Goal: Task Accomplishment & Management: Manage account settings

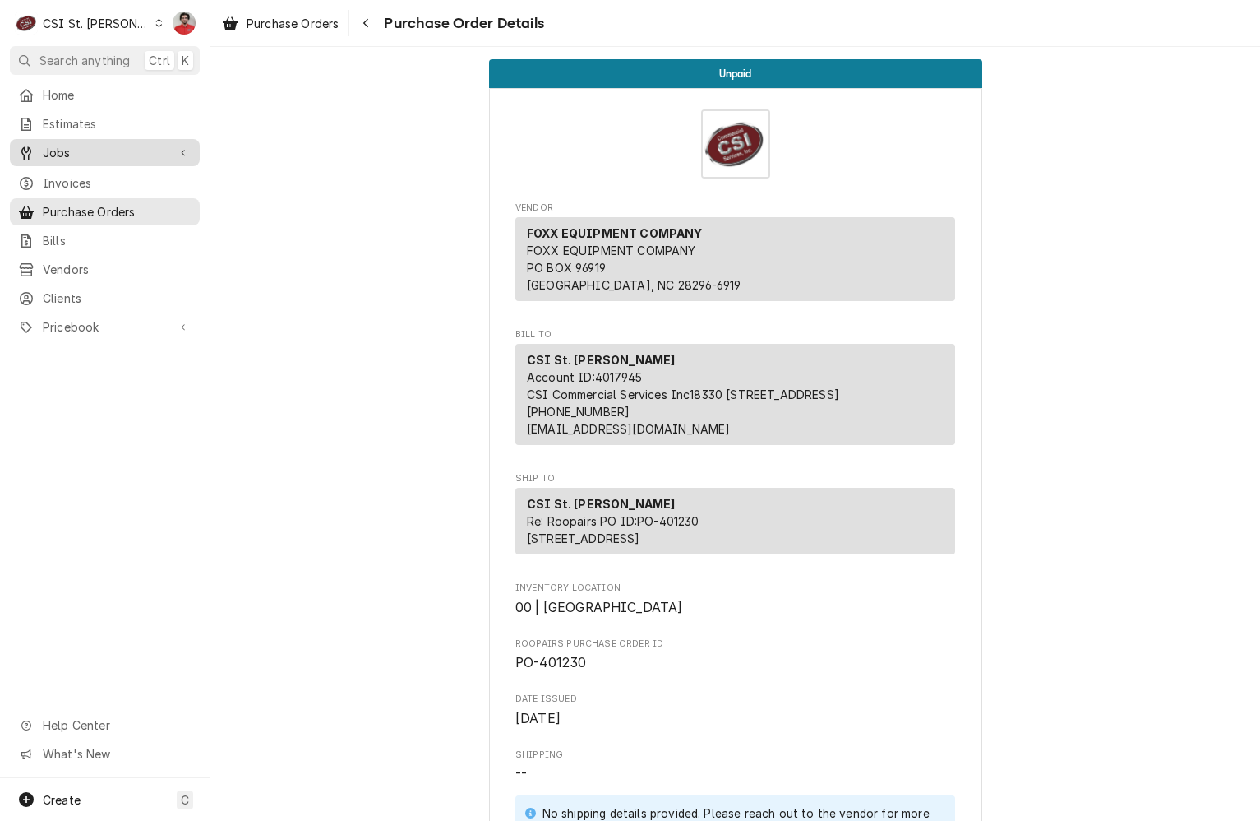
scroll to position [576, 0]
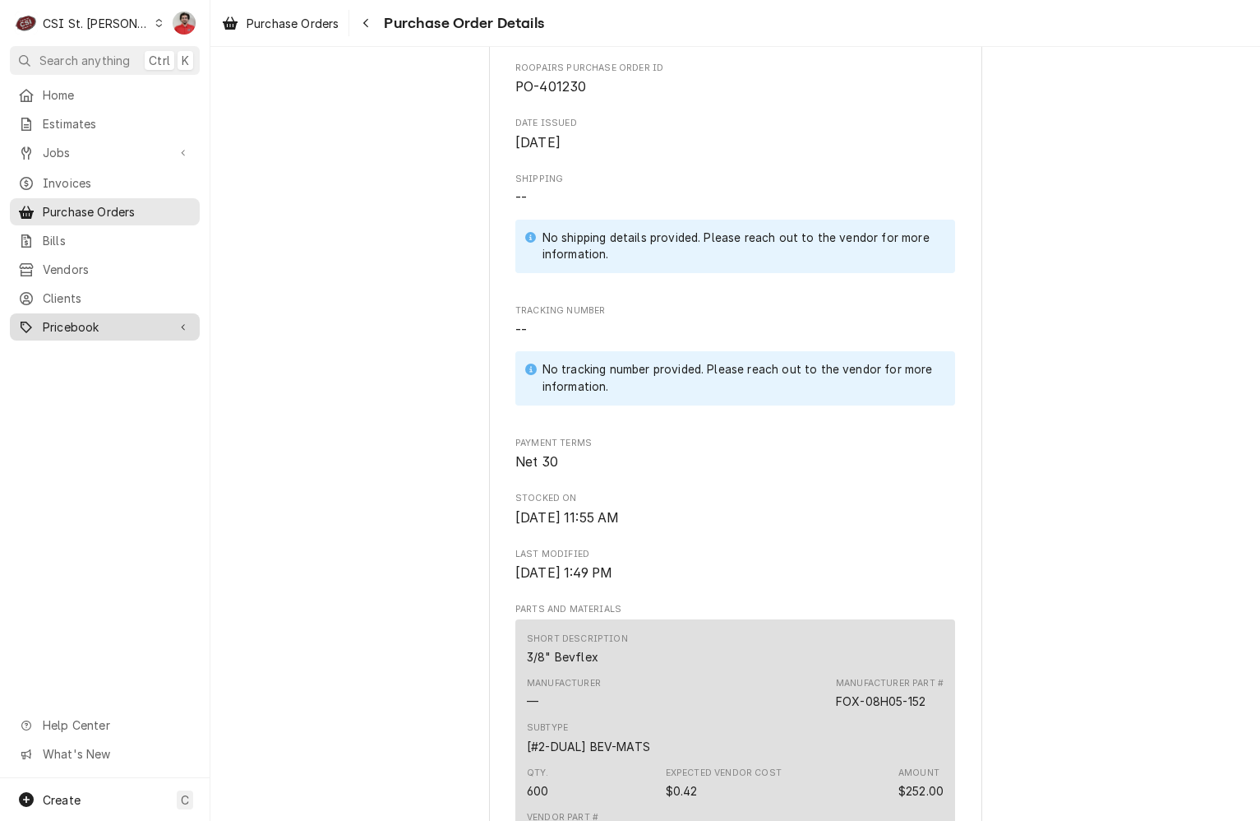
click at [93, 327] on link "Pricebook" at bounding box center [105, 326] width 190 height 27
click at [136, 22] on div "C CSI St. Louis" at bounding box center [89, 23] width 159 height 33
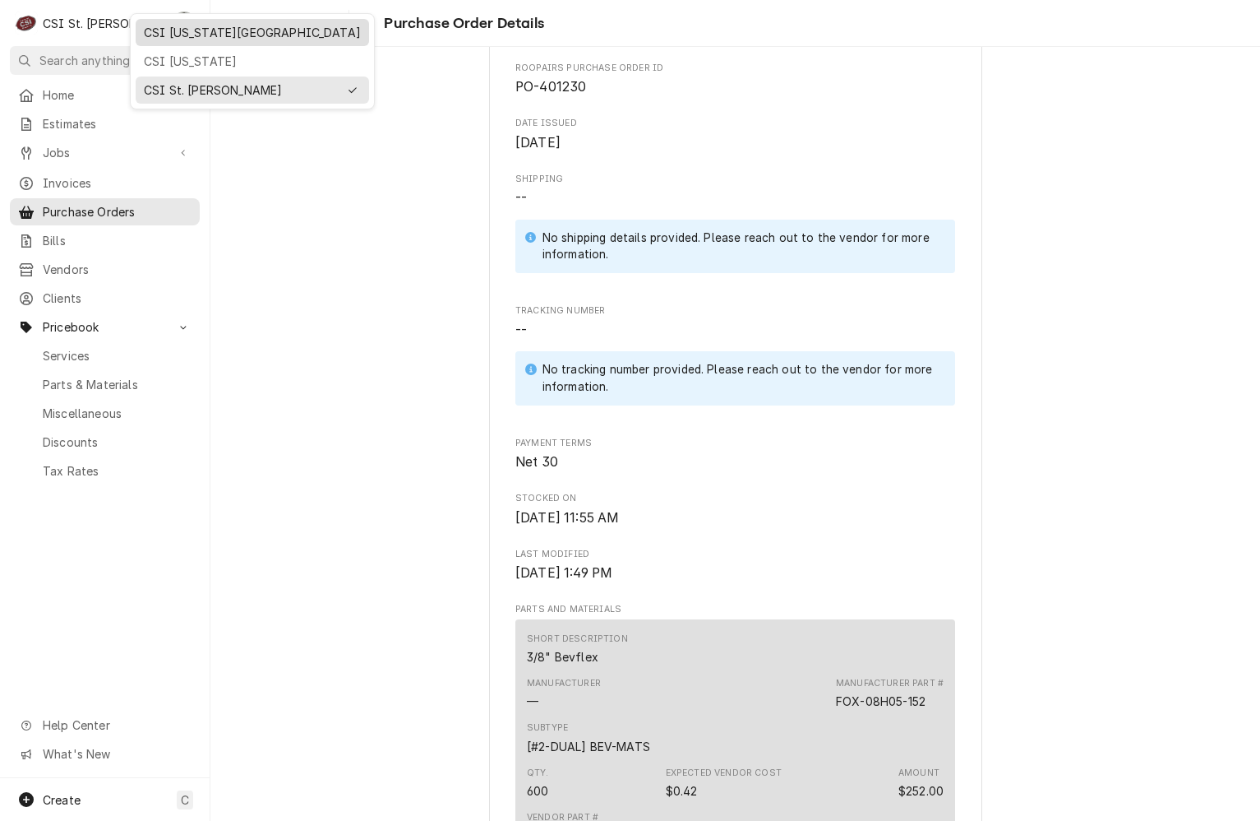
drag, startPoint x: 154, startPoint y: 62, endPoint x: 169, endPoint y: 29, distance: 36.8
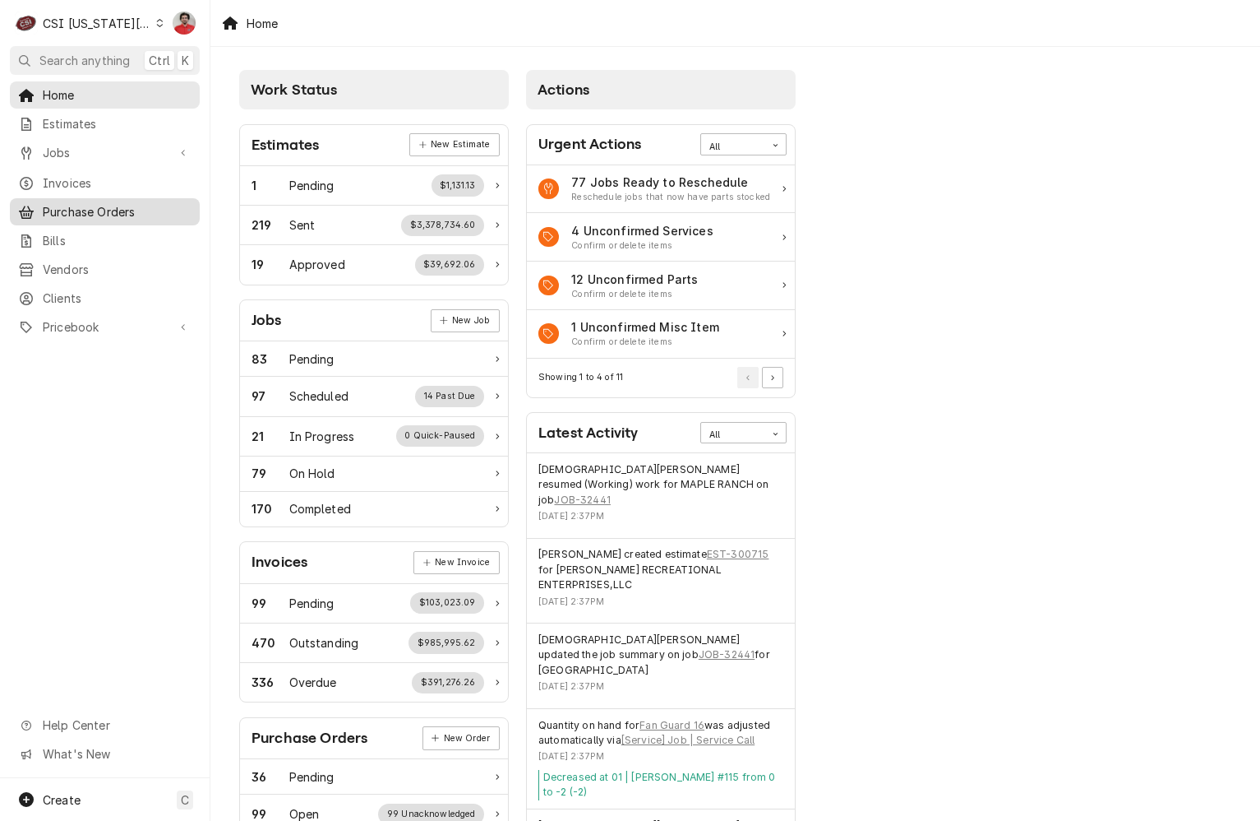
click at [74, 208] on span "Purchase Orders" at bounding box center [117, 211] width 149 height 17
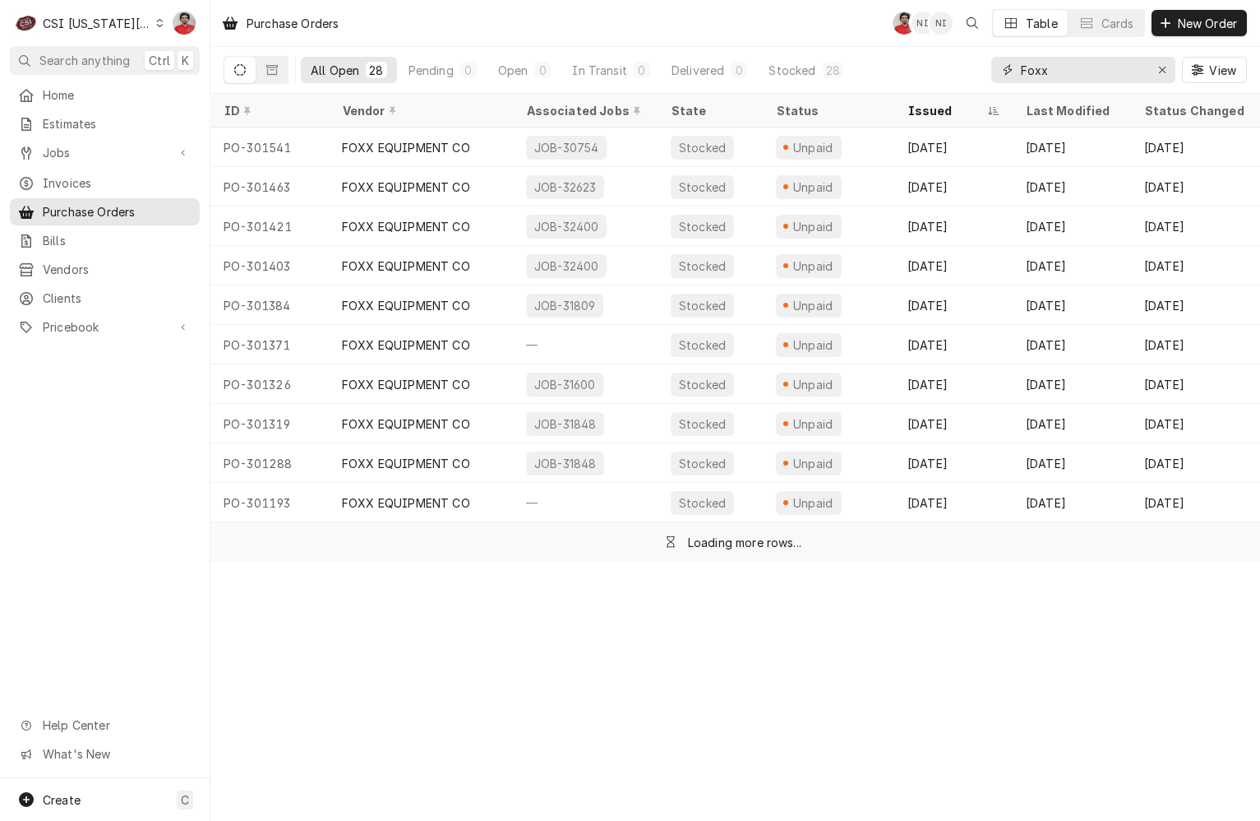
click at [1053, 71] on input "Foxx" at bounding box center [1082, 70] width 123 height 26
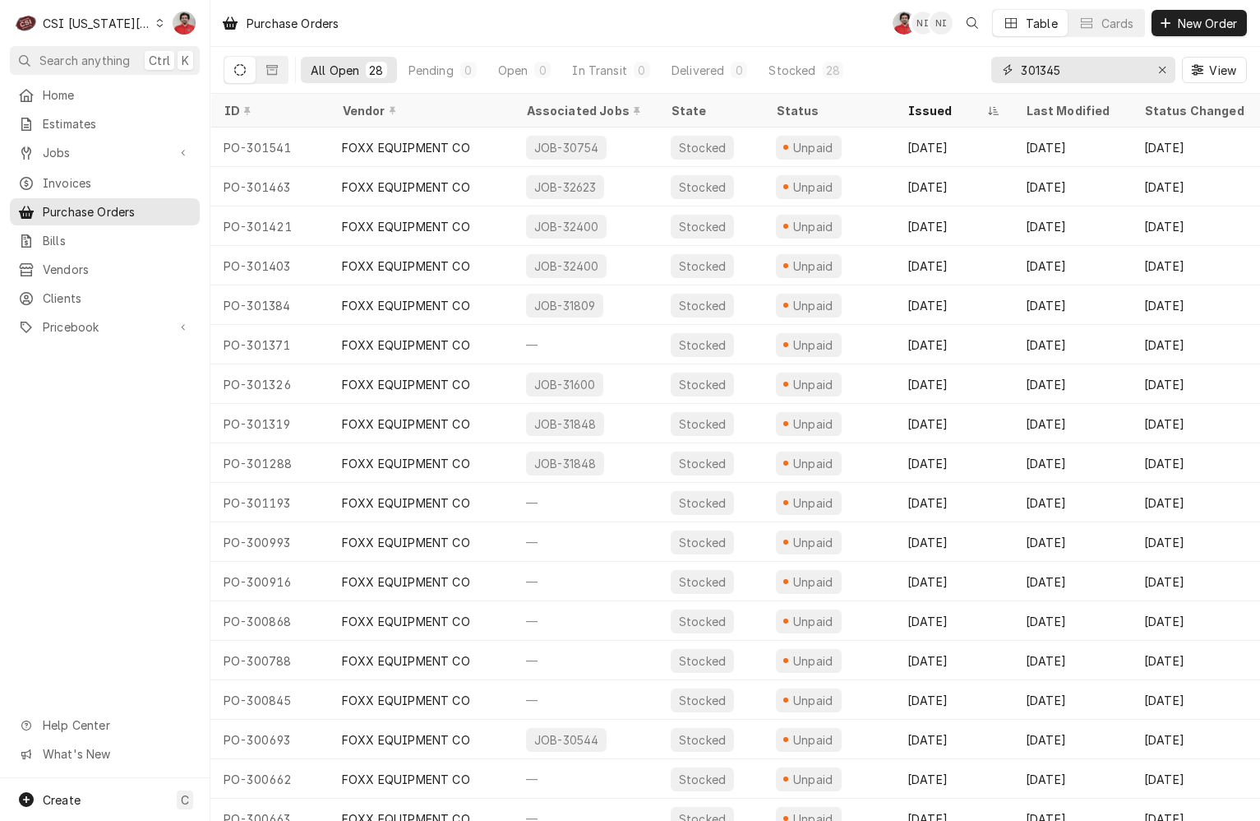
type input "301345"
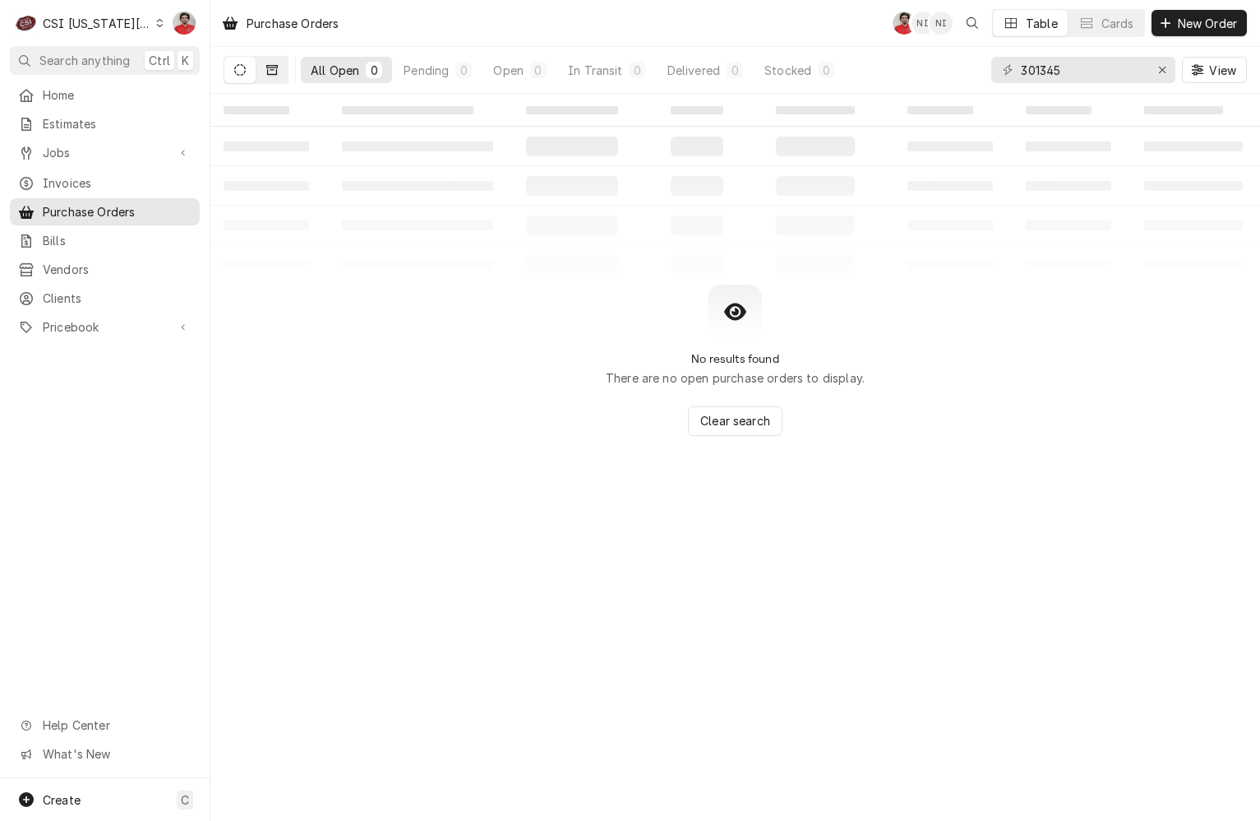
click at [272, 67] on icon "Dynamic Content Wrapper" at bounding box center [272, 70] width 12 height 12
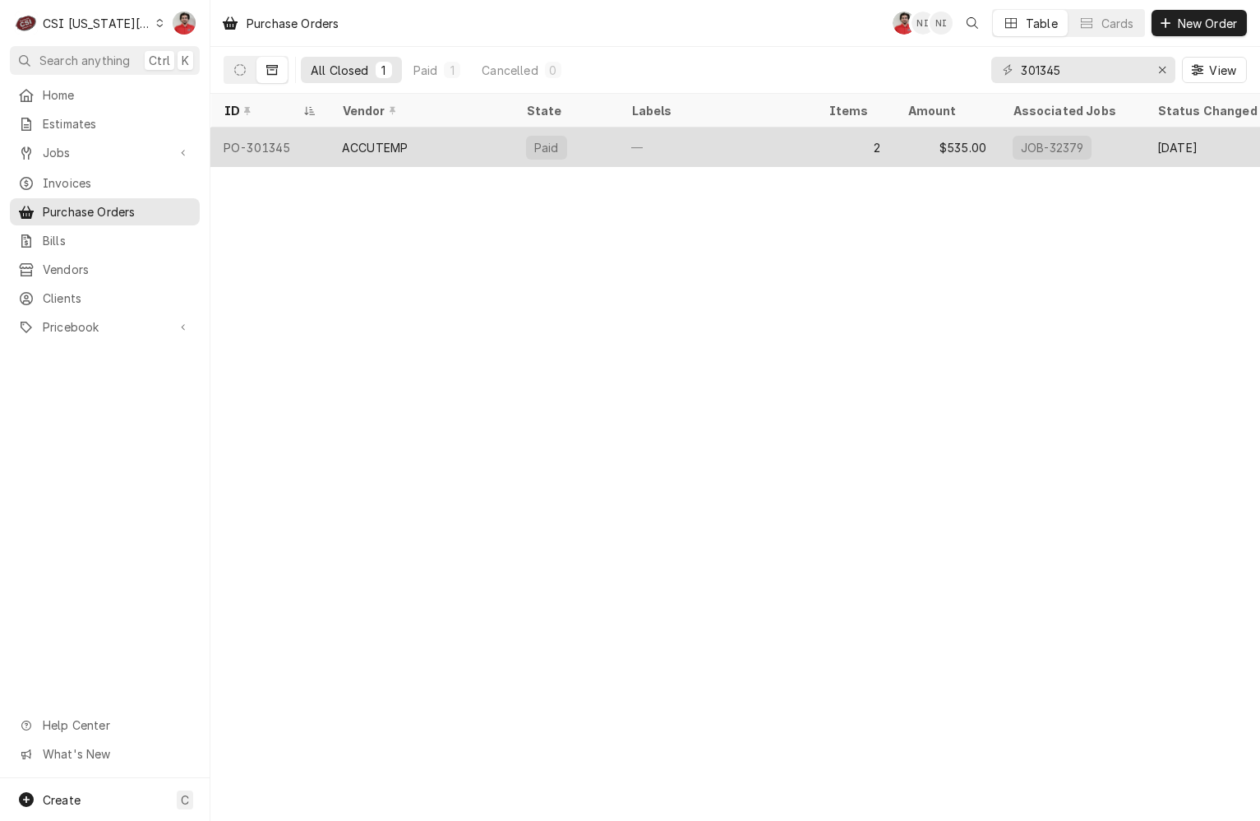
click at [433, 147] on div "ACCUTEMP" at bounding box center [421, 146] width 184 height 39
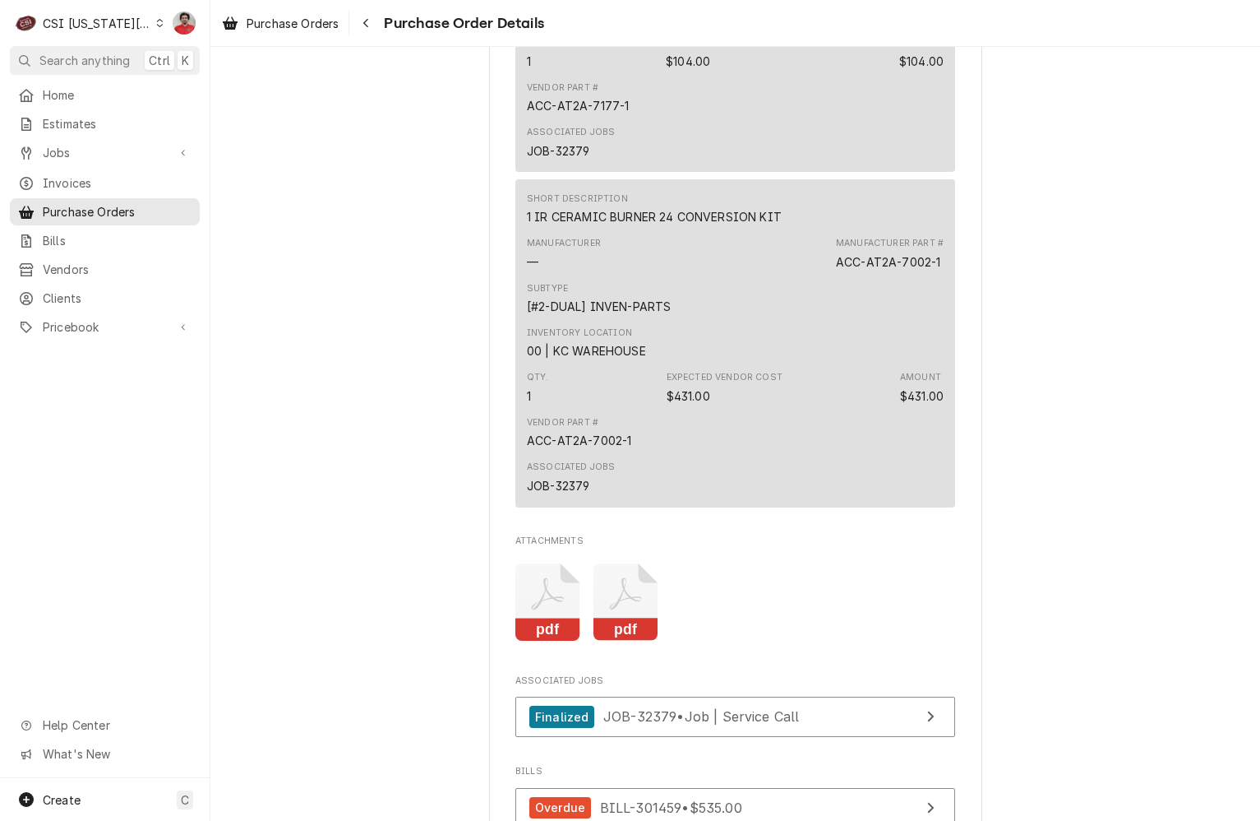
scroll to position [1649, 0]
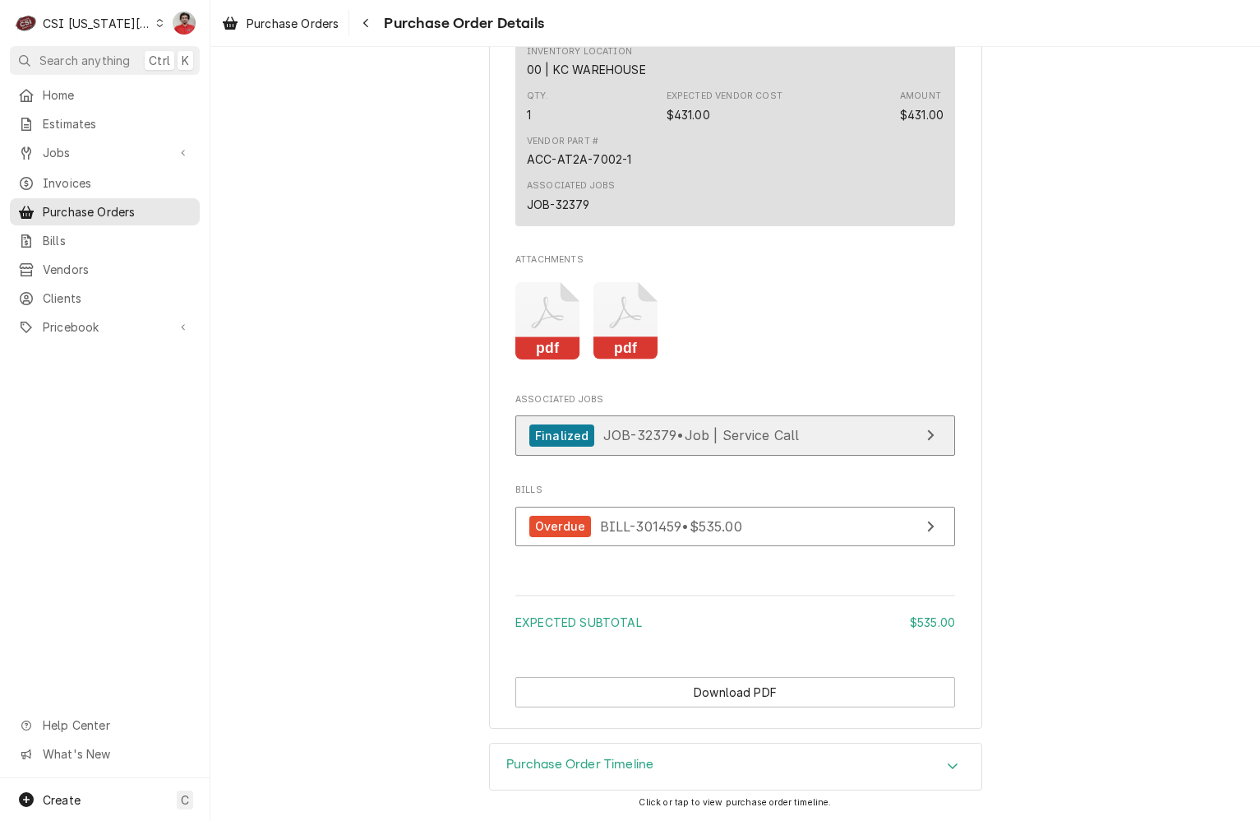
click at [605, 439] on span "JOB-32379 • Job | Service Call" at bounding box center [702, 435] width 197 height 16
click at [731, 766] on div "Purchase Order Timeline" at bounding box center [736, 766] width 492 height 46
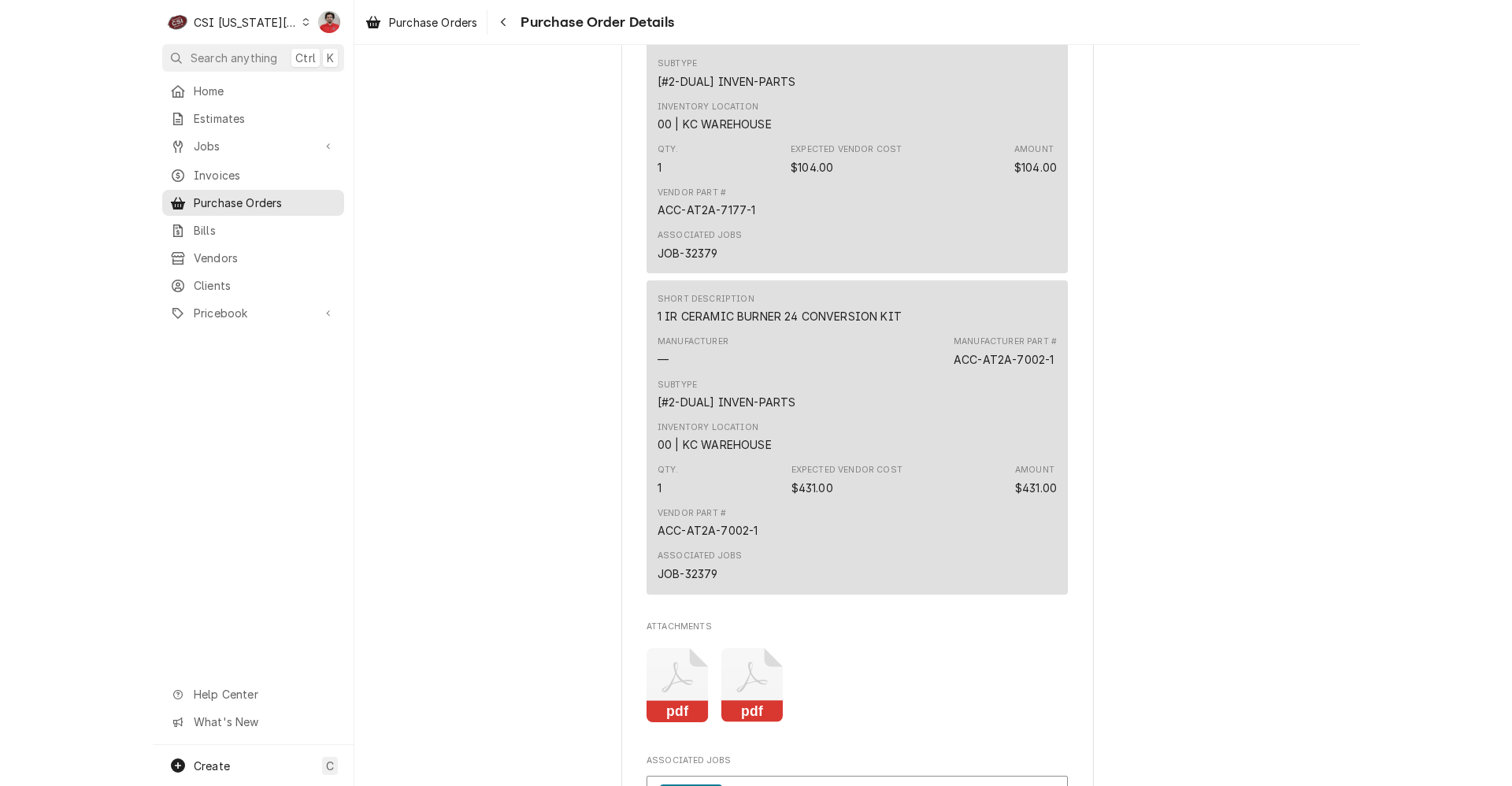
scroll to position [1180, 0]
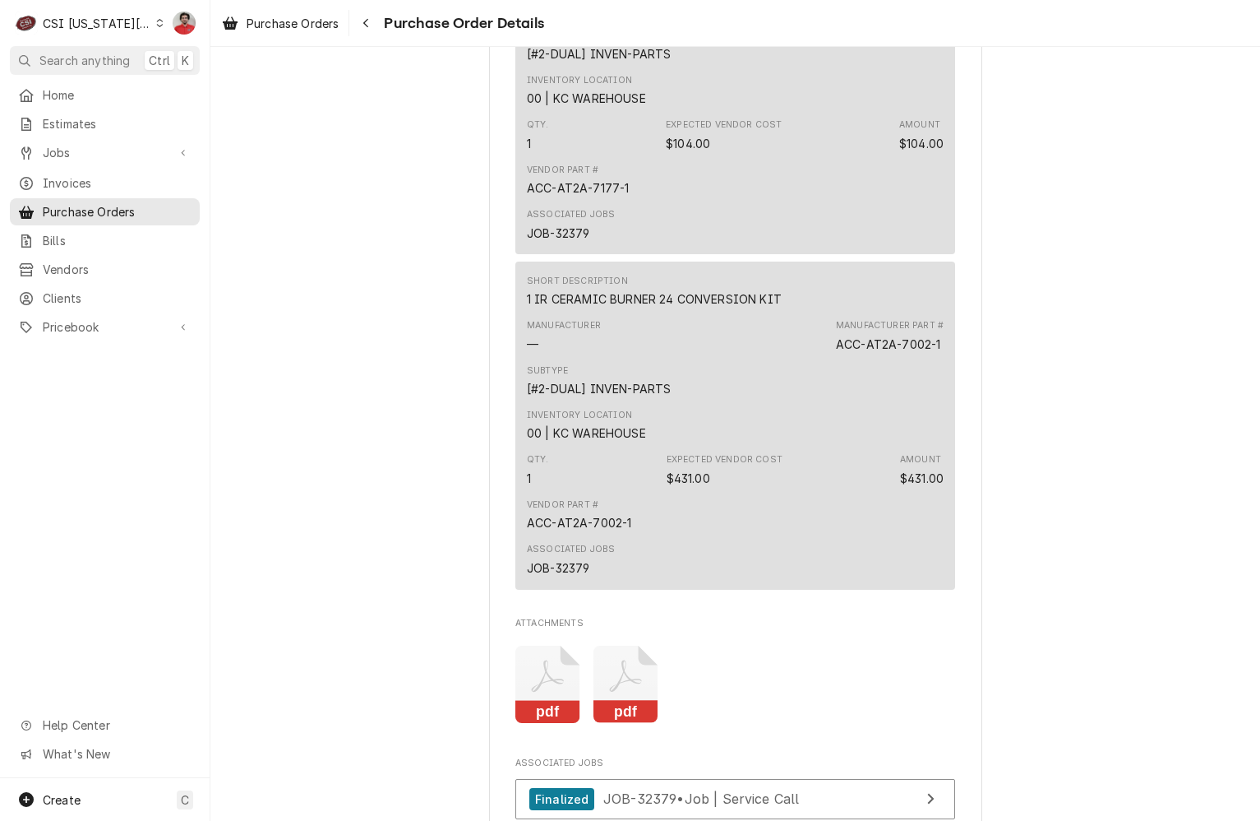
click at [570, 724] on icon "Attachments" at bounding box center [548, 684] width 65 height 78
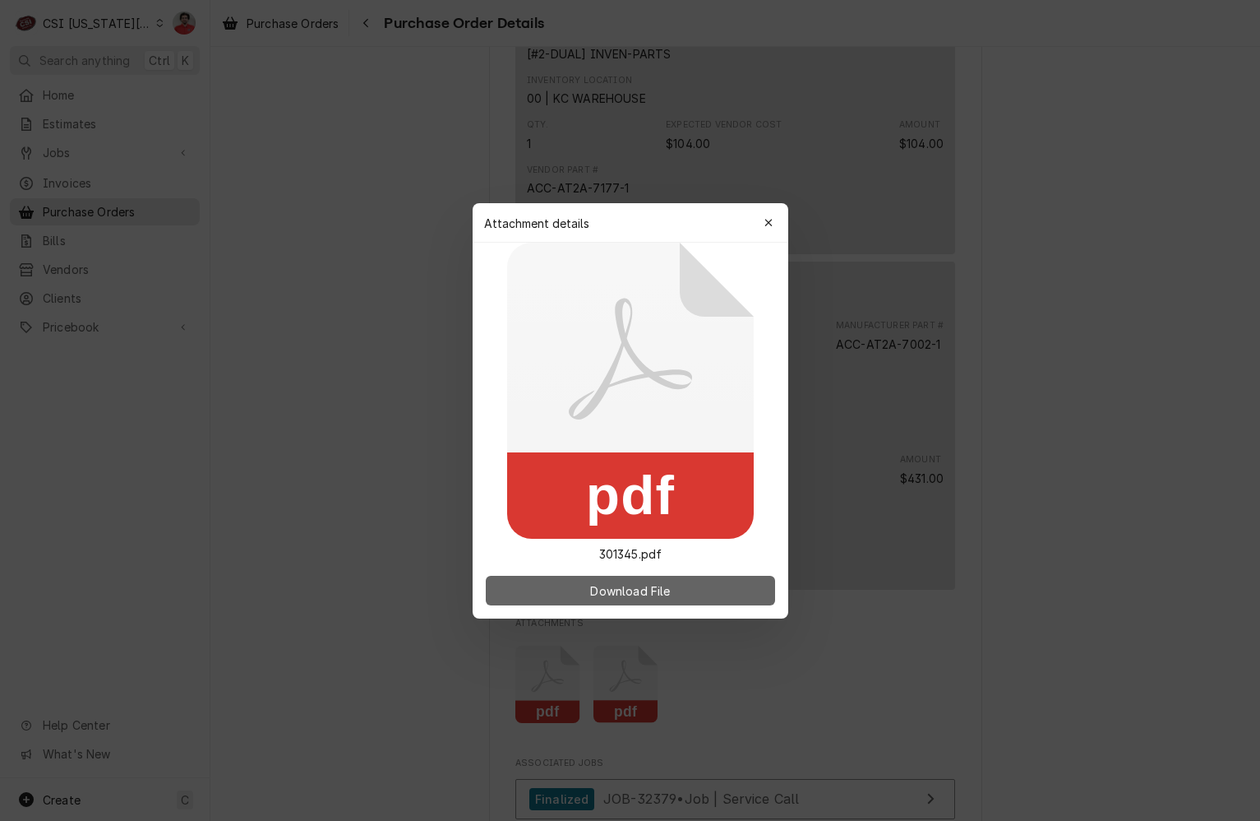
click at [662, 592] on span "Download File" at bounding box center [630, 589] width 86 height 17
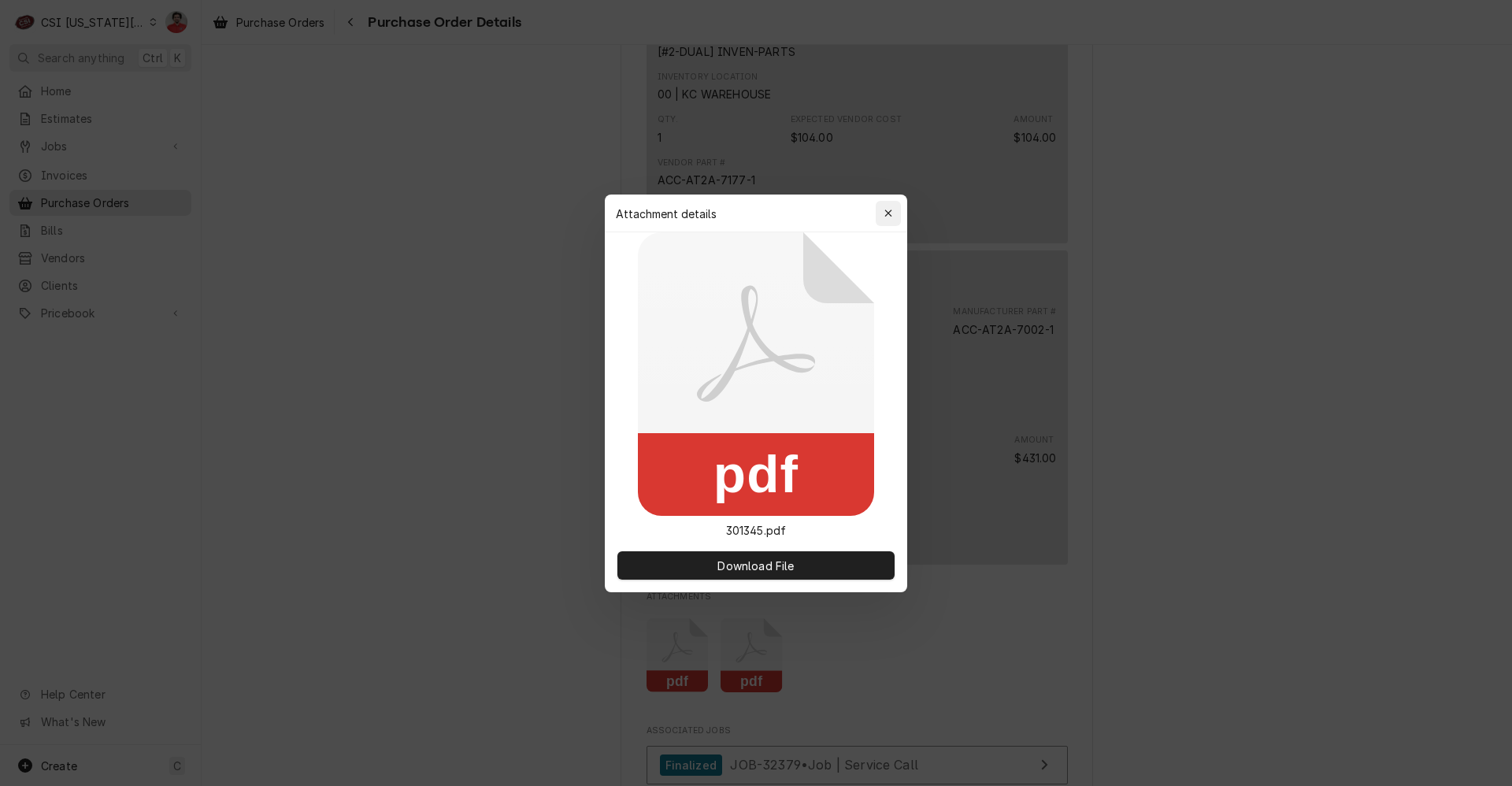
click at [892, 219] on div "button" at bounding box center [888, 213] width 15 height 15
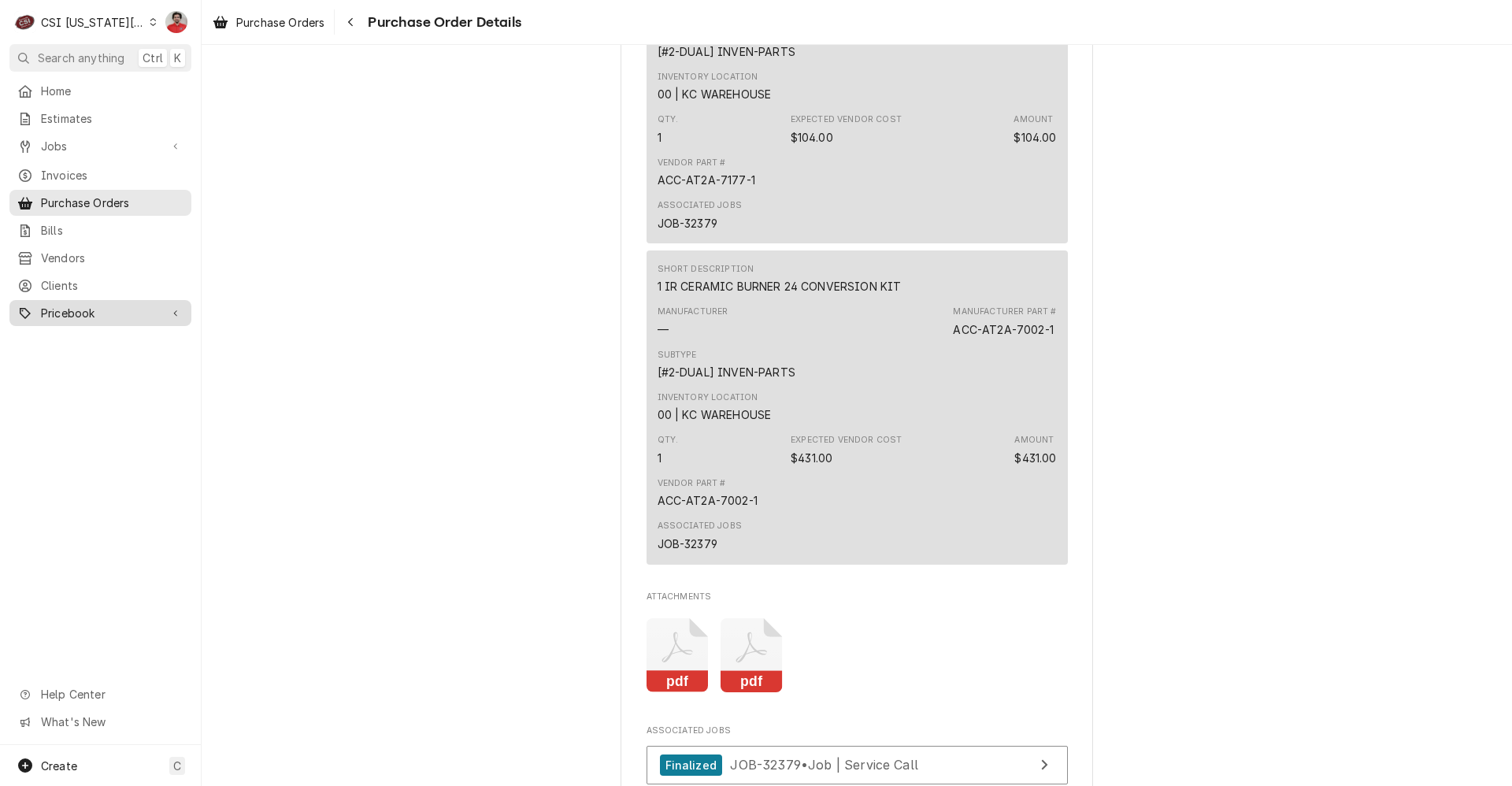
click at [129, 307] on span "Pricebook" at bounding box center [101, 312] width 119 height 16
drag, startPoint x: 748, startPoint y: 550, endPoint x: 651, endPoint y: 560, distance: 97.5
click at [658, 514] on div "Vendor Part # ACC-AT2A-7002-1" at bounding box center [857, 493] width 399 height 42
drag, startPoint x: 651, startPoint y: 560, endPoint x: 670, endPoint y: 550, distance: 21.5
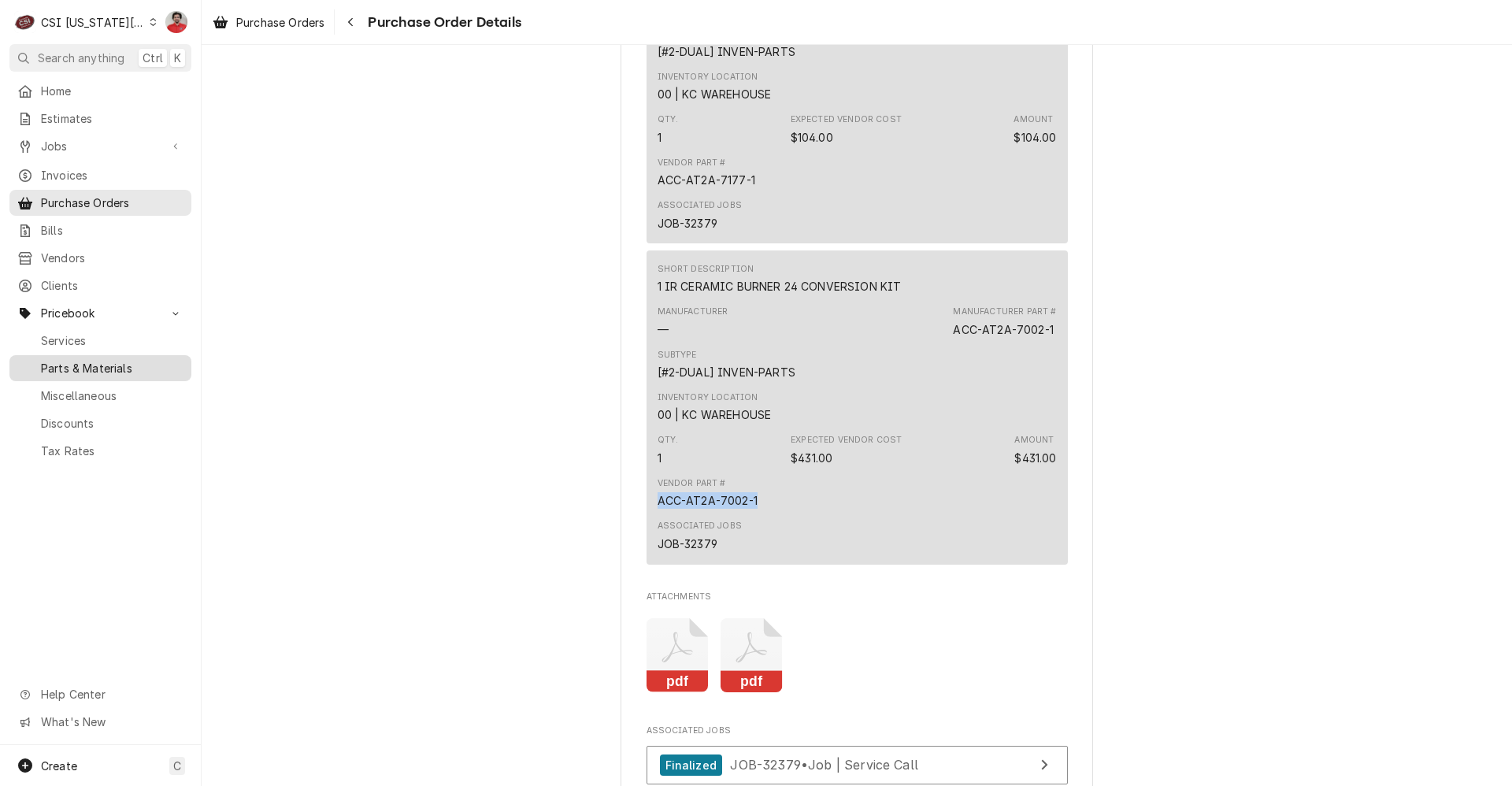
click at [75, 361] on span "Parts & Materials" at bounding box center [112, 368] width 143 height 16
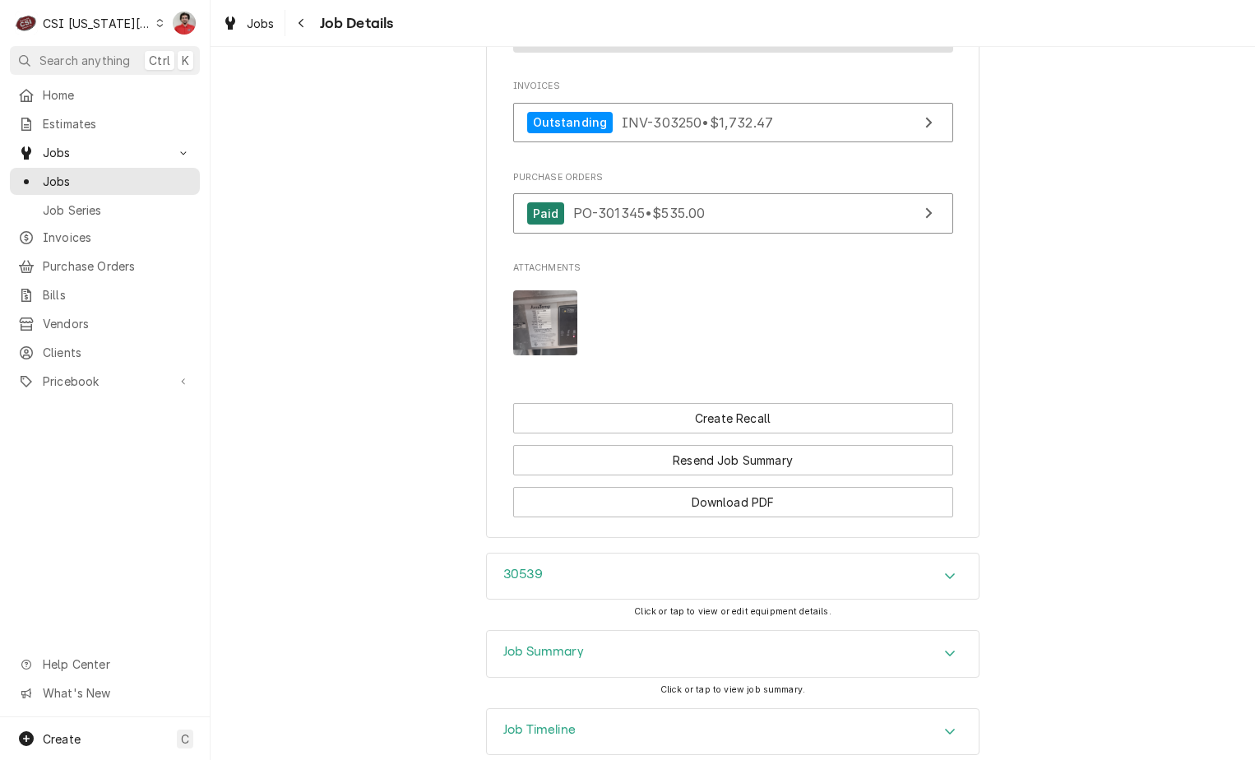
scroll to position [3655, 0]
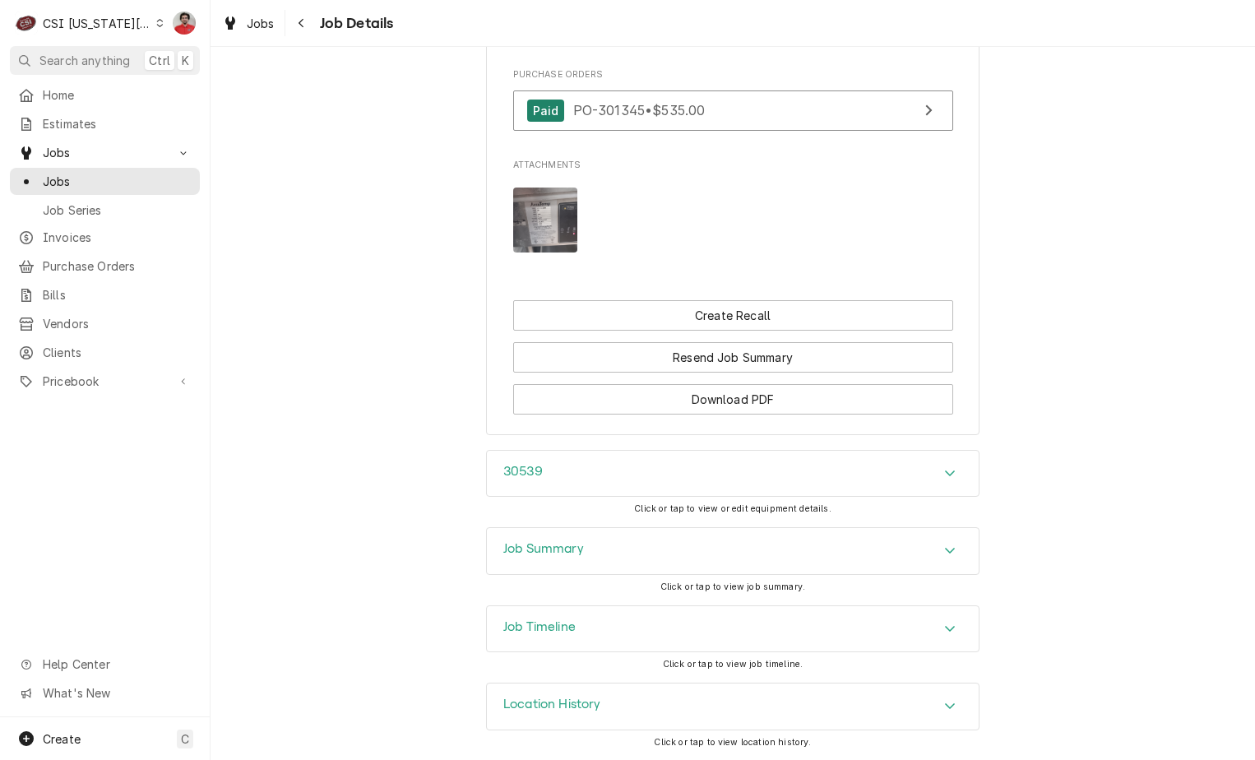
click at [758, 622] on div "Job Timeline" at bounding box center [733, 629] width 492 height 46
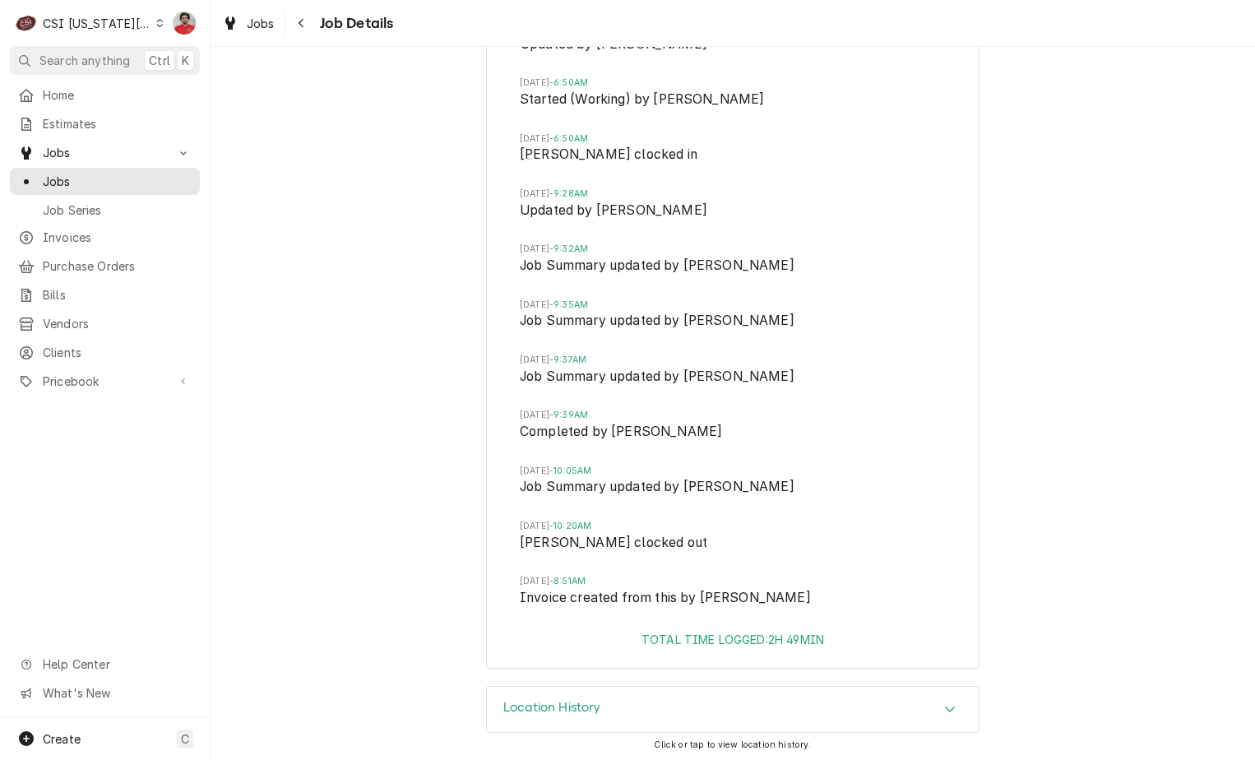
scroll to position [4471, 0]
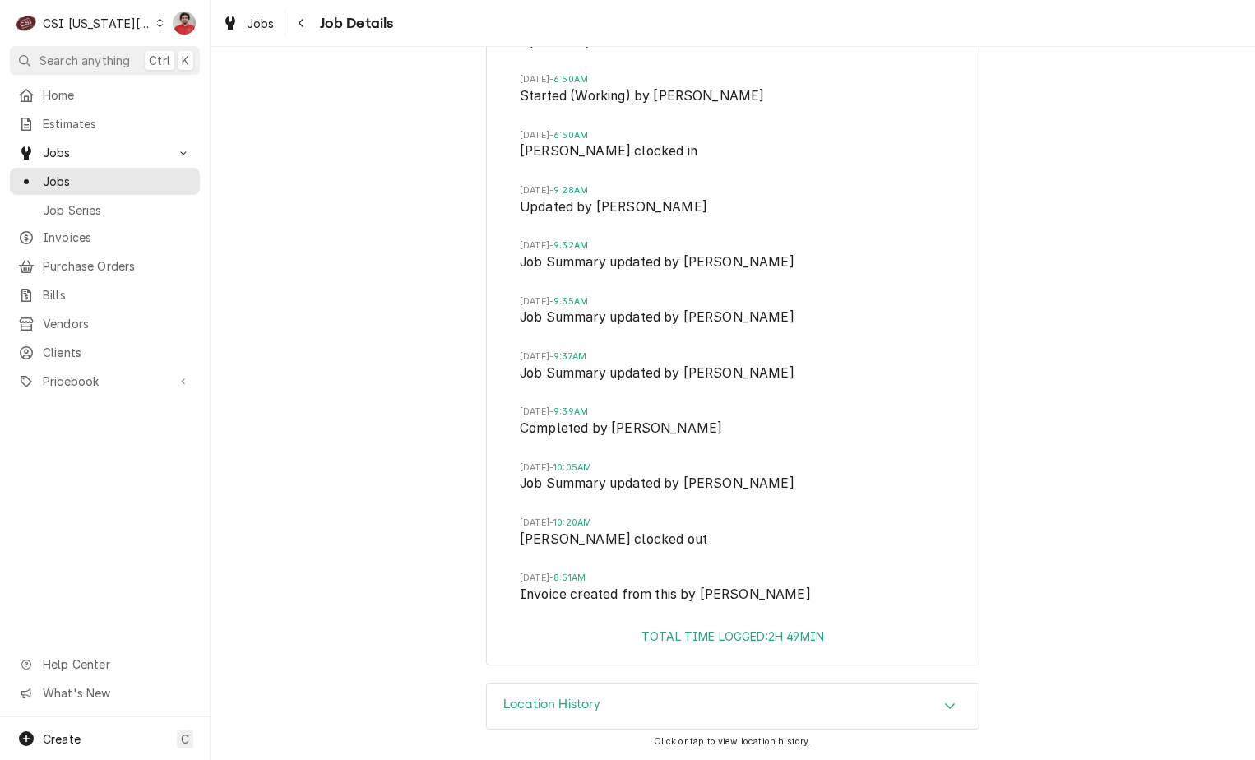
click at [776, 714] on div "Location History" at bounding box center [733, 706] width 492 height 46
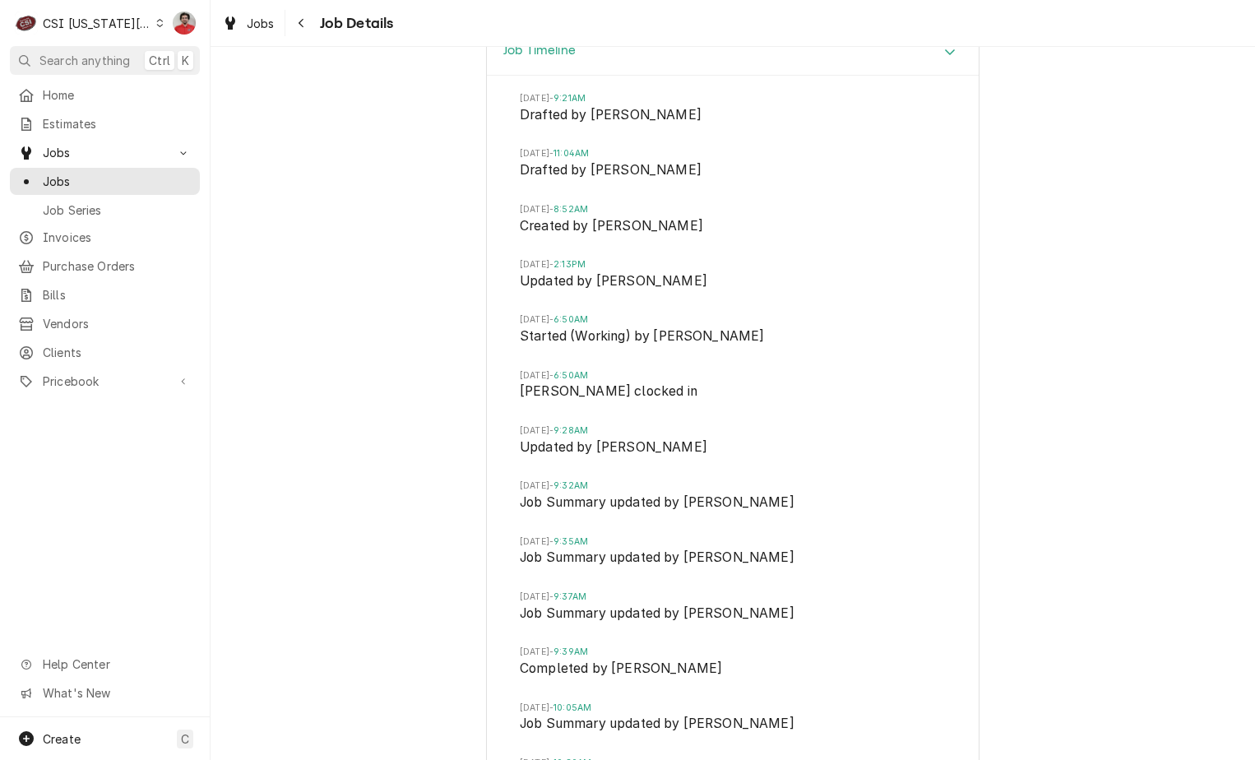
scroll to position [4048, 0]
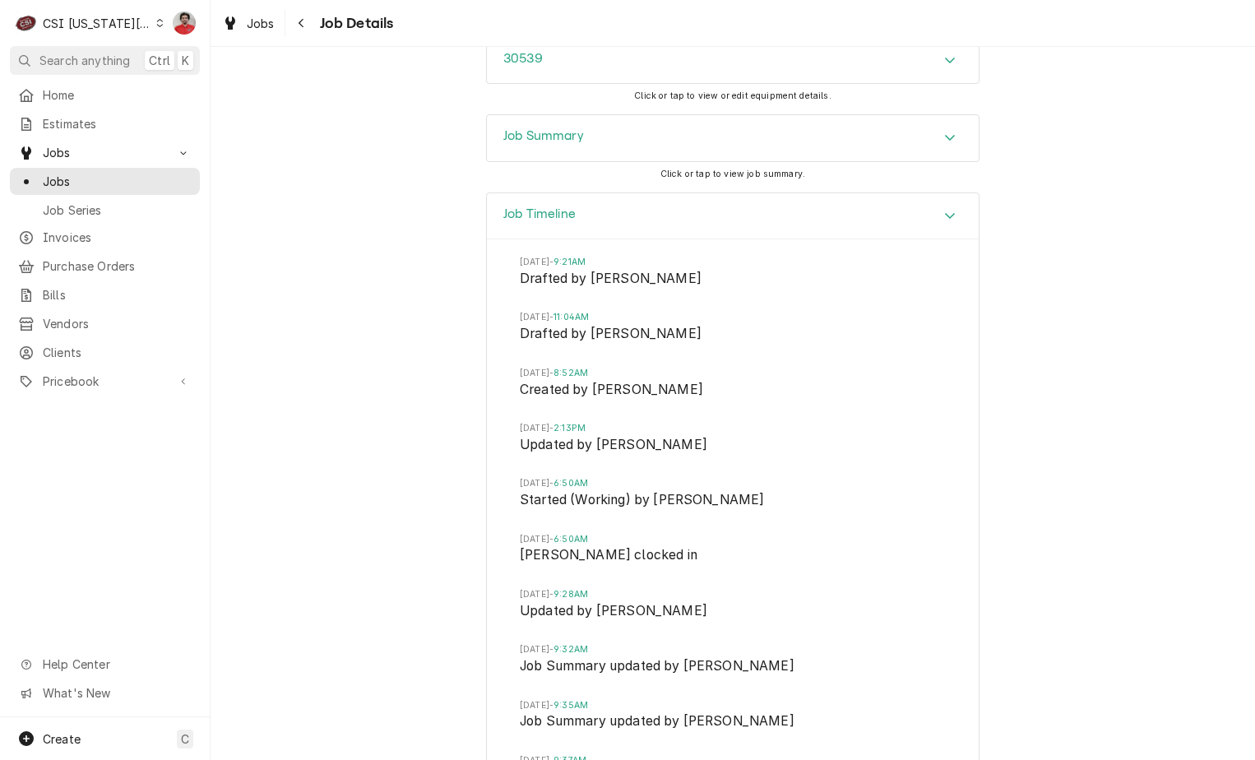
click at [783, 155] on div "Job Summary" at bounding box center [733, 138] width 492 height 46
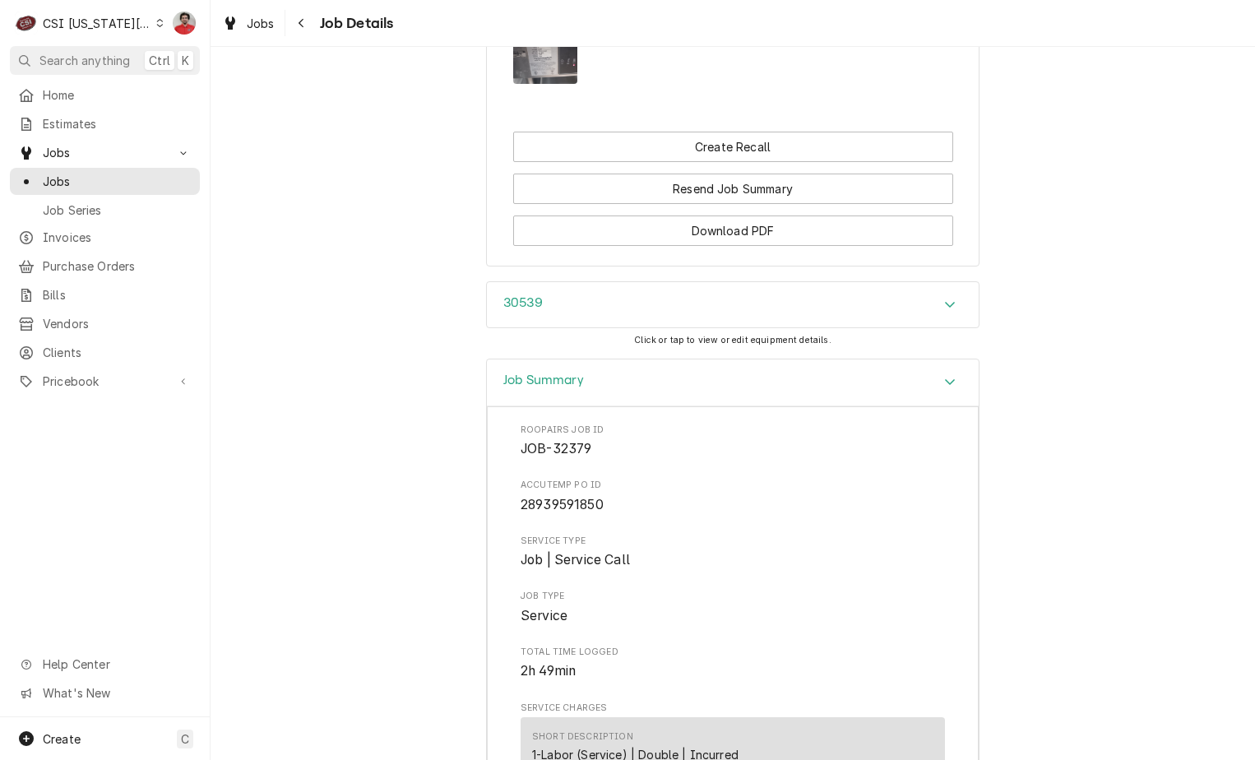
scroll to position [3683, 0]
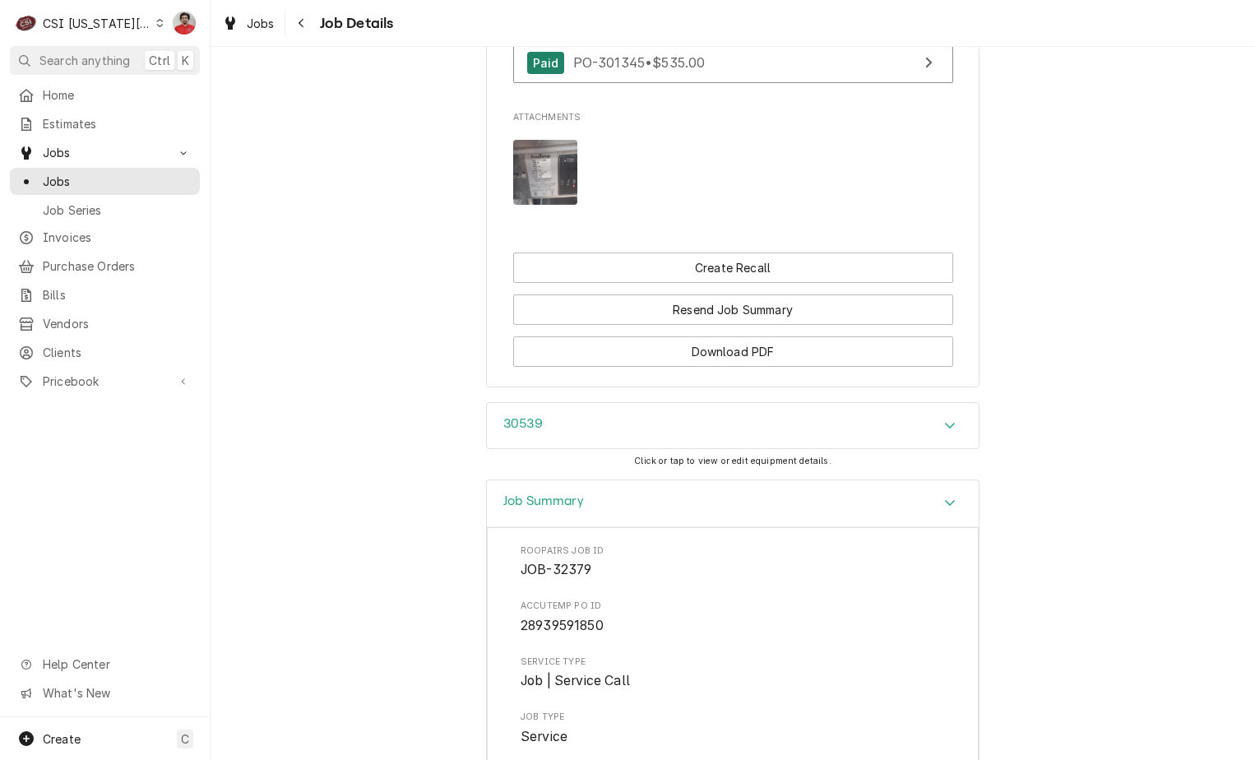
click at [835, 522] on div "Job Summary" at bounding box center [733, 503] width 492 height 47
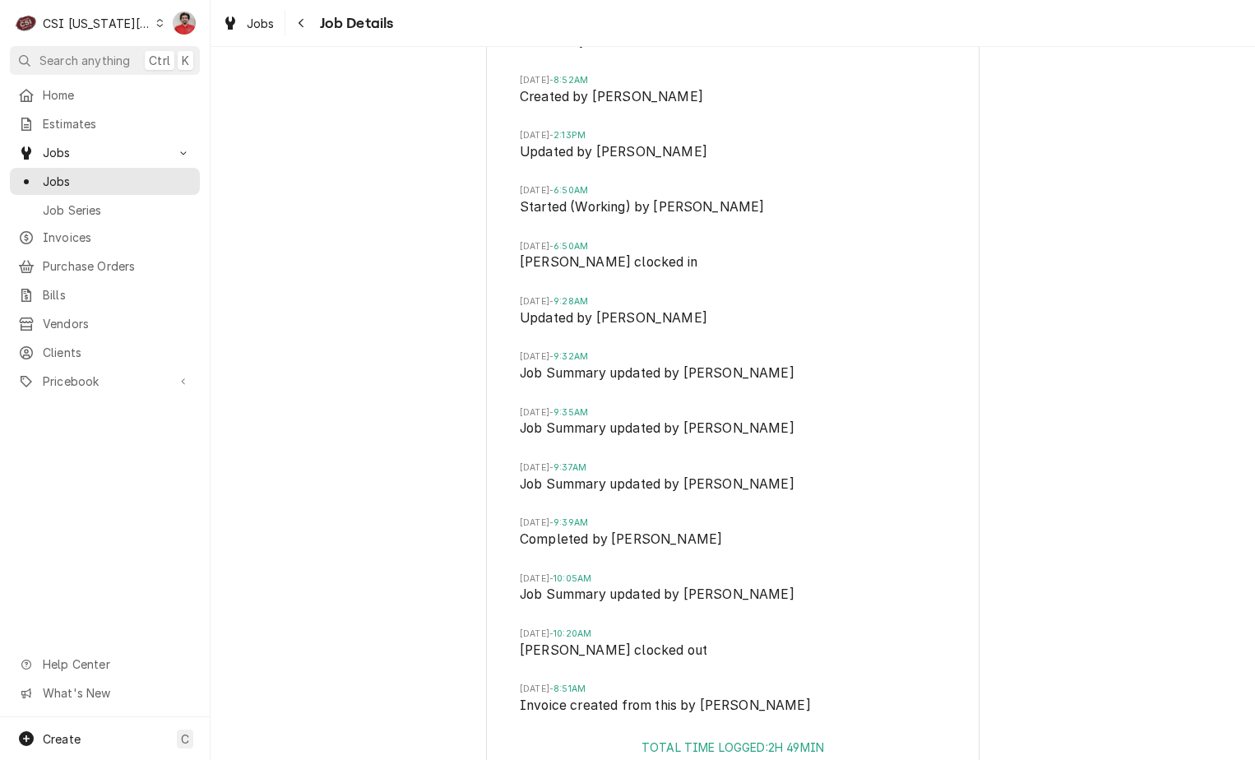
scroll to position [4623, 0]
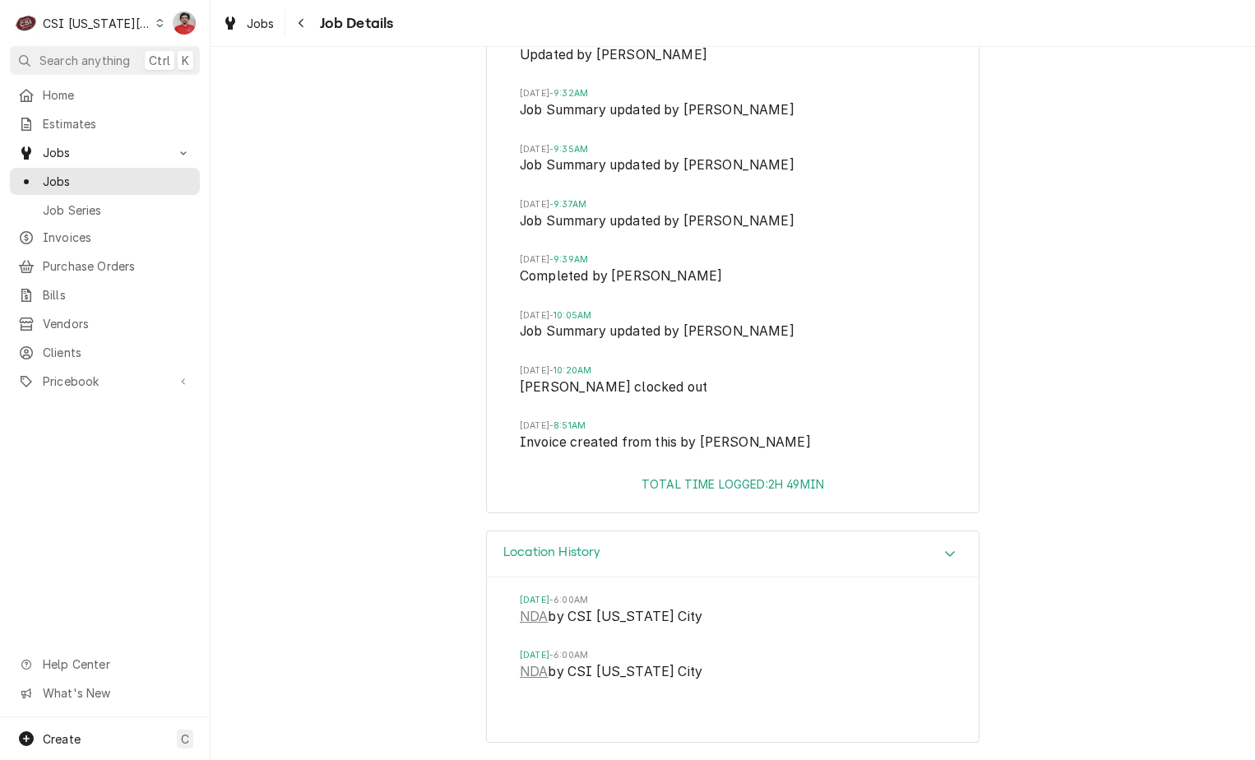
click at [834, 542] on div "Location History" at bounding box center [733, 554] width 492 height 47
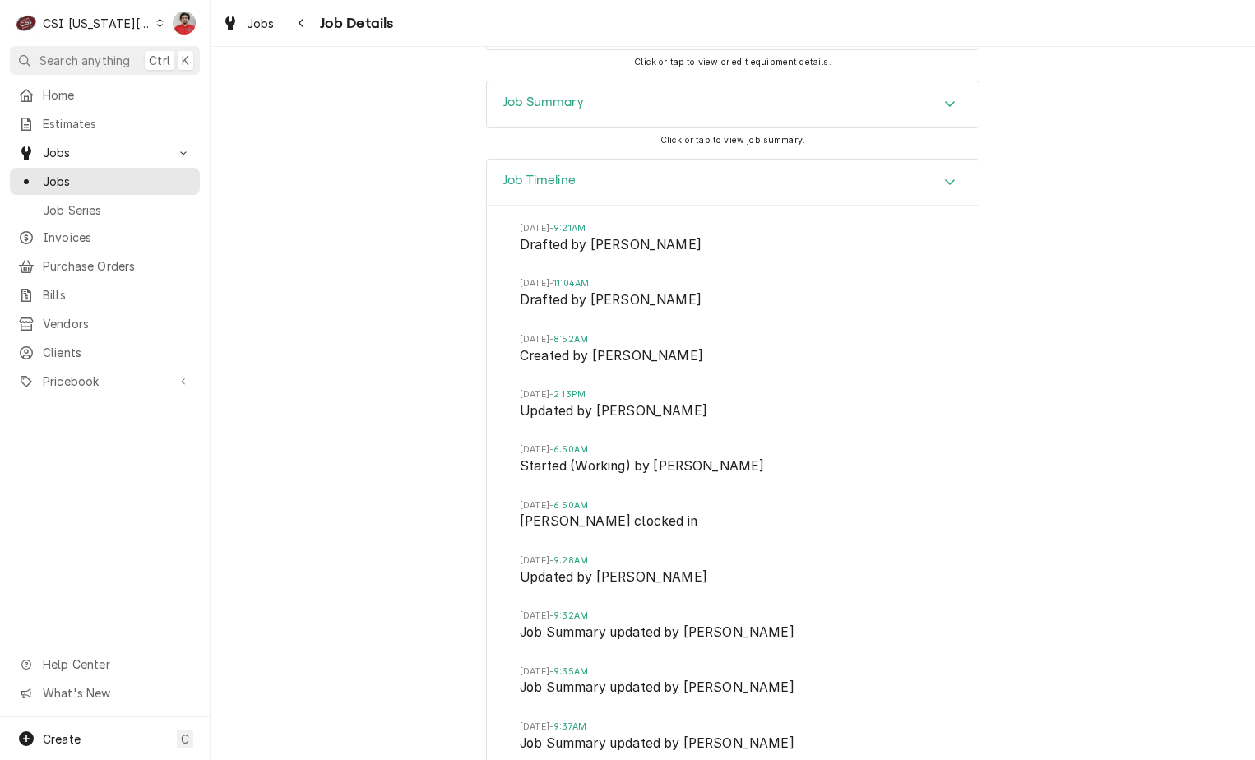
scroll to position [3896, 0]
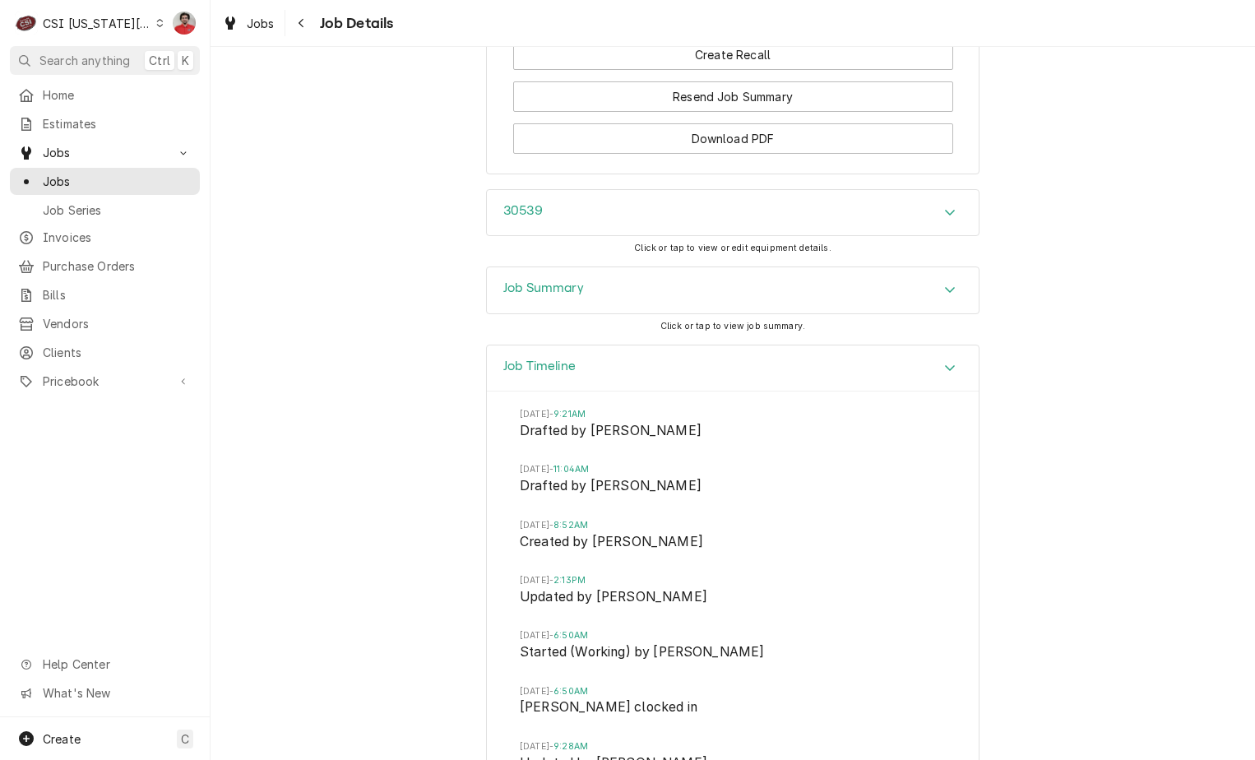
click at [854, 313] on div "Job Summary" at bounding box center [733, 290] width 492 height 46
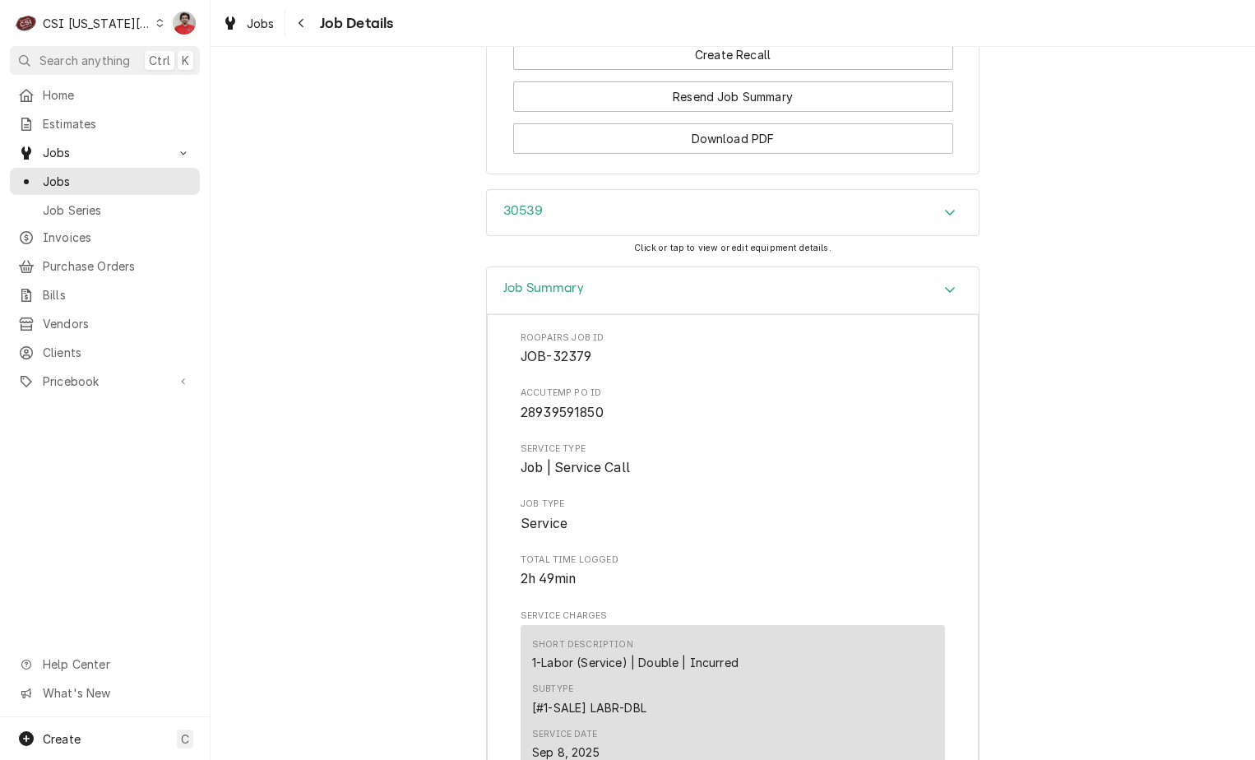
click at [846, 307] on div "Job Summary" at bounding box center [733, 290] width 492 height 47
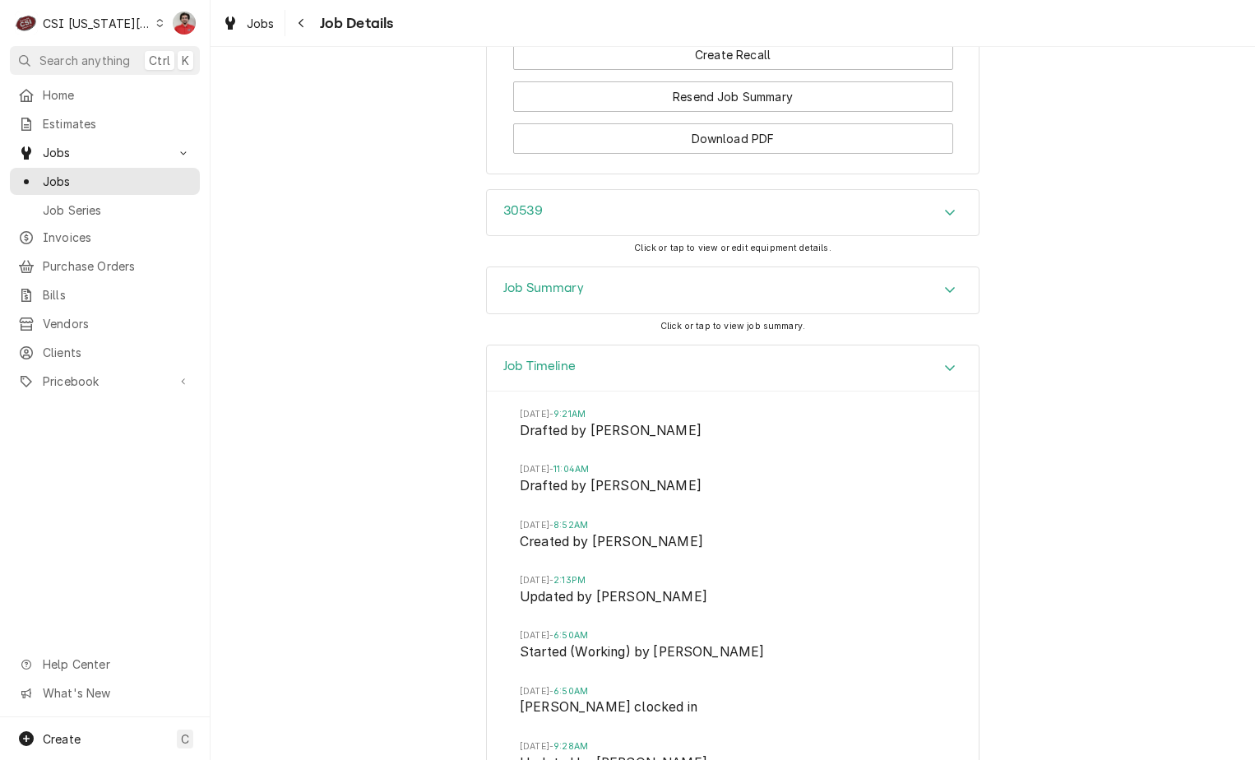
click at [851, 378] on div "Job Timeline" at bounding box center [733, 368] width 492 height 47
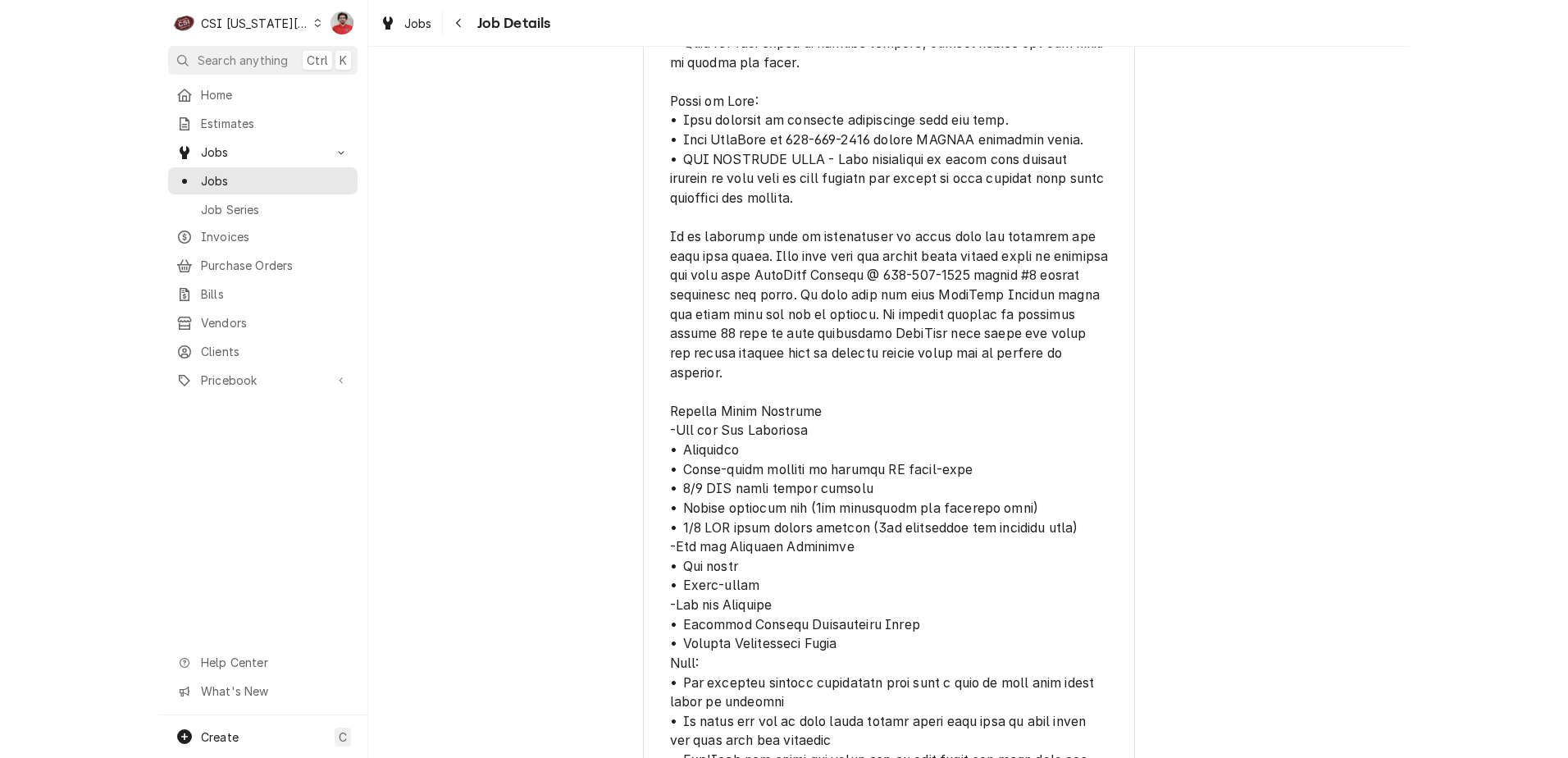
scroll to position [2005, 0]
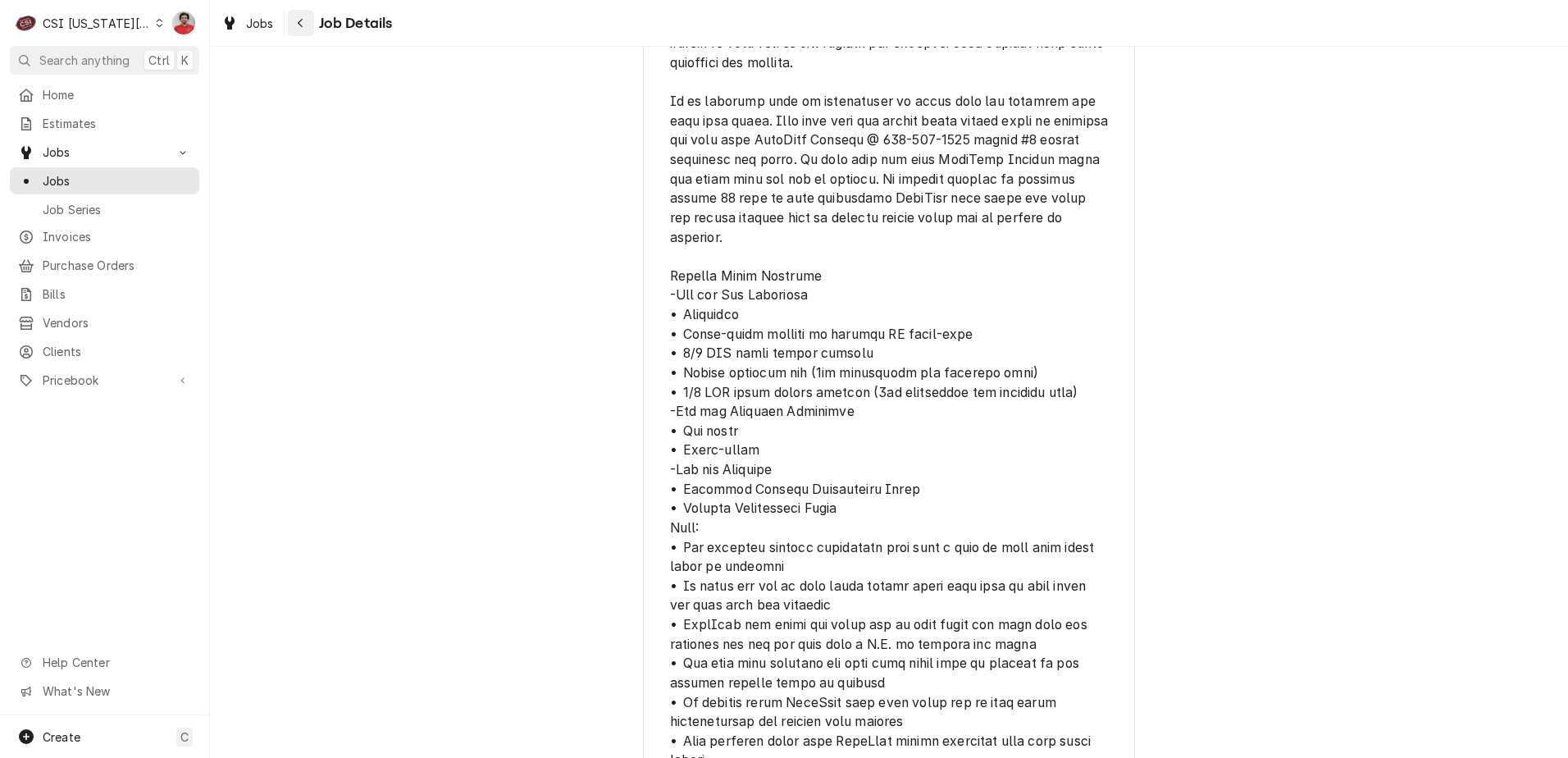
click at [297, 28] on icon "Navigate back" at bounding box center [300, 23] width 7 height 12
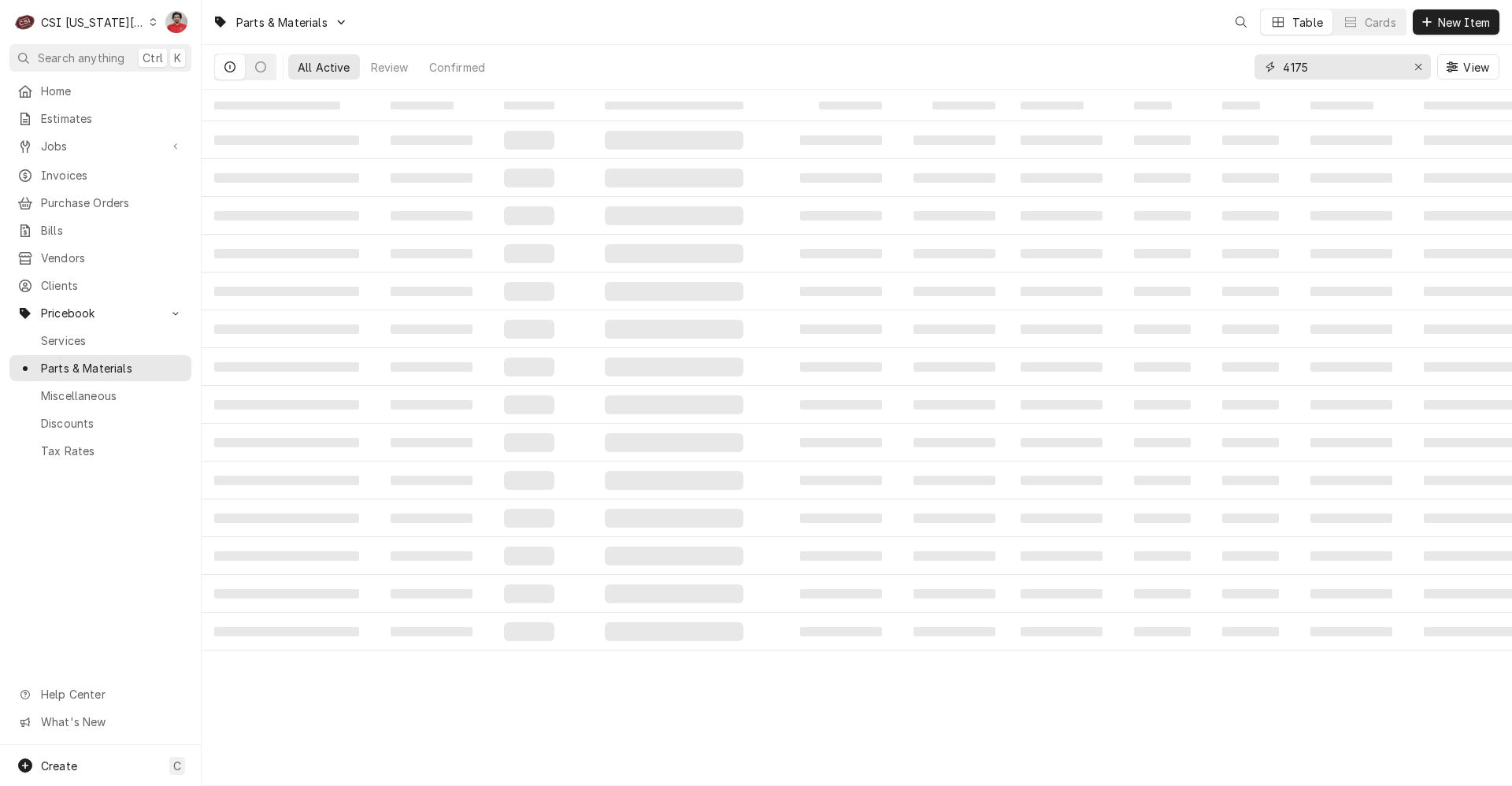
drag, startPoint x: 1380, startPoint y: 73, endPoint x: 1128, endPoint y: 62, distance: 252.2
click at [1128, 62] on div "All Active Review Confirmed 4175 View" at bounding box center [857, 67] width 1285 height 44
paste input "ACC-AT2A-7002-1"
type input "ACC-AT2A-7002-1"
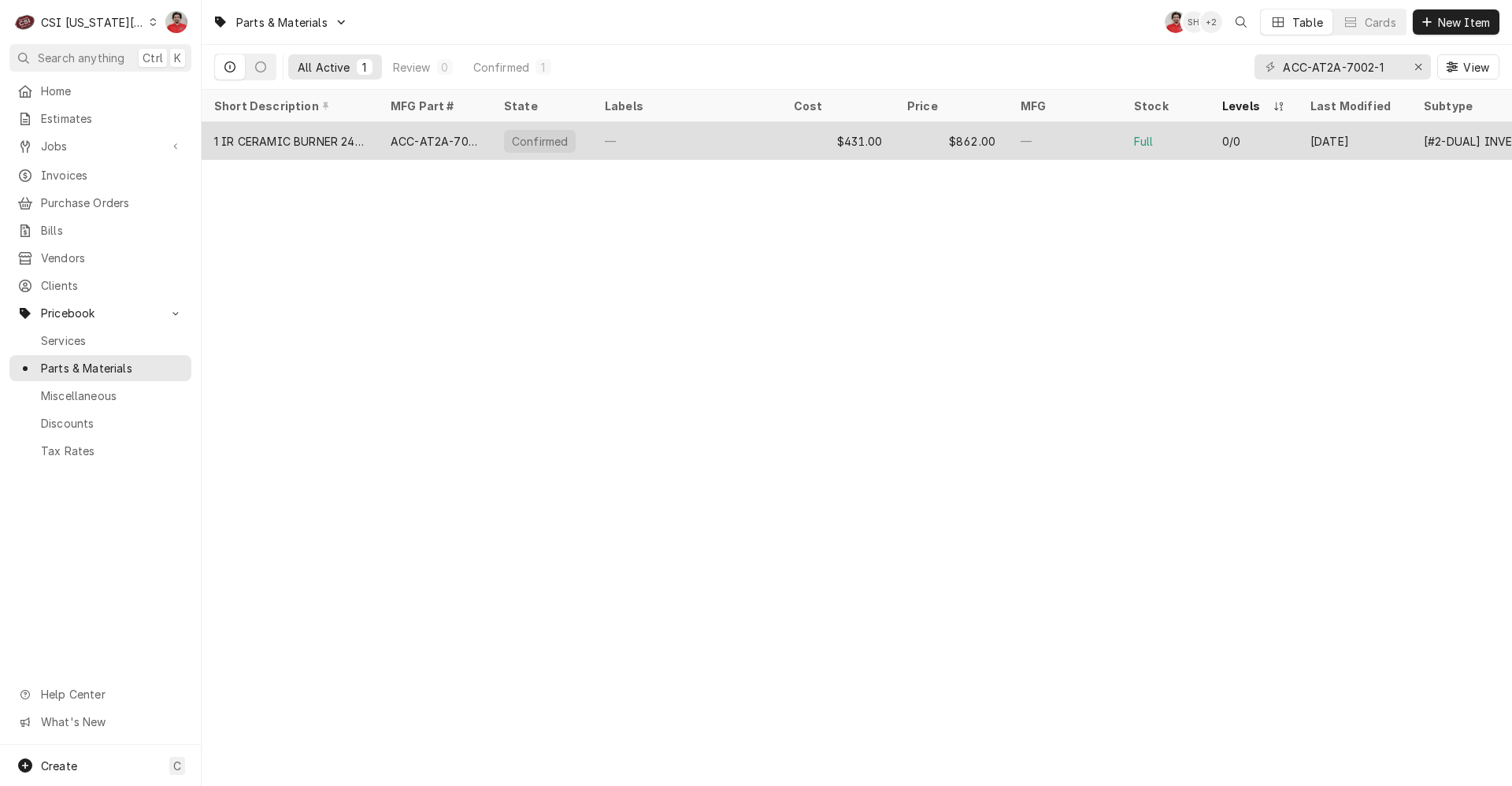
click at [703, 153] on div "—" at bounding box center [686, 140] width 189 height 37
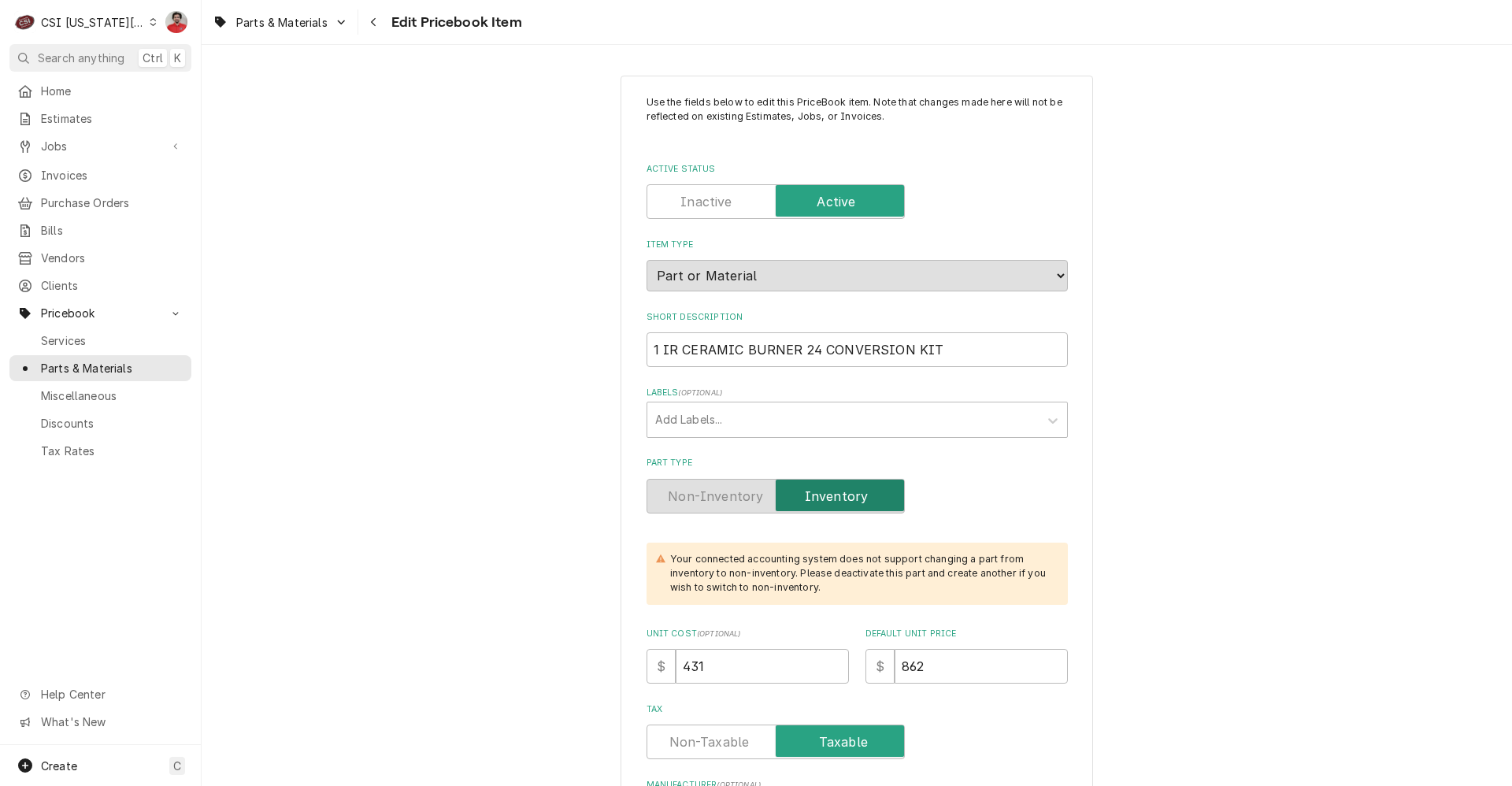
type textarea "x"
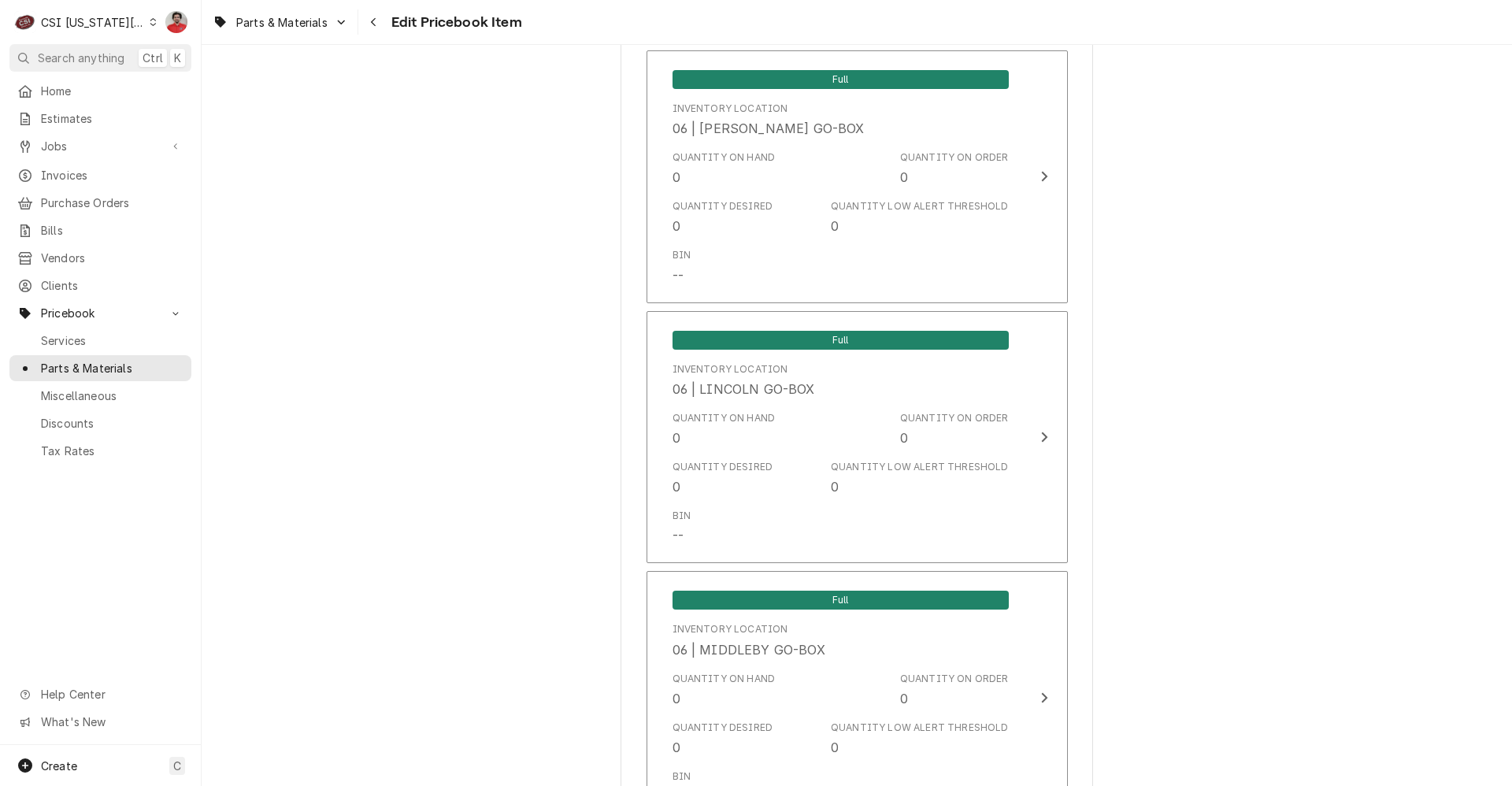
scroll to position [15448, 0]
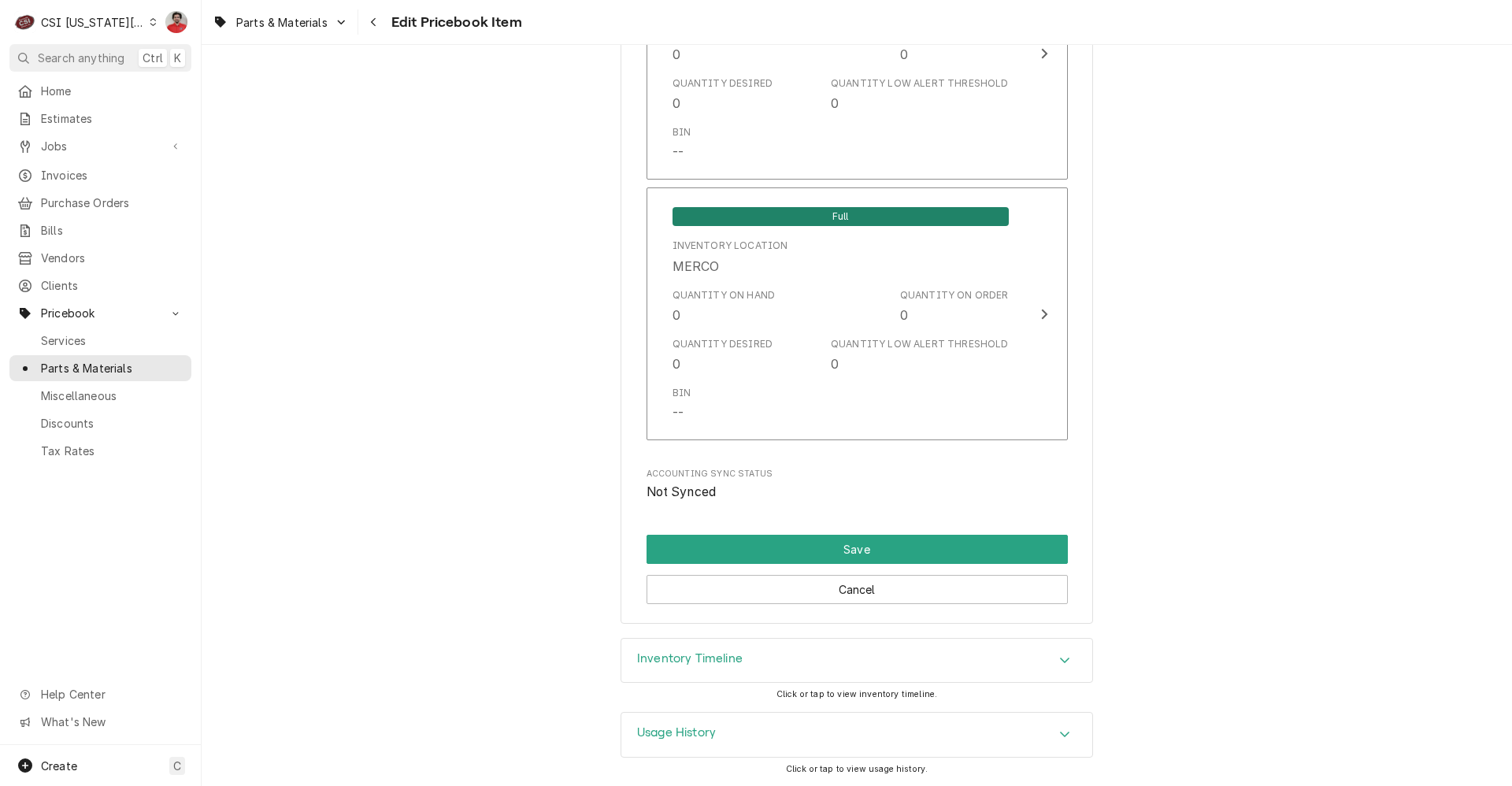
click at [765, 655] on div "Inventory Timeline" at bounding box center [857, 661] width 471 height 44
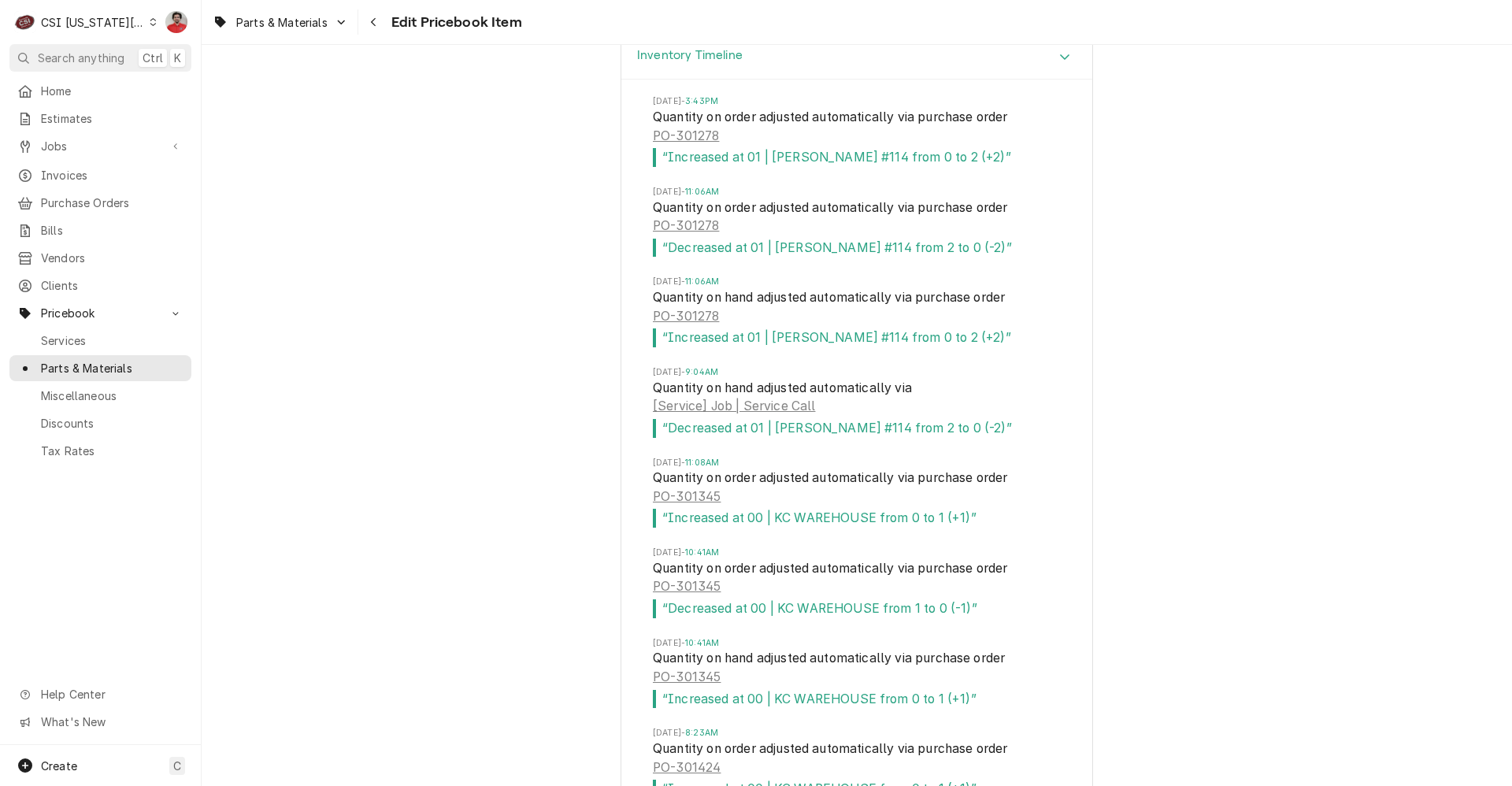
scroll to position [16445, 0]
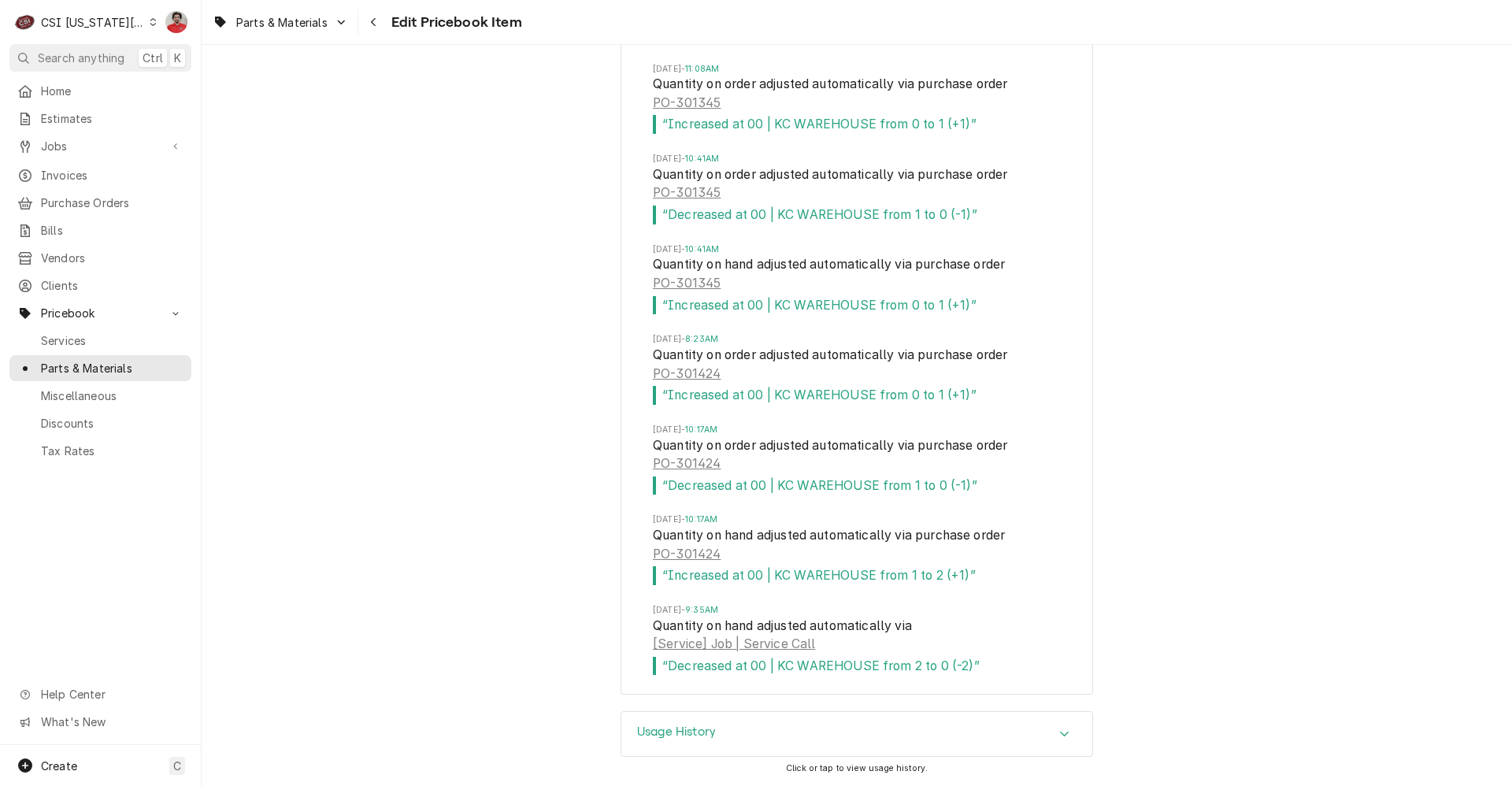
click at [697, 302] on span "“ Increased at 00 | KC WAREHOUSE from 0 to 1 (+1) ”" at bounding box center [857, 305] width 408 height 19
click at [694, 281] on link "PO-301345" at bounding box center [687, 283] width 68 height 19
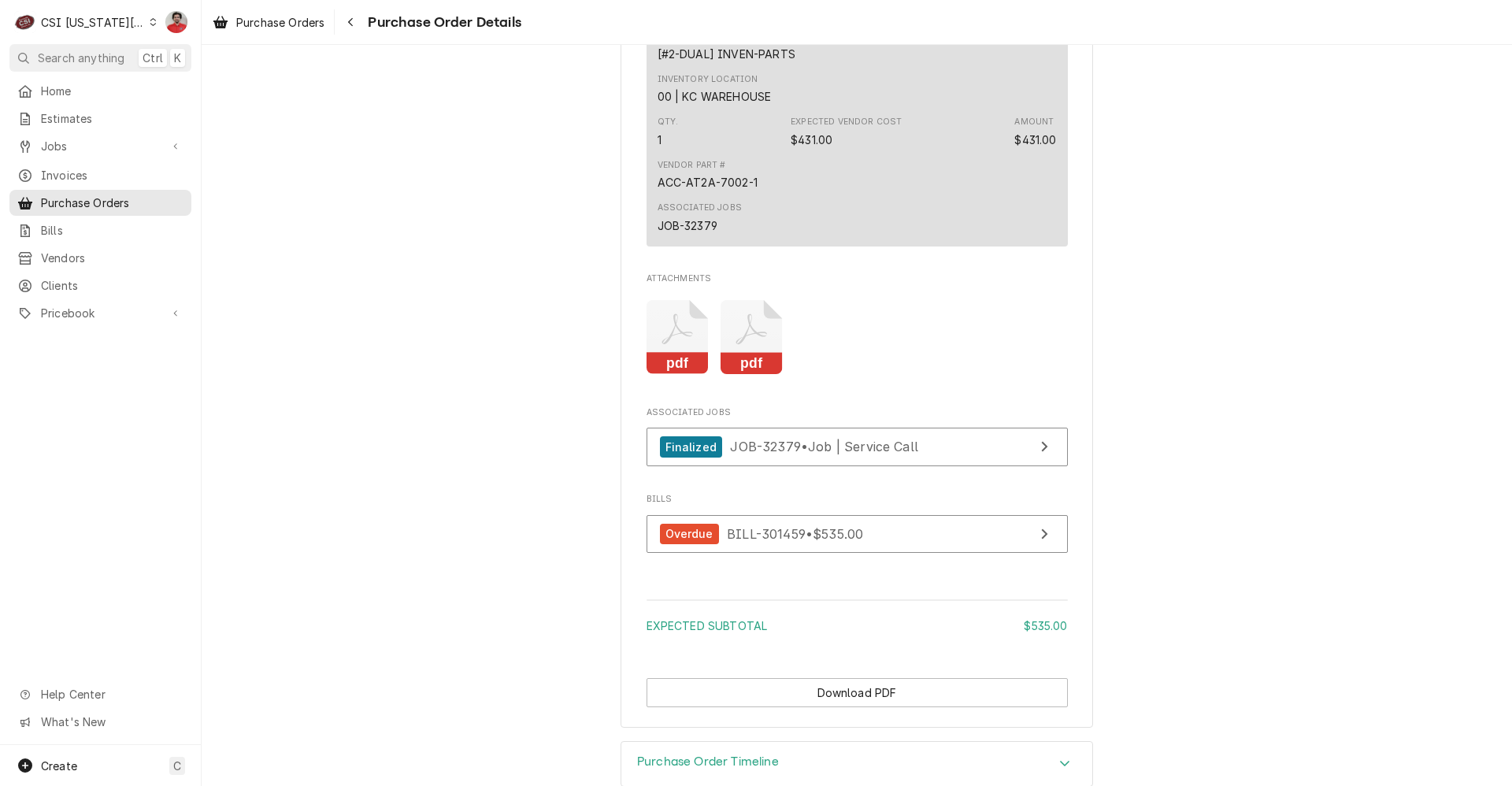
scroll to position [1579, 0]
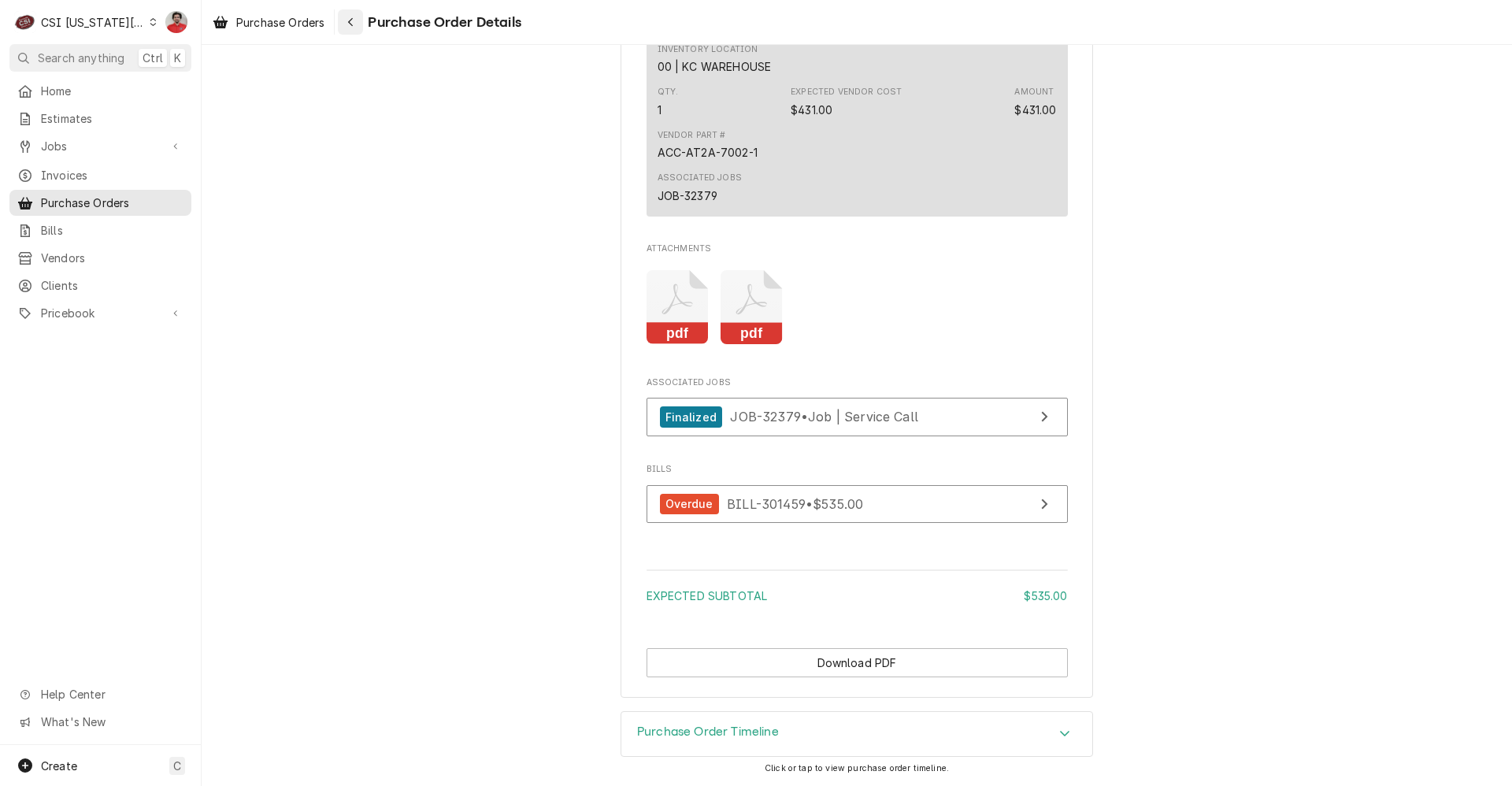
click at [349, 15] on div "Navigate back" at bounding box center [350, 22] width 15 height 15
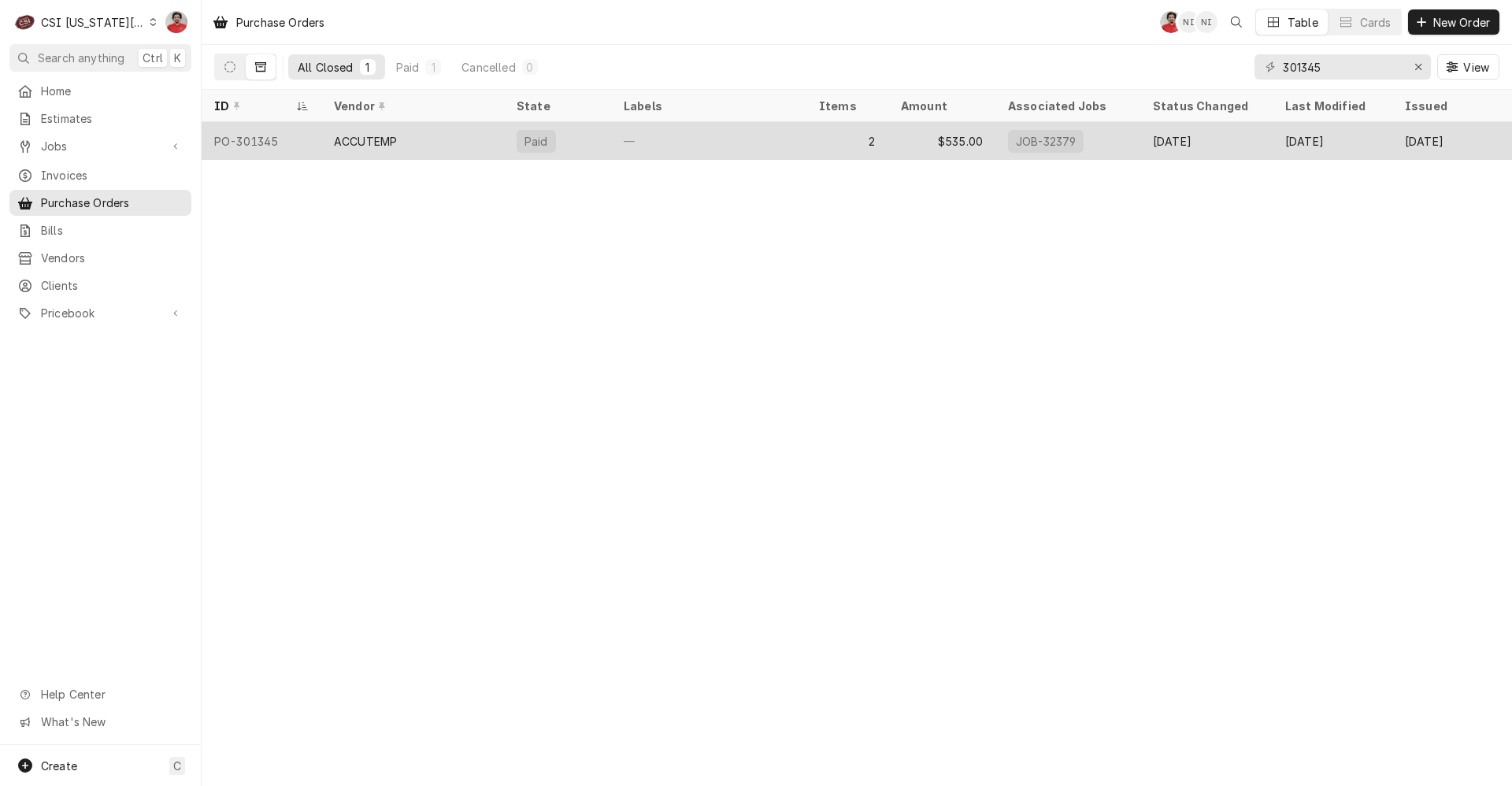
click at [427, 135] on div "ACCUTEMP" at bounding box center [412, 140] width 183 height 37
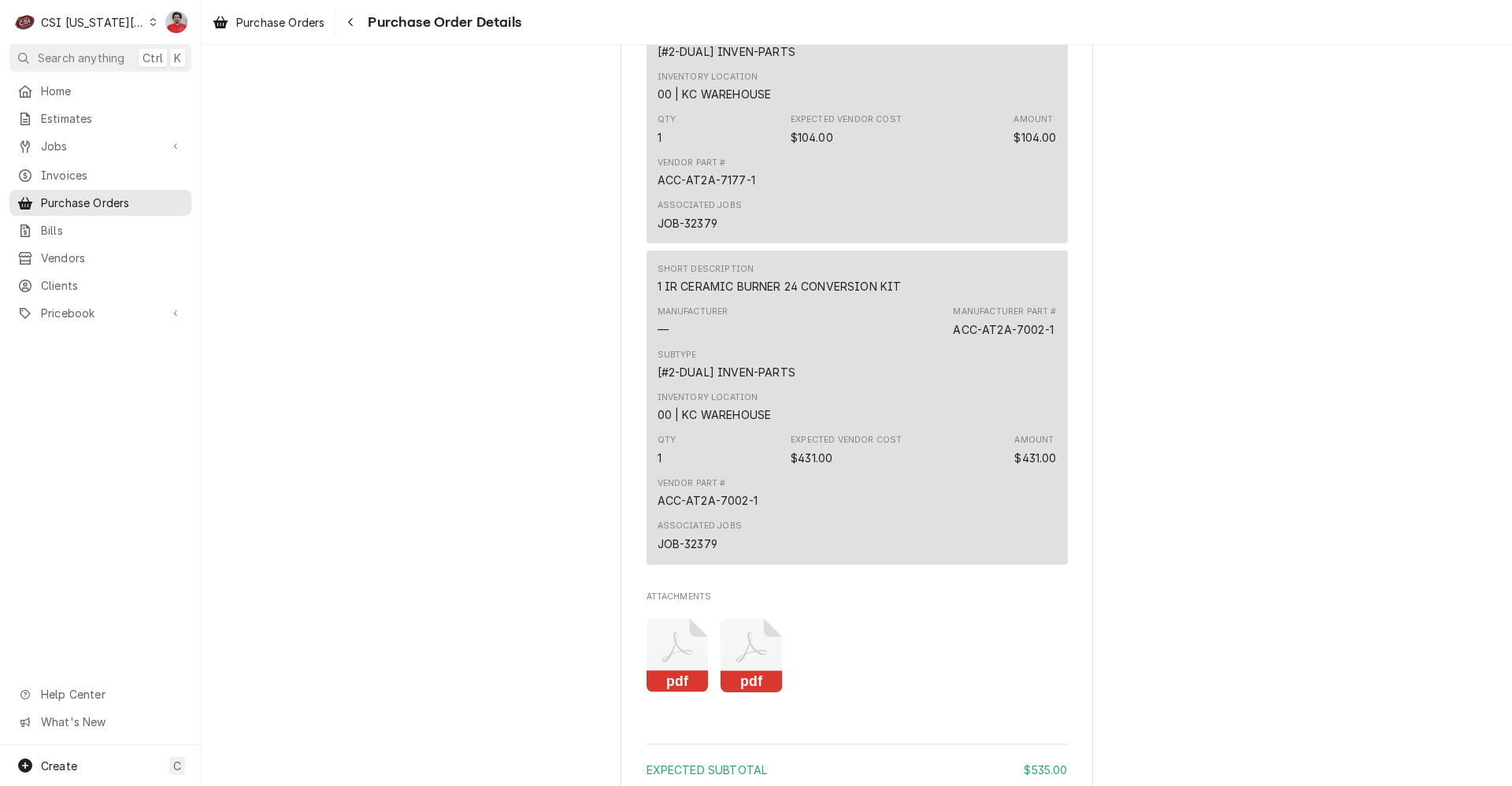
scroll to position [1404, 0]
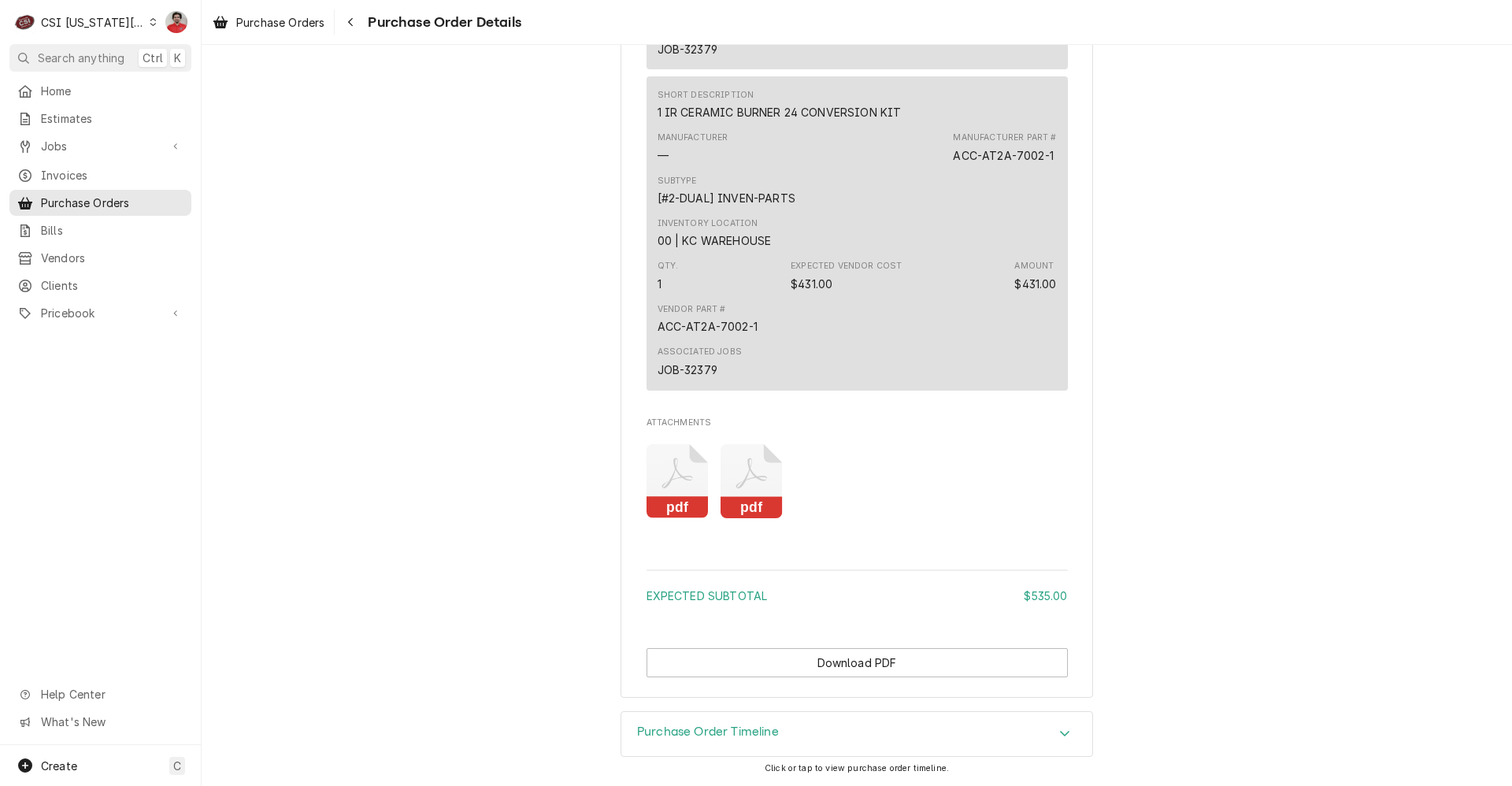
click at [345, 4] on div "Purchase Orders Purchase Order Details" at bounding box center [856, 22] width 1310 height 44
click at [347, 17] on div "Navigate back" at bounding box center [350, 22] width 15 height 15
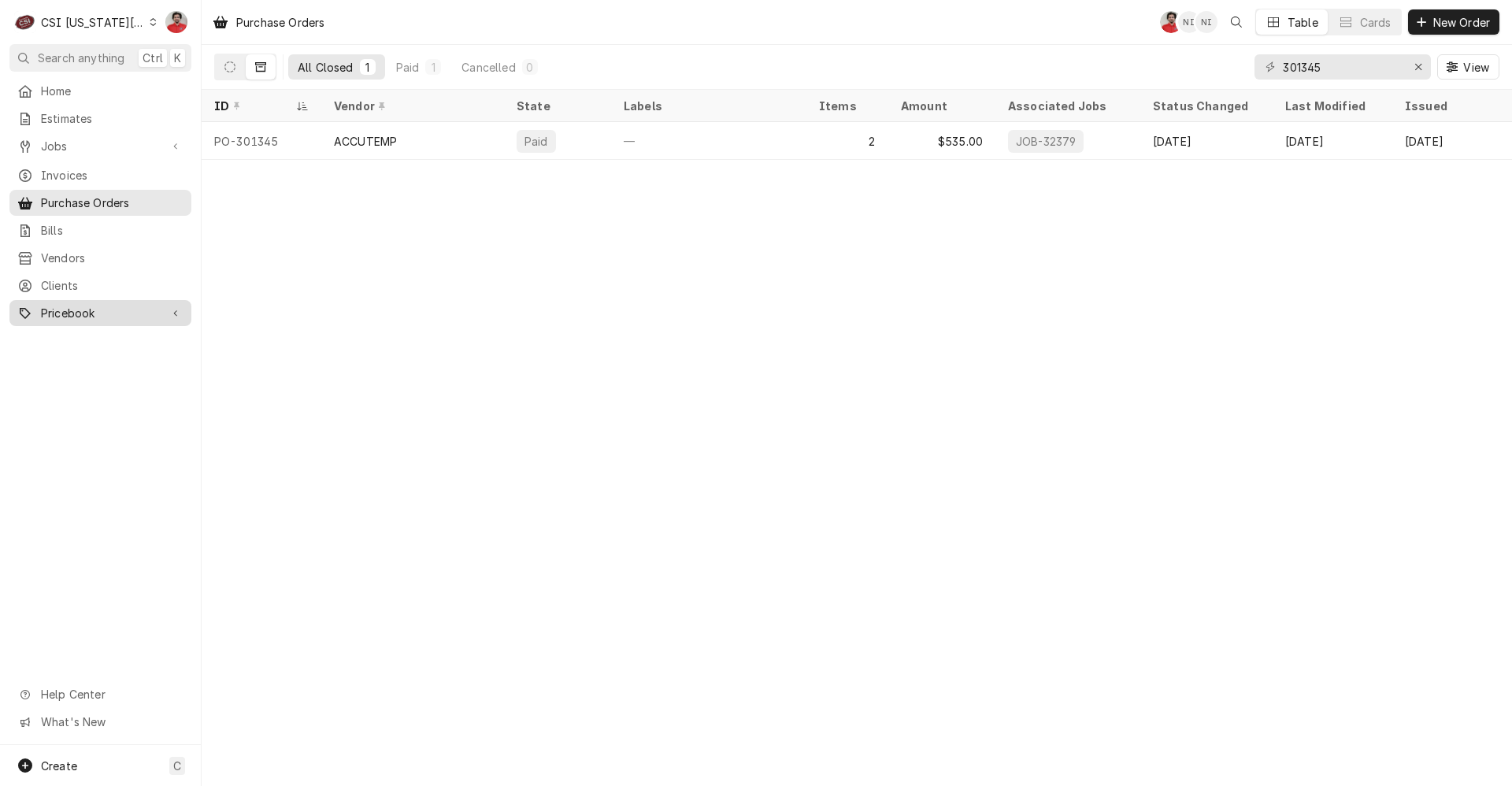
click at [106, 304] on span "Pricebook" at bounding box center [101, 312] width 119 height 16
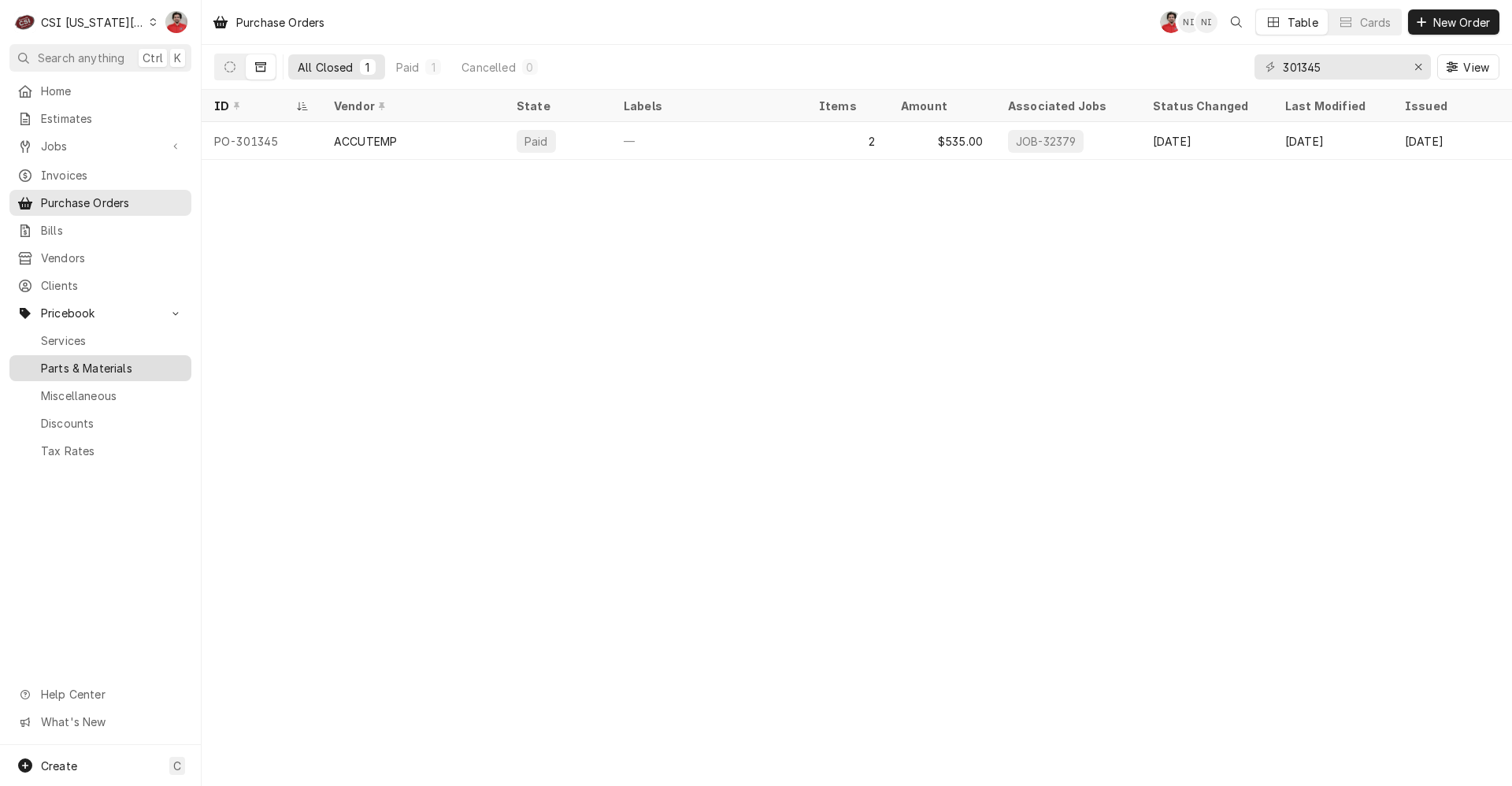
click at [105, 360] on span "Parts & Materials" at bounding box center [112, 368] width 143 height 16
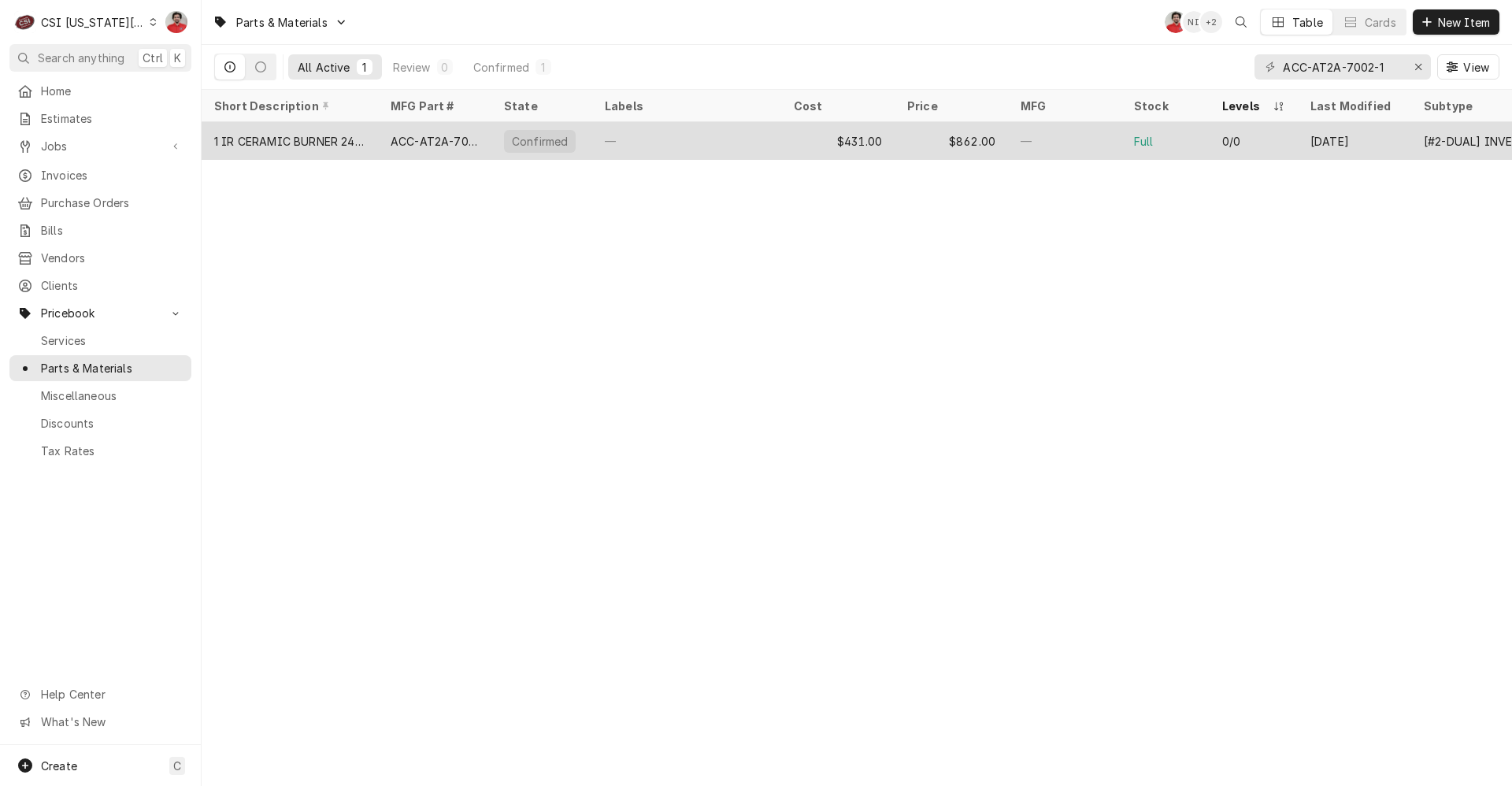
click at [809, 137] on div "$431.00" at bounding box center [838, 140] width 113 height 37
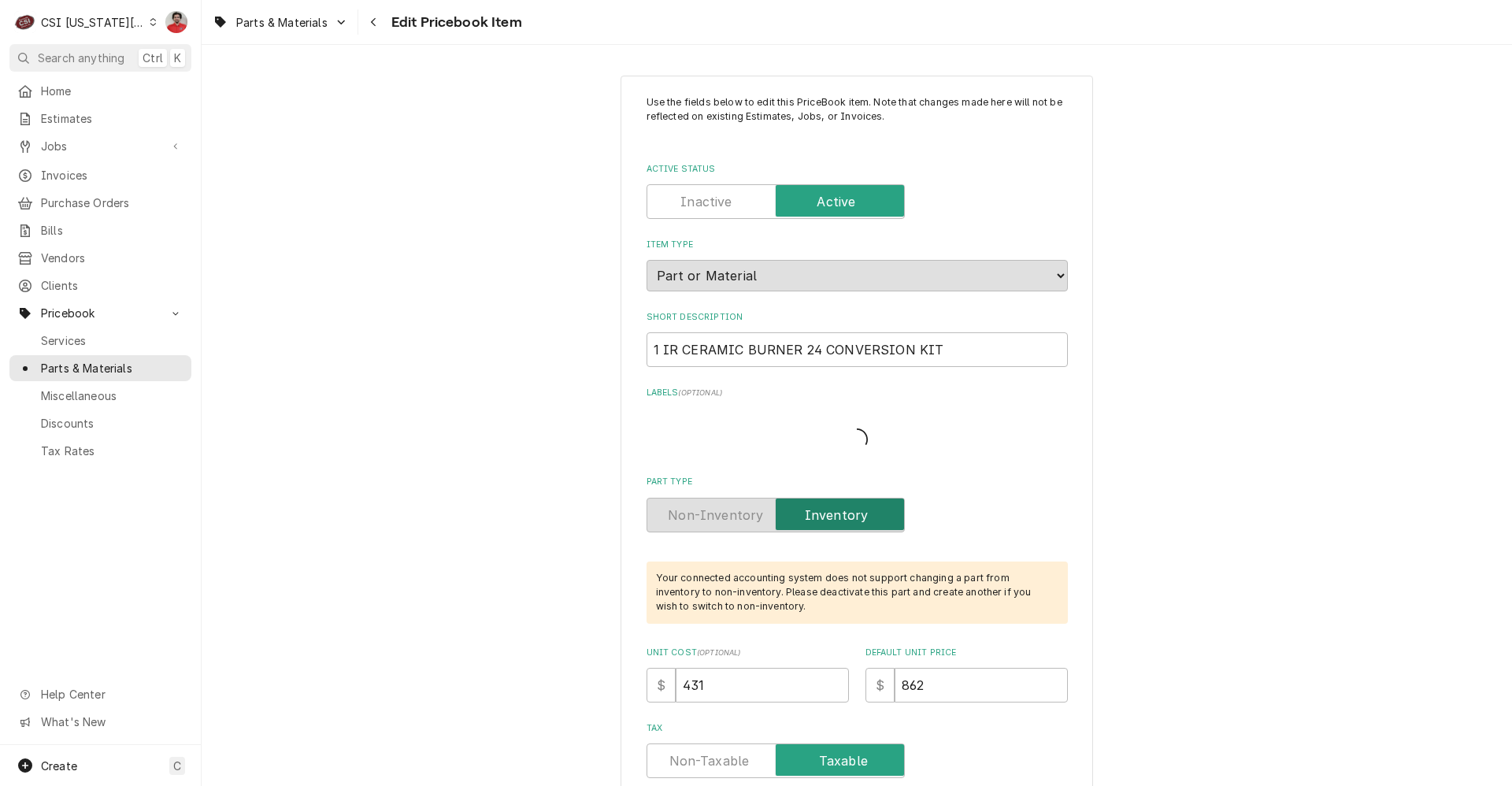
type textarea "x"
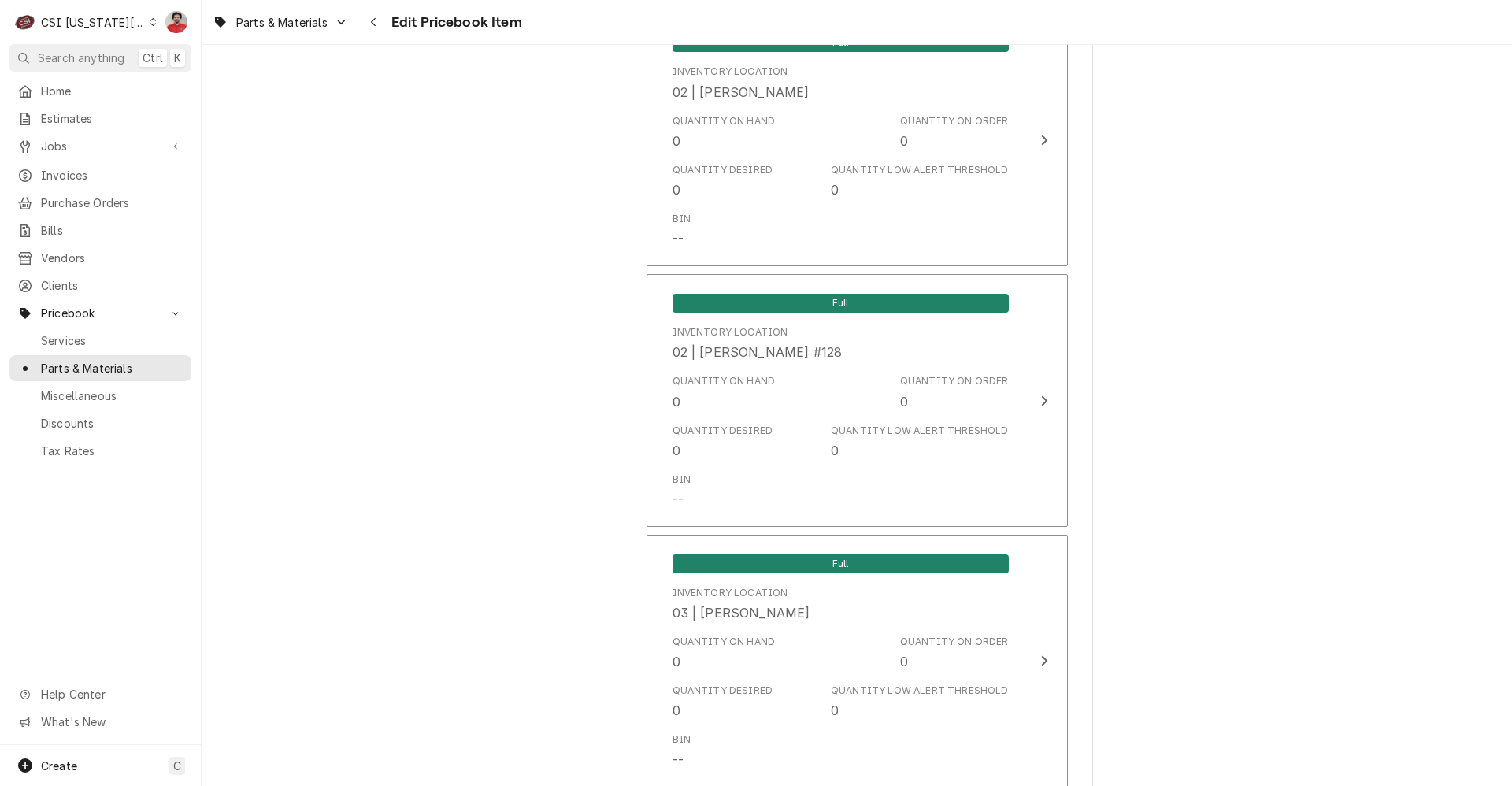
scroll to position [15448, 0]
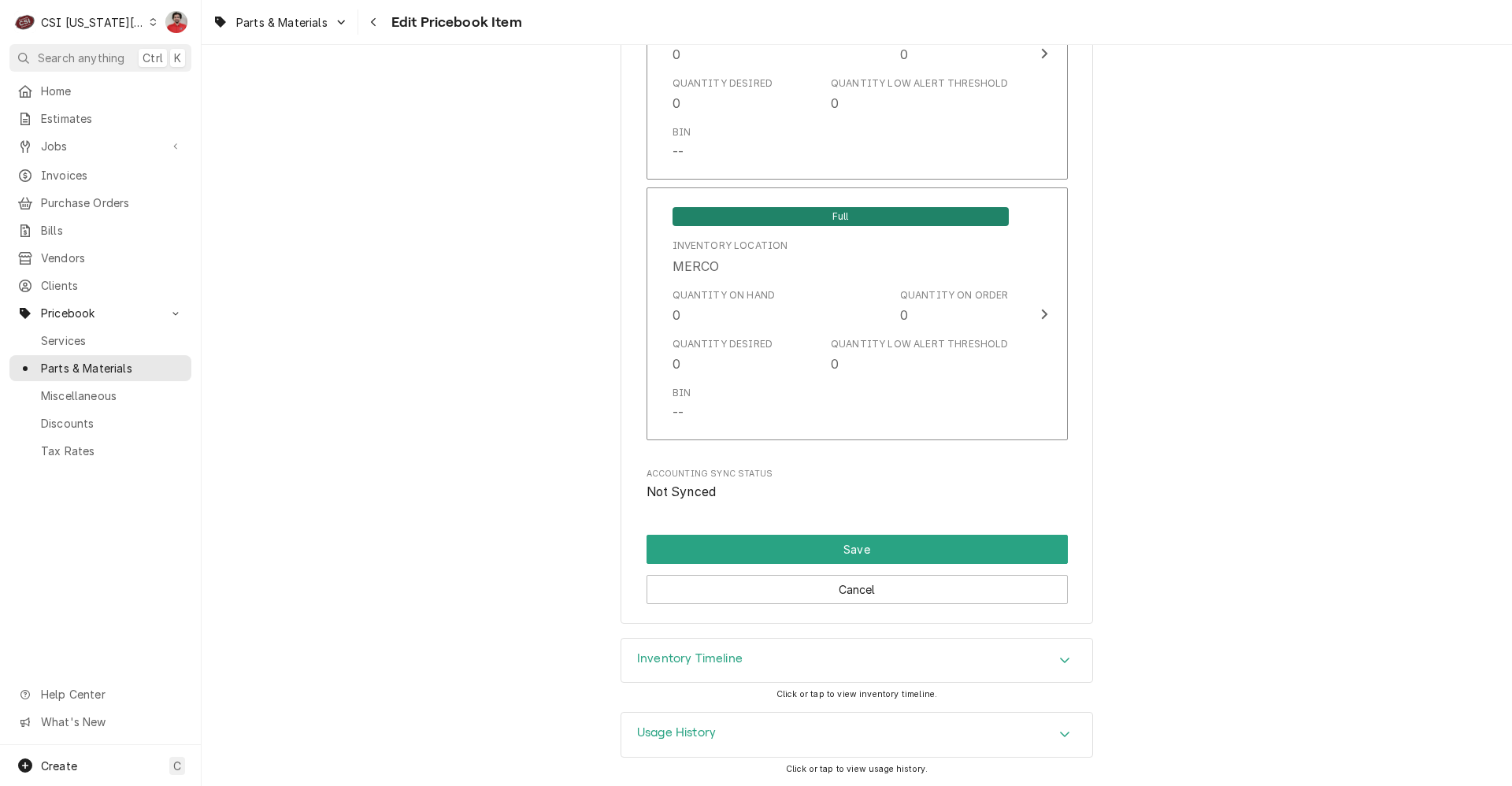
click at [737, 748] on div "Usage History" at bounding box center [857, 734] width 471 height 44
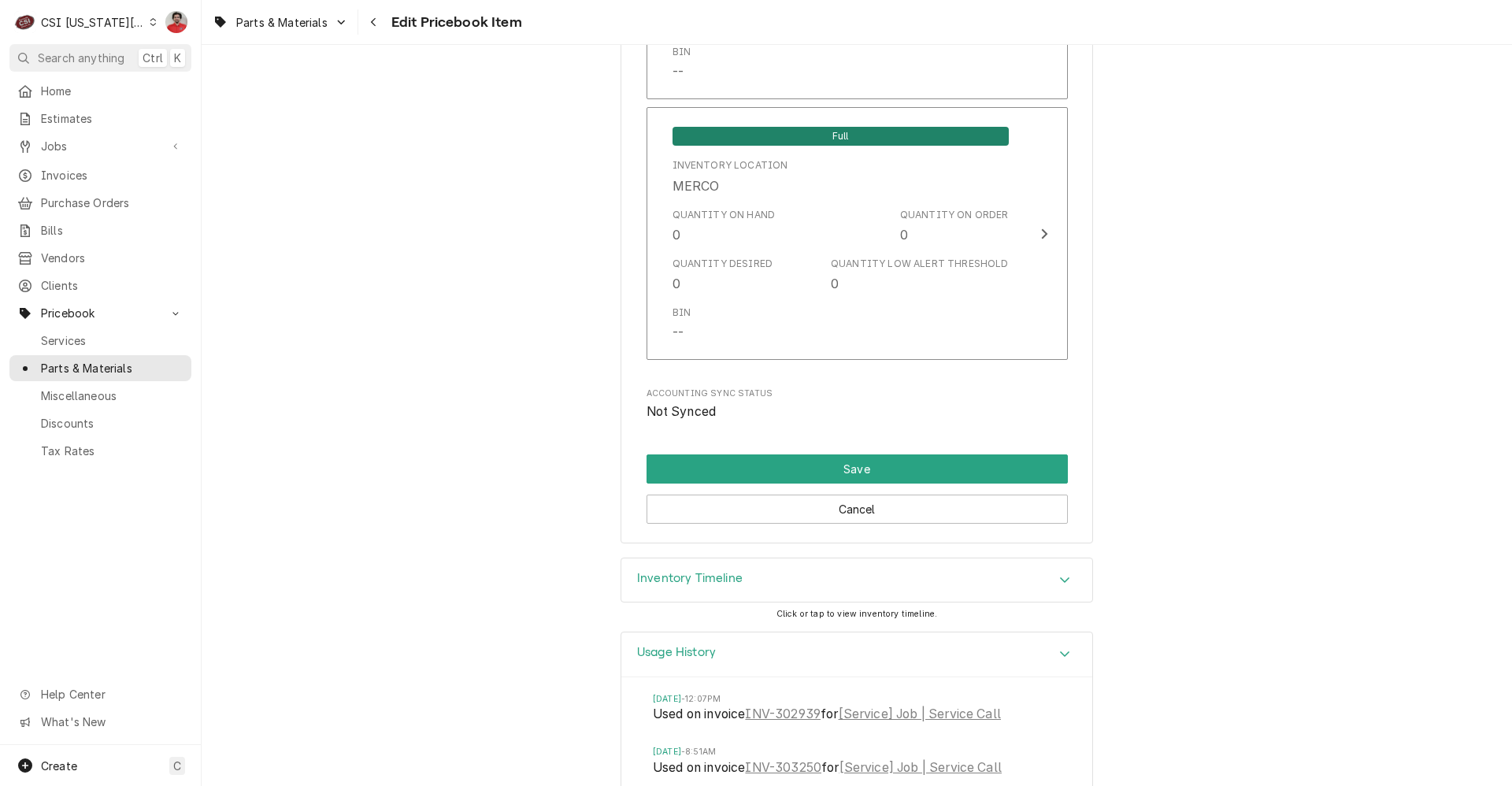
scroll to position [15595, 0]
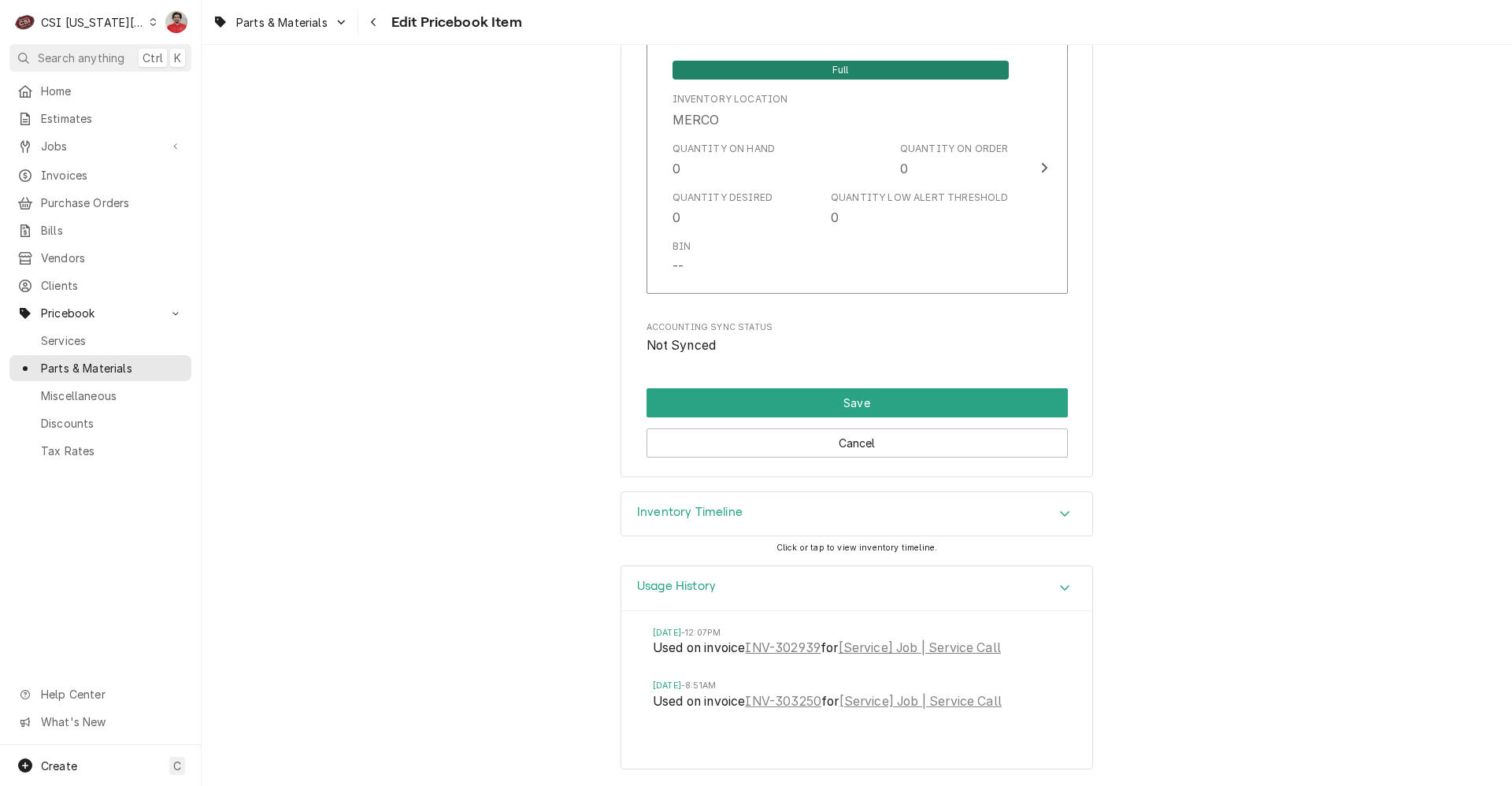
click at [874, 518] on div "Inventory Timeline" at bounding box center [857, 514] width 471 height 44
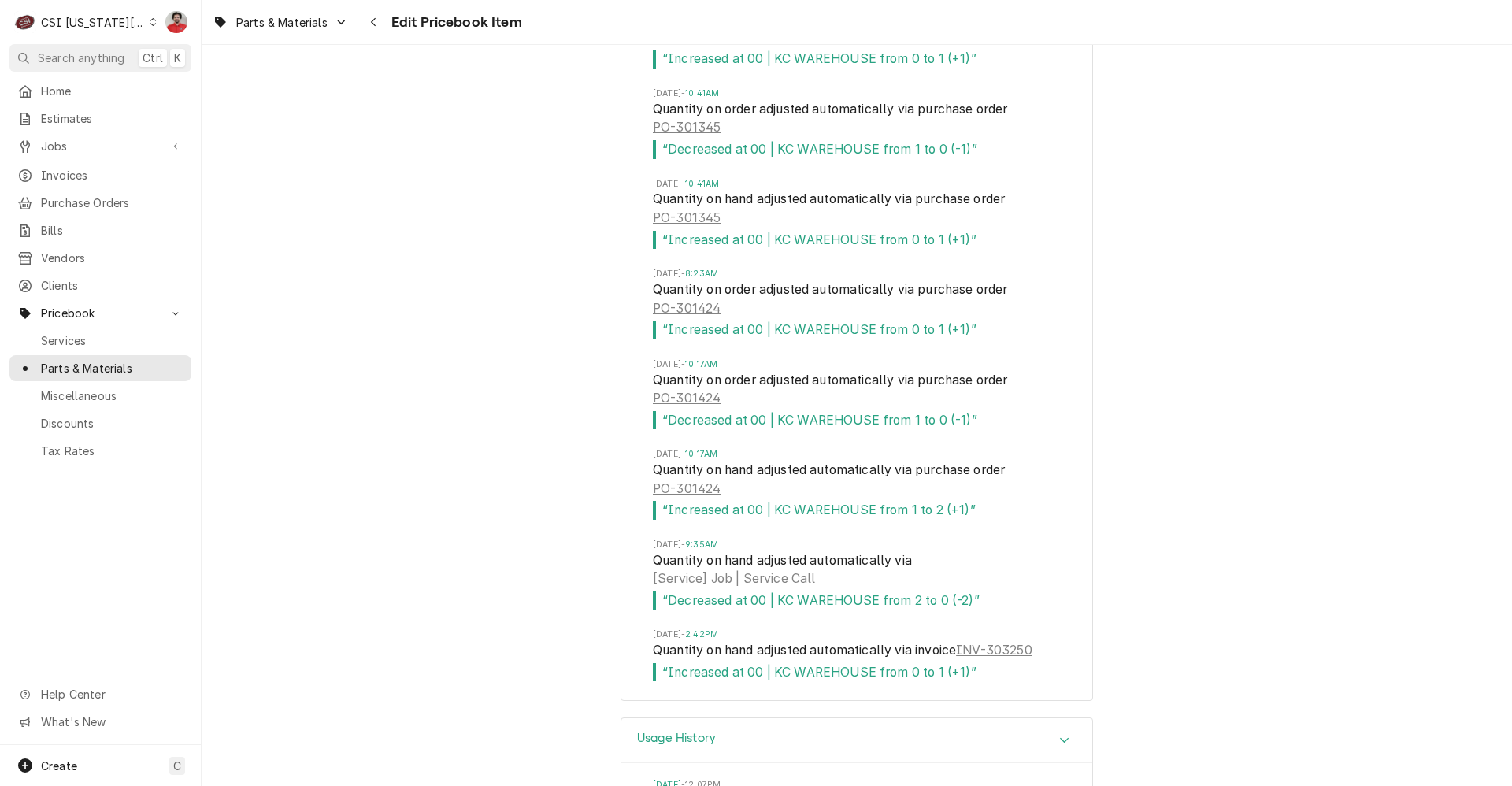
scroll to position [16504, 0]
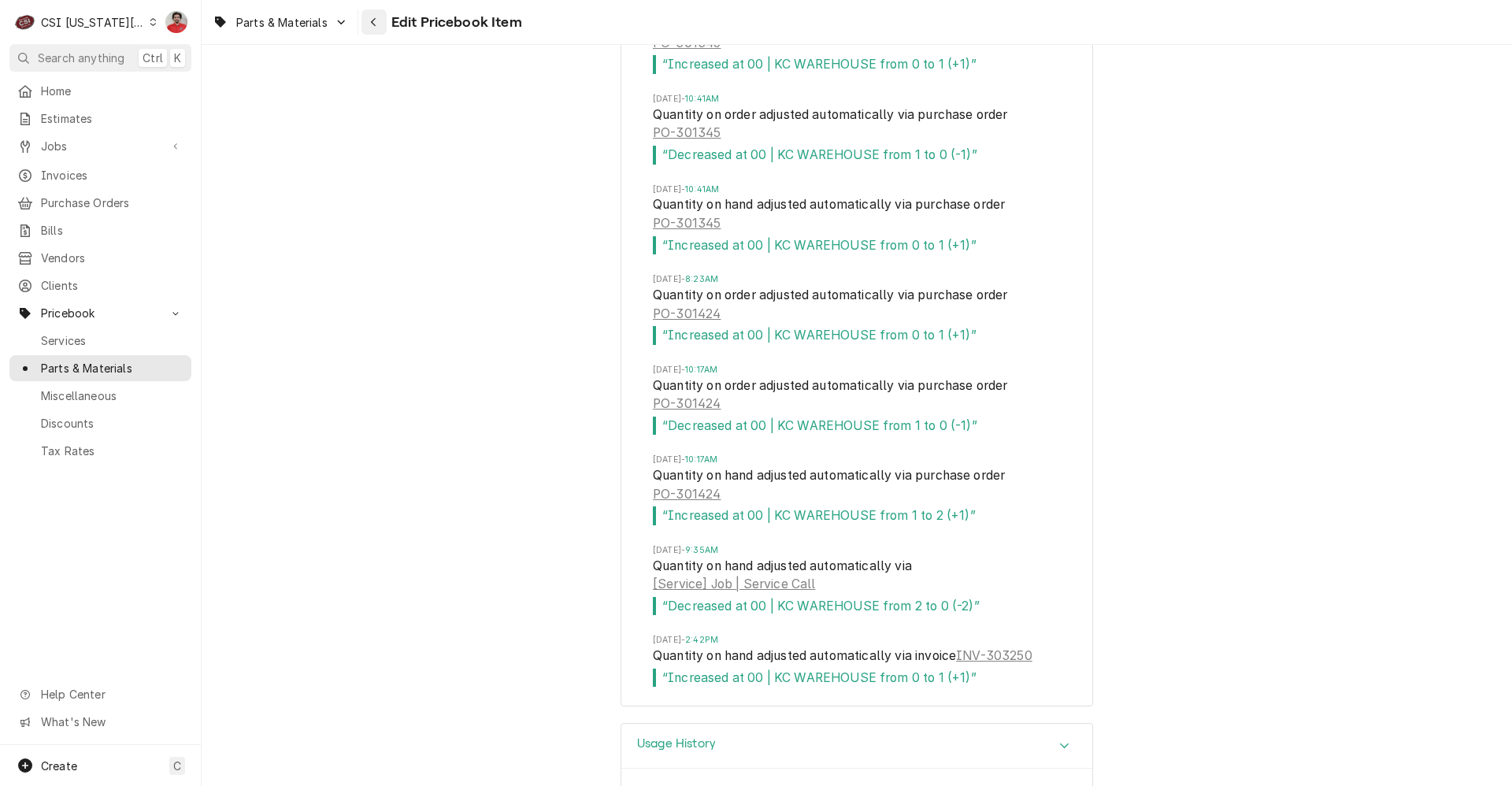
click at [386, 29] on button "Navigate back" at bounding box center [373, 22] width 25 height 25
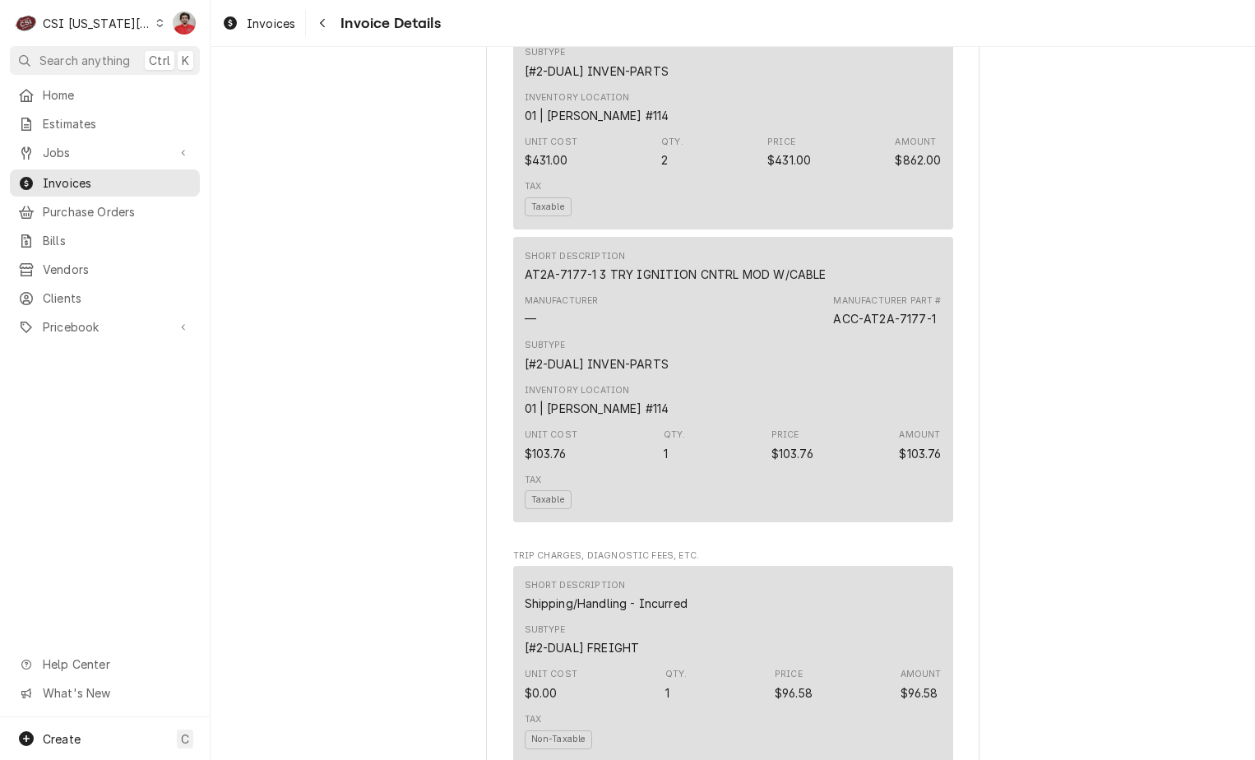
scroll to position [1398, 0]
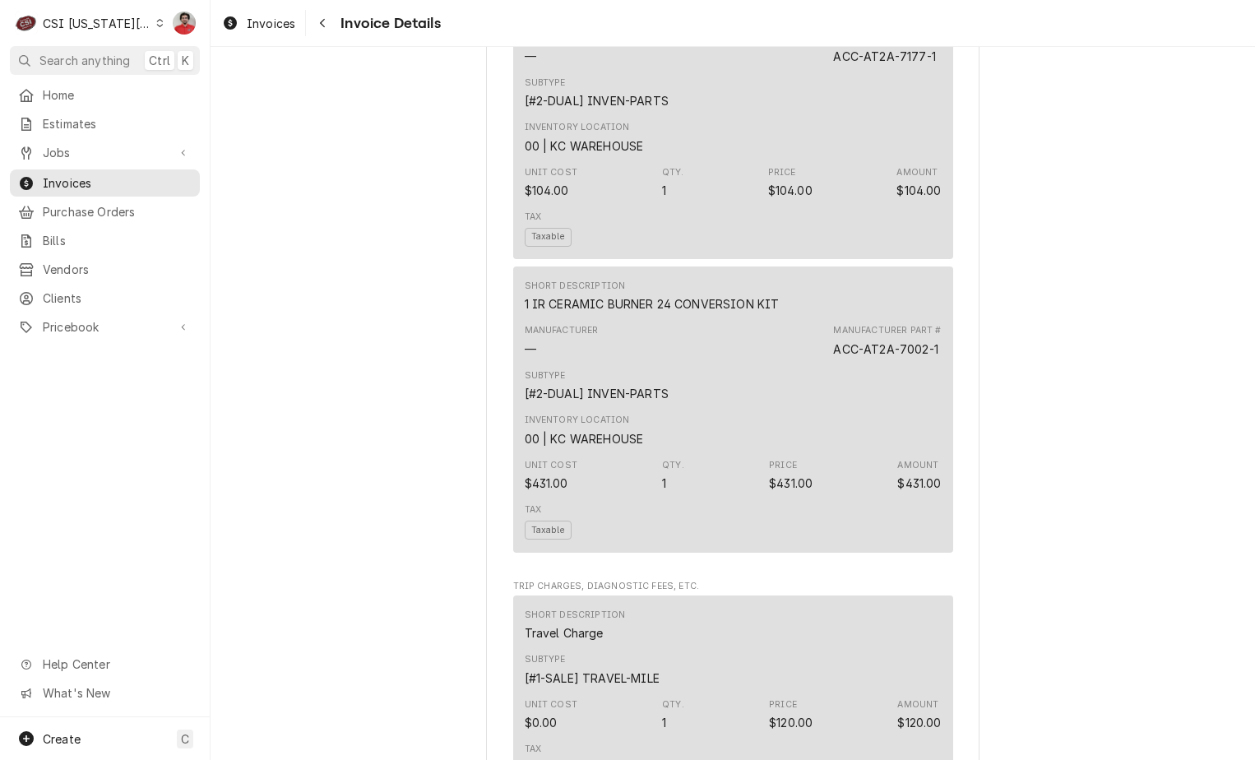
scroll to position [1480, 0]
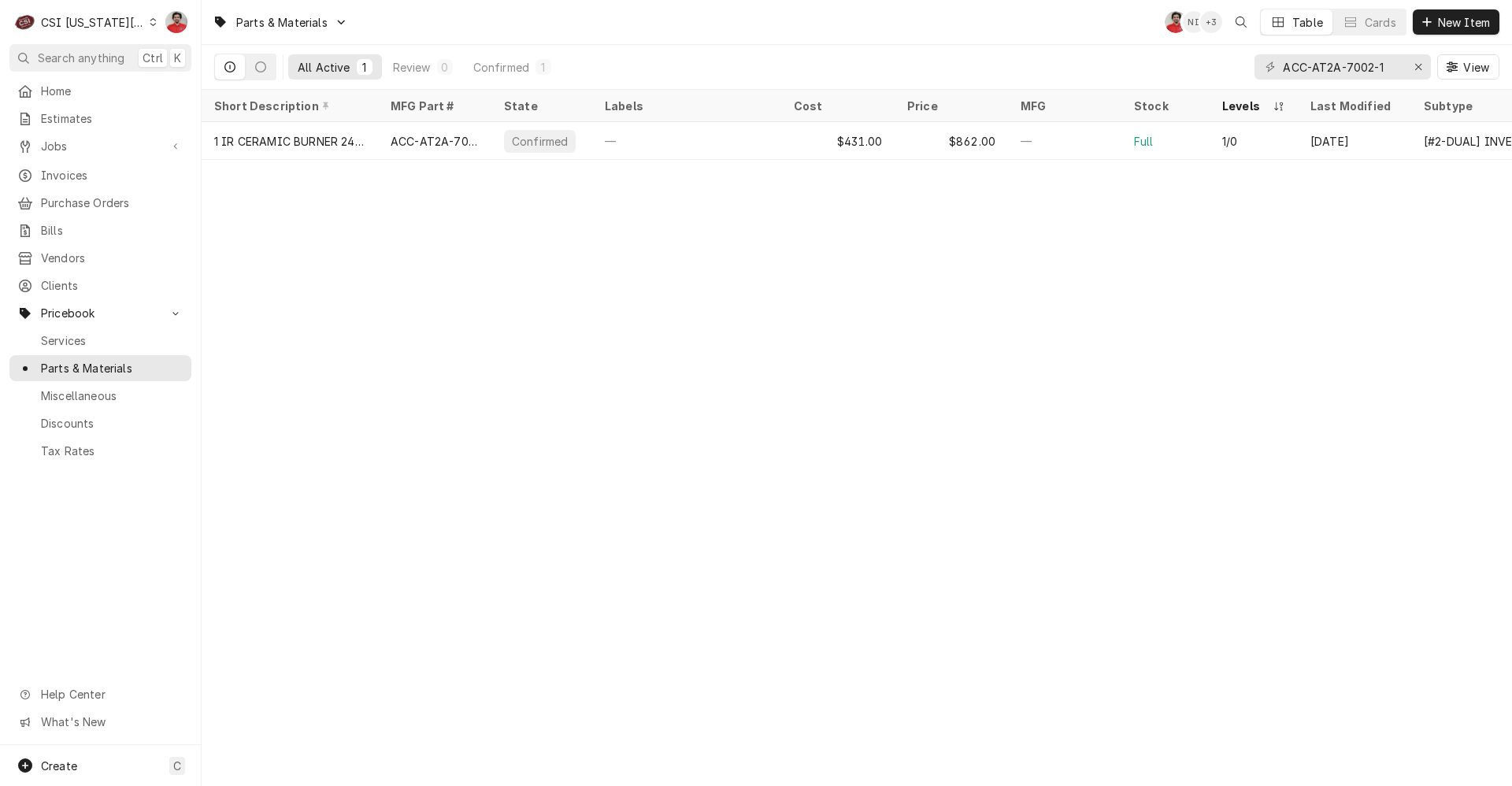
click at [87, 18] on div "CSI Kansas City" at bounding box center [93, 22] width 104 height 16
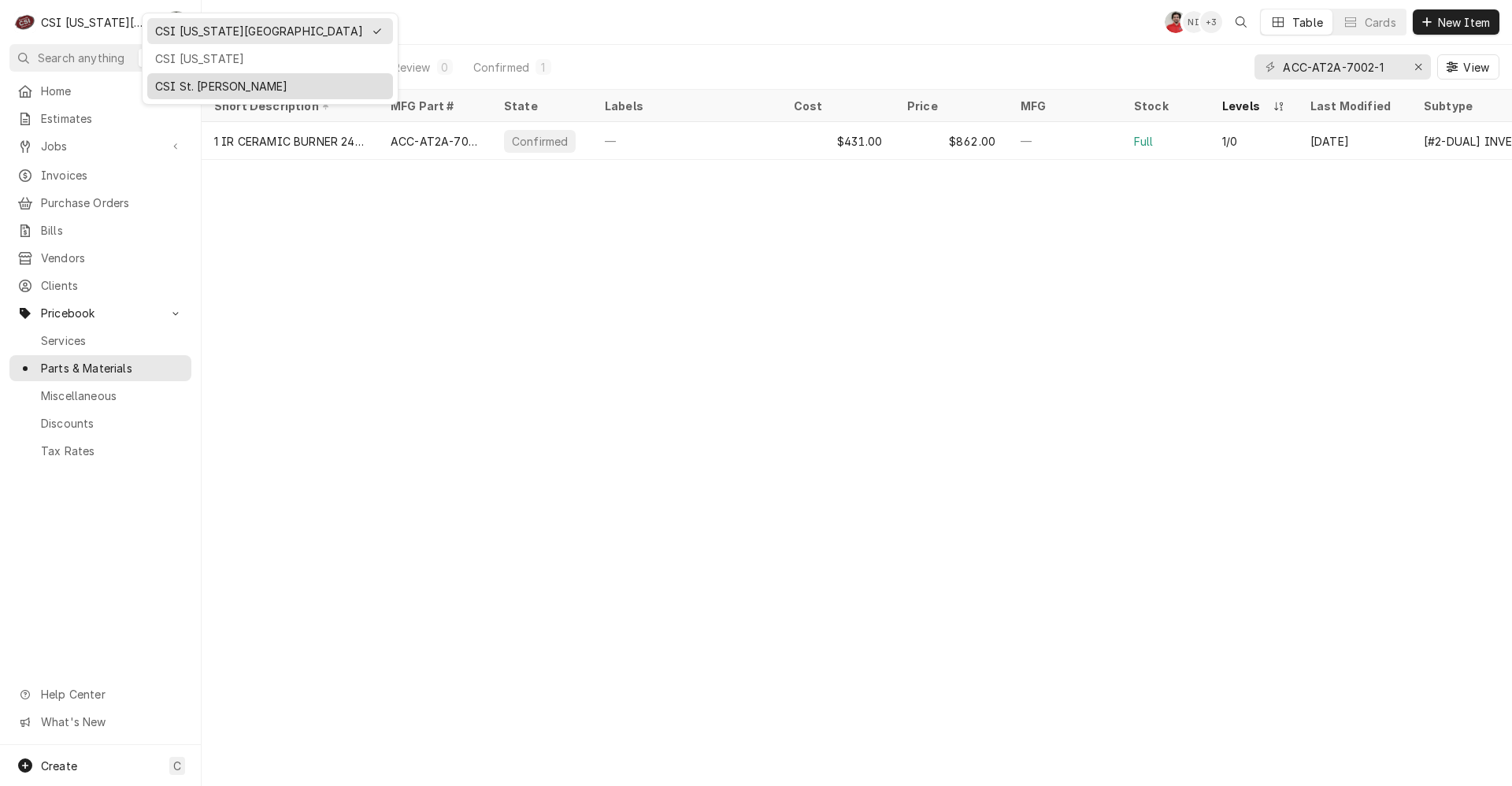
click at [210, 94] on div "CSI St. [PERSON_NAME]" at bounding box center [270, 85] width 246 height 26
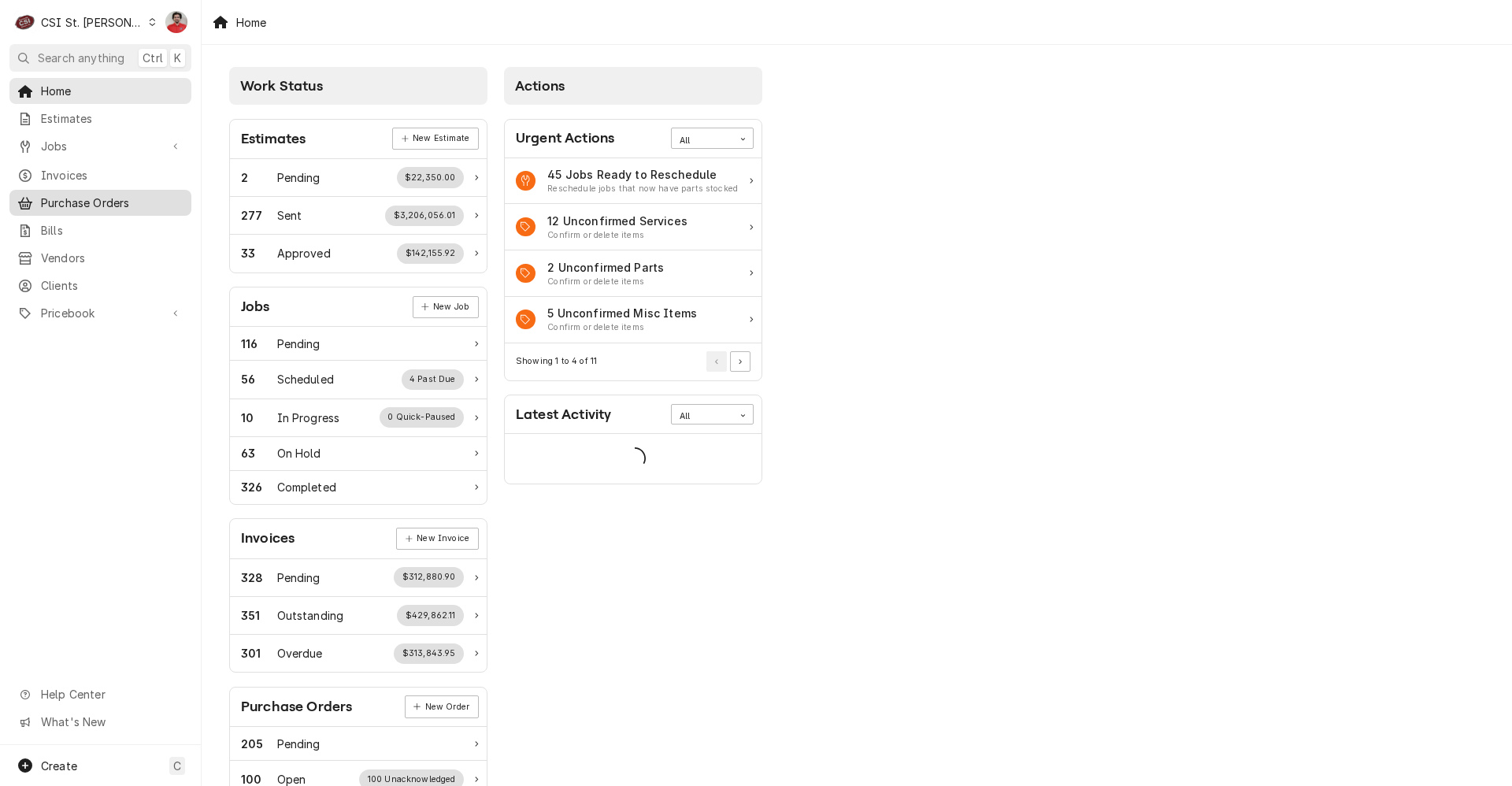
click at [128, 197] on span "Purchase Orders" at bounding box center [112, 202] width 143 height 16
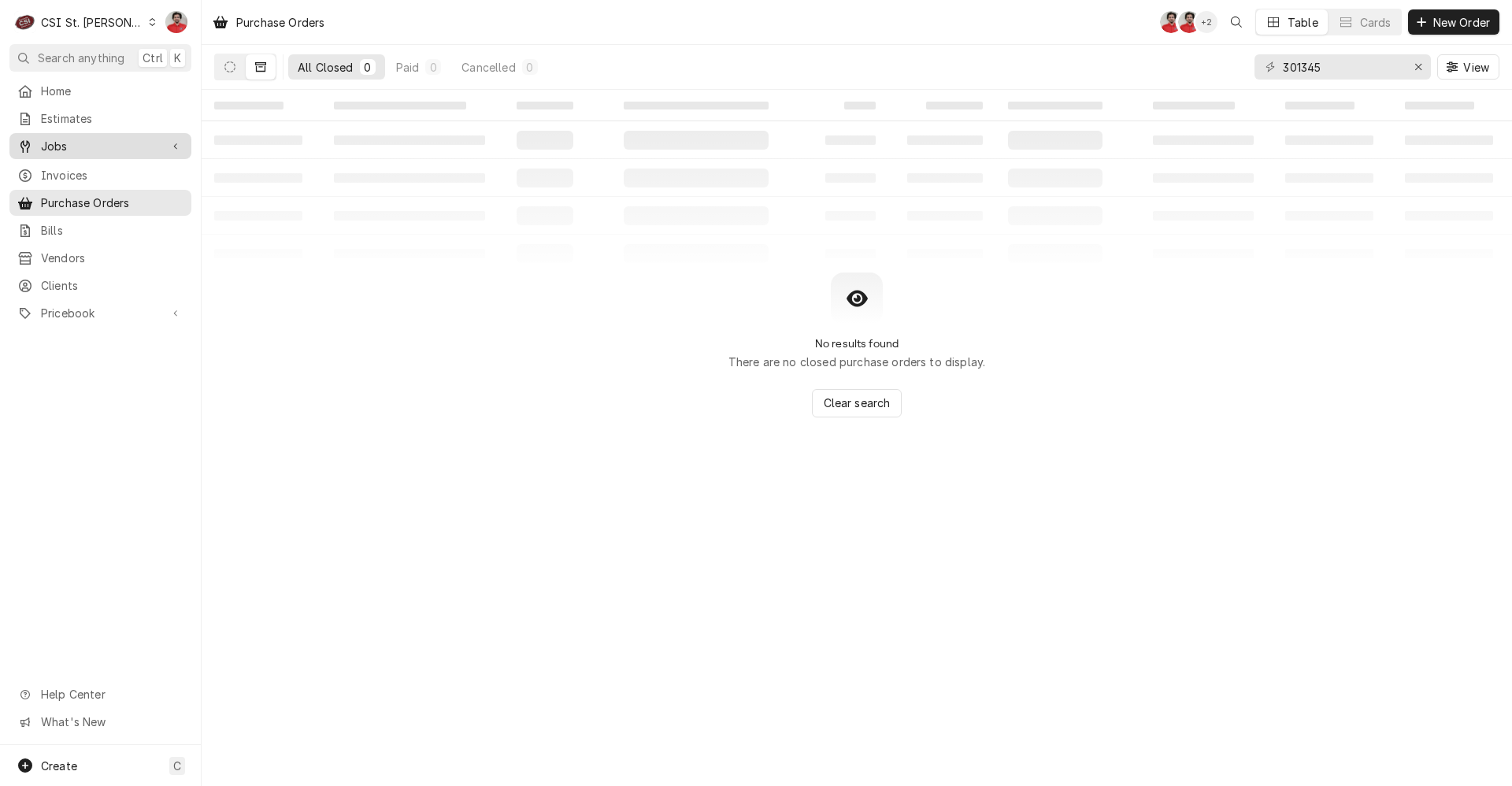
click at [97, 146] on span "Jobs" at bounding box center [101, 146] width 119 height 16
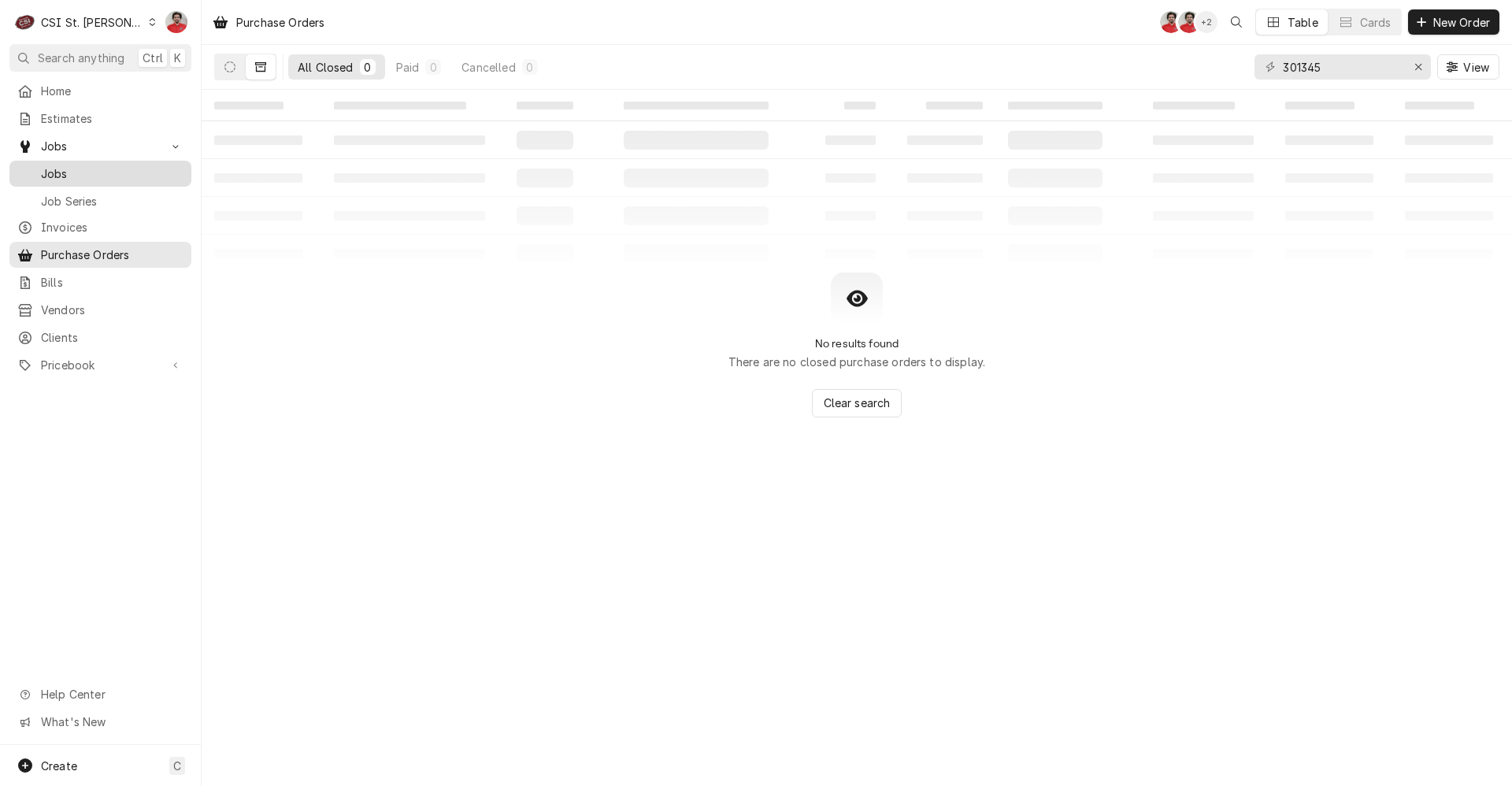
click at [95, 167] on span "Jobs" at bounding box center [112, 173] width 143 height 16
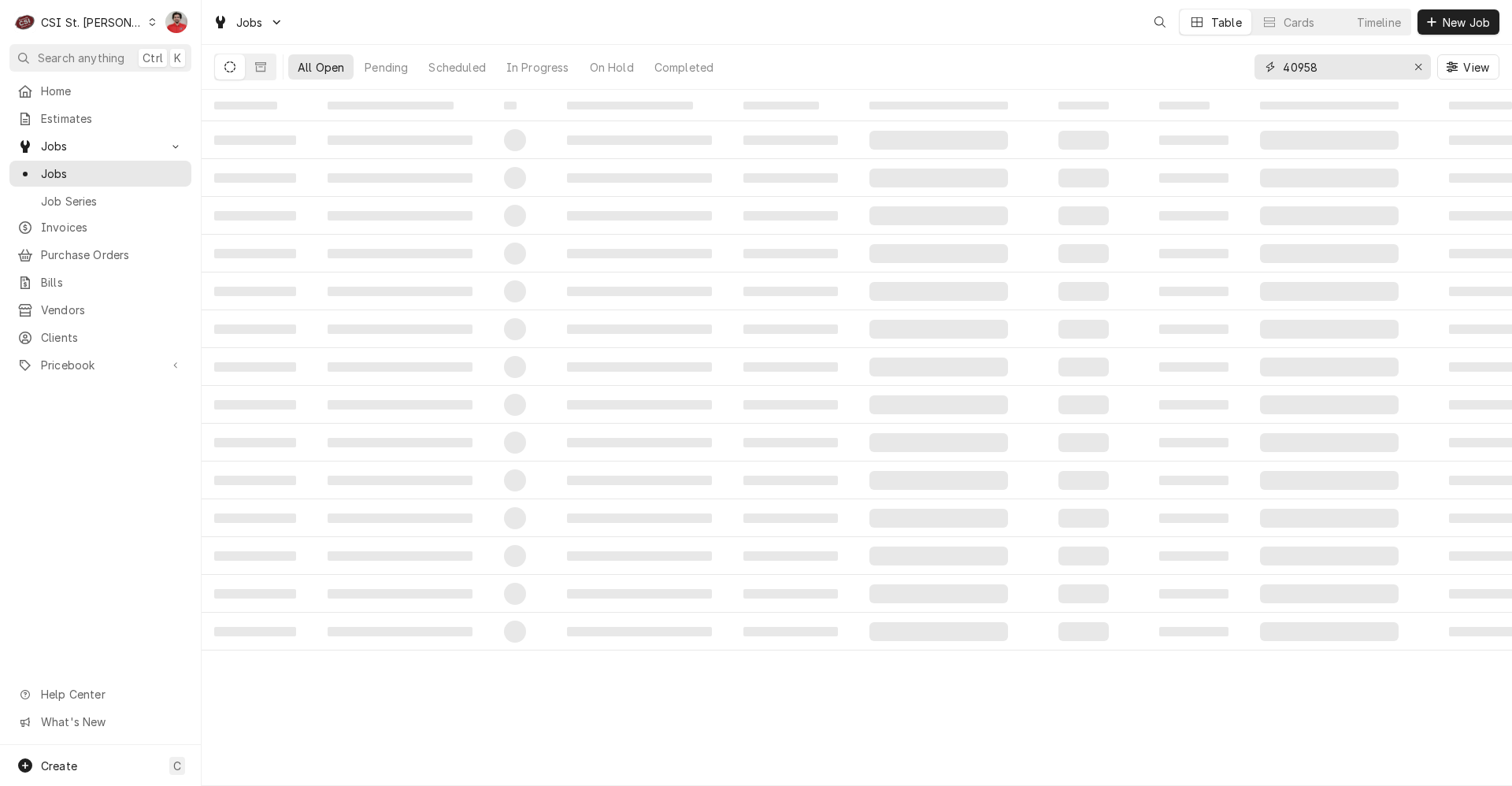
click at [1341, 73] on input "40958" at bounding box center [1341, 67] width 118 height 25
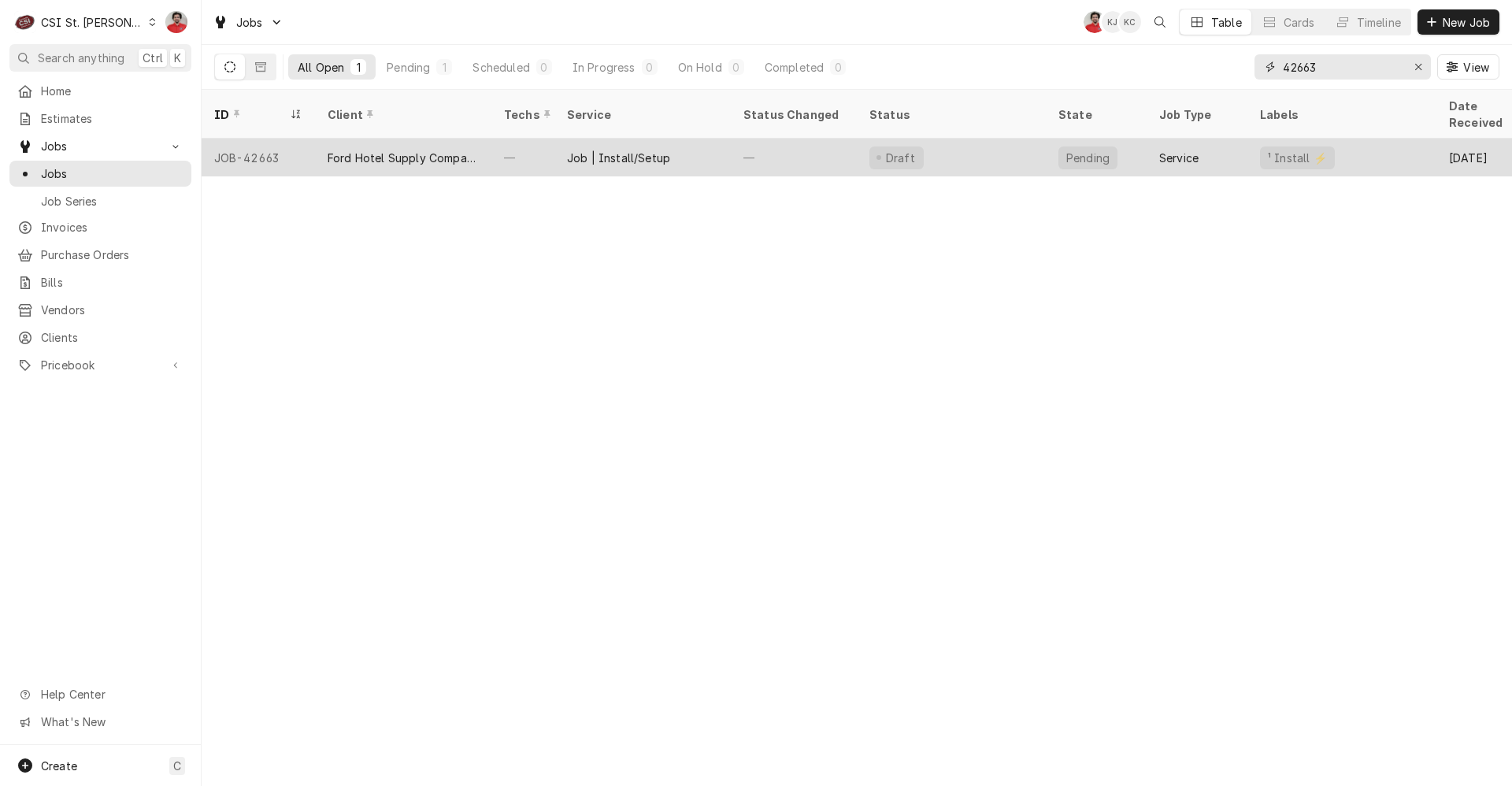
type input "42663"
click at [950, 140] on div "Draft" at bounding box center [951, 157] width 189 height 37
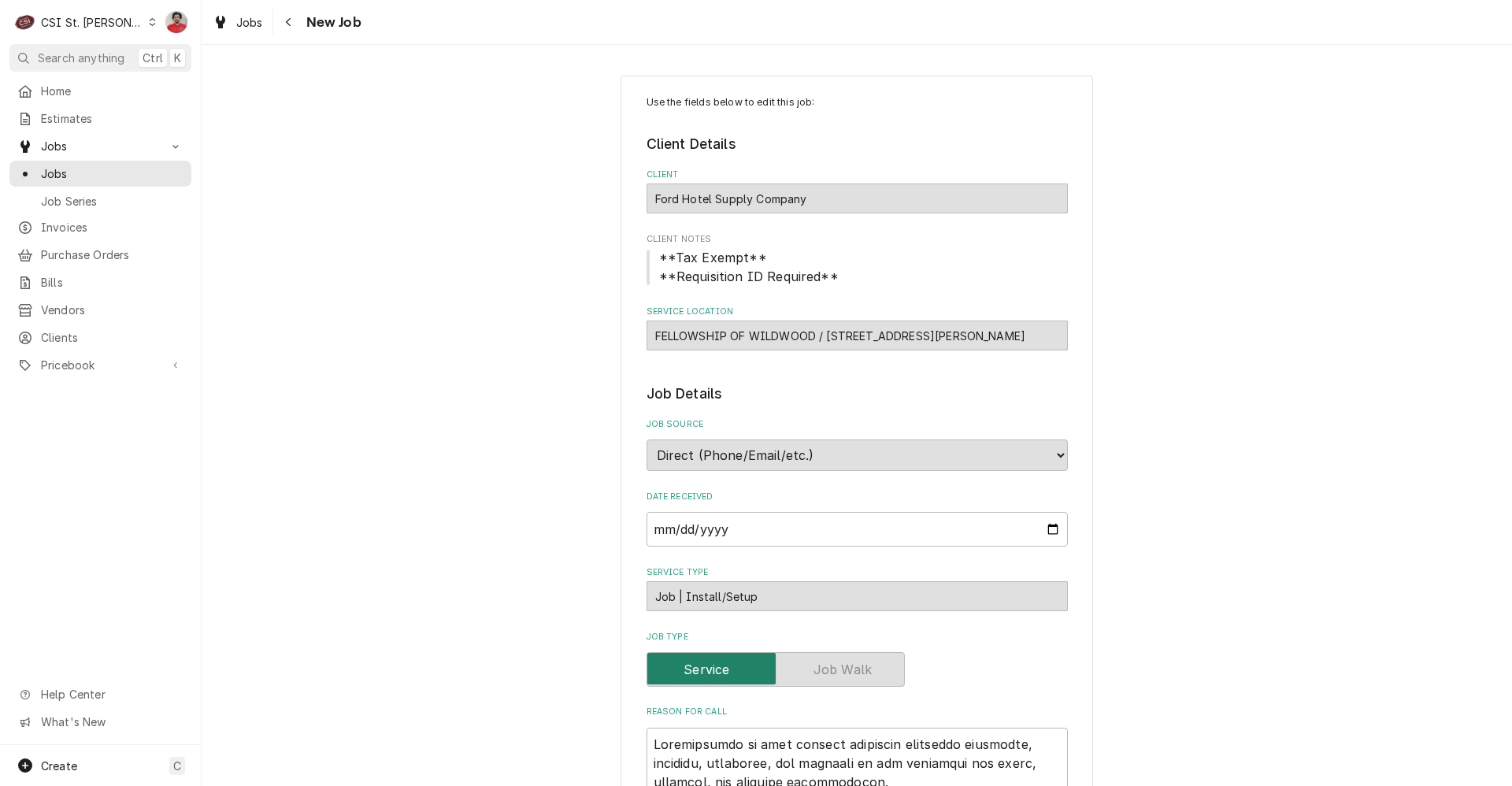
type textarea "x"
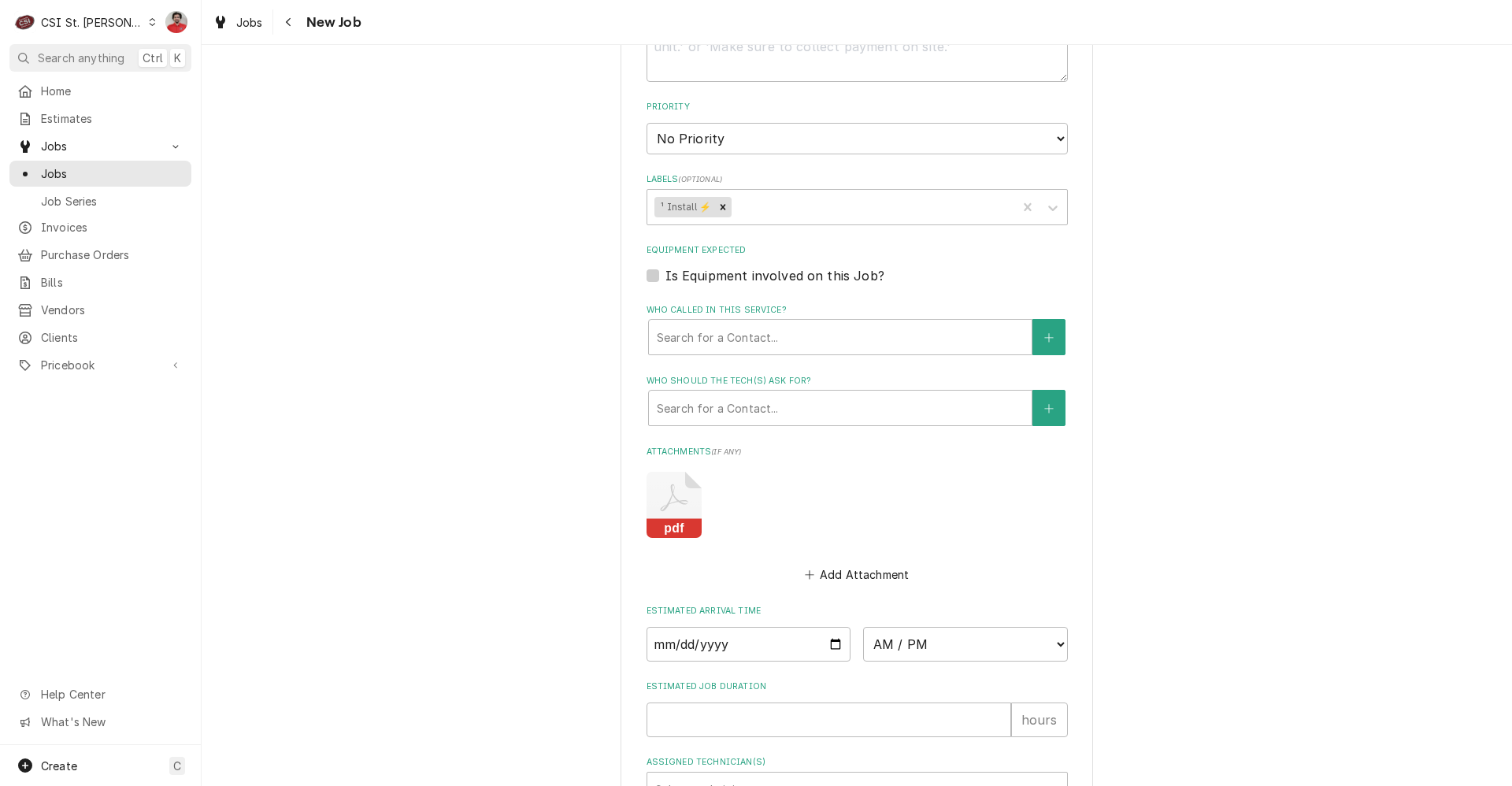
scroll to position [1537, 0]
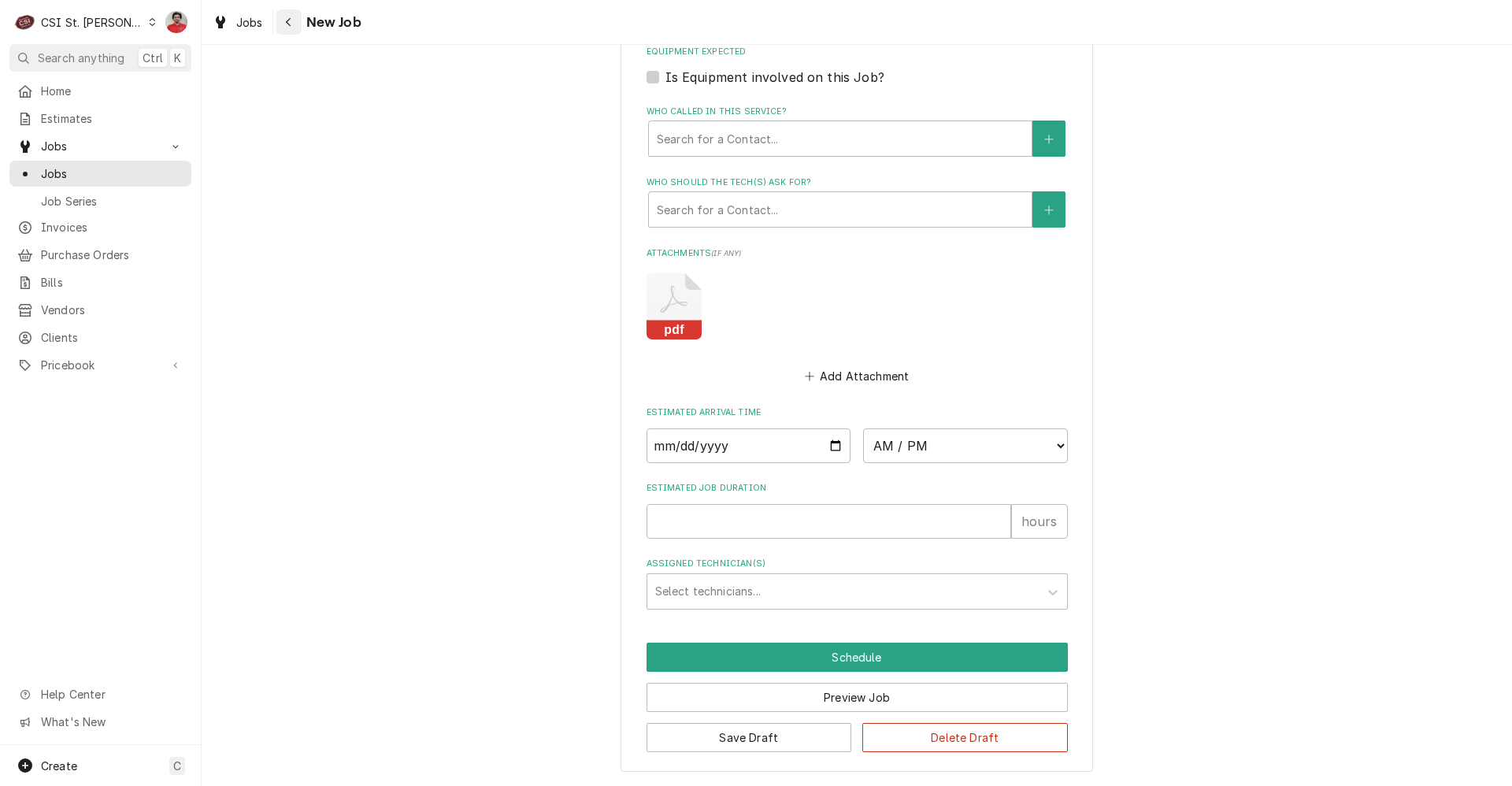
click at [288, 15] on div "Navigate back" at bounding box center [289, 22] width 15 height 15
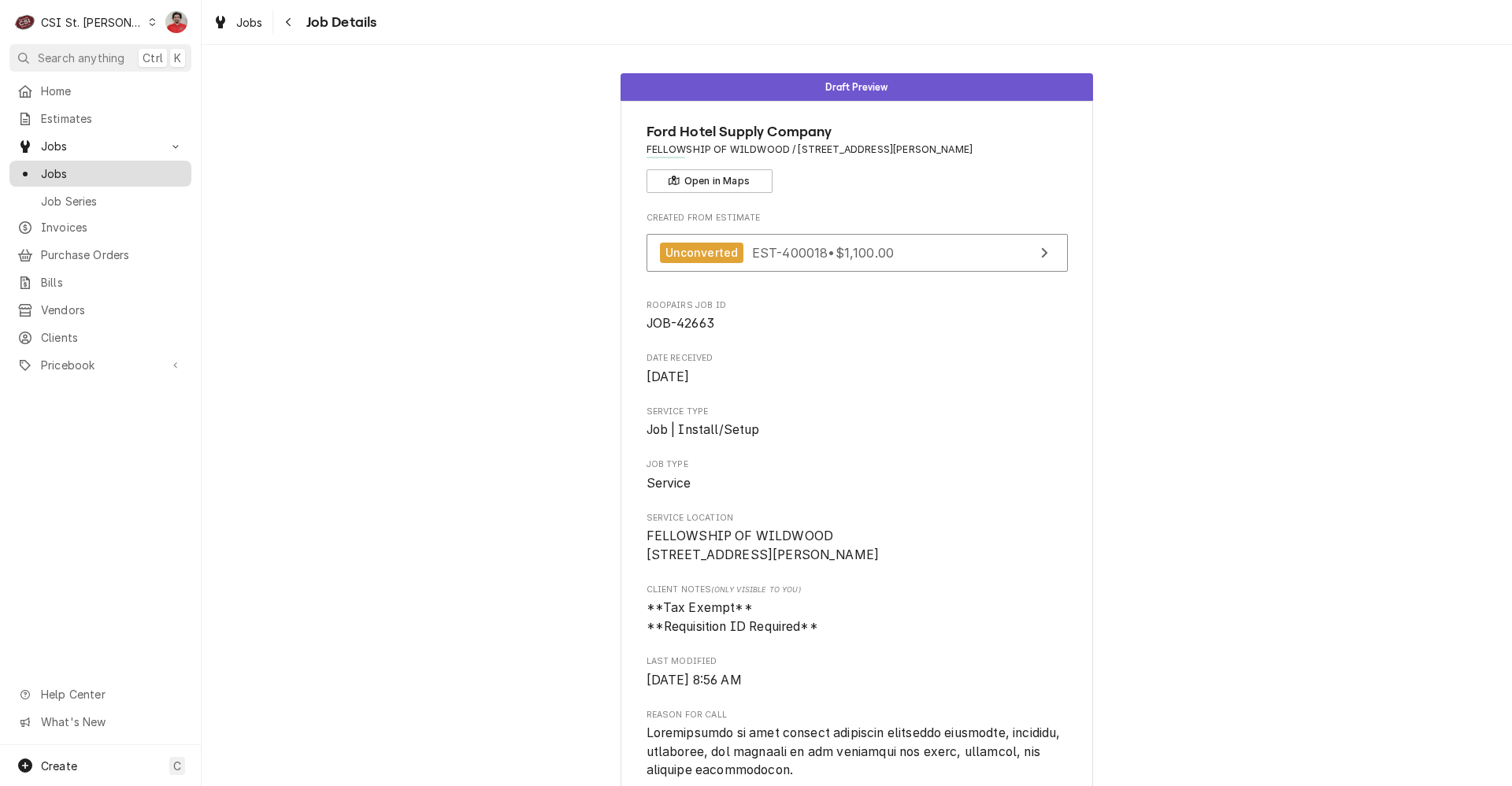
click at [121, 172] on span "Jobs" at bounding box center [112, 173] width 143 height 16
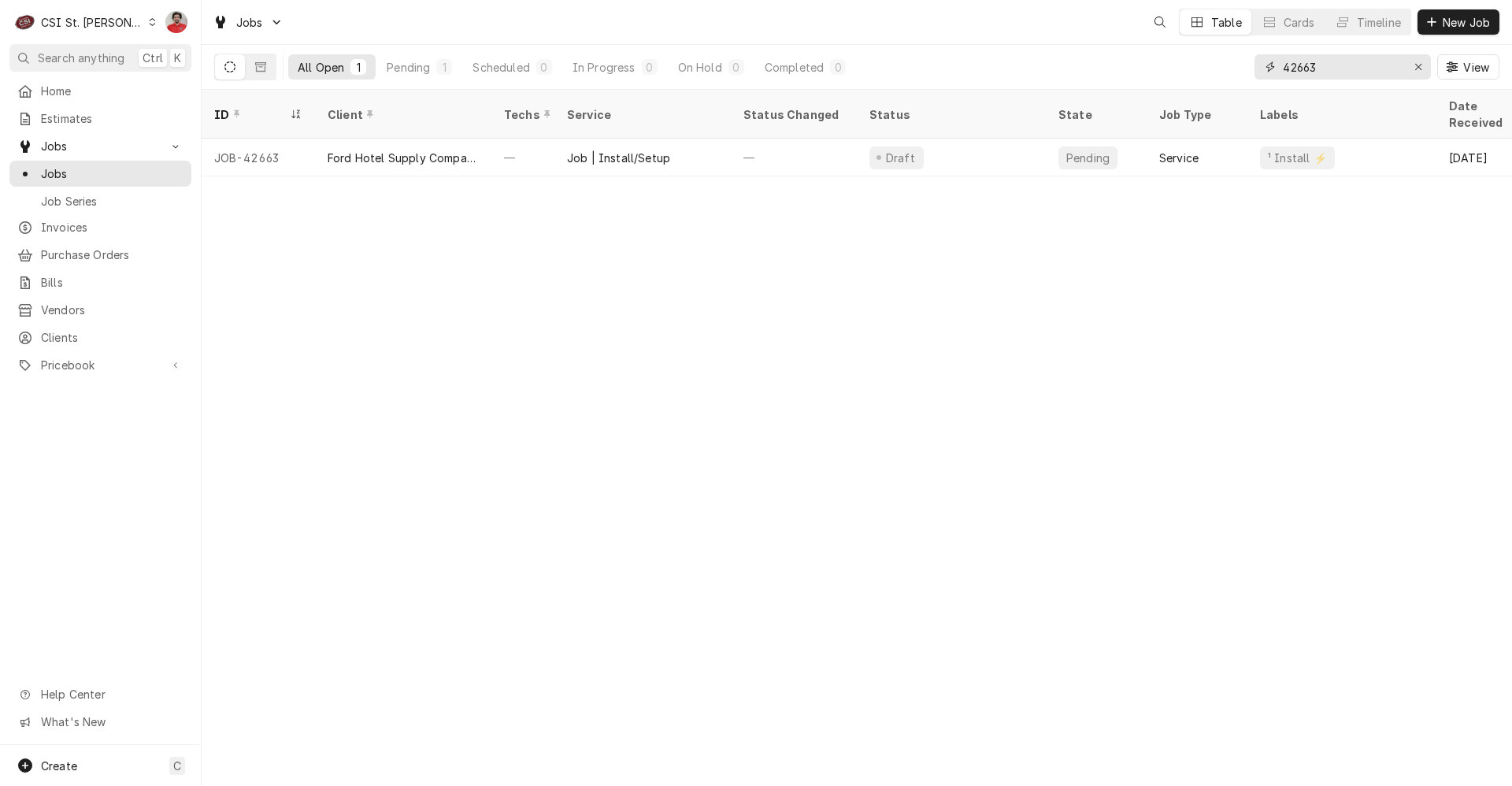
click at [1346, 59] on input "42663" at bounding box center [1341, 67] width 118 height 25
click at [1316, 69] on input "42731" at bounding box center [1341, 67] width 118 height 25
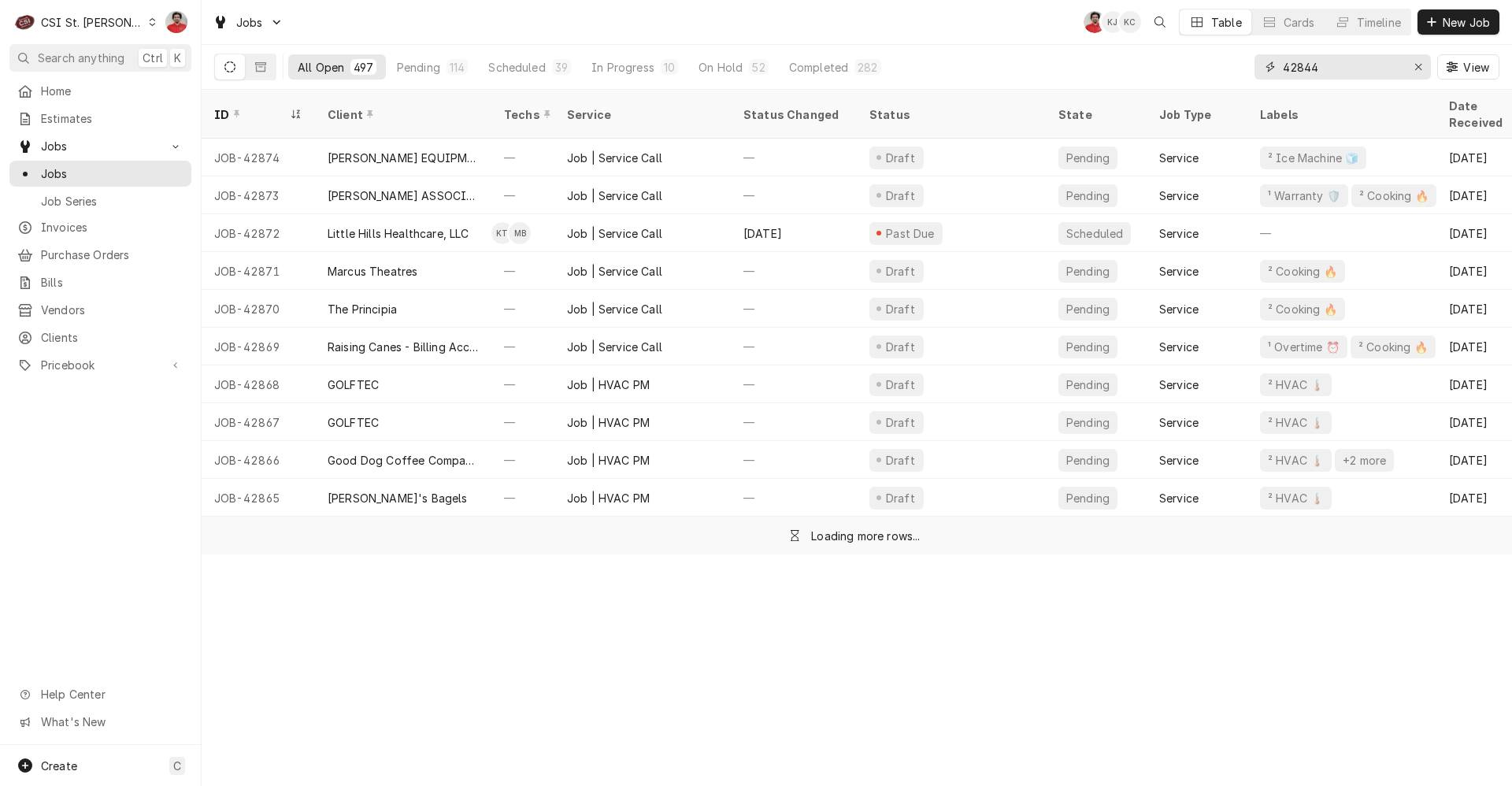
type input "42844"
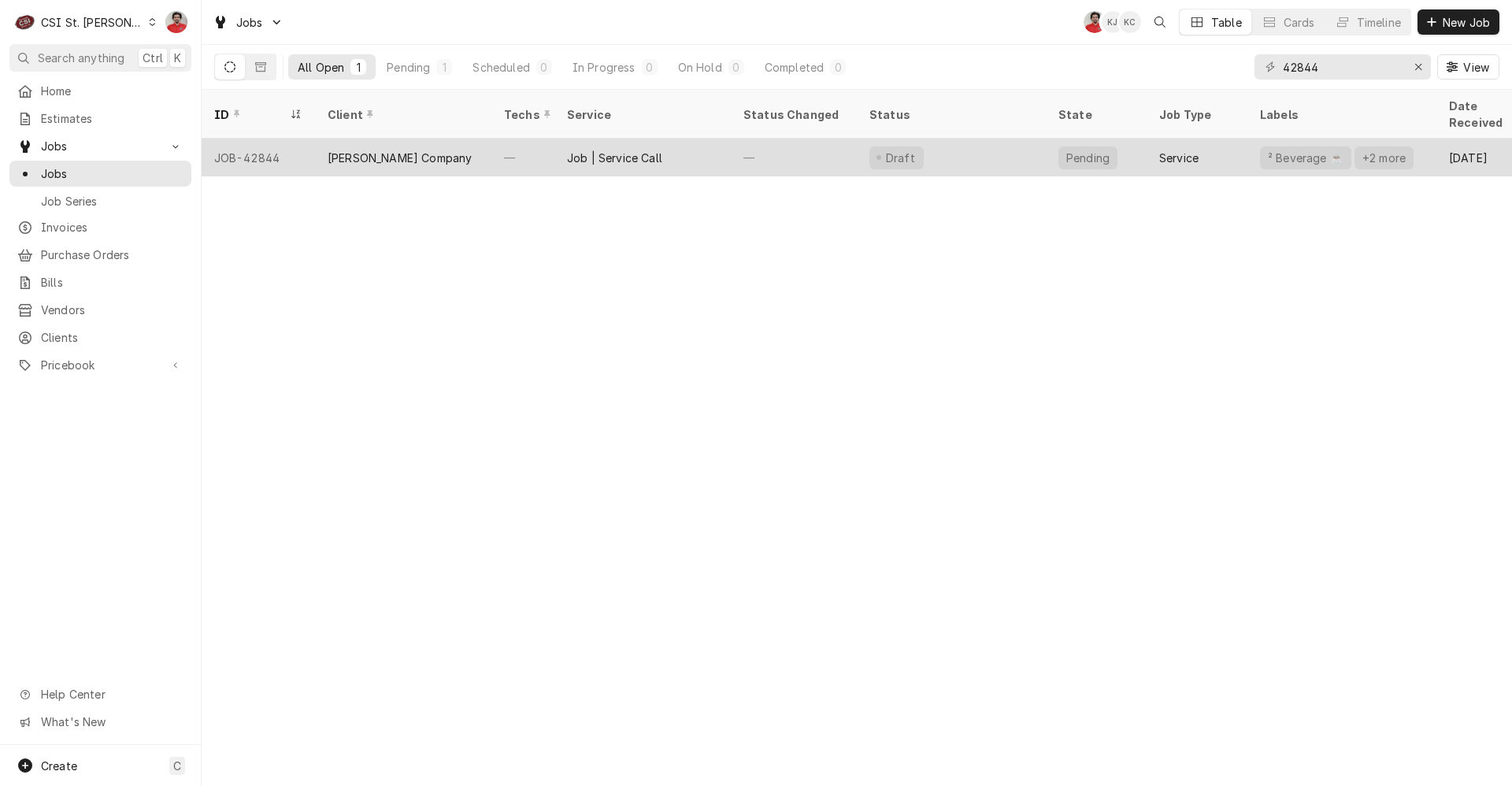
click at [670, 146] on div "Job | Service Call" at bounding box center [643, 157] width 176 height 37
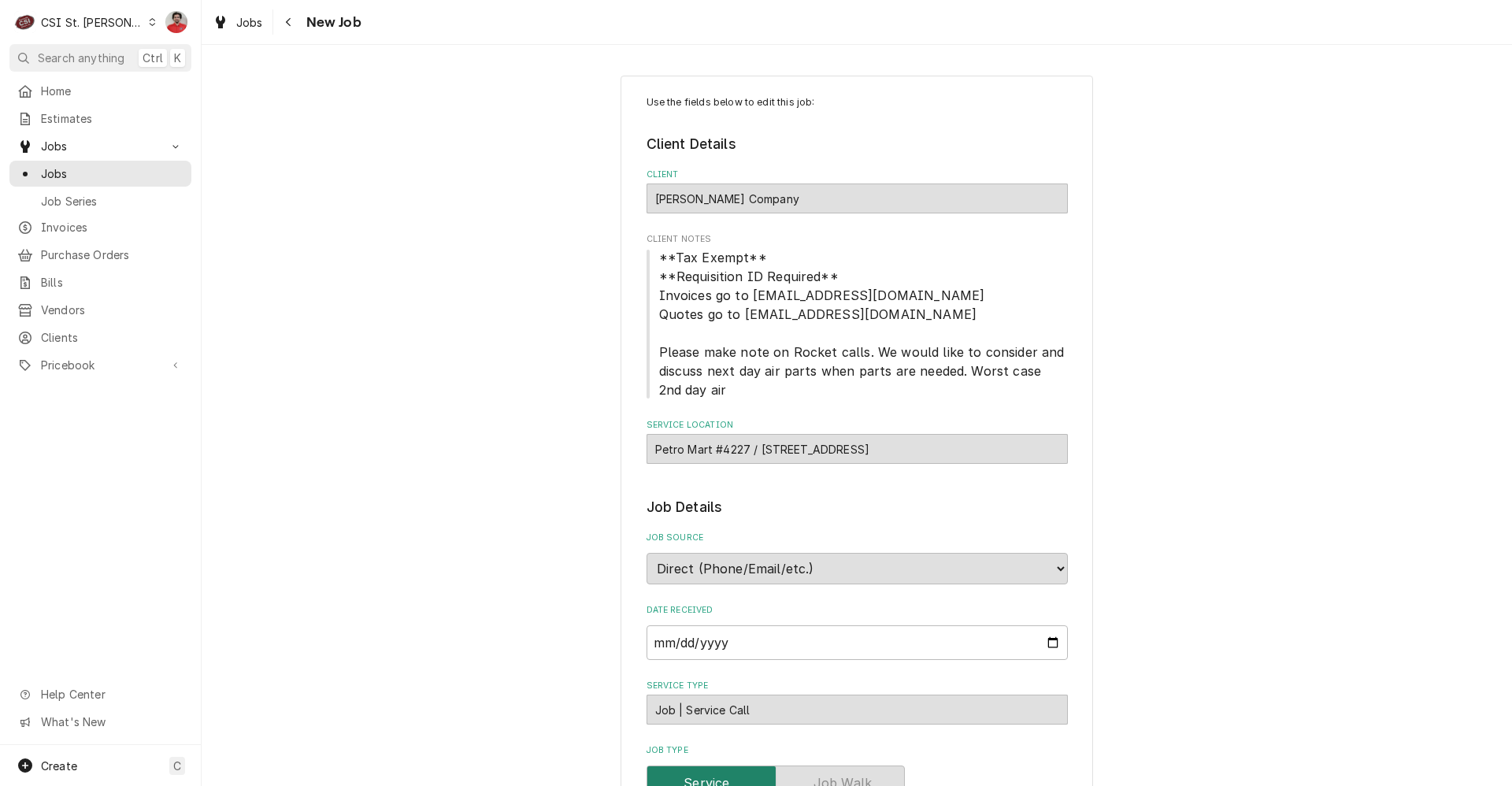
type textarea "x"
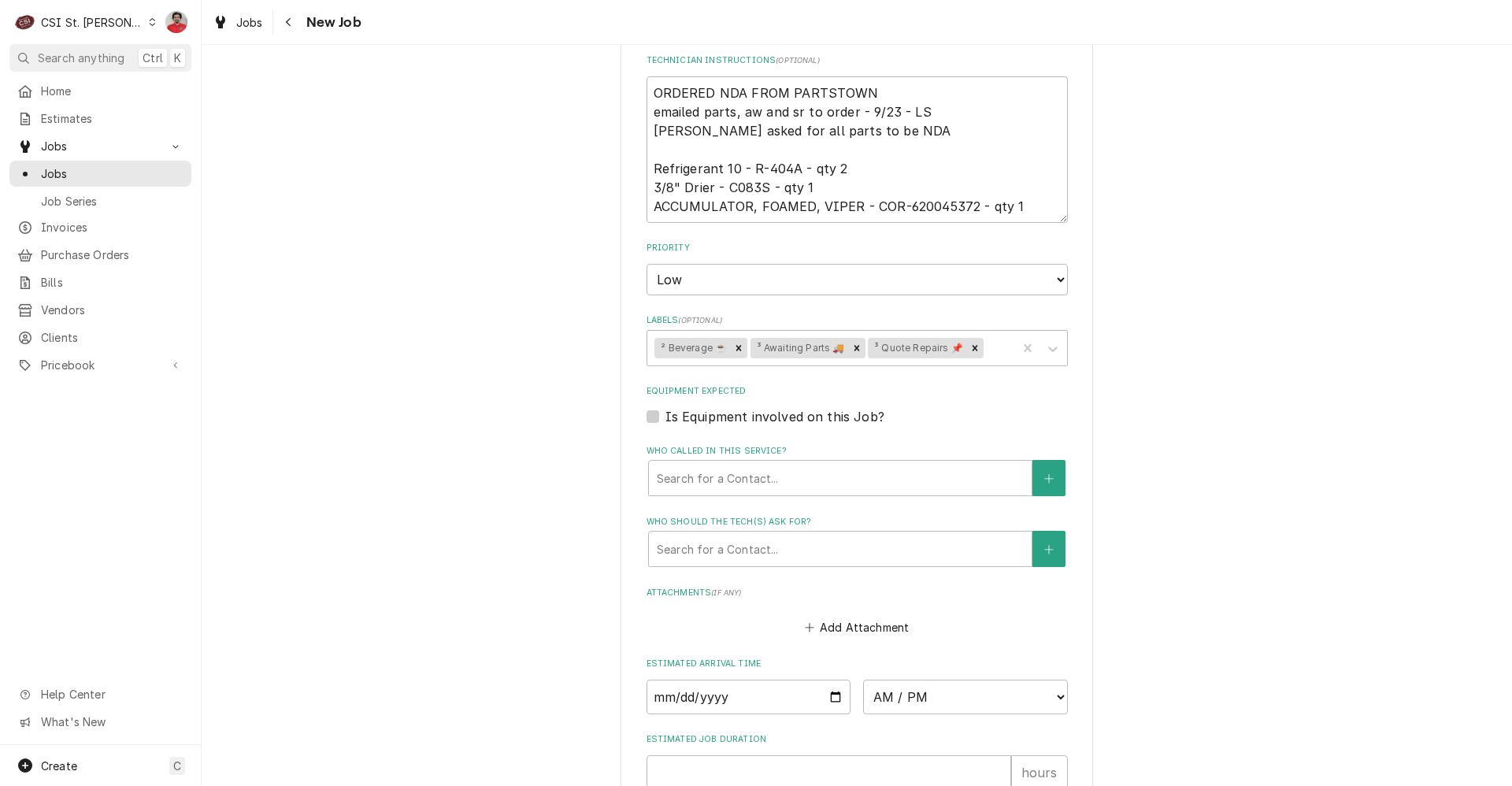
scroll to position [674, 0]
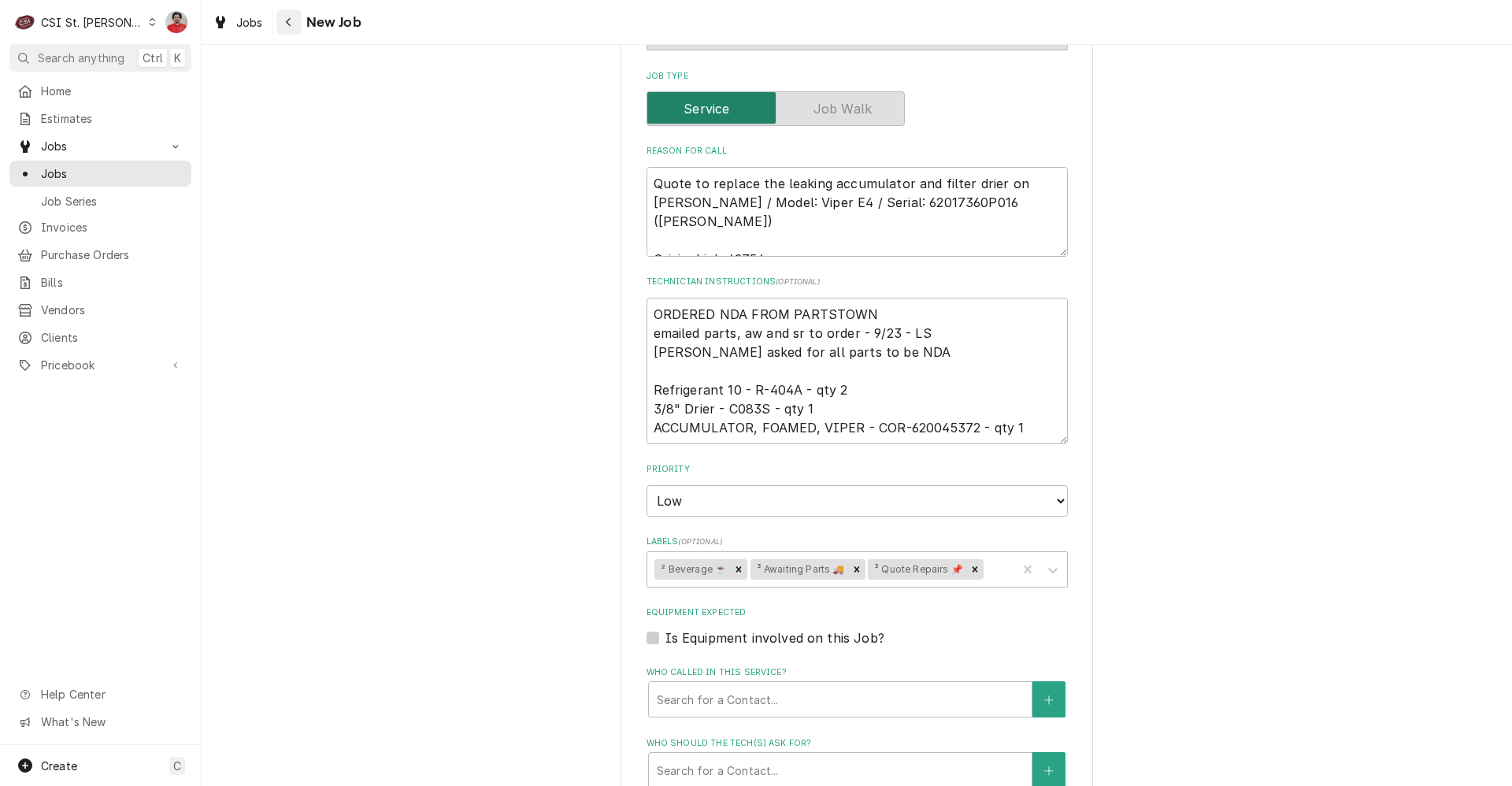
click at [290, 24] on icon "Navigate back" at bounding box center [288, 22] width 7 height 11
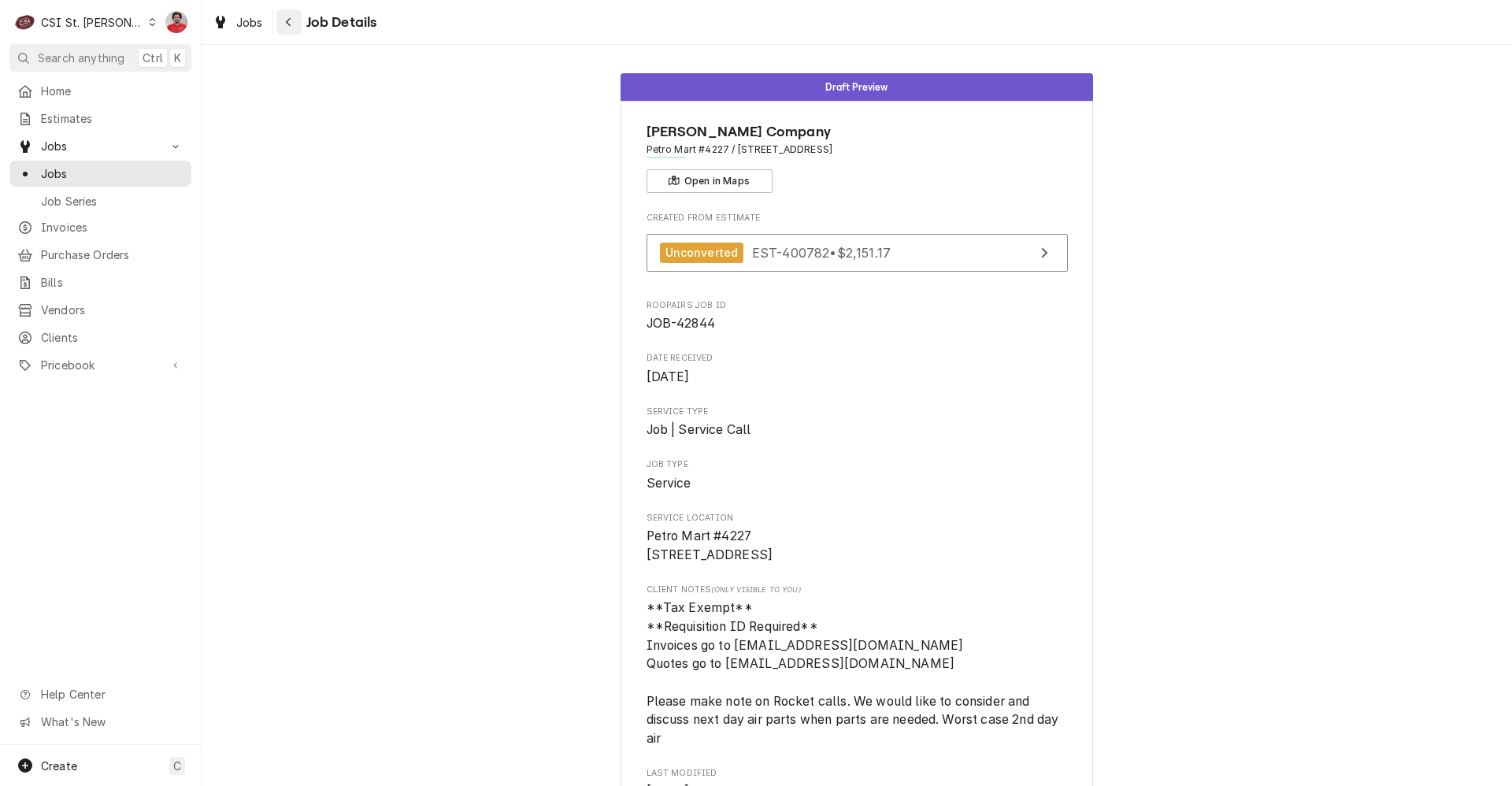
click at [285, 22] on icon "Navigate back" at bounding box center [288, 22] width 7 height 11
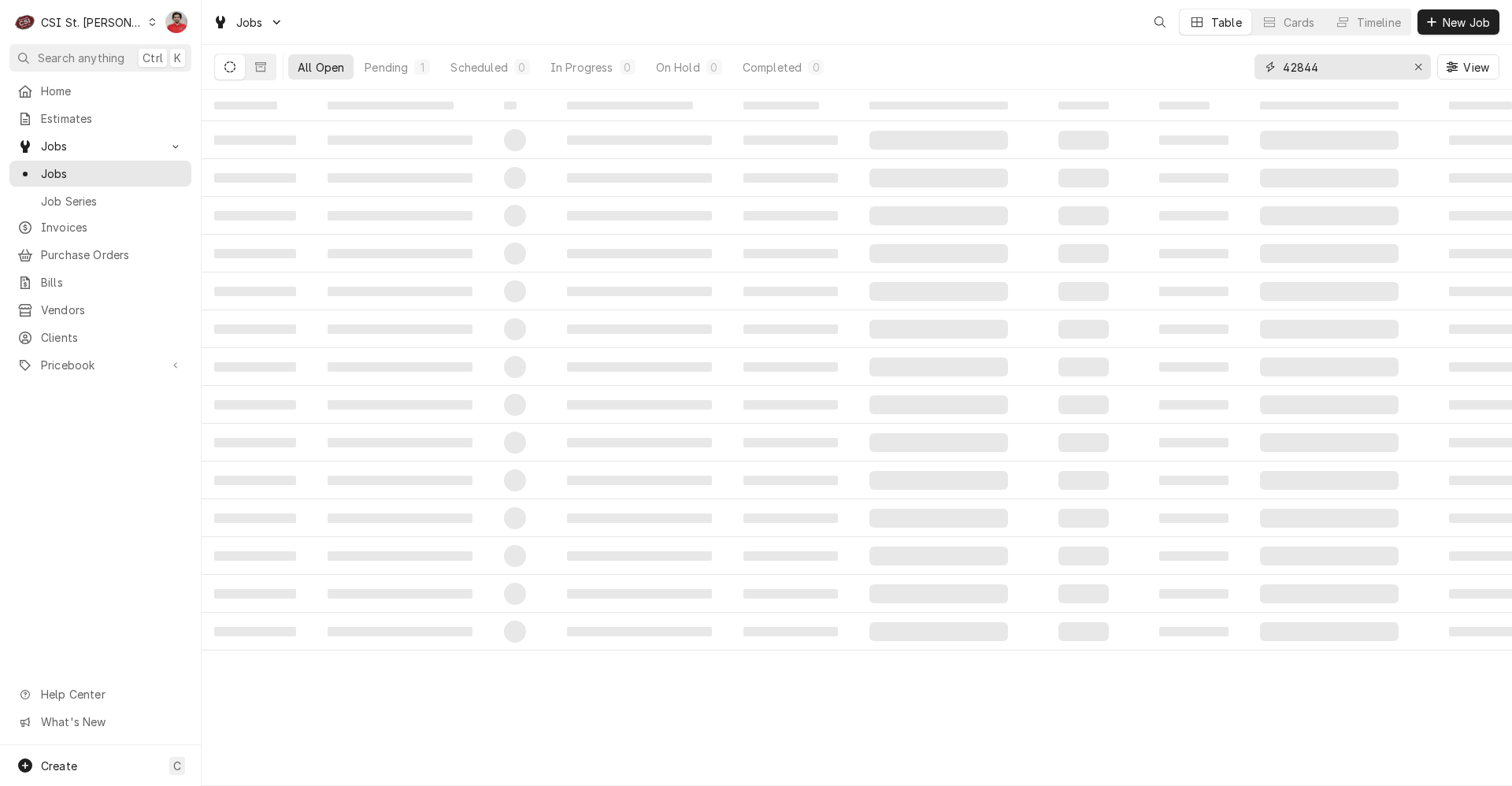
click at [1321, 76] on input "42844" at bounding box center [1341, 67] width 118 height 25
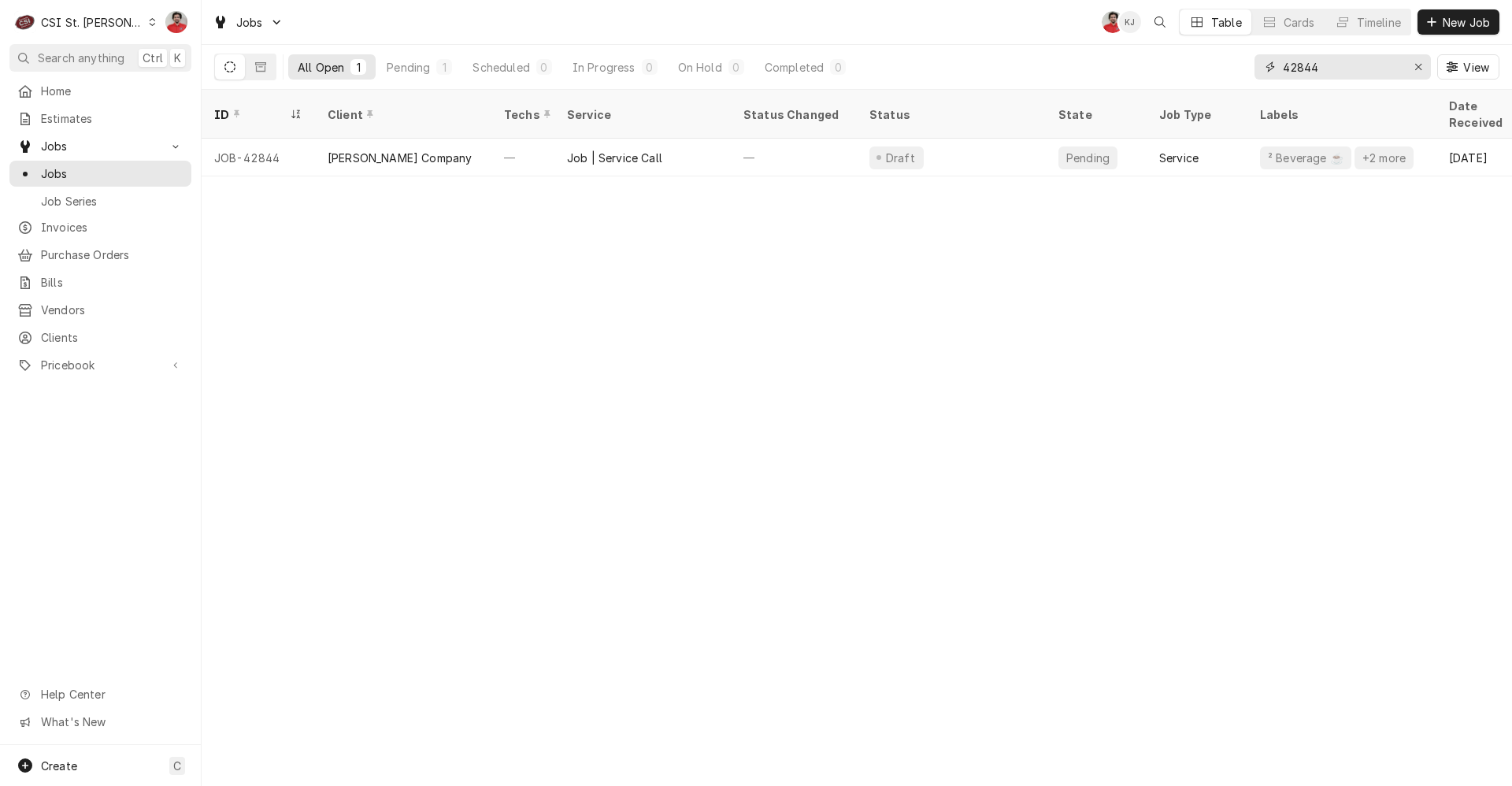
click at [1321, 76] on input "42844" at bounding box center [1341, 67] width 118 height 25
type input "42776"
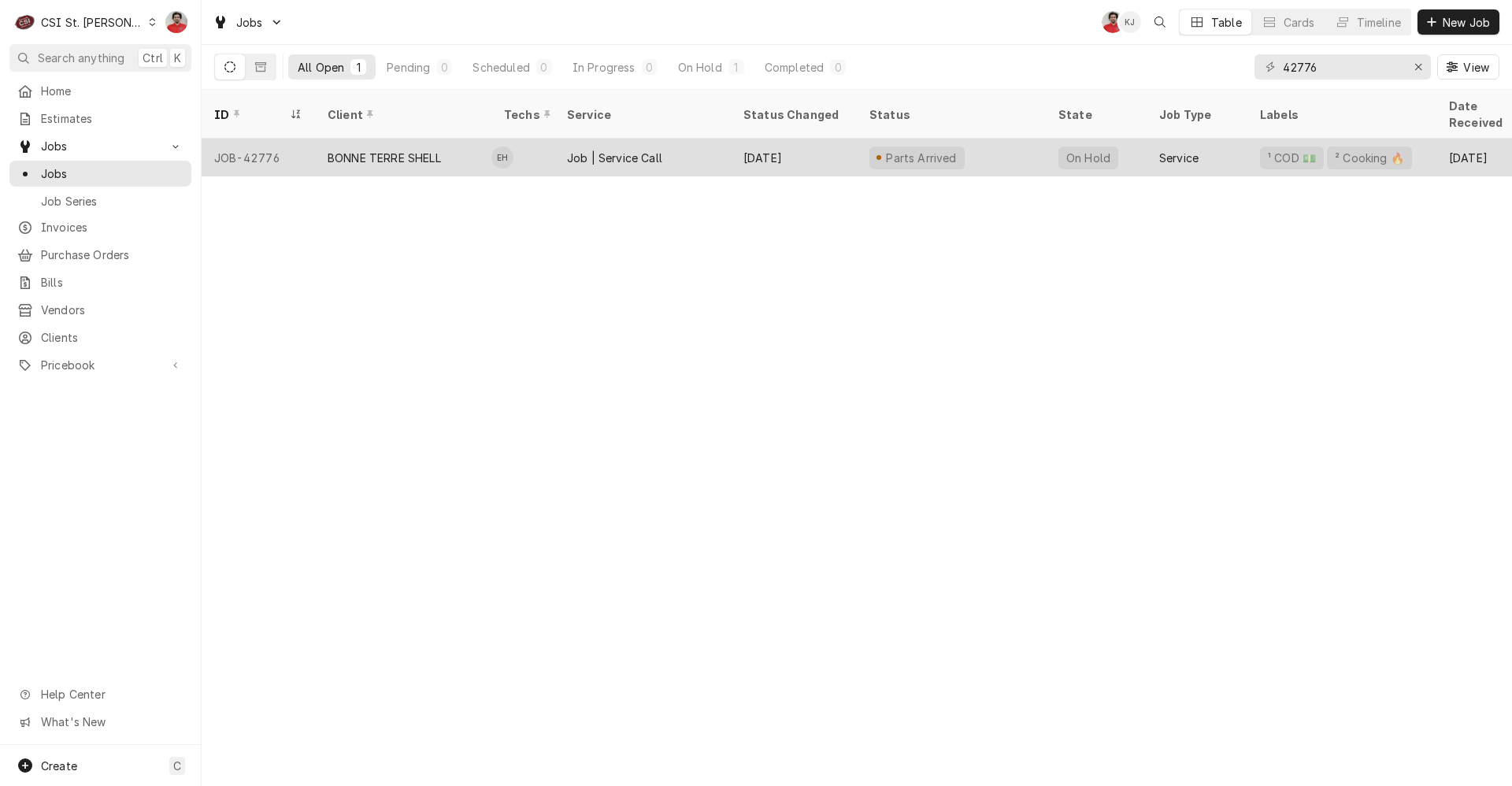
click at [1027, 140] on div "Parts Arrived" at bounding box center [951, 157] width 189 height 37
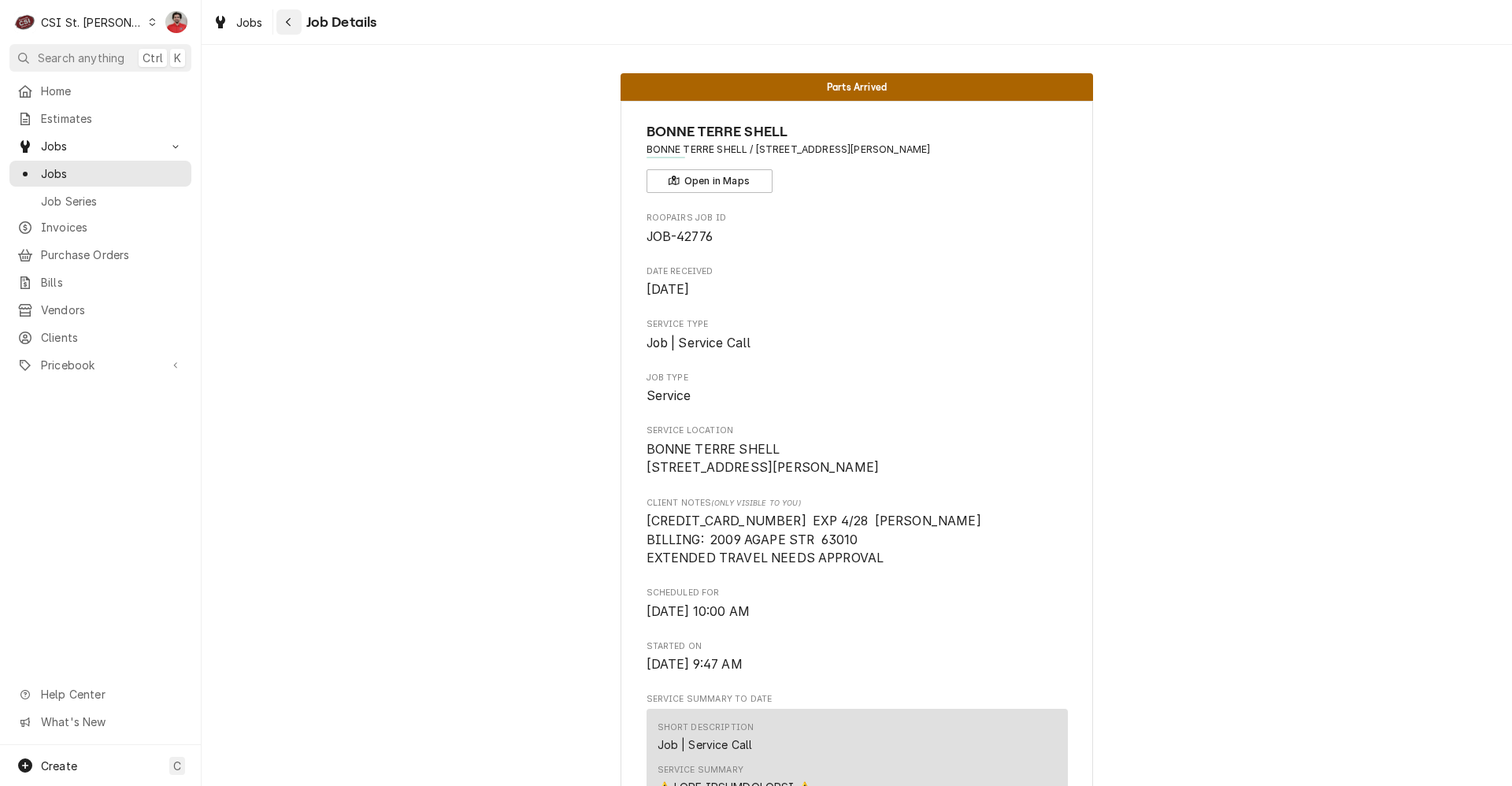
click at [305, 20] on span "Job Details" at bounding box center [339, 22] width 76 height 21
click at [295, 15] on div "Navigate back" at bounding box center [289, 22] width 15 height 15
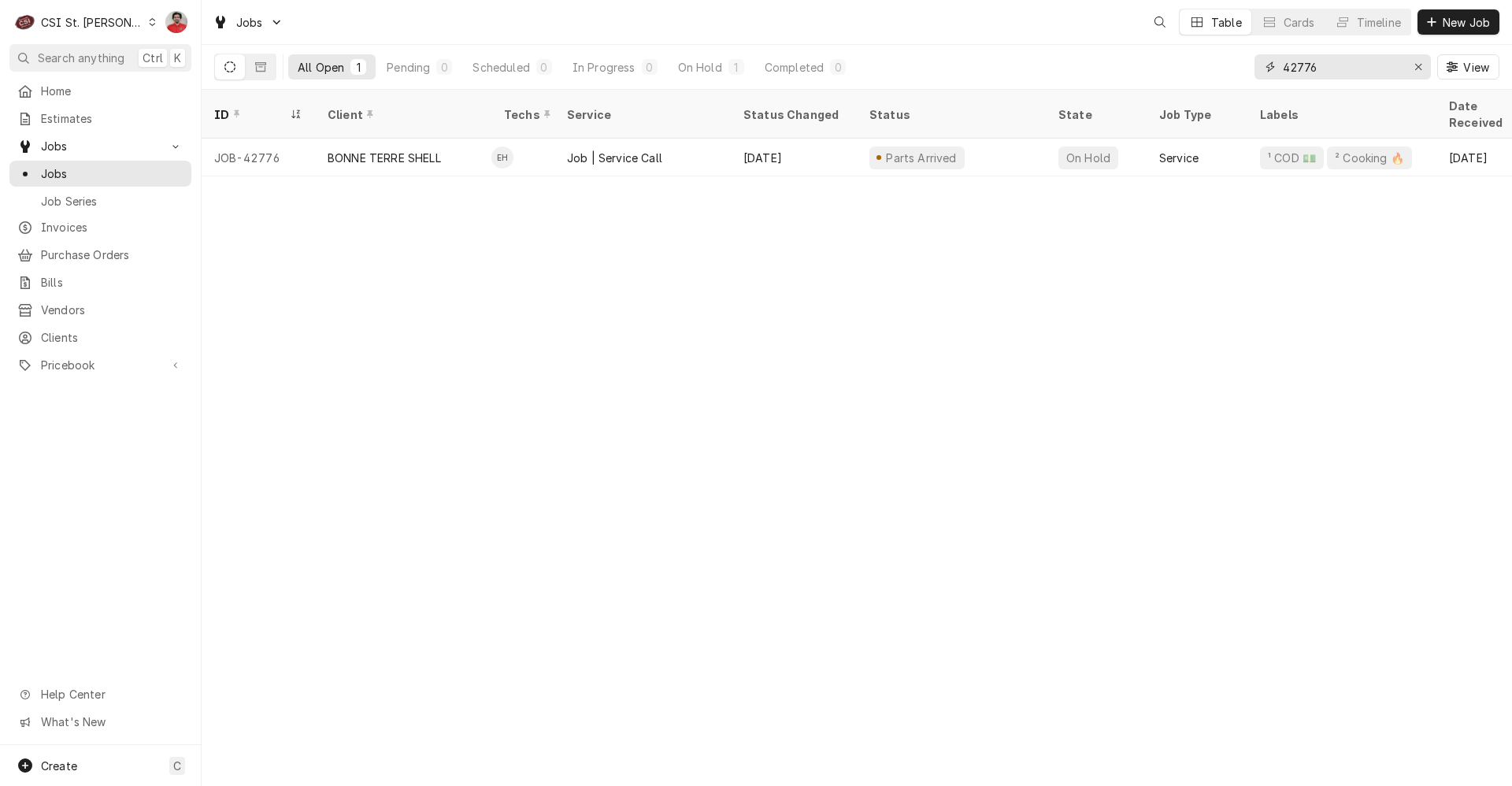
click at [1343, 63] on input "42776" at bounding box center [1341, 67] width 118 height 25
click at [1349, 69] on input "42316" at bounding box center [1341, 67] width 118 height 25
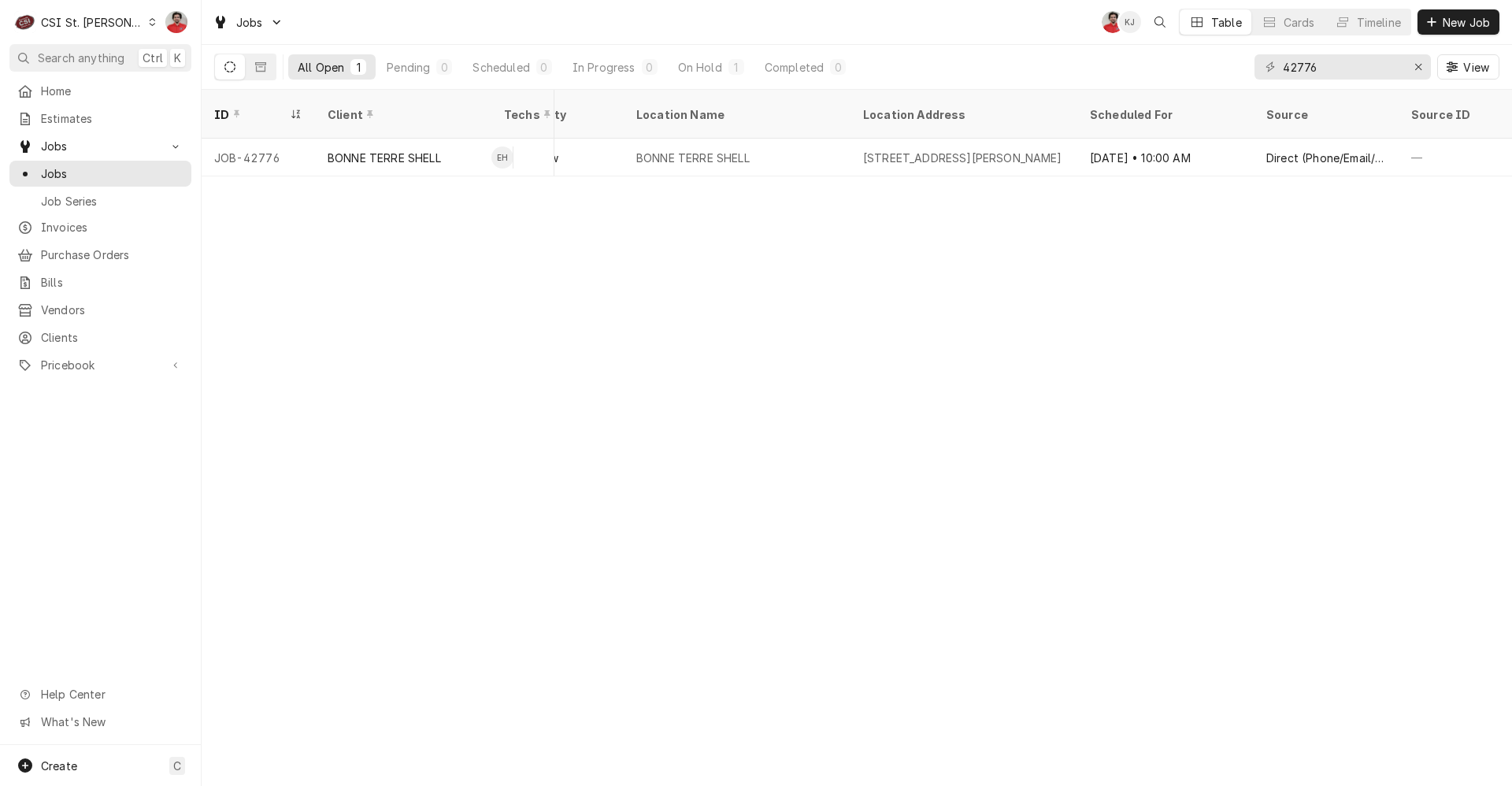
click at [1335, 86] on div "42776 View" at bounding box center [1377, 67] width 245 height 44
click at [1335, 71] on input "42776" at bounding box center [1341, 67] width 118 height 25
click at [1320, 63] on input "42776" at bounding box center [1341, 67] width 118 height 25
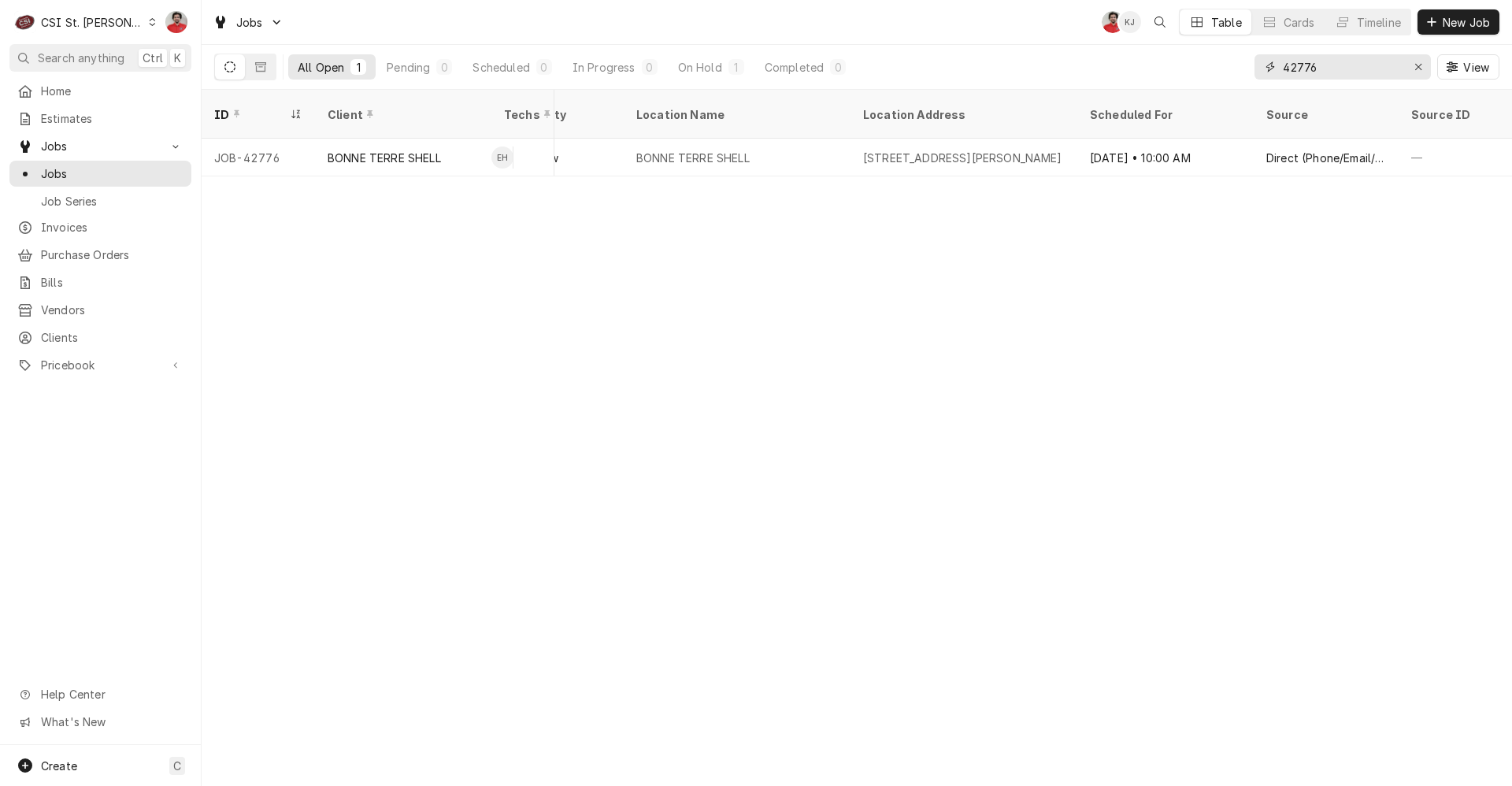
click at [1320, 63] on input "42776" at bounding box center [1341, 67] width 118 height 25
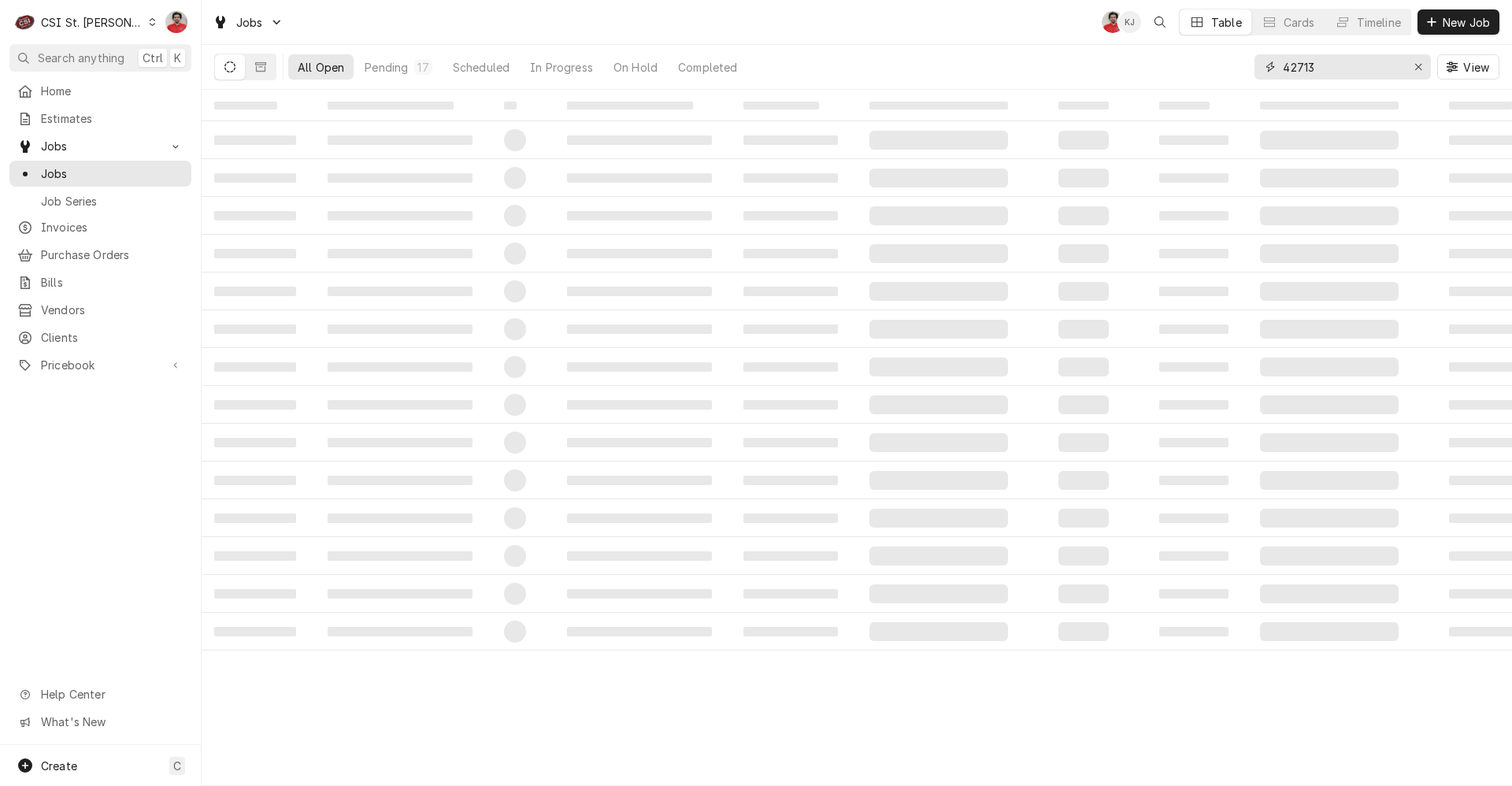
type input "42713"
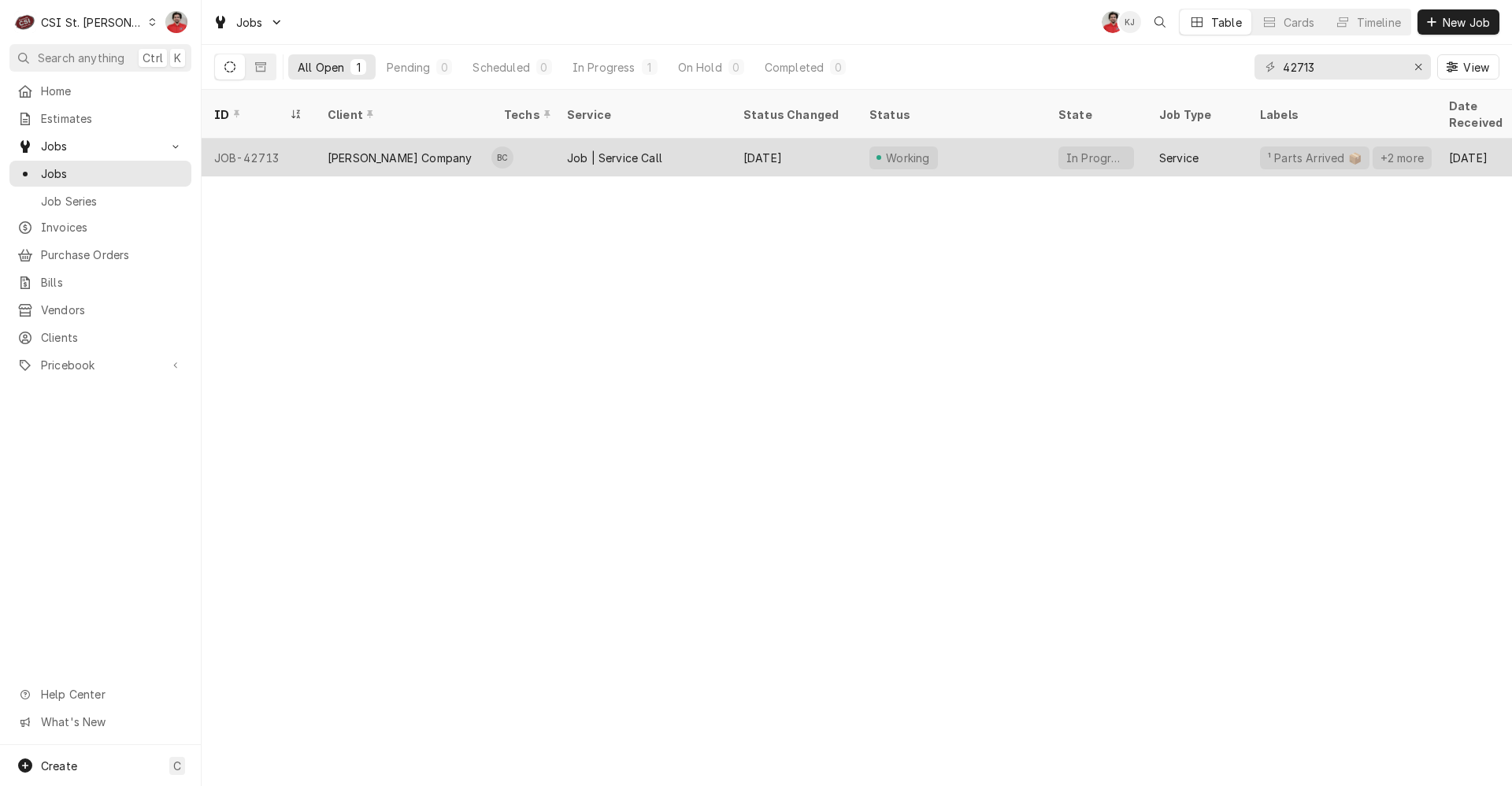
click at [962, 148] on div "Working" at bounding box center [951, 157] width 189 height 37
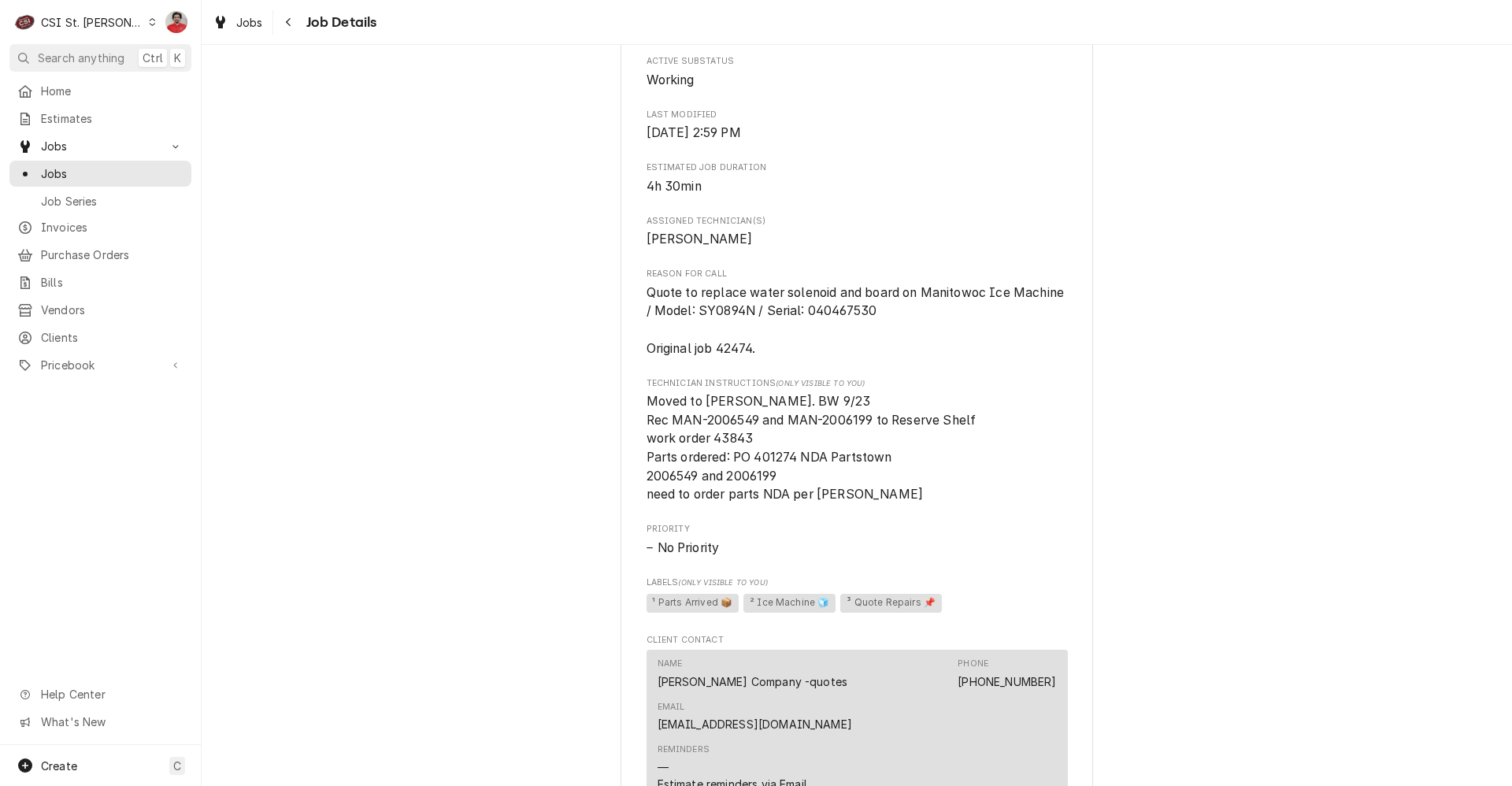
scroll to position [1574, 0]
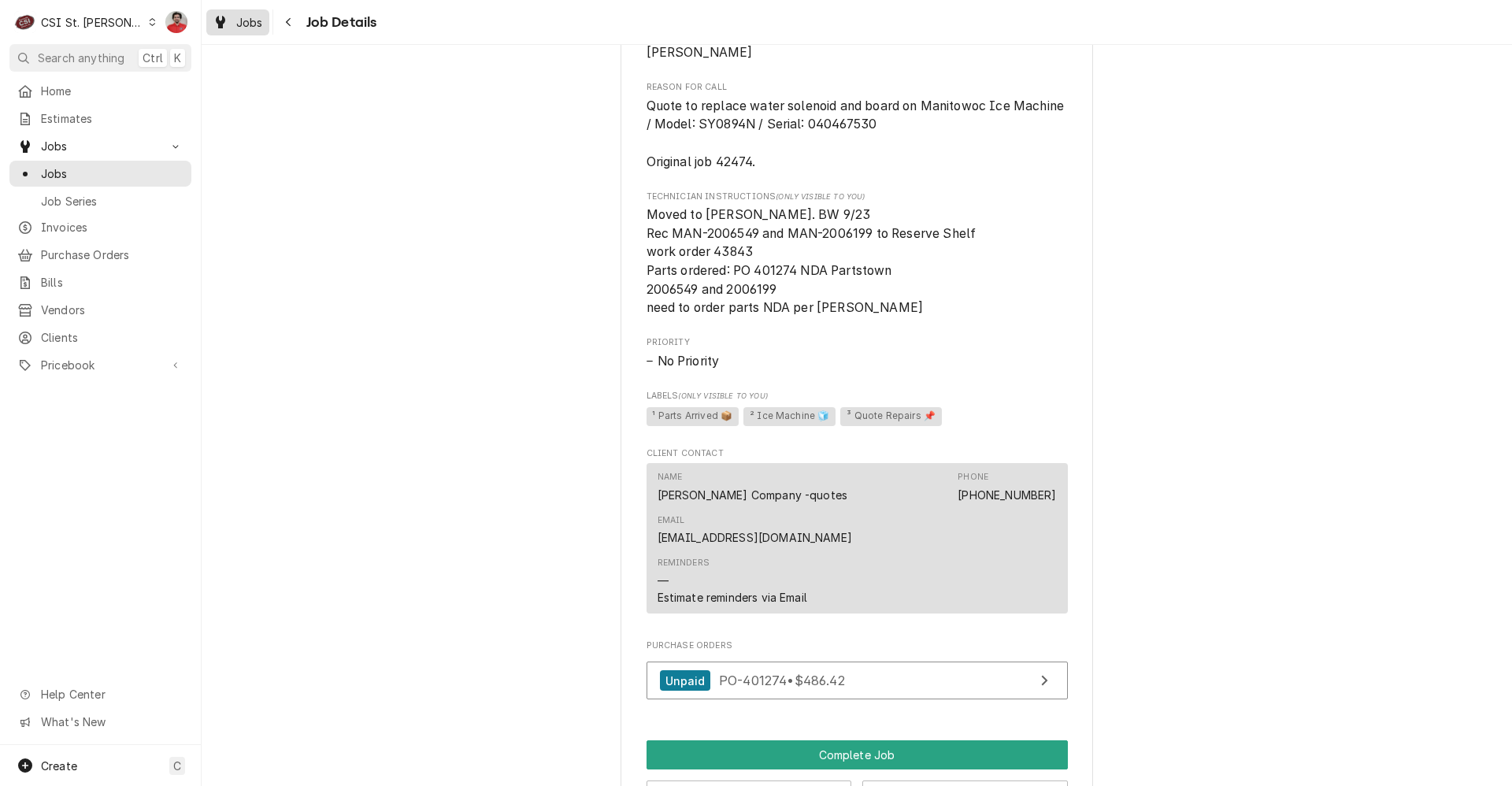
click at [266, 29] on link "Jobs" at bounding box center [237, 22] width 63 height 26
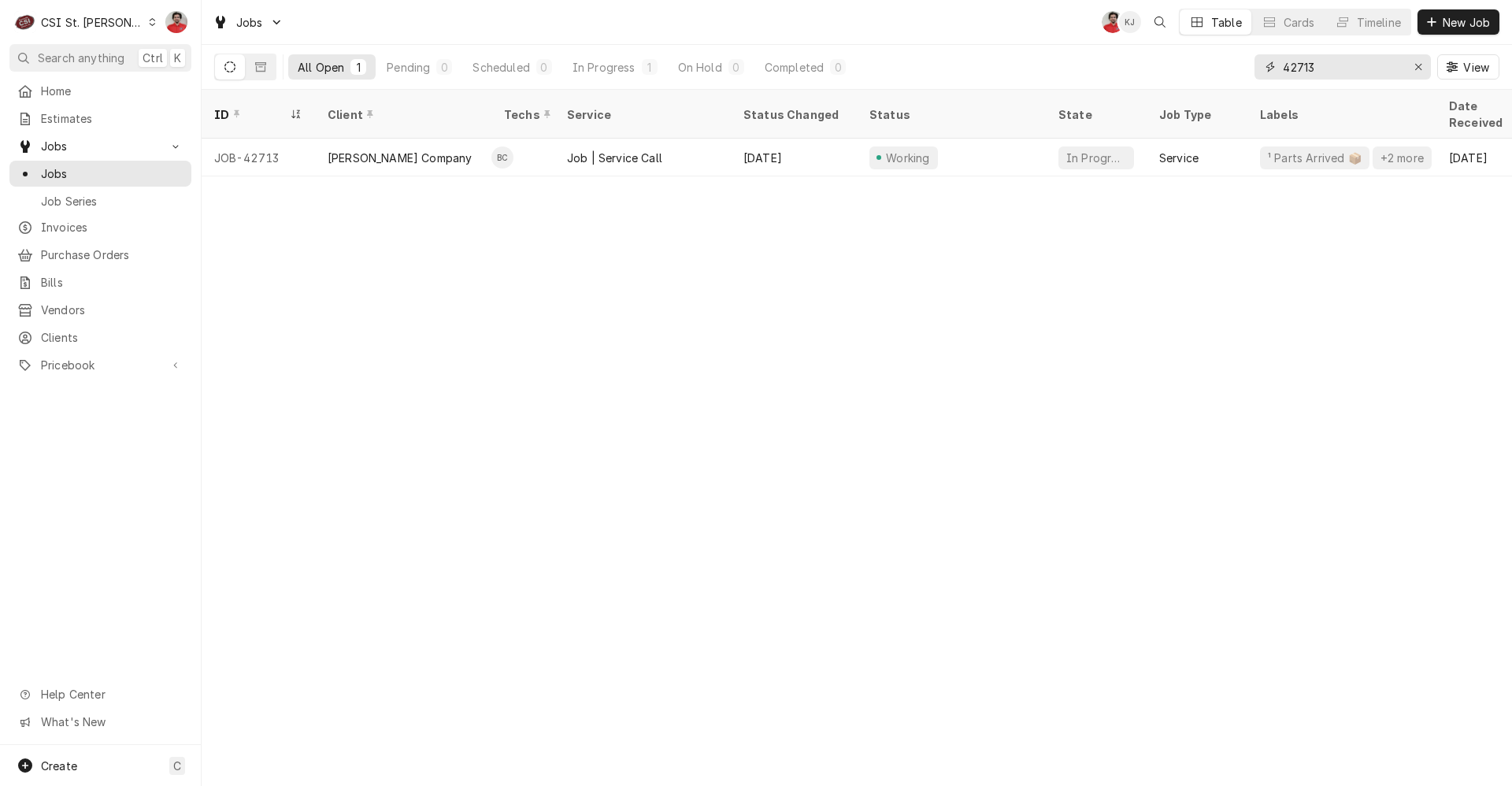
click at [1369, 75] on input "42713" at bounding box center [1341, 67] width 118 height 25
click at [1327, 71] on input "42713" at bounding box center [1341, 67] width 118 height 25
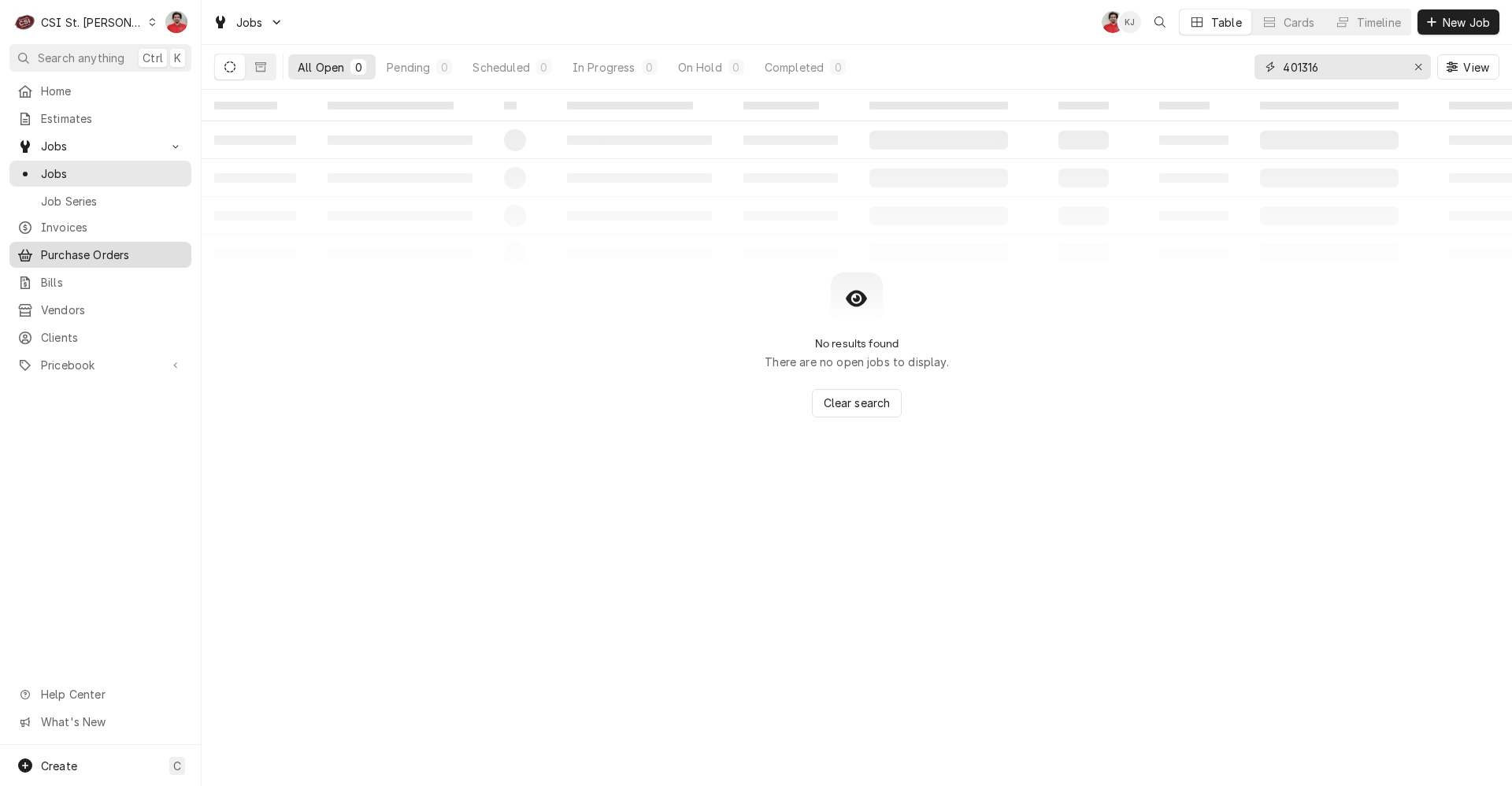
type input "401316"
click at [90, 246] on span "Purchase Orders" at bounding box center [112, 254] width 143 height 16
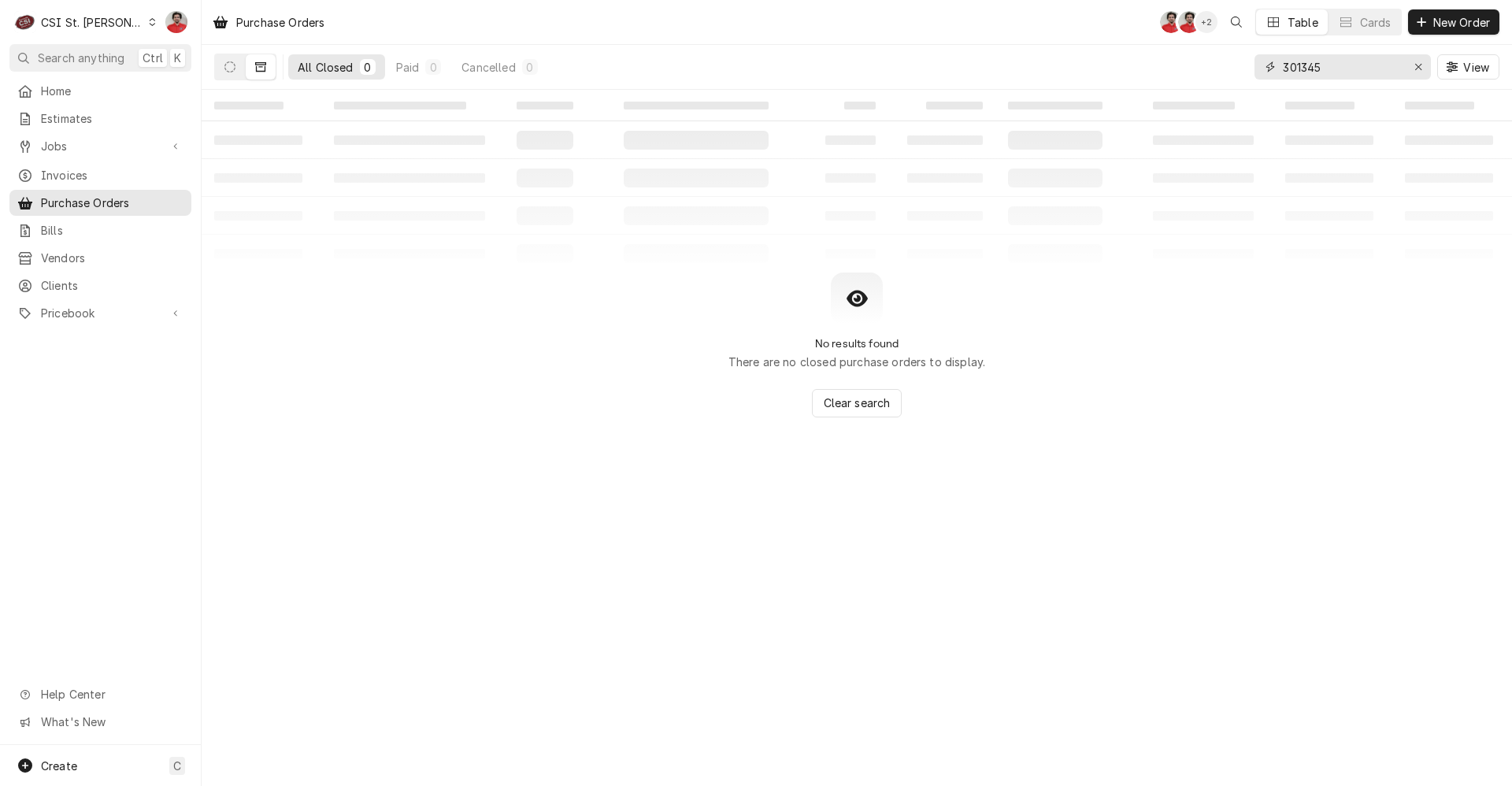
click at [1303, 71] on input "301345" at bounding box center [1341, 67] width 118 height 25
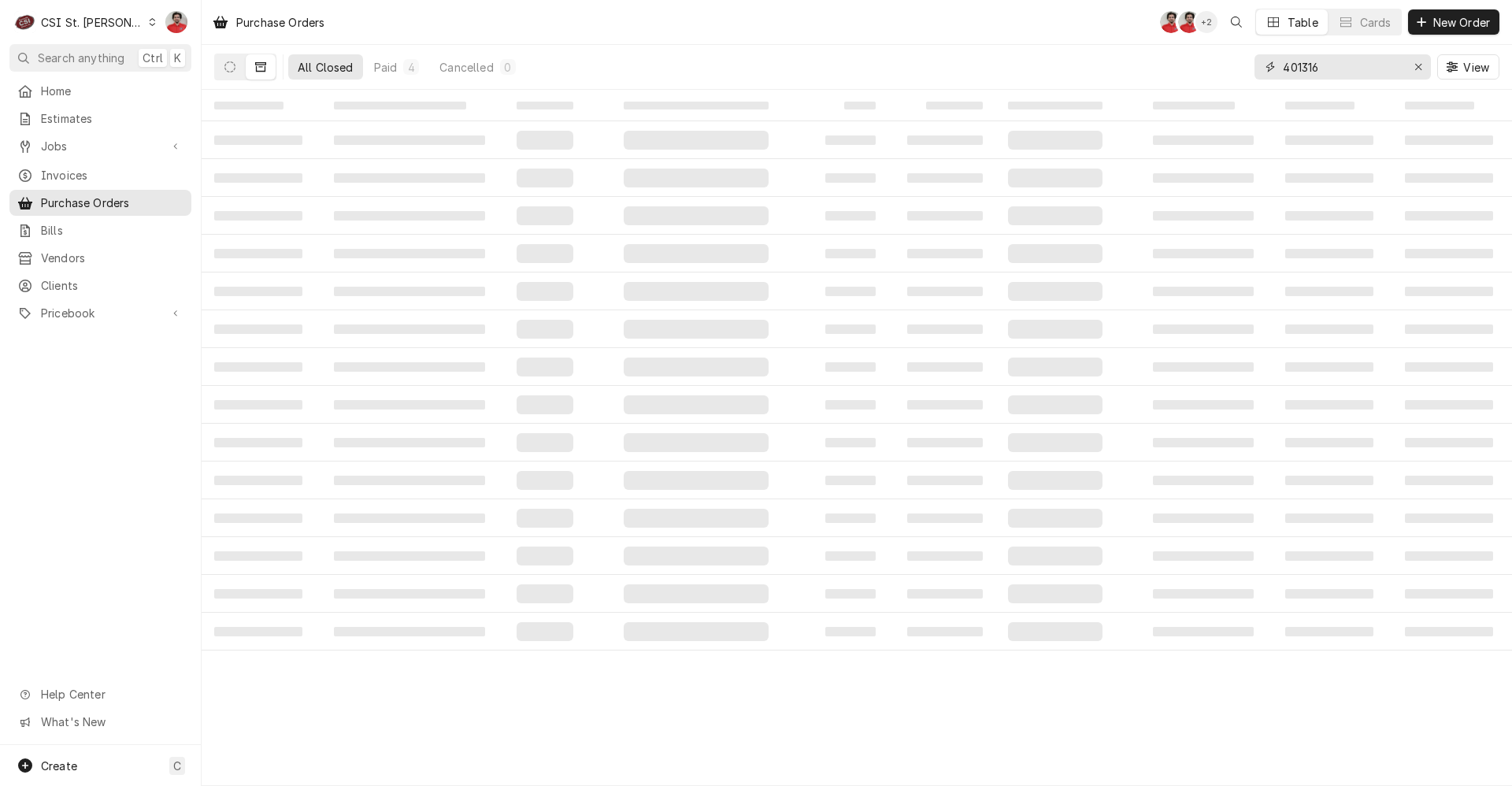
type input "401316"
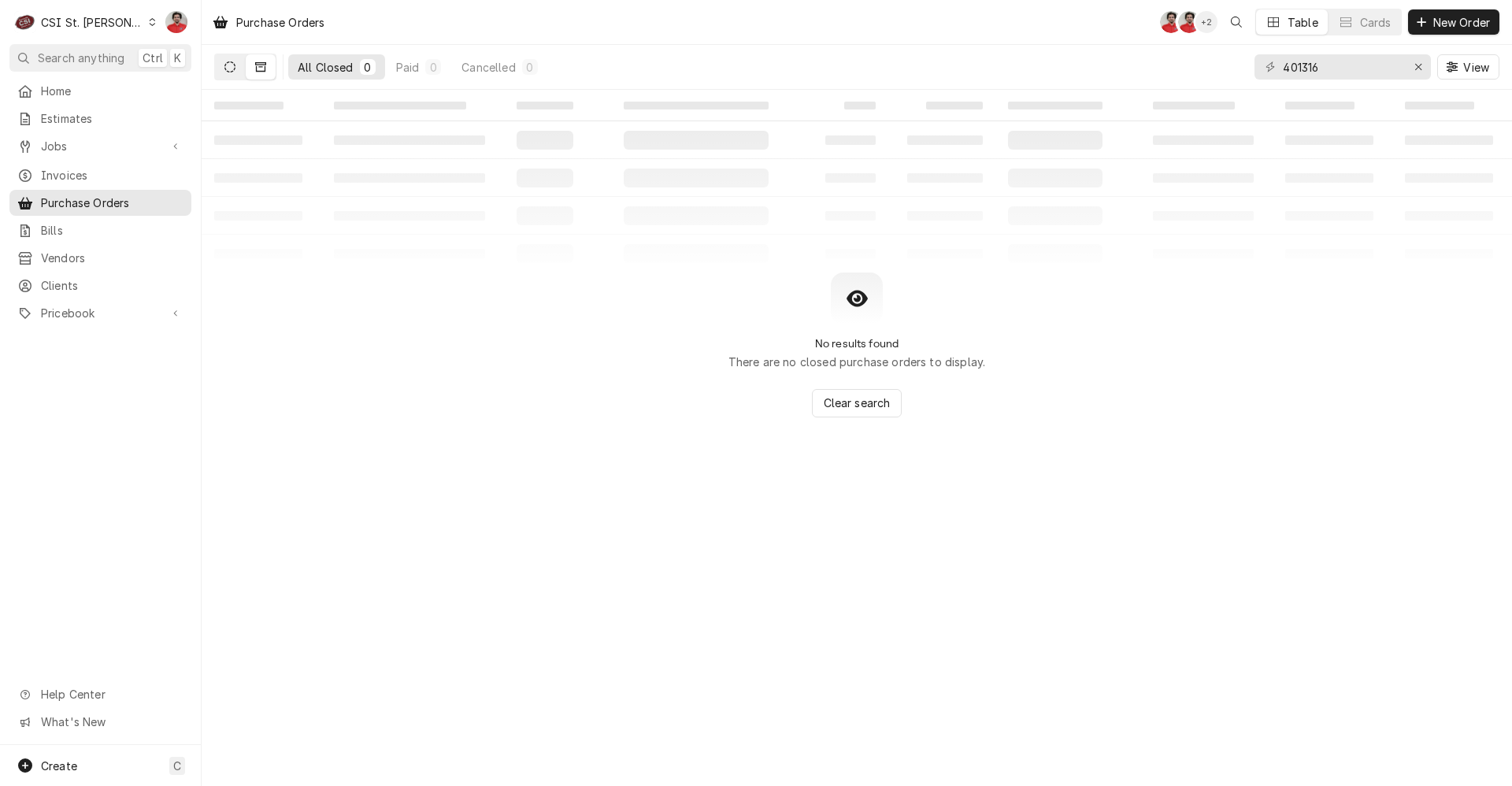
click at [236, 69] on button "Dynamic Content Wrapper" at bounding box center [229, 67] width 30 height 25
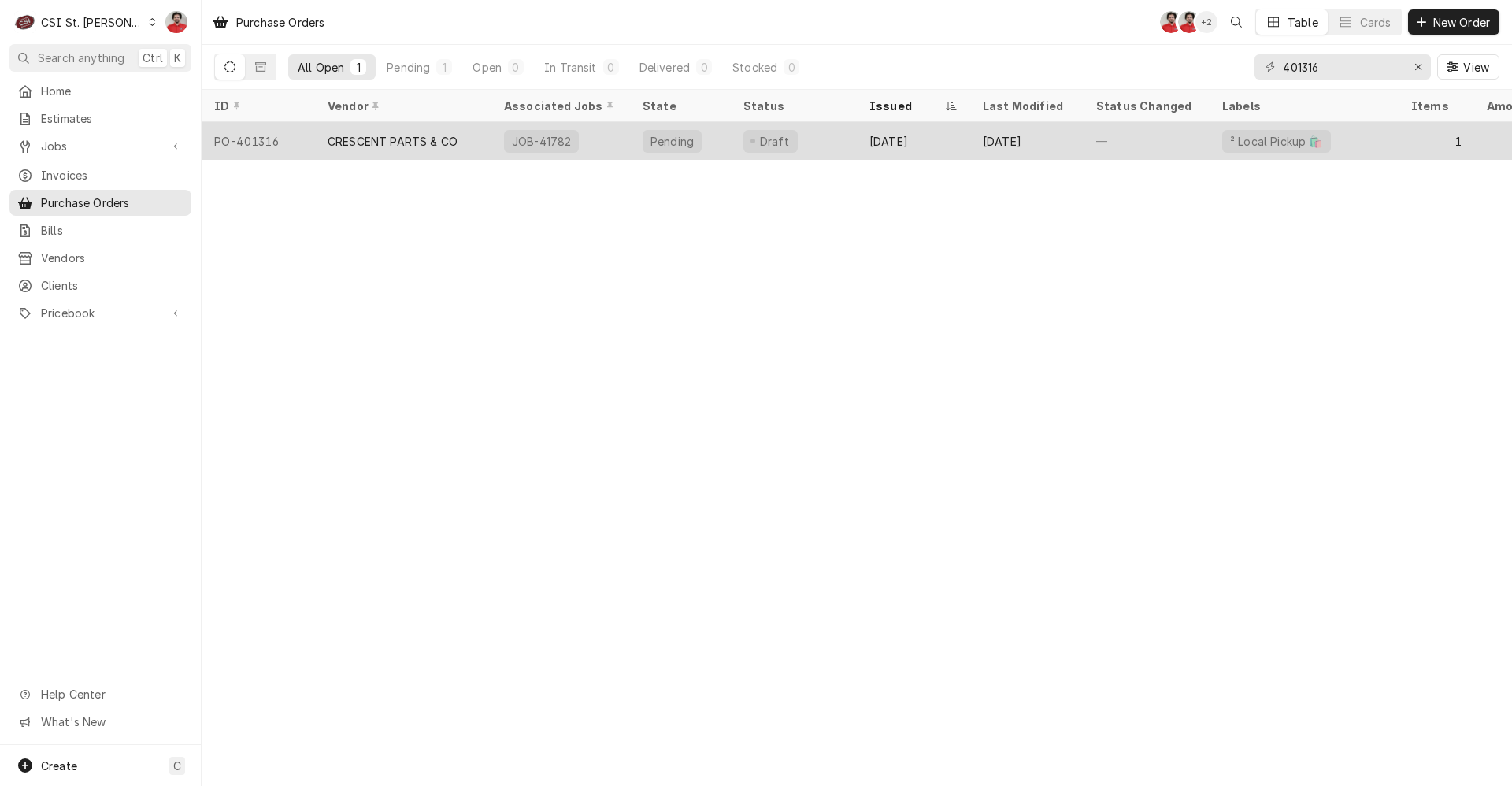
click at [826, 141] on div "Draft" at bounding box center [794, 140] width 126 height 37
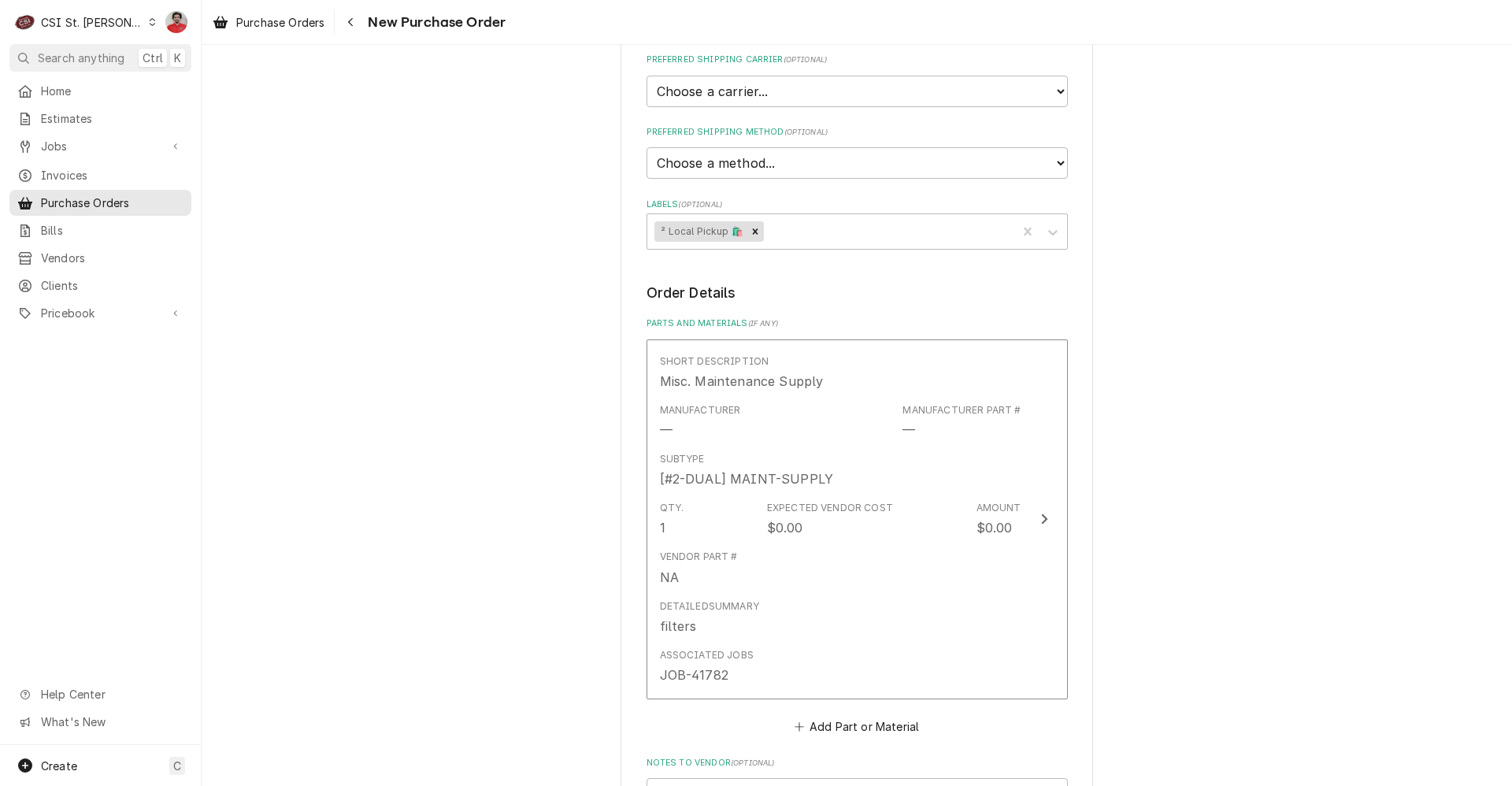
scroll to position [630, 0]
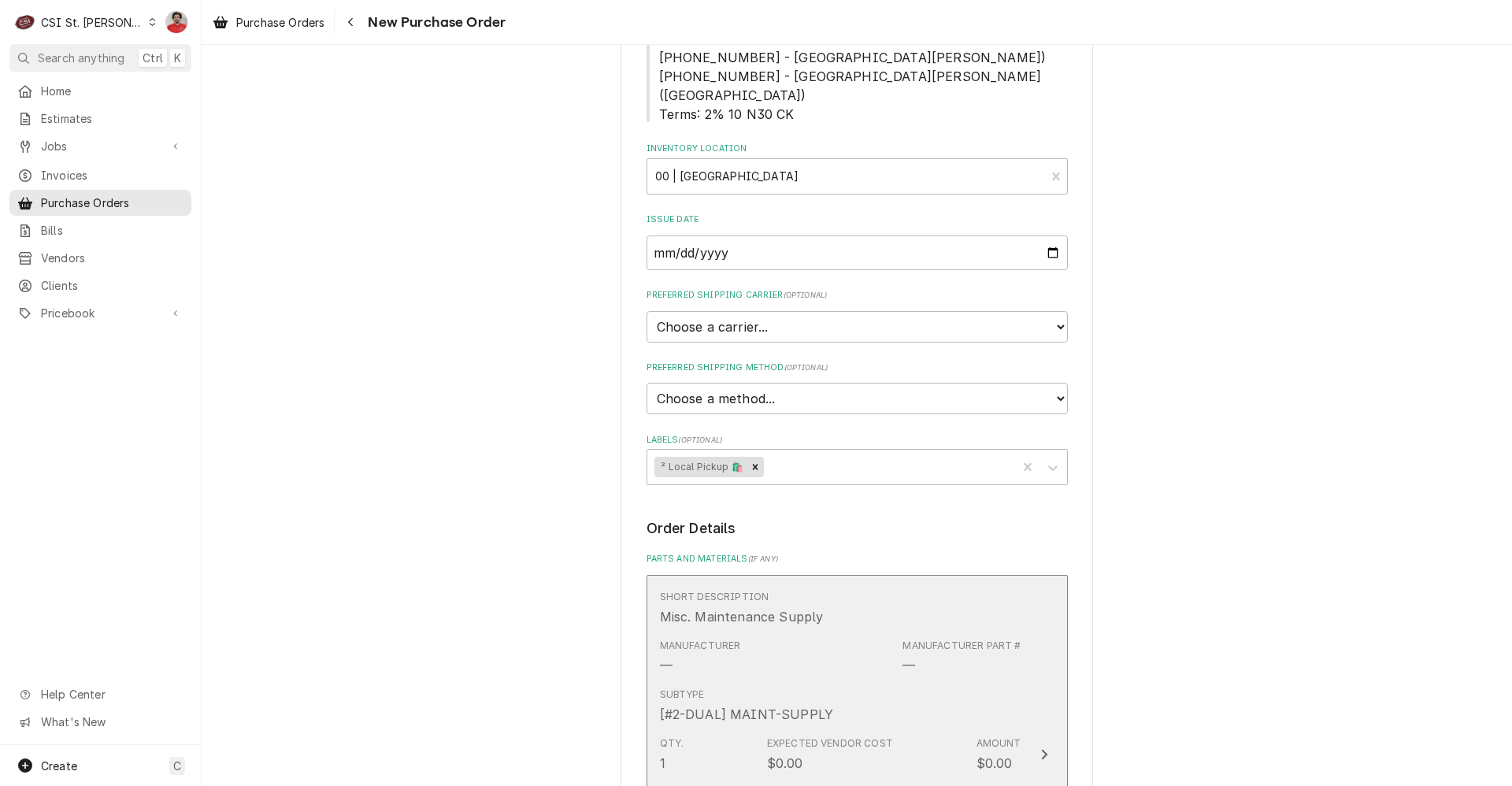
click at [832, 681] on div "Subtype [#2-DUAL] MAINT-SUPPLY" at bounding box center [840, 705] width 361 height 49
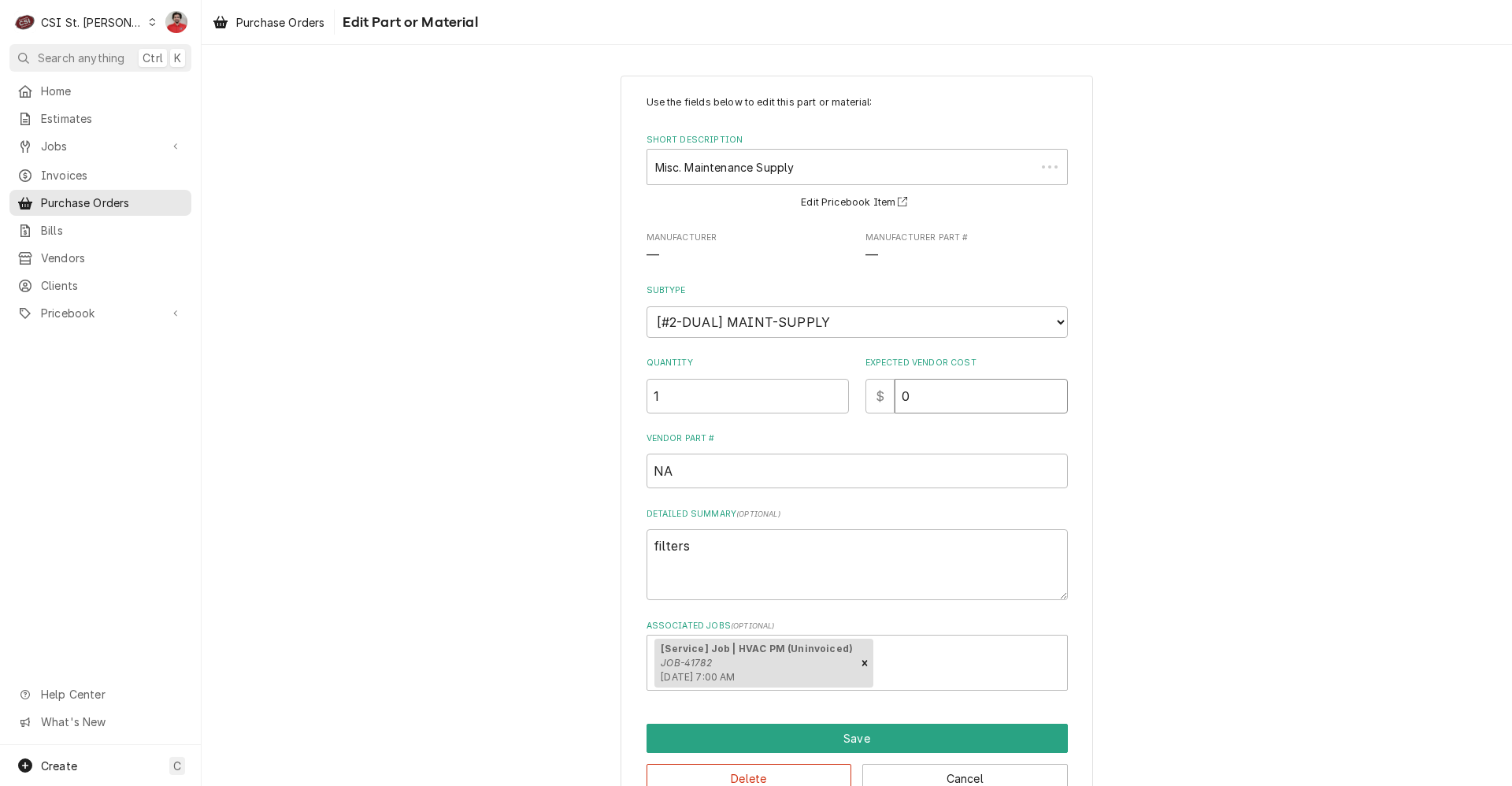
click at [812, 382] on div "Quantity 1 Expected Vendor Cost $ 0" at bounding box center [857, 384] width 421 height 56
type textarea "x"
type input "3"
type textarea "x"
type input "36"
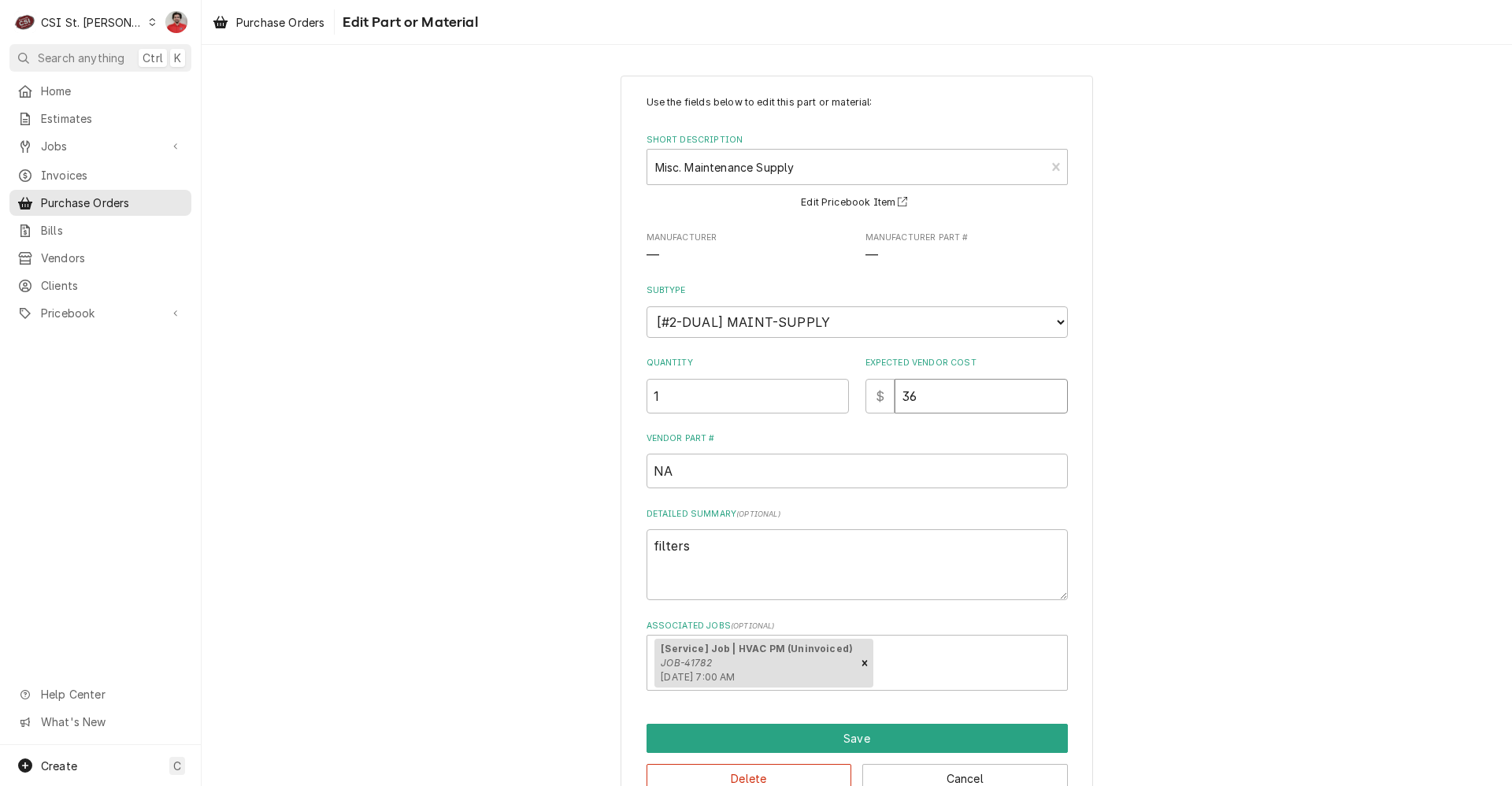
type textarea "x"
type input "36.1"
type textarea "x"
type input "36.16"
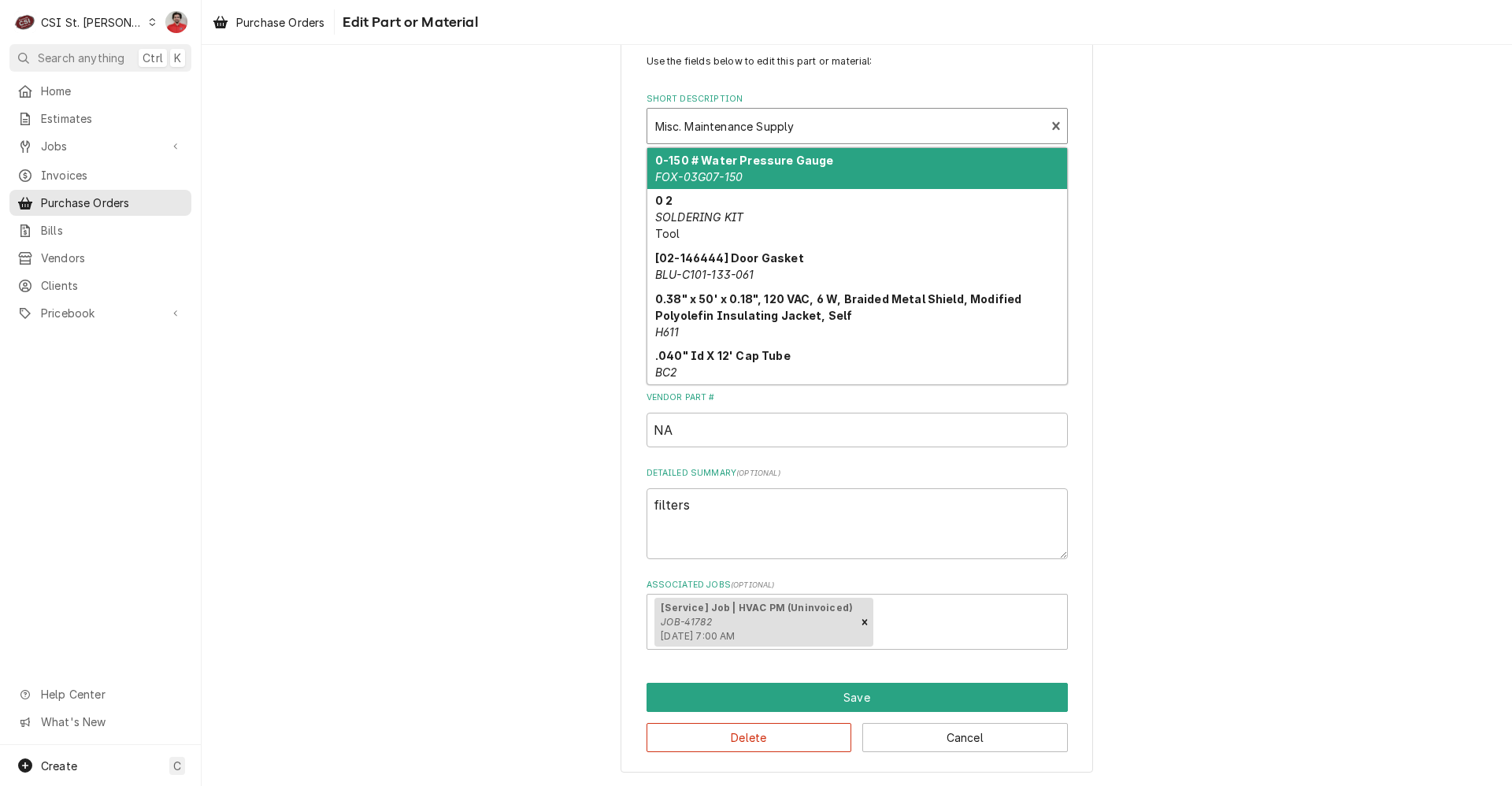
click at [784, 124] on div "Short Description" at bounding box center [846, 126] width 383 height 29
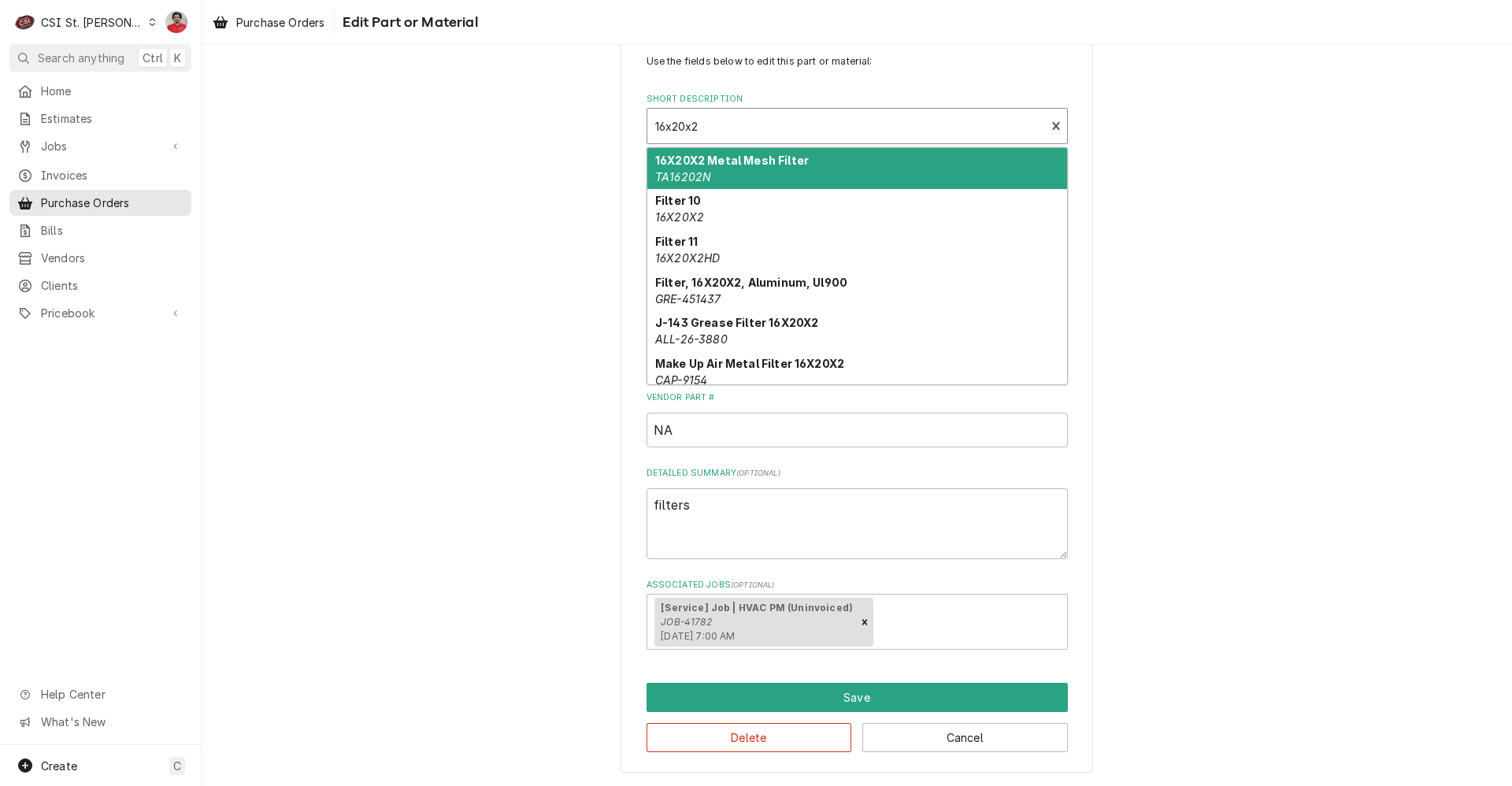
type input "16x20x2P"
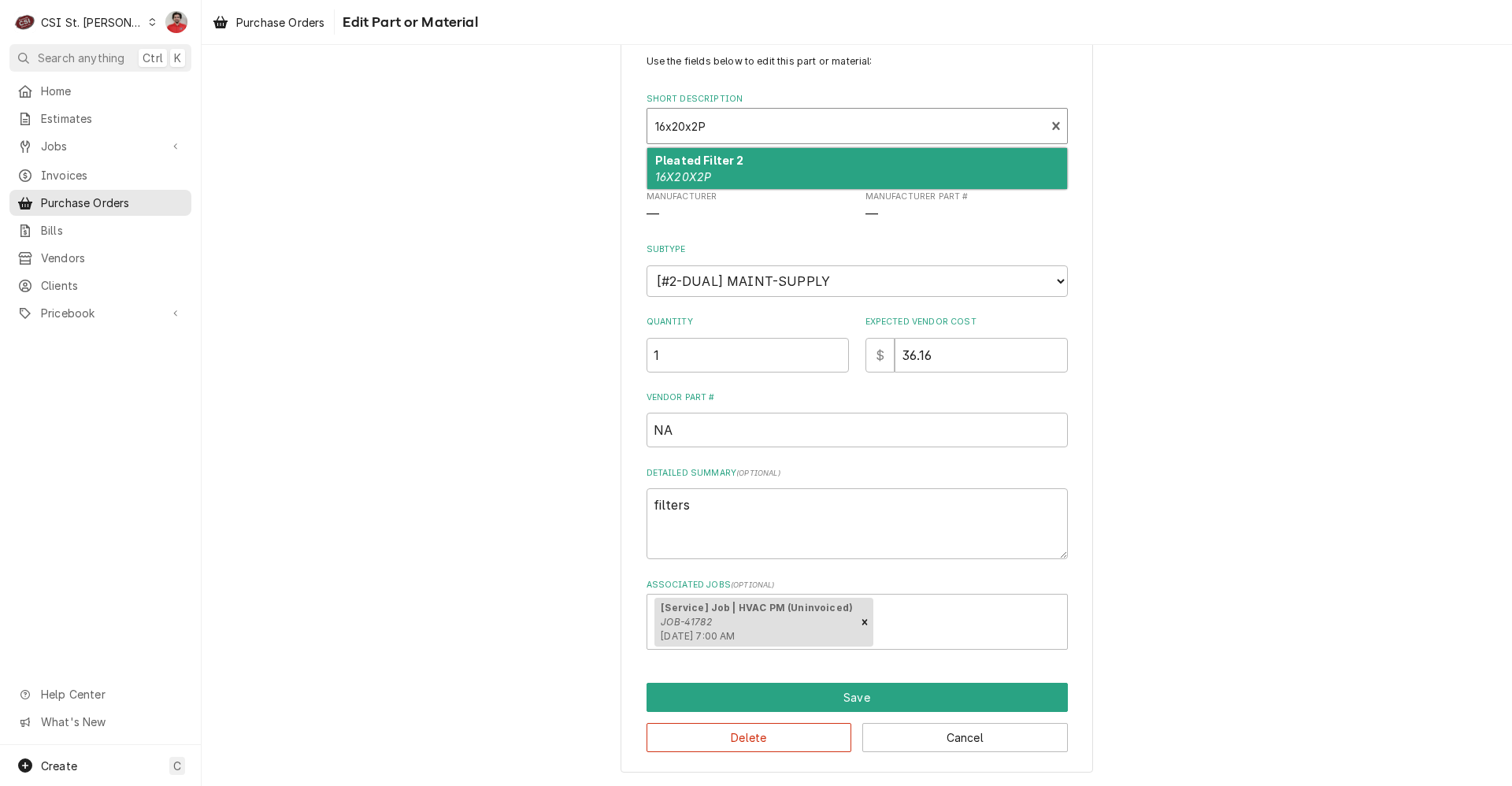
click at [744, 177] on div "Pleated Filter 2 16X20X2P" at bounding box center [857, 168] width 419 height 41
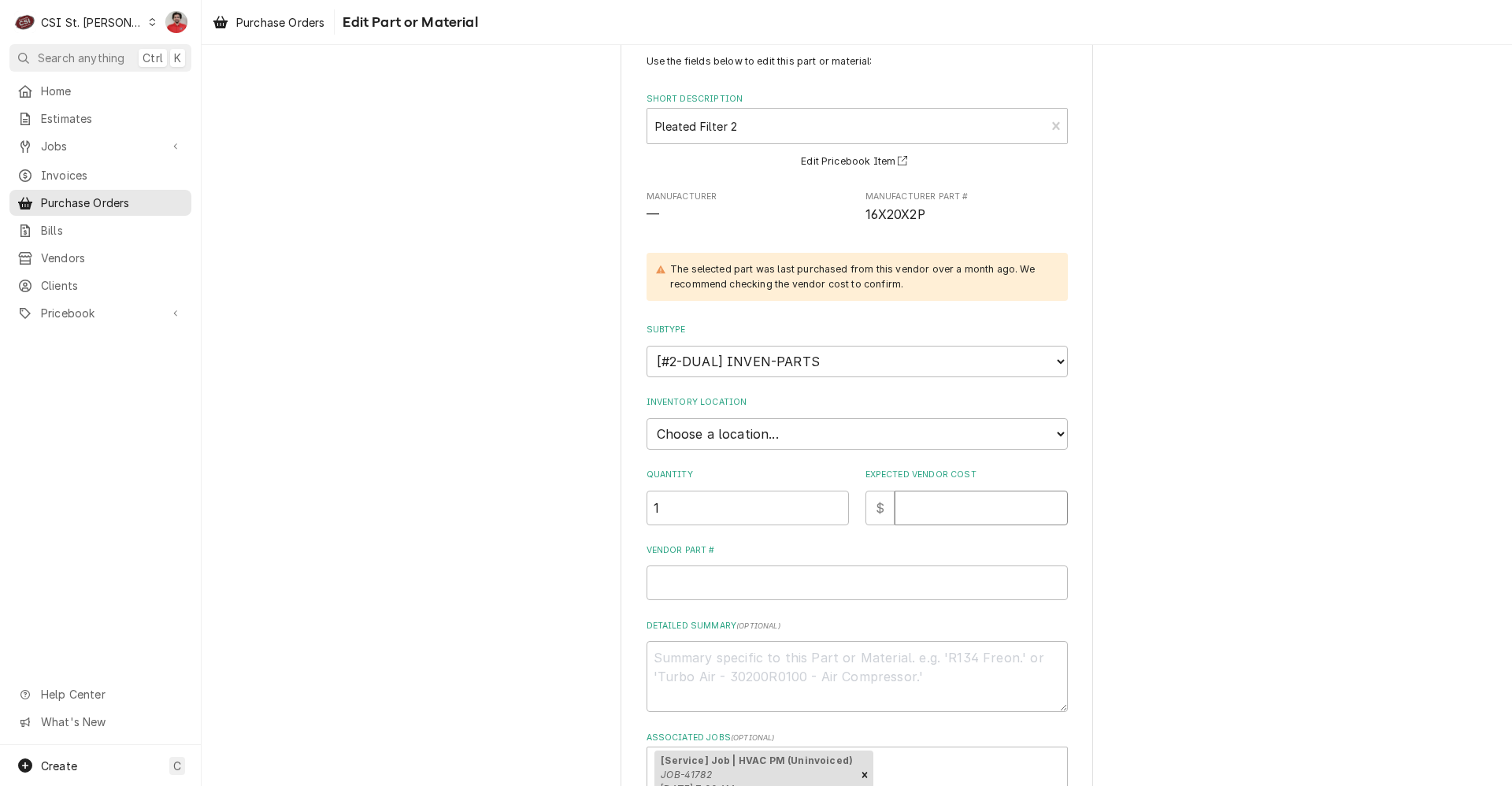
click at [933, 518] on input "Expected Vendor Cost" at bounding box center [981, 507] width 173 height 34
type textarea "x"
type input "4"
type textarea "x"
type input "4.5"
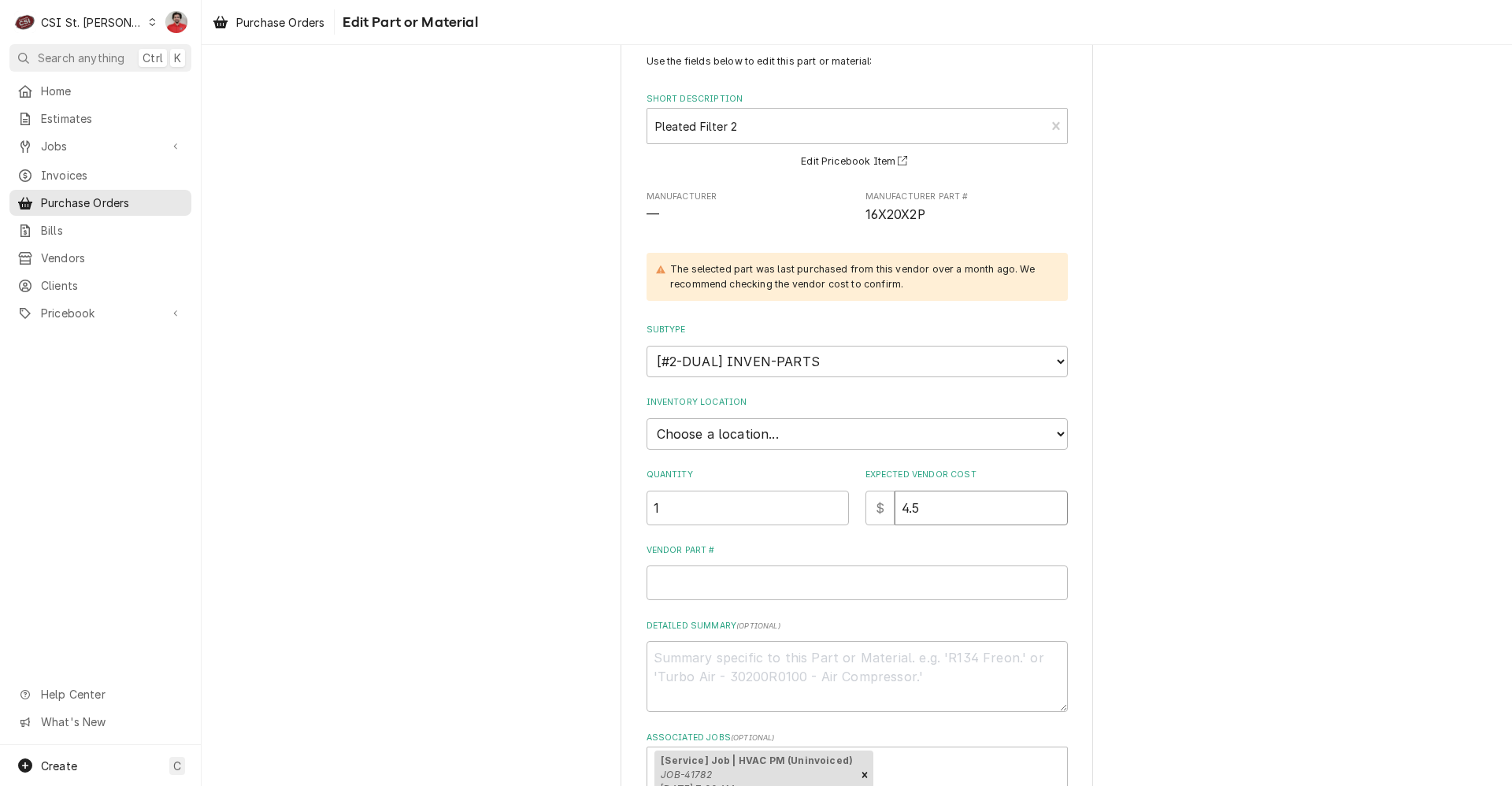
type textarea "x"
type input "4.52"
drag, startPoint x: 772, startPoint y: 511, endPoint x: 423, endPoint y: 484, distance: 350.0
click at [429, 489] on div "Use the fields below to edit this part or material: Short Description Pleated F…" at bounding box center [856, 479] width 1310 height 918
type textarea "x"
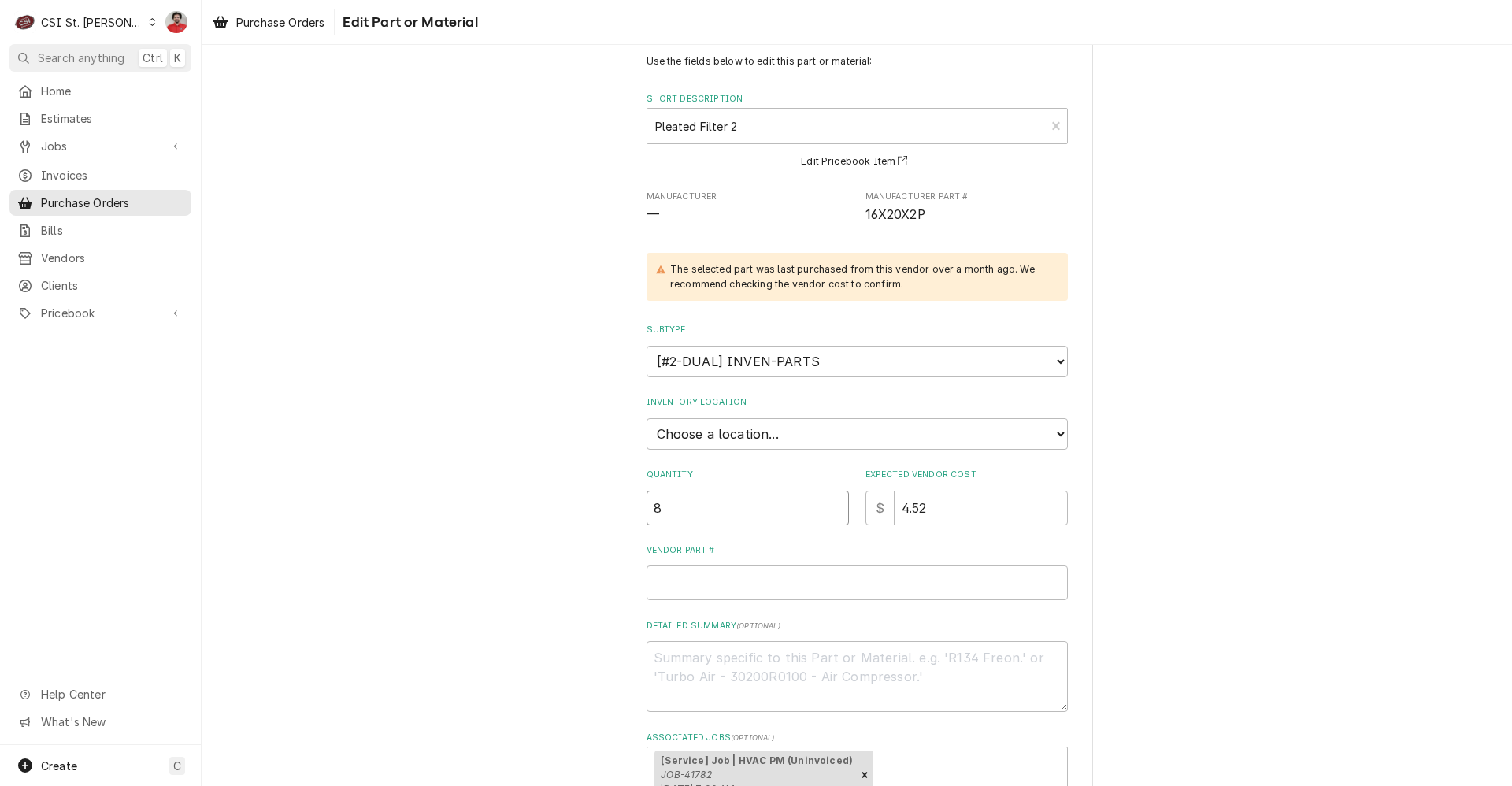
type input "8"
click at [750, 429] on select "Choose a location... 00 | STL WAREHOUSE 01 | CHUCK WAMBOLDT V#93 01 | COURTNEY …" at bounding box center [857, 434] width 421 height 32
select select "1537"
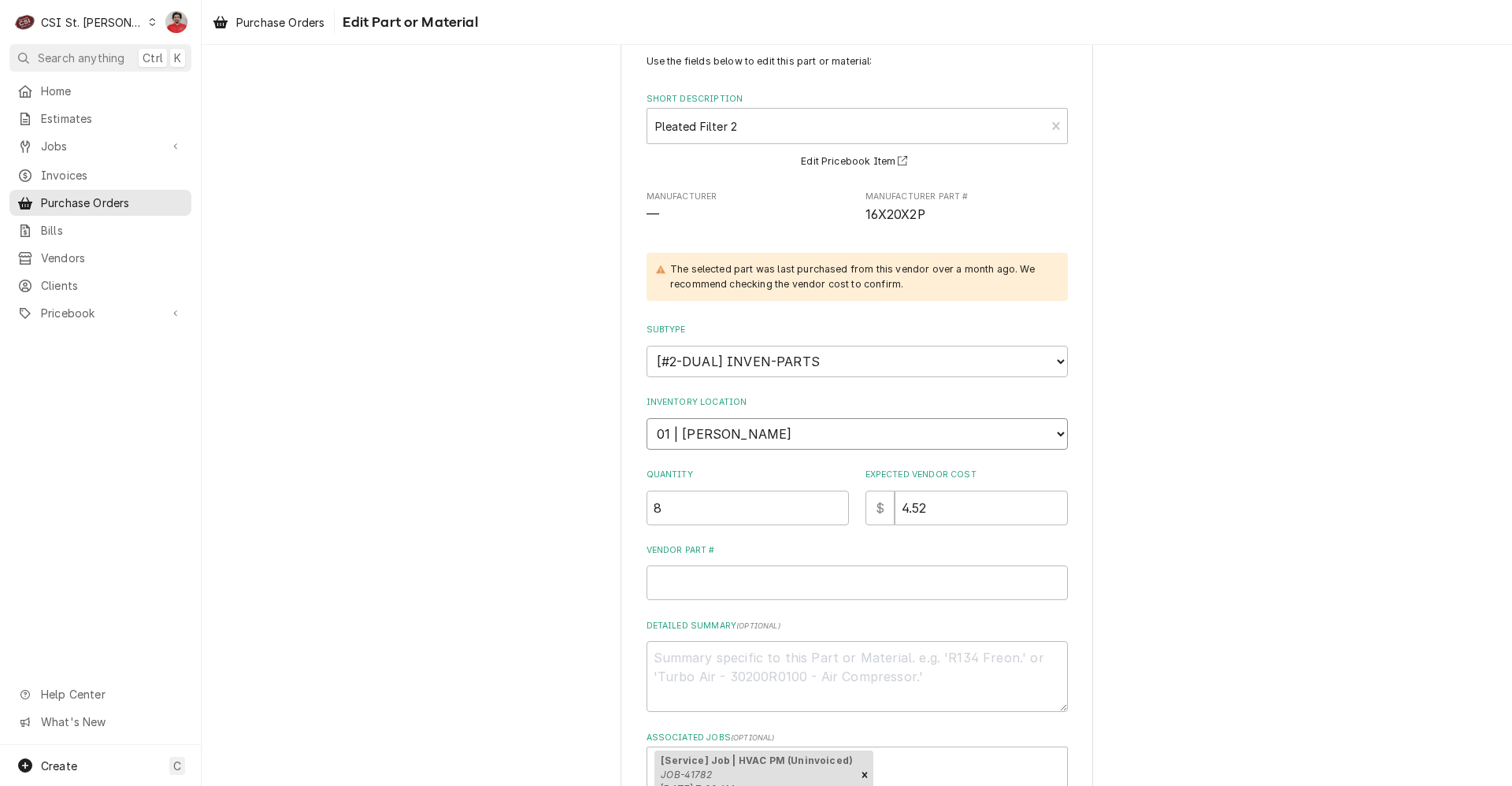
click at [646, 418] on select "Choose a location... 00 | STL WAREHOUSE 01 | CHUCK WAMBOLDT V#93 01 | COURTNEY …" at bounding box center [857, 434] width 421 height 32
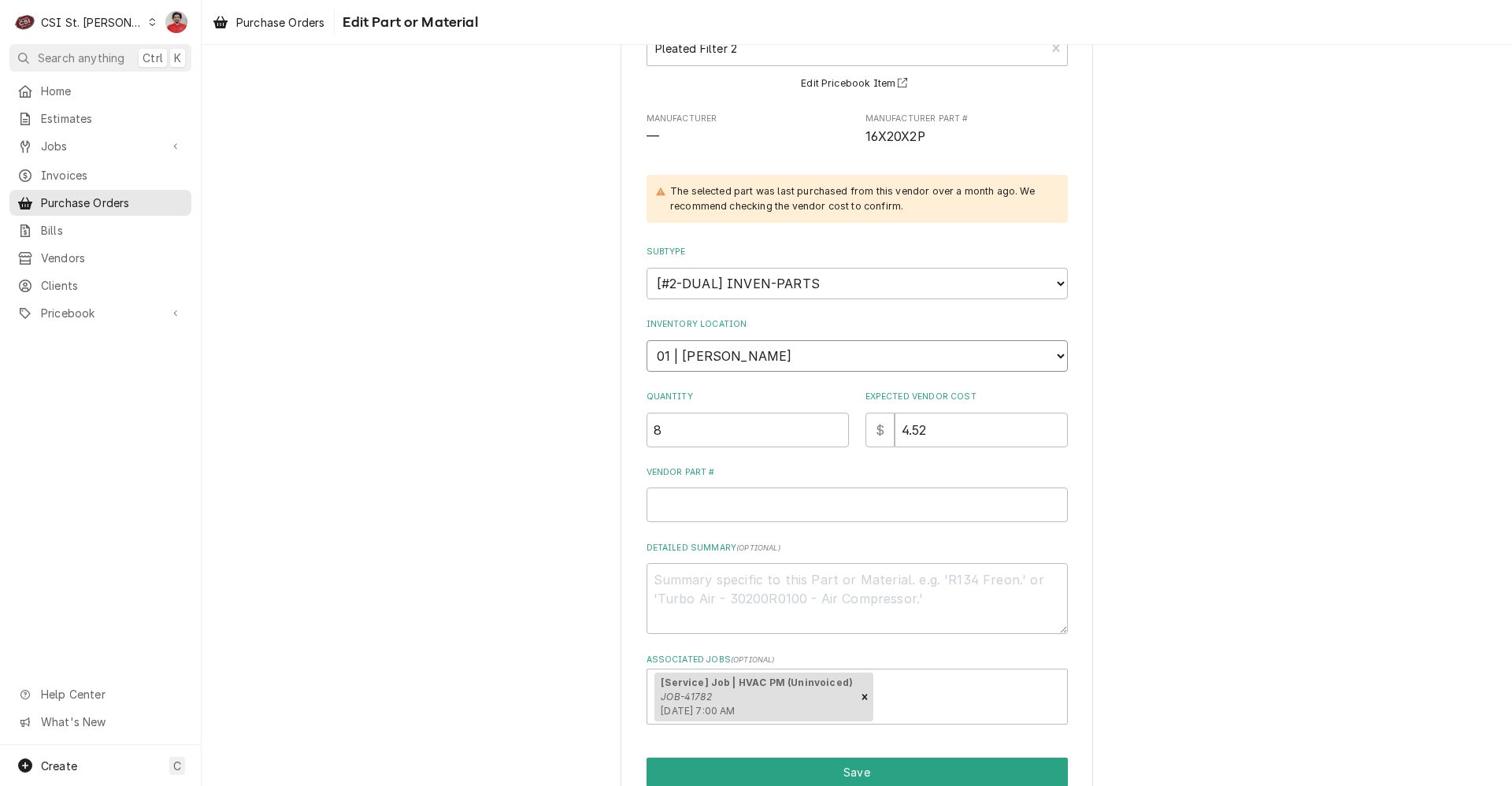
scroll to position [193, 0]
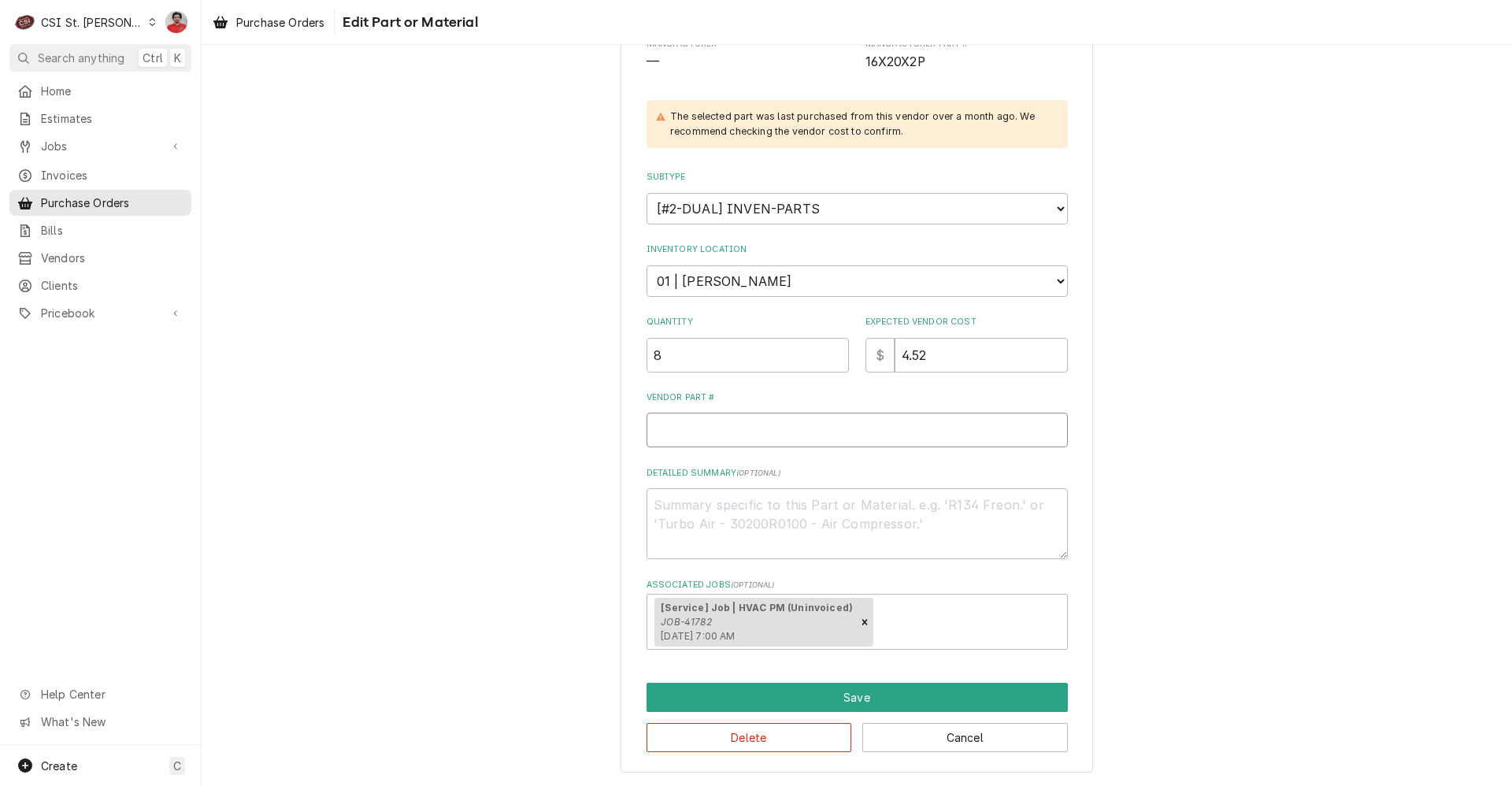
click at [738, 442] on input "Vendor Part #" at bounding box center [857, 430] width 421 height 34
type textarea "x"
type input "p"
type textarea "x"
type input "p1"
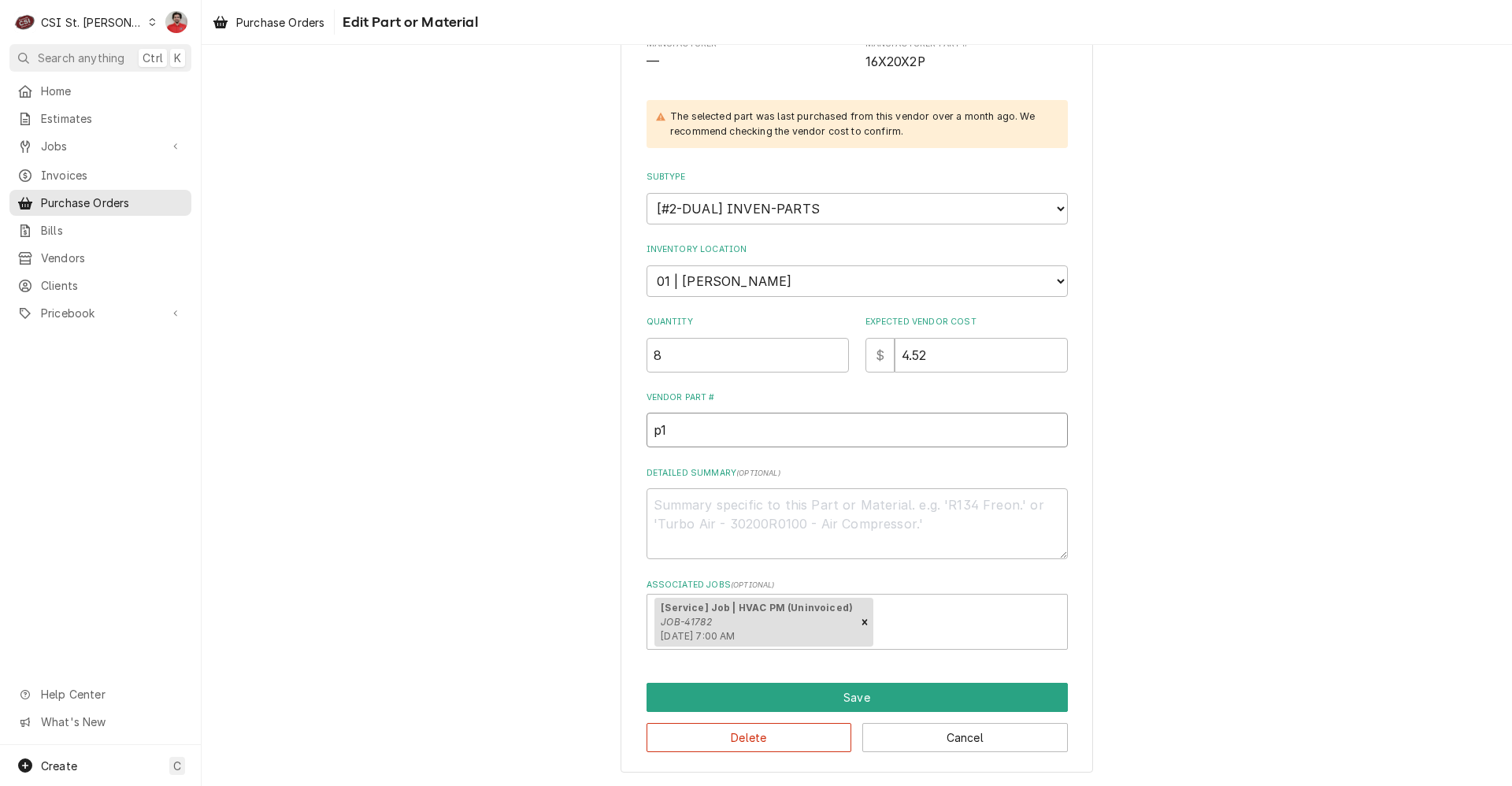
type textarea "x"
type input "p16"
type textarea "x"
type input "p16x"
type textarea "x"
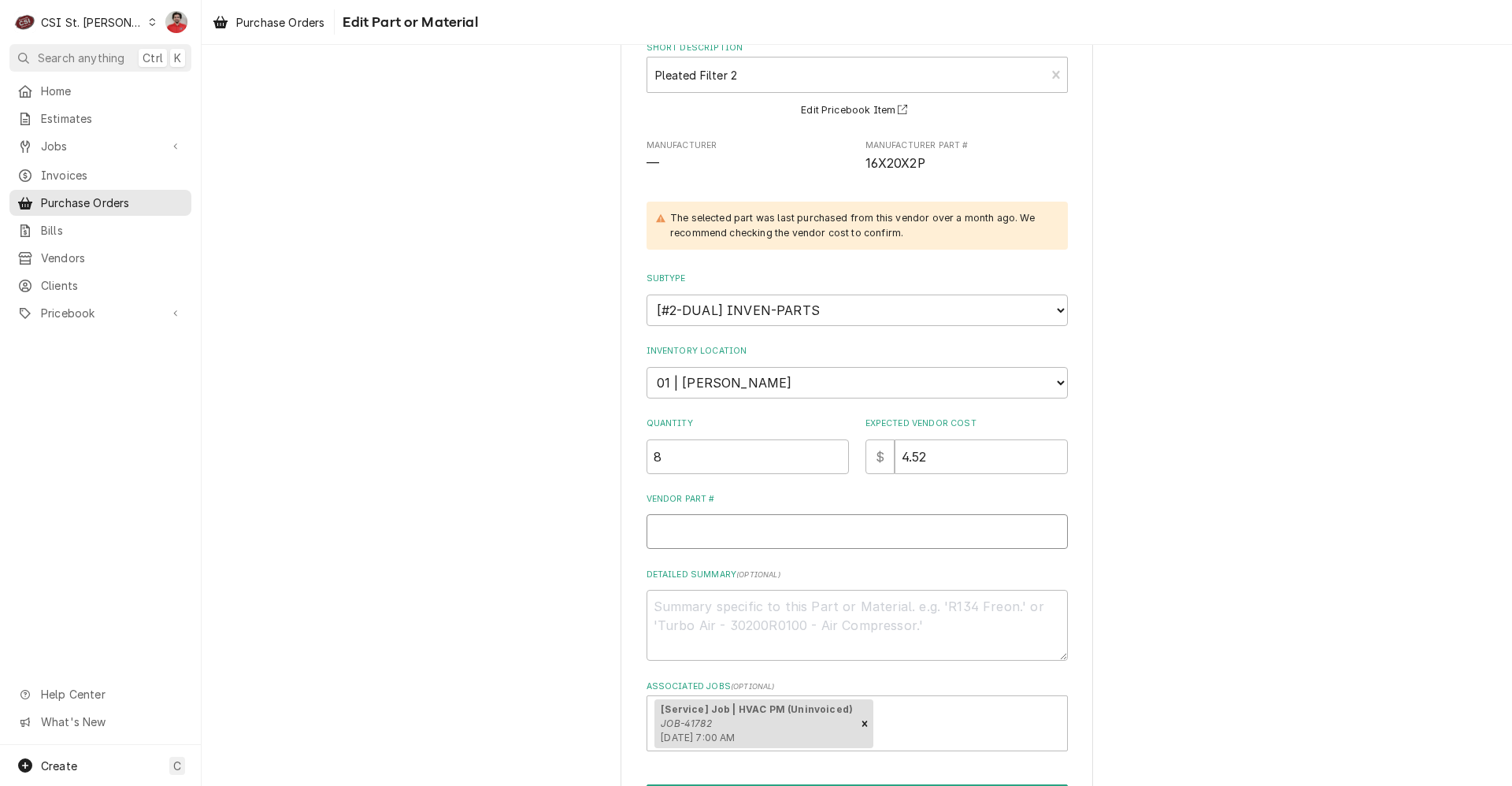
scroll to position [0, 0]
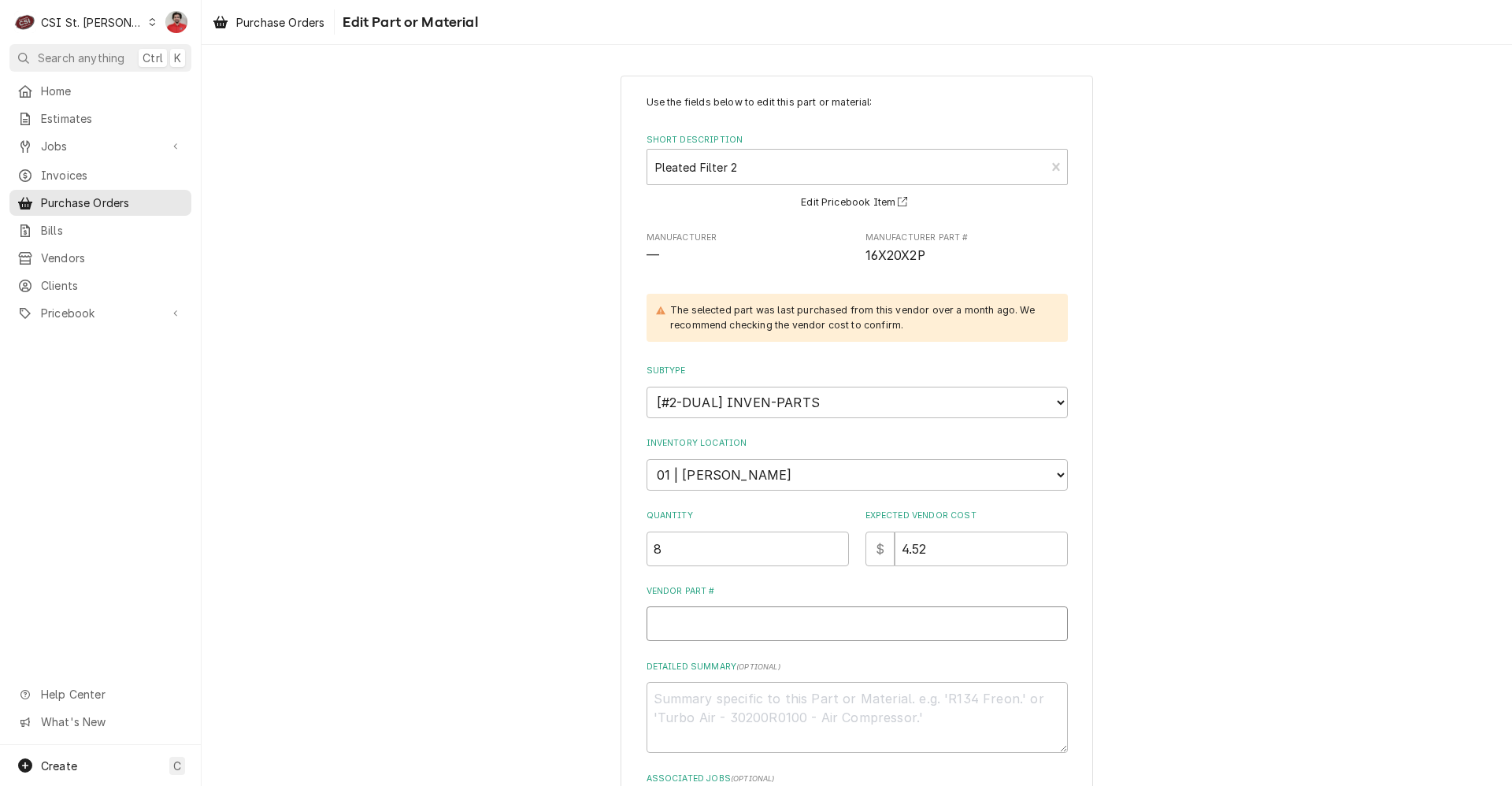
type textarea "x"
type input "1"
type textarea "x"
type input "16"
type textarea "x"
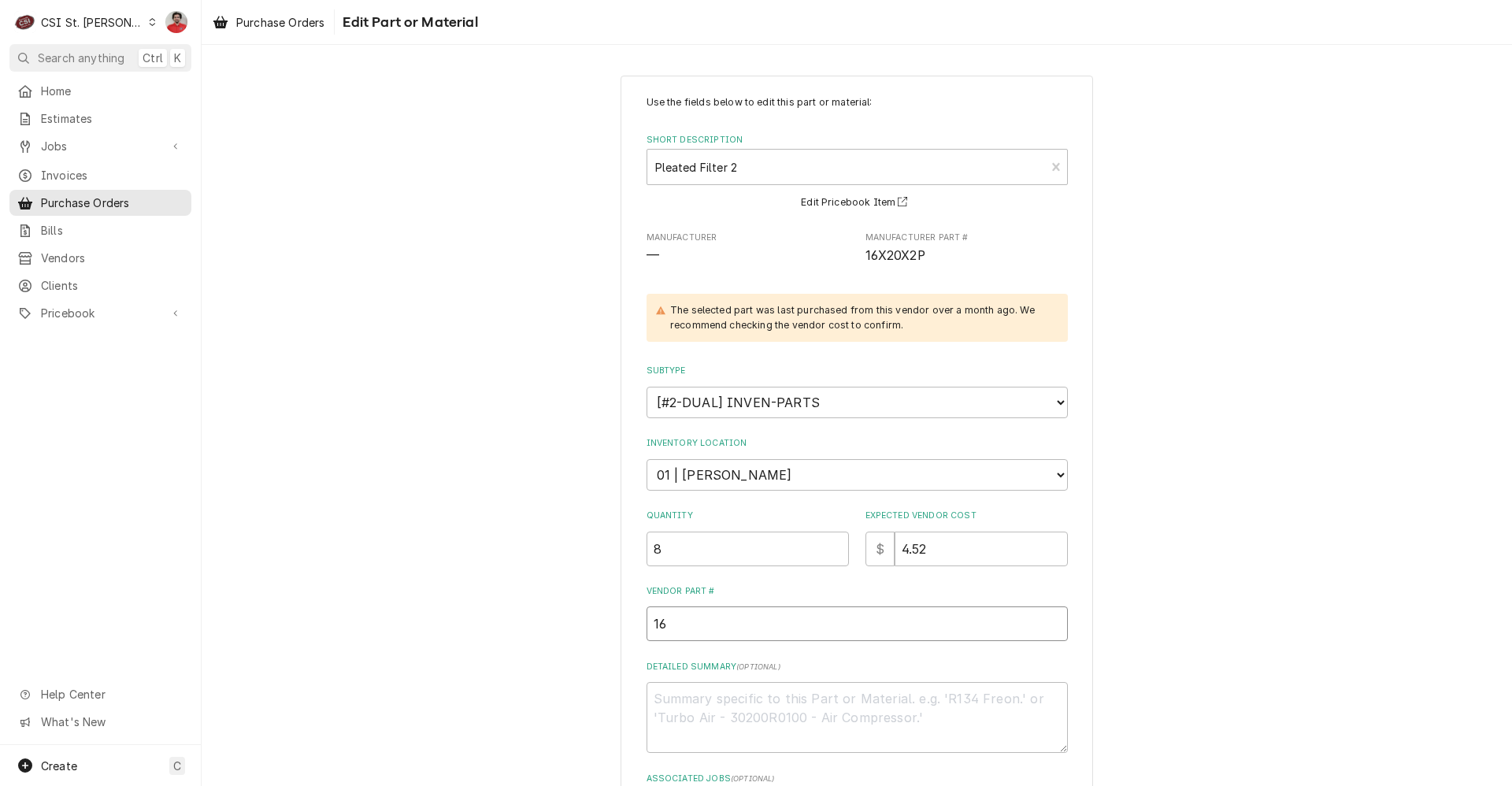
type input "16x"
type textarea "x"
type input "16x2"
type textarea "x"
type input "16x20"
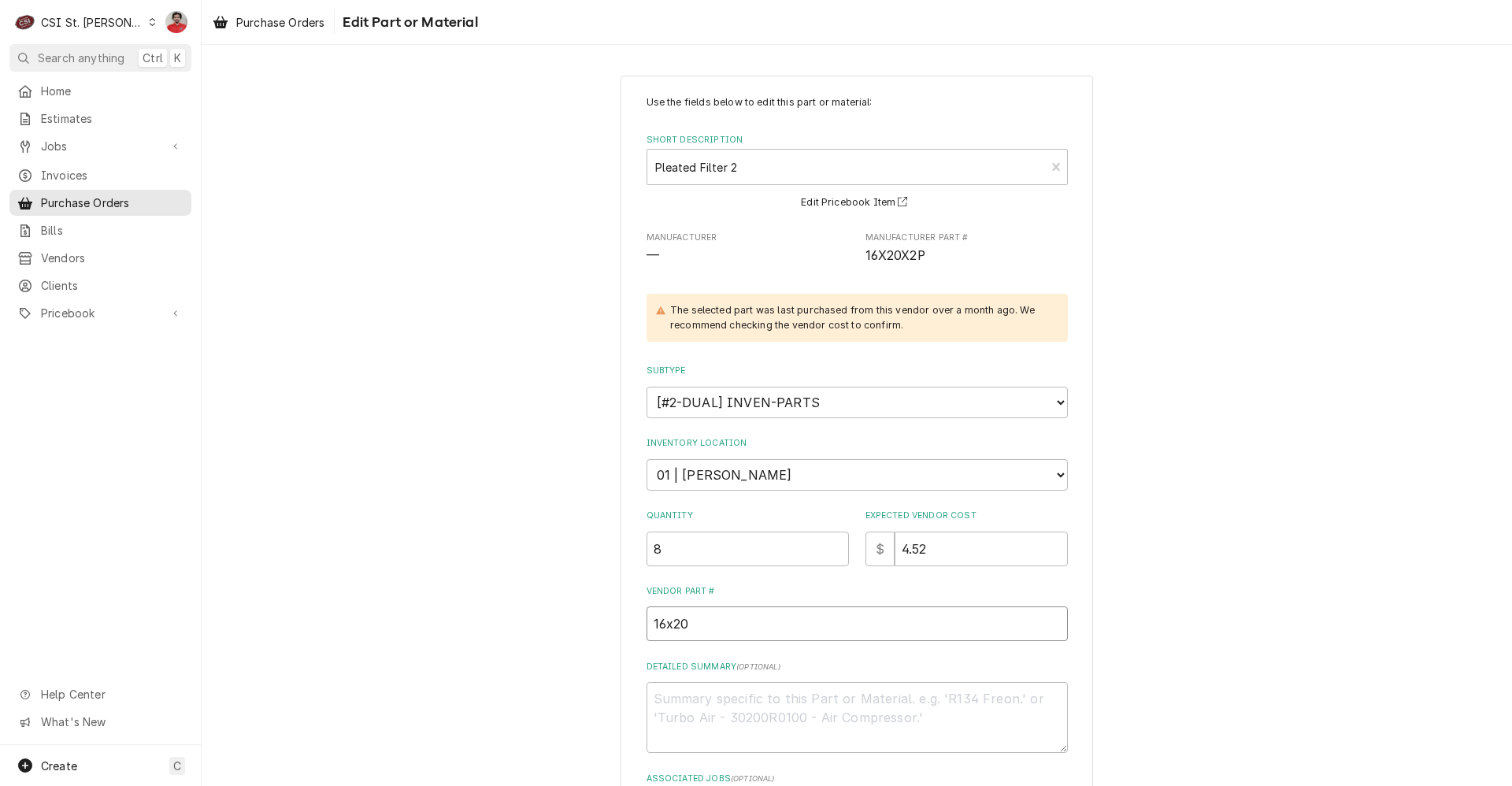
type textarea "x"
type input "16x20x"
type textarea "x"
type input "16x20x2"
type textarea "x"
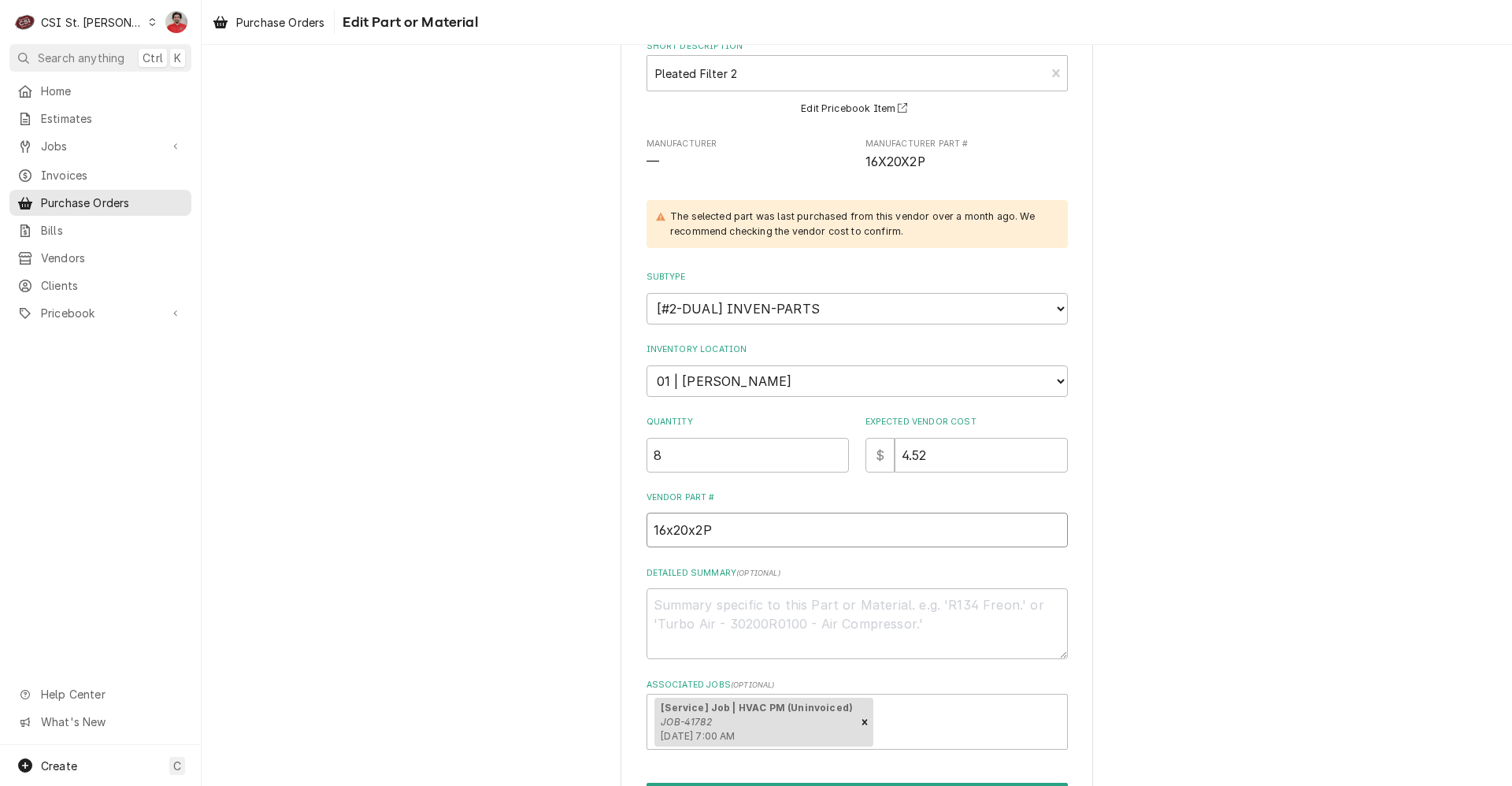
scroll to position [193, 0]
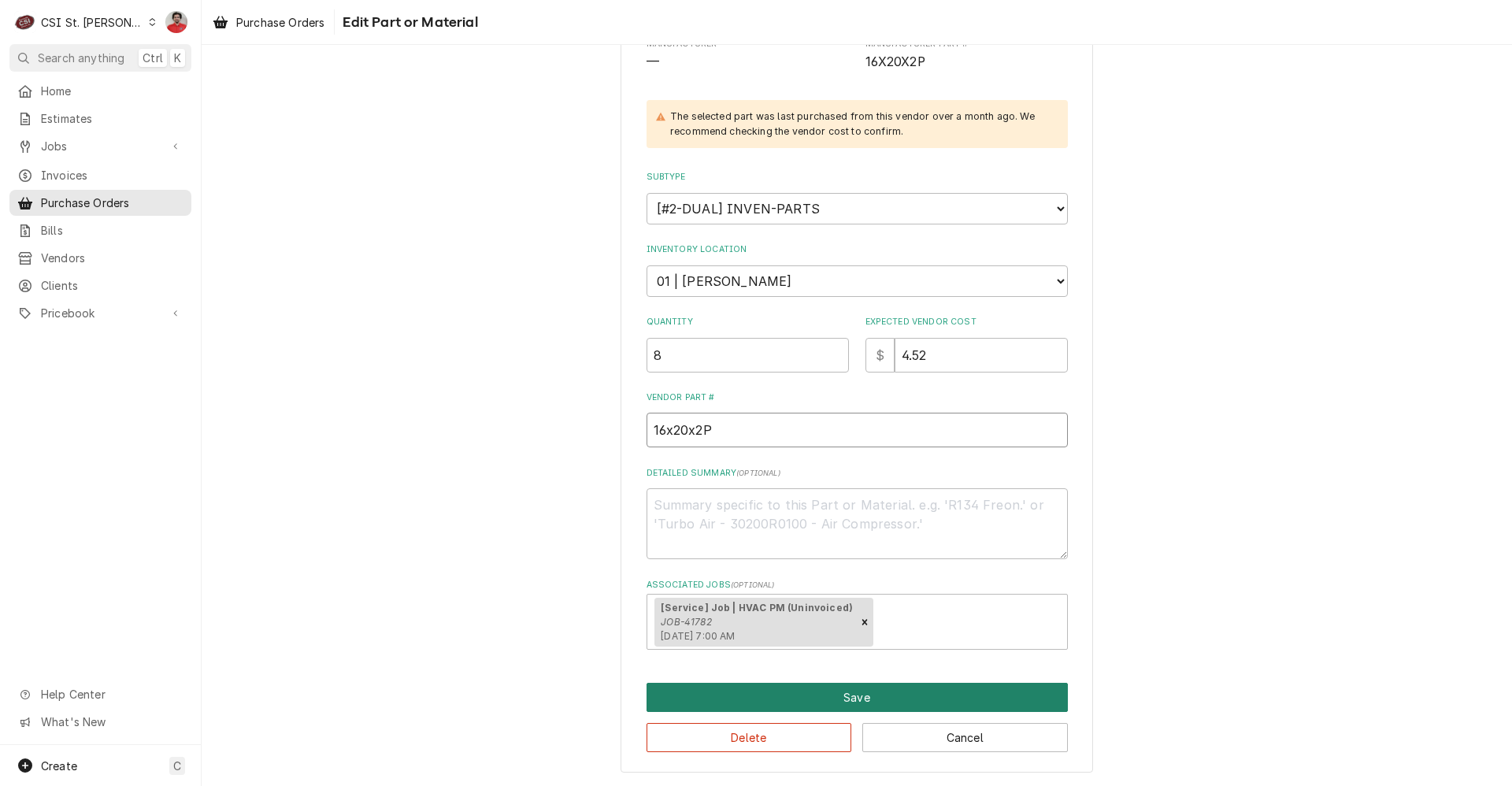
type input "16x20x2P"
click at [835, 696] on button "Save" at bounding box center [857, 697] width 421 height 29
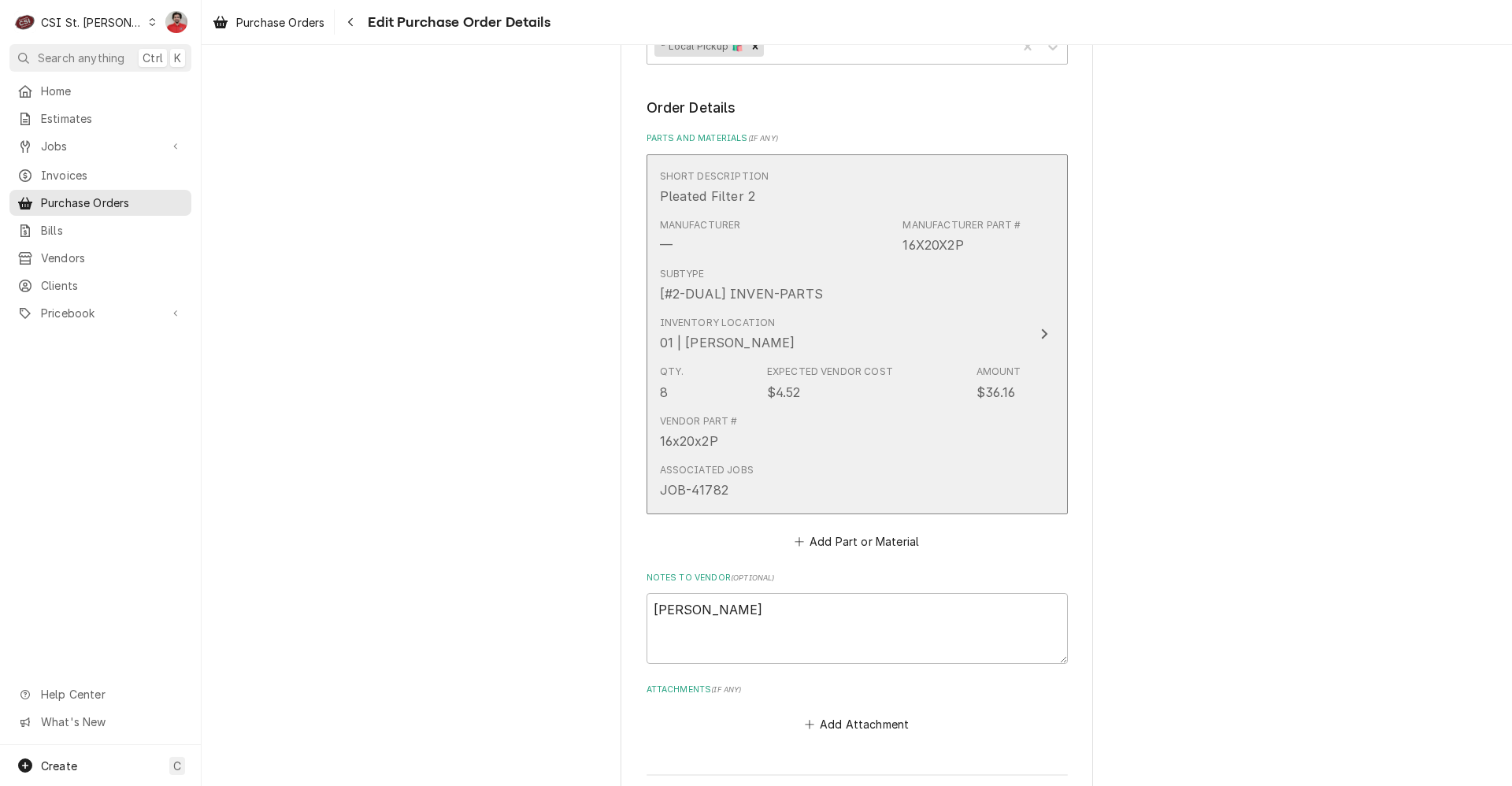
scroll to position [1127, 0]
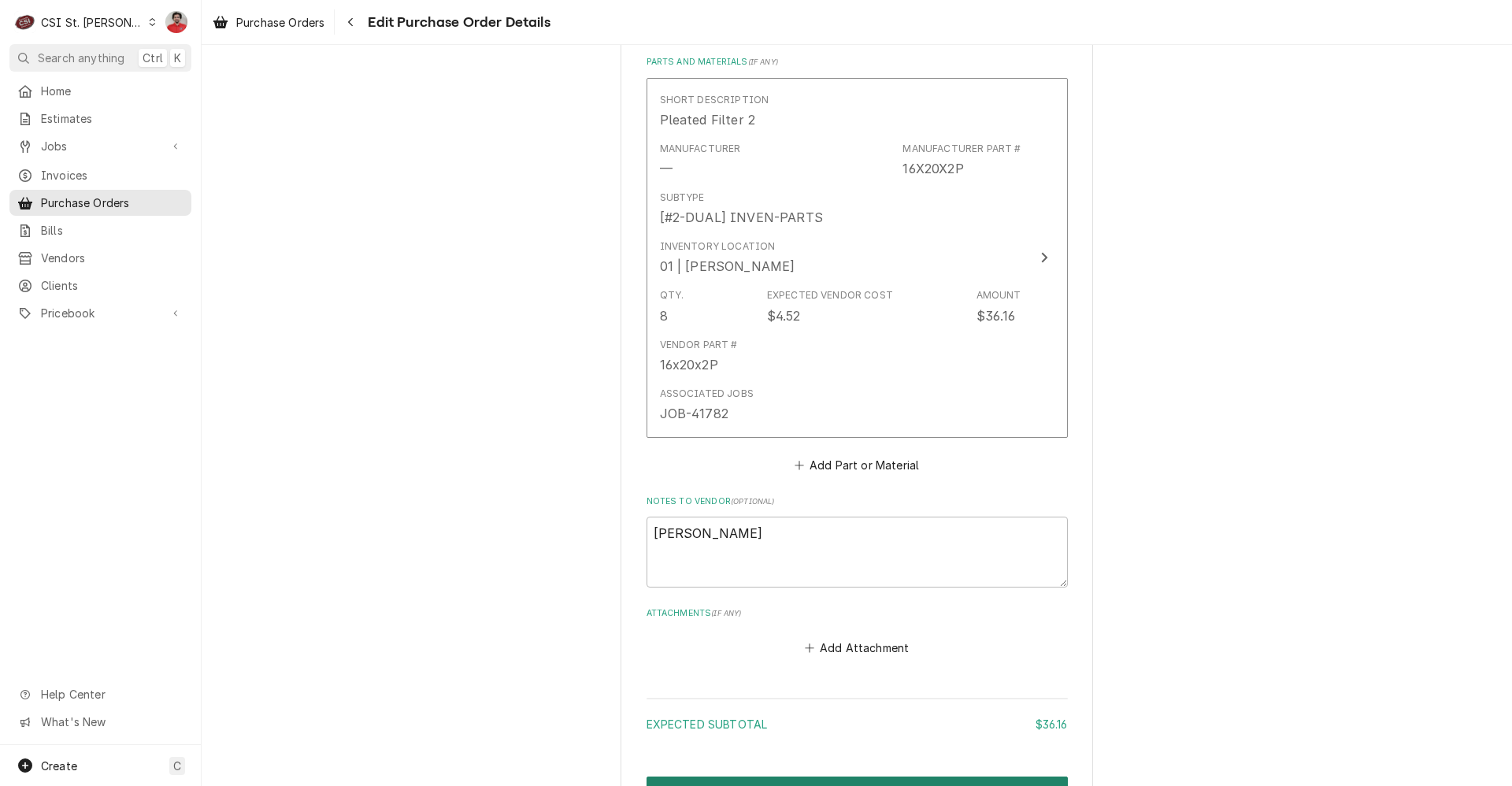
click at [817, 776] on button "Create and Send" at bounding box center [857, 791] width 421 height 29
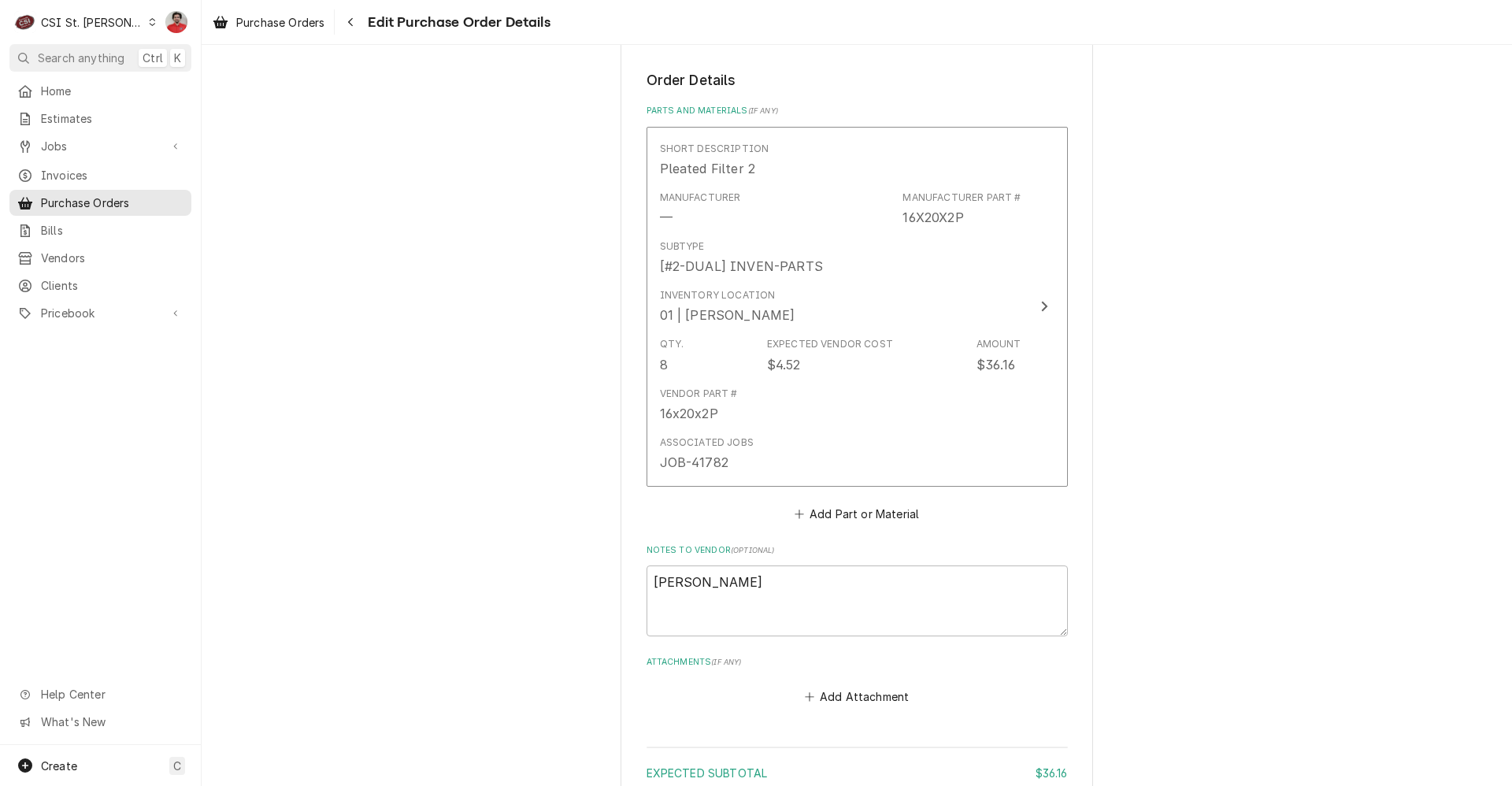
type textarea "x"
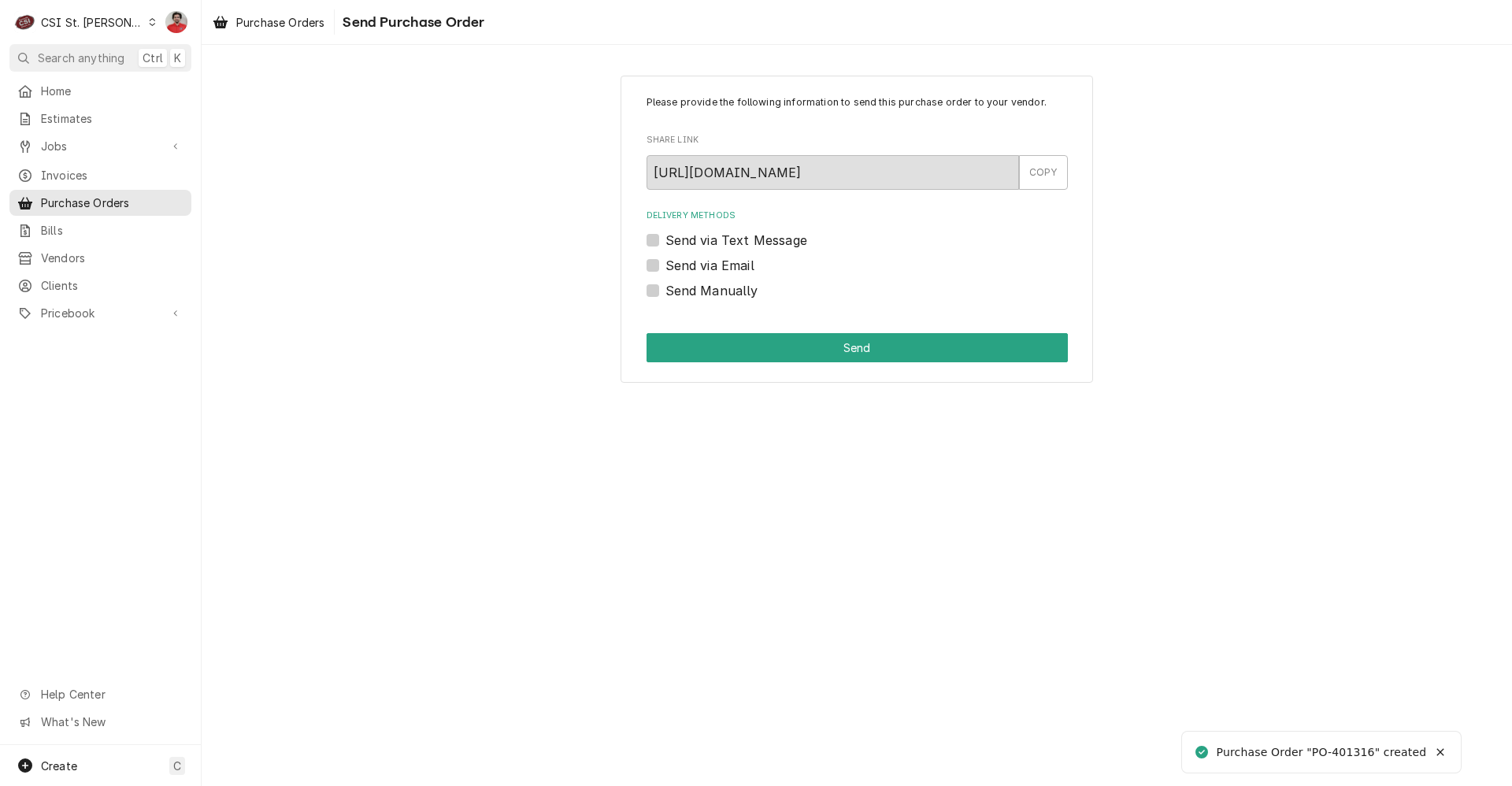
click at [726, 303] on div "Please provide the following information to send this purchase order to your ve…" at bounding box center [856, 229] width 472 height 307
click at [723, 288] on label "Send Manually" at bounding box center [711, 291] width 93 height 19
click at [723, 288] on input "Send Manually" at bounding box center [876, 299] width 421 height 34
checkbox input "true"
click at [772, 366] on div "Please provide the following information to send this purchase order to your ve…" at bounding box center [856, 229] width 472 height 307
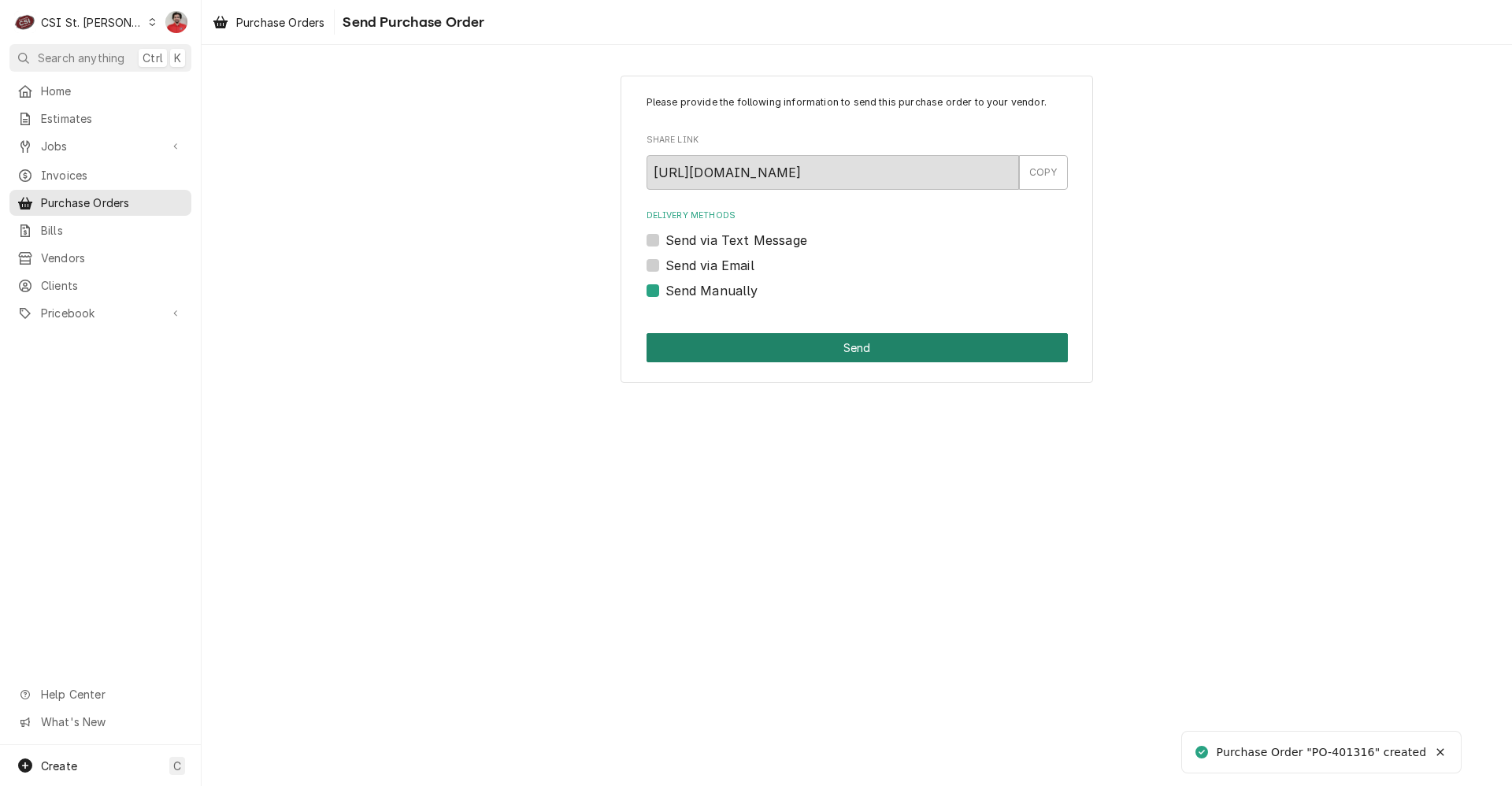
click at [770, 344] on button "Send" at bounding box center [857, 348] width 421 height 29
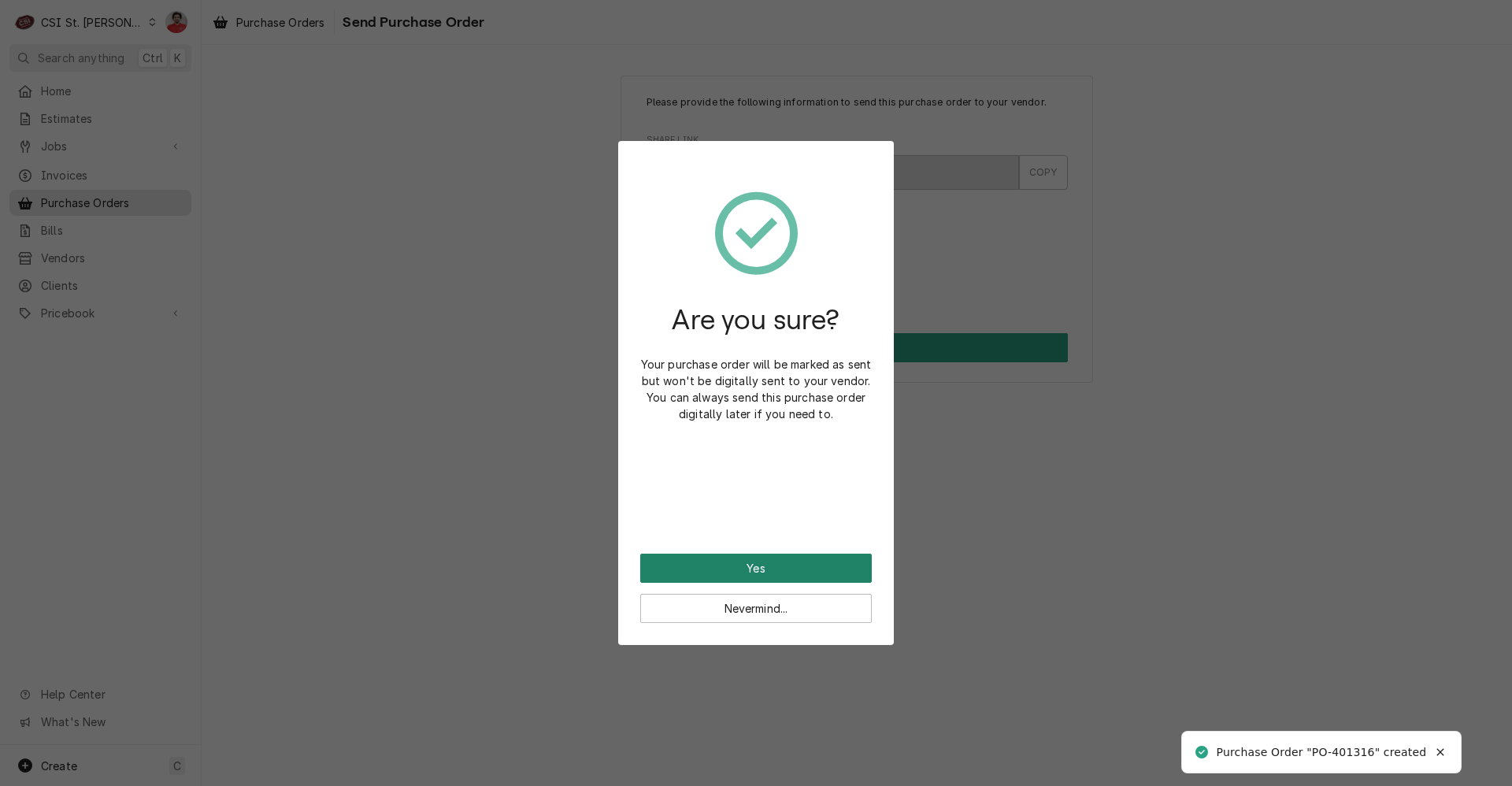
click at [766, 572] on button "Yes" at bounding box center [756, 568] width 232 height 29
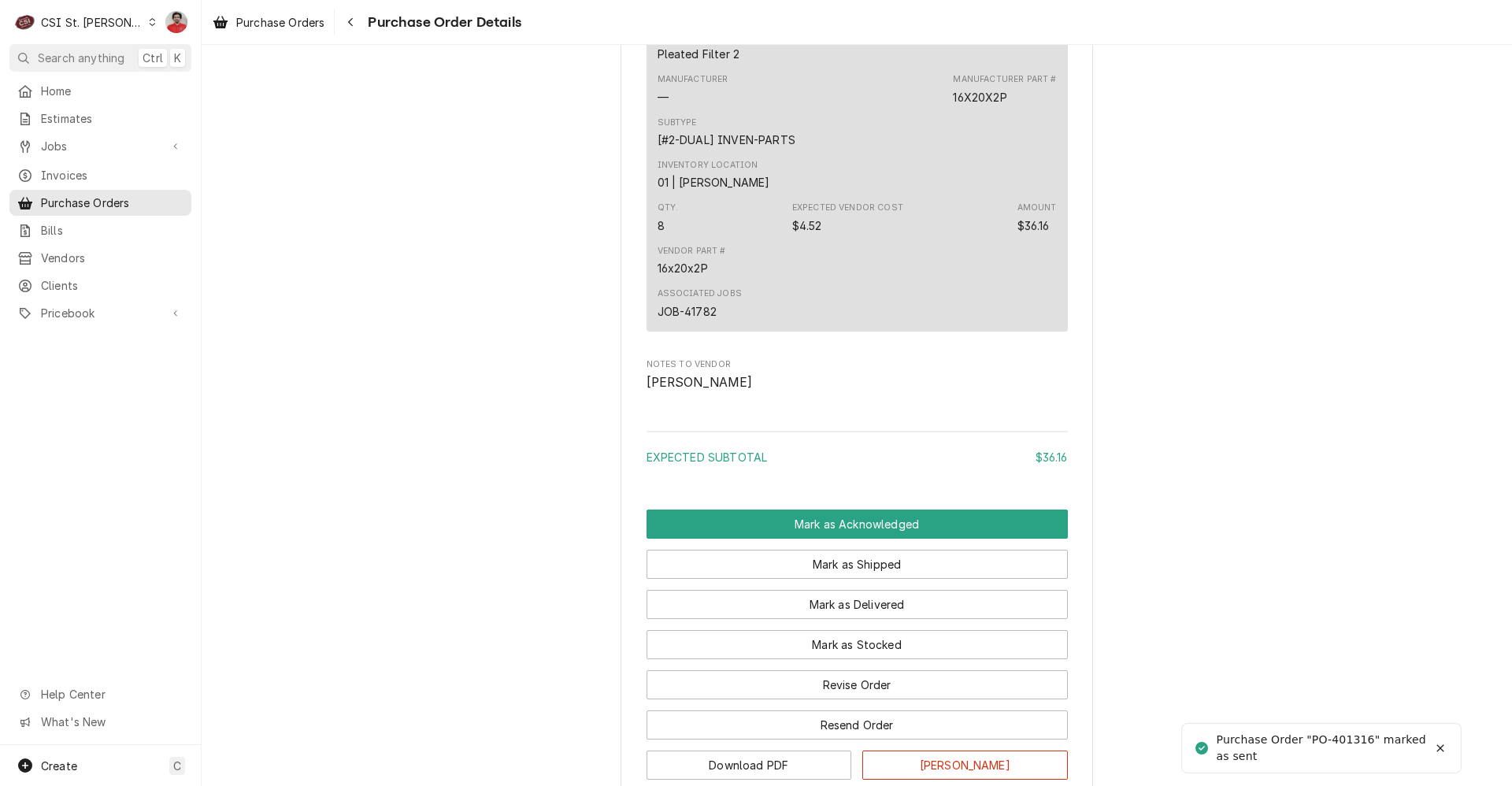
scroll to position [1118, 0]
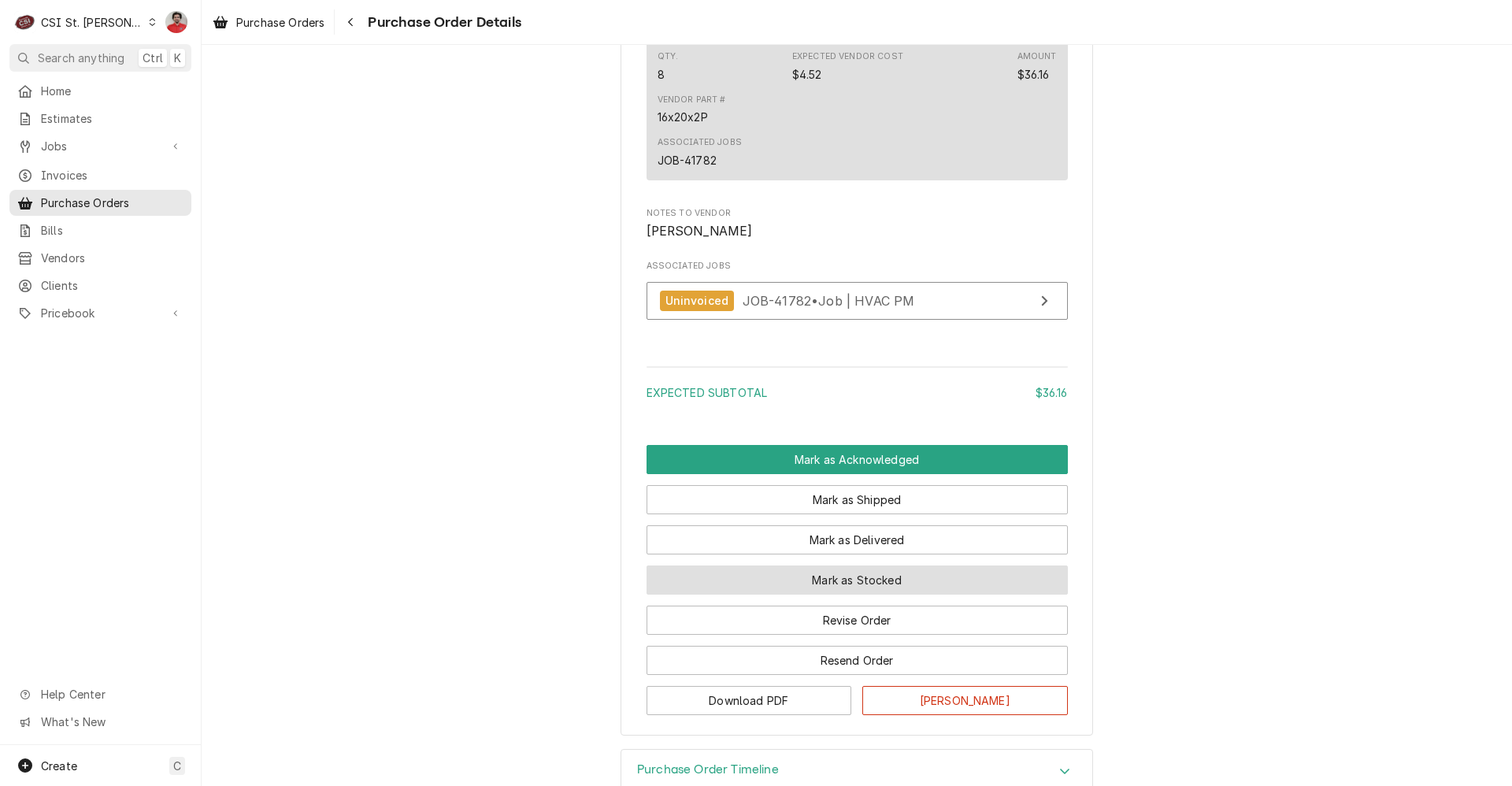
click at [800, 595] on button "Mark as Stocked" at bounding box center [857, 579] width 421 height 29
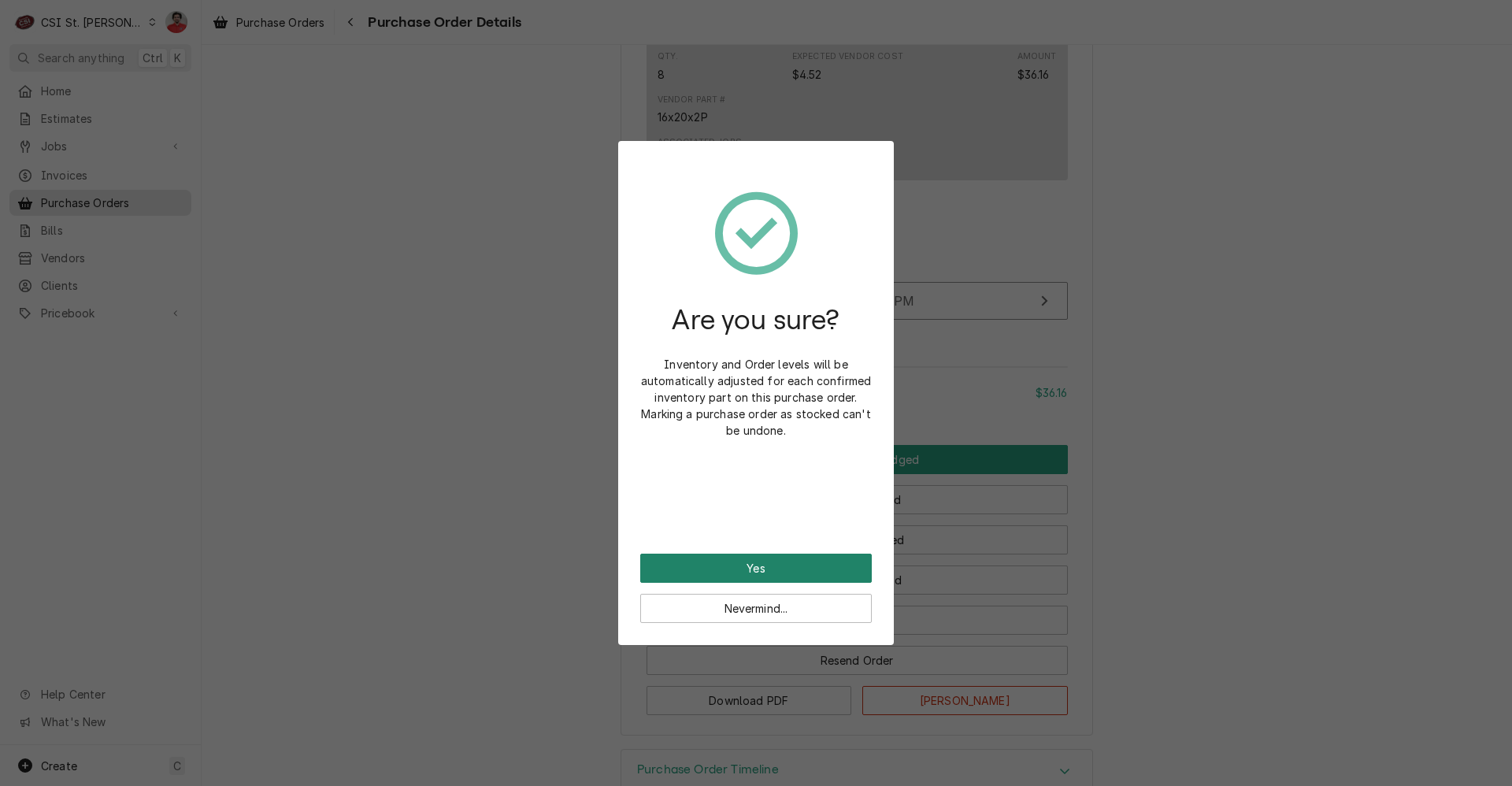
click at [787, 568] on button "Yes" at bounding box center [756, 568] width 232 height 29
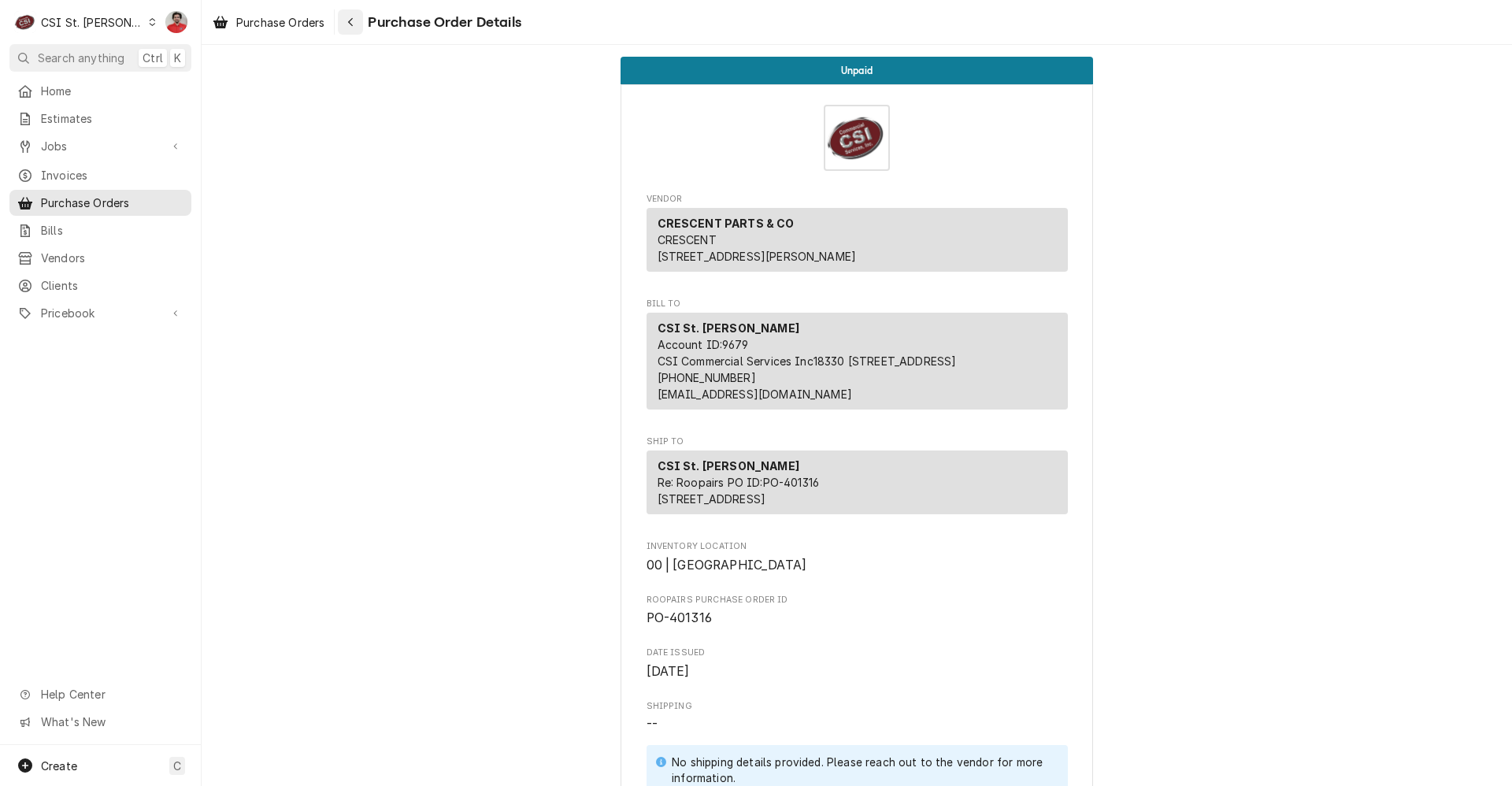
click at [350, 21] on icon "Navigate back" at bounding box center [350, 22] width 7 height 11
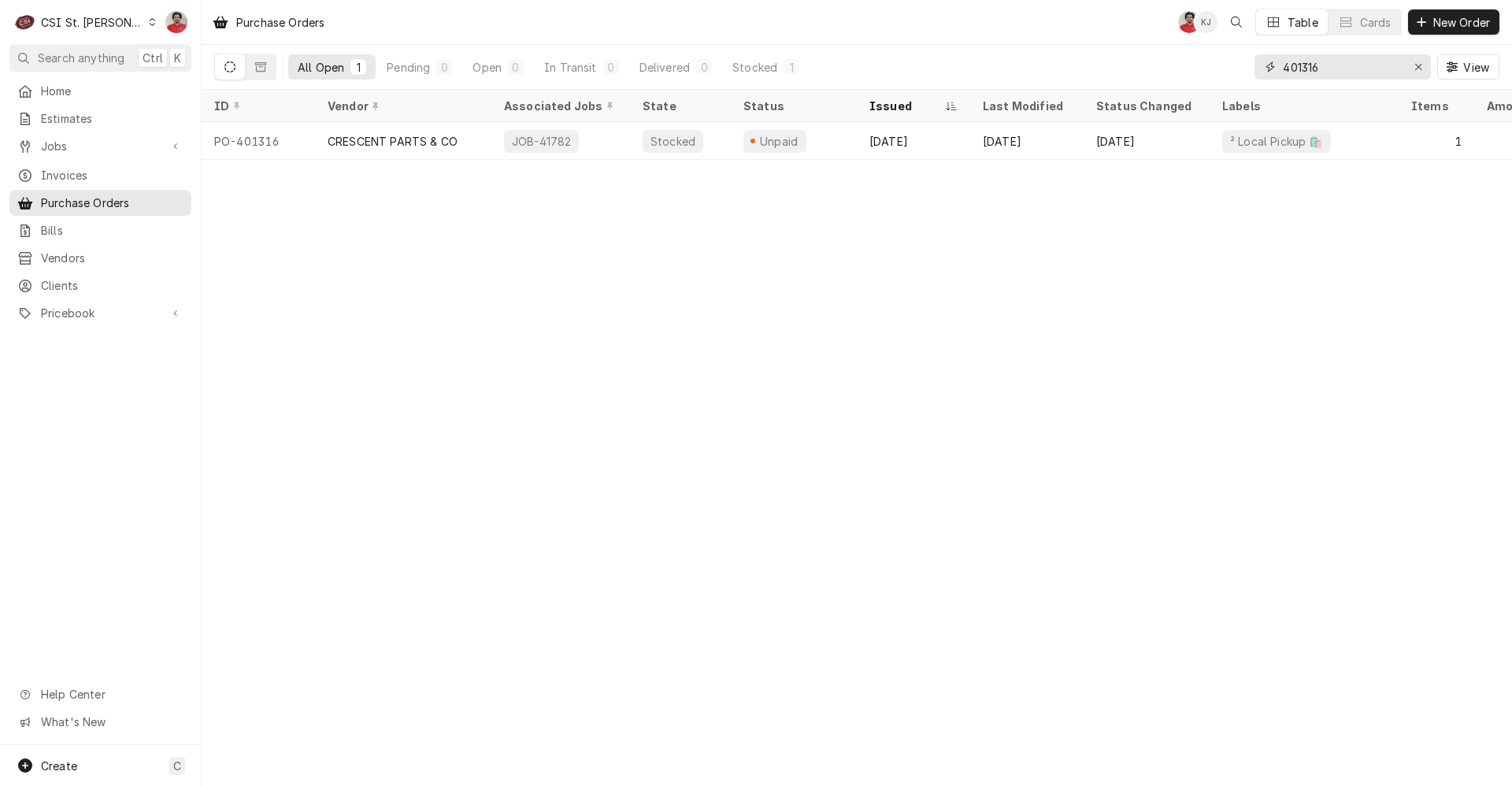
click at [1339, 69] on input "401316" at bounding box center [1341, 67] width 118 height 25
type input "42690"
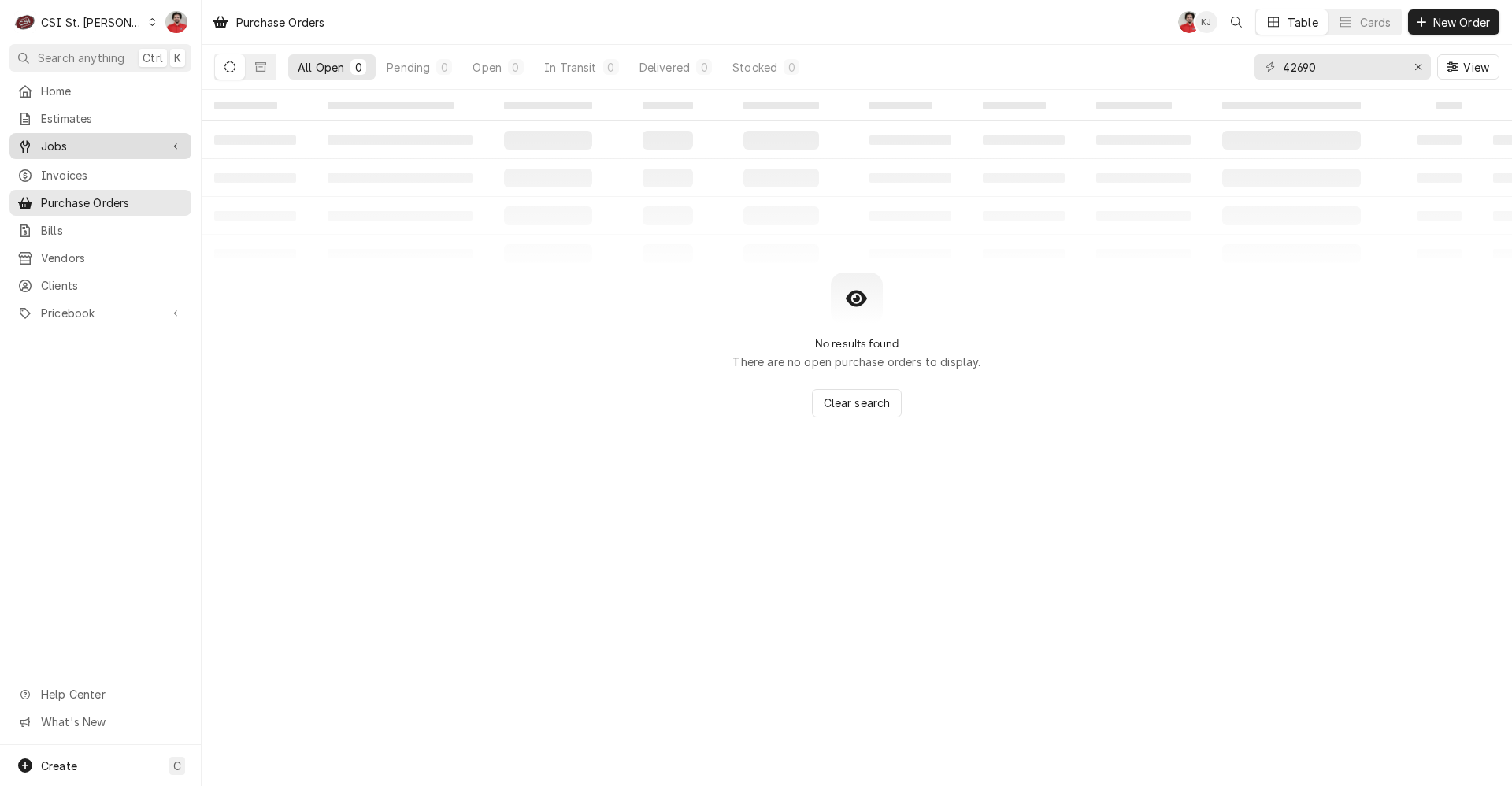
click at [93, 146] on span "Jobs" at bounding box center [101, 146] width 119 height 16
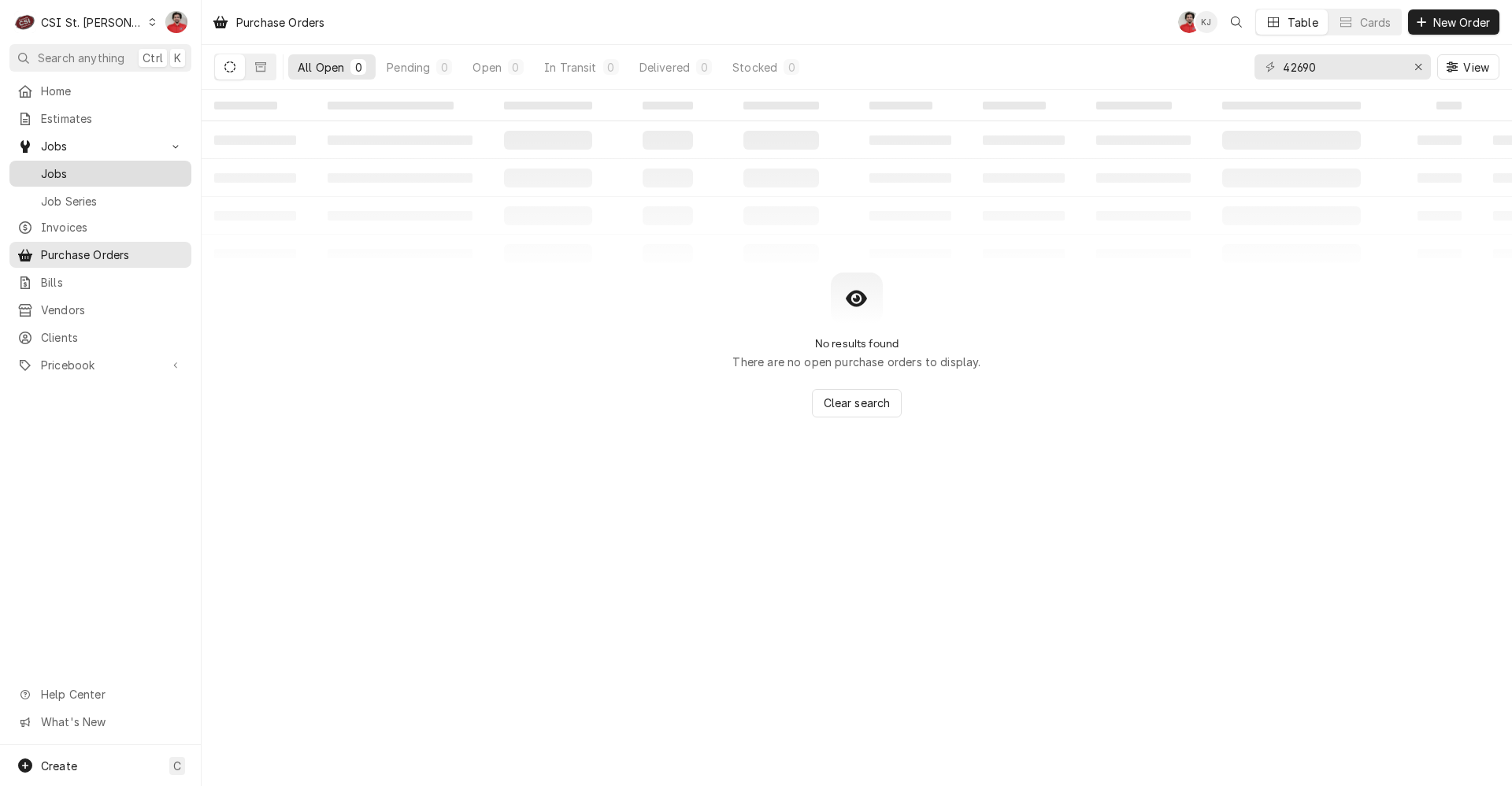
click at [94, 166] on span "Jobs" at bounding box center [112, 173] width 143 height 16
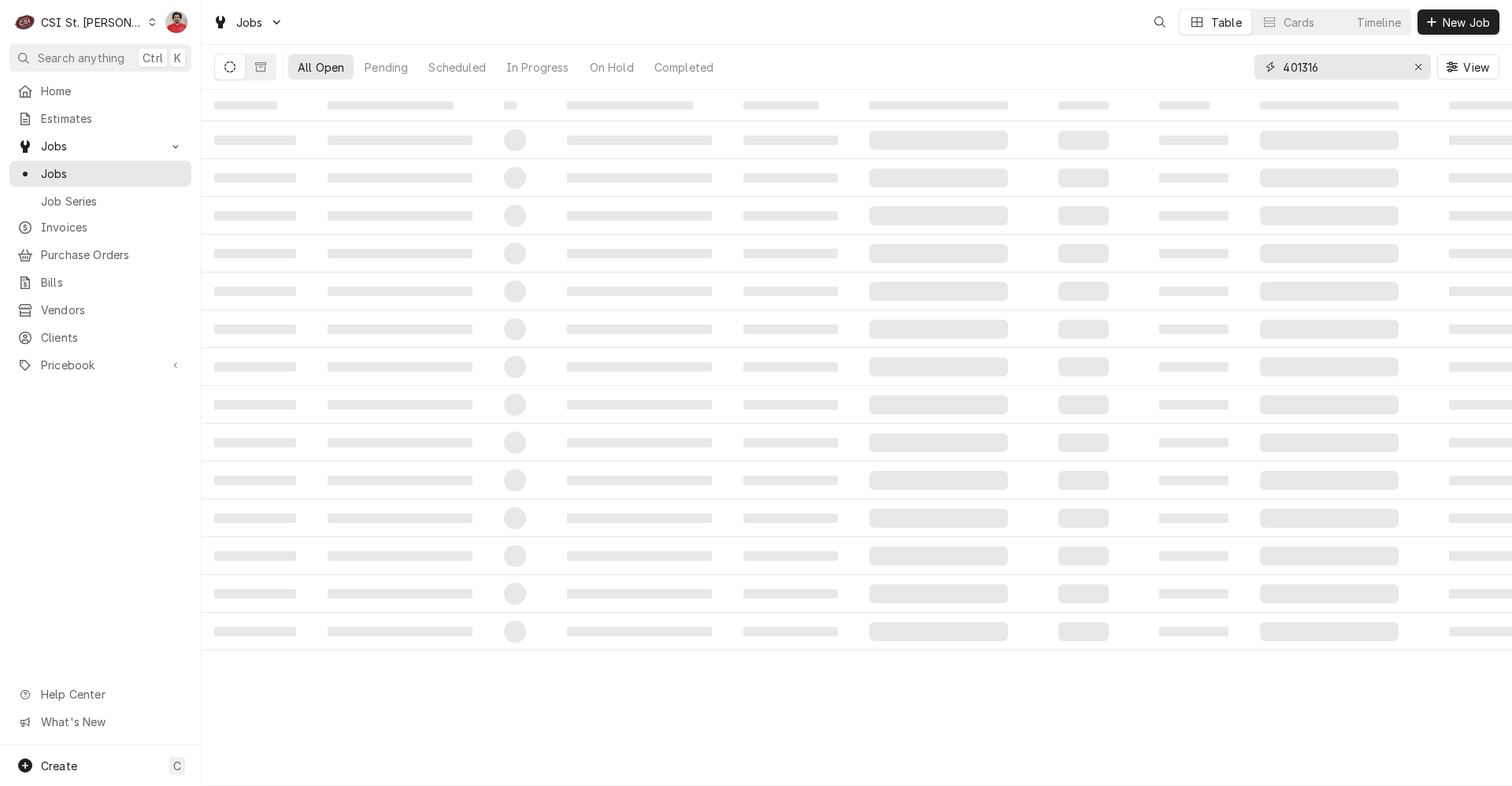
click at [1320, 70] on input "401316" at bounding box center [1341, 67] width 118 height 25
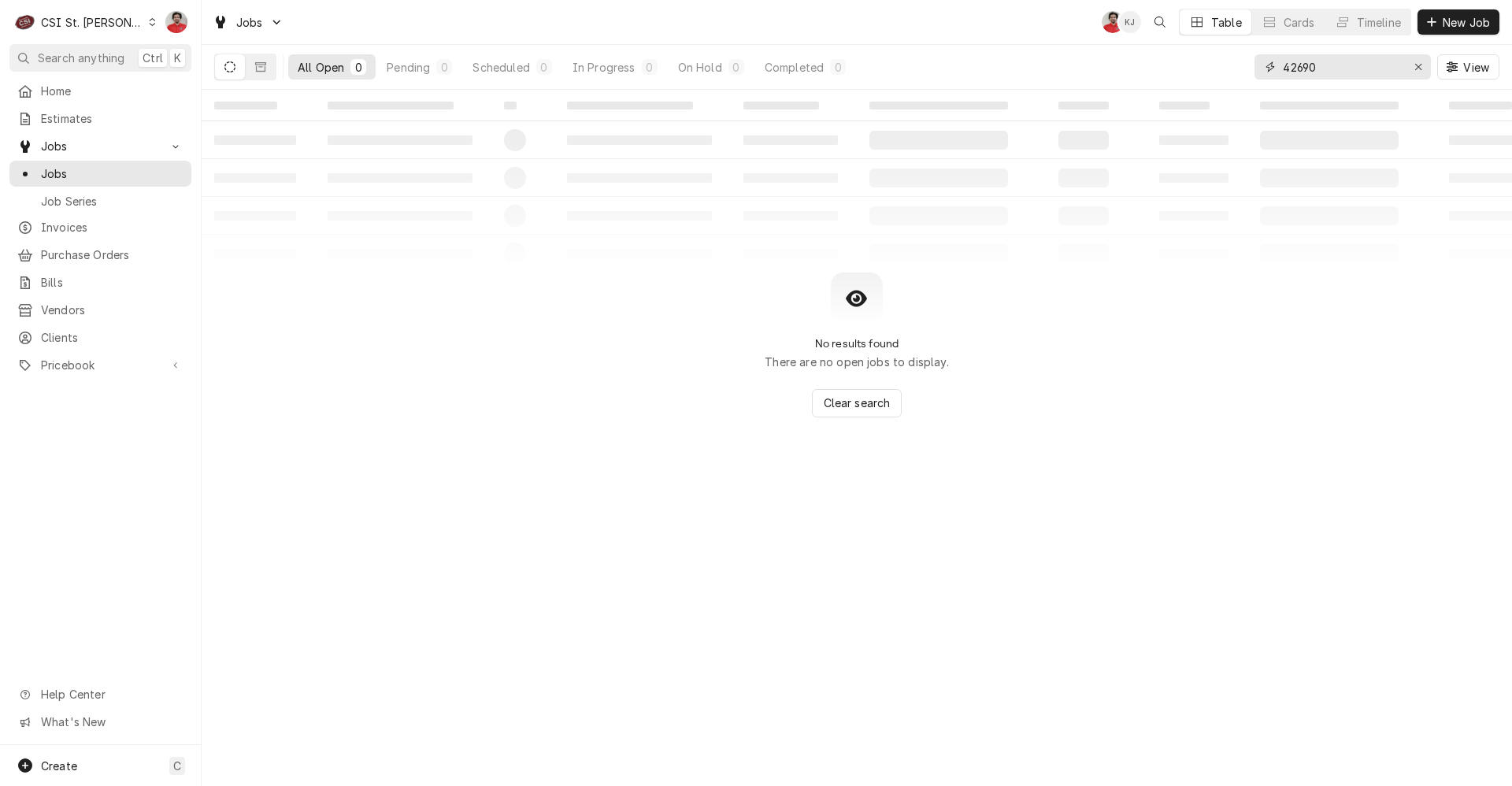
type input "42690"
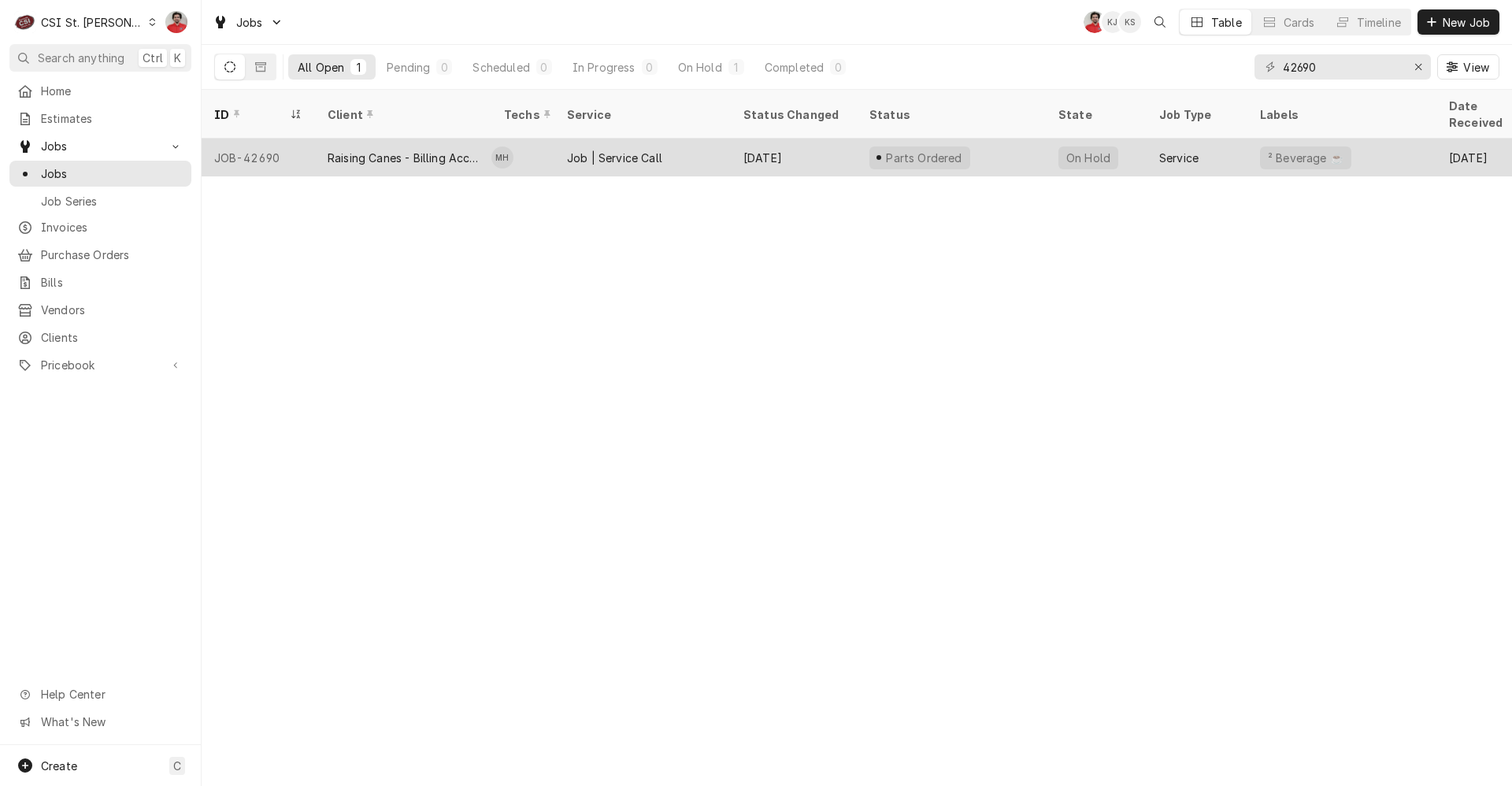
click at [833, 139] on div "Sep 23" at bounding box center [794, 157] width 126 height 37
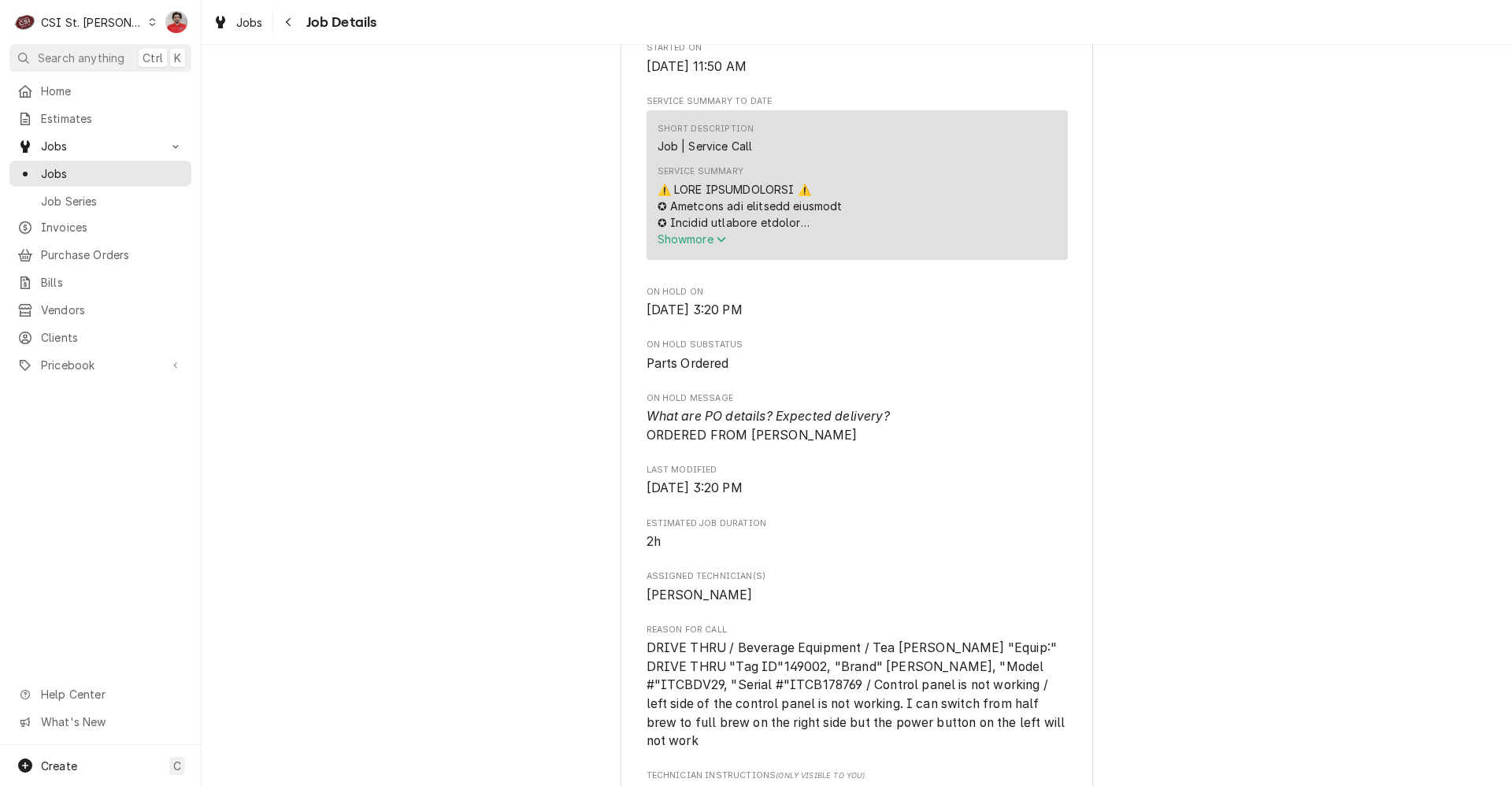
scroll to position [1023, 0]
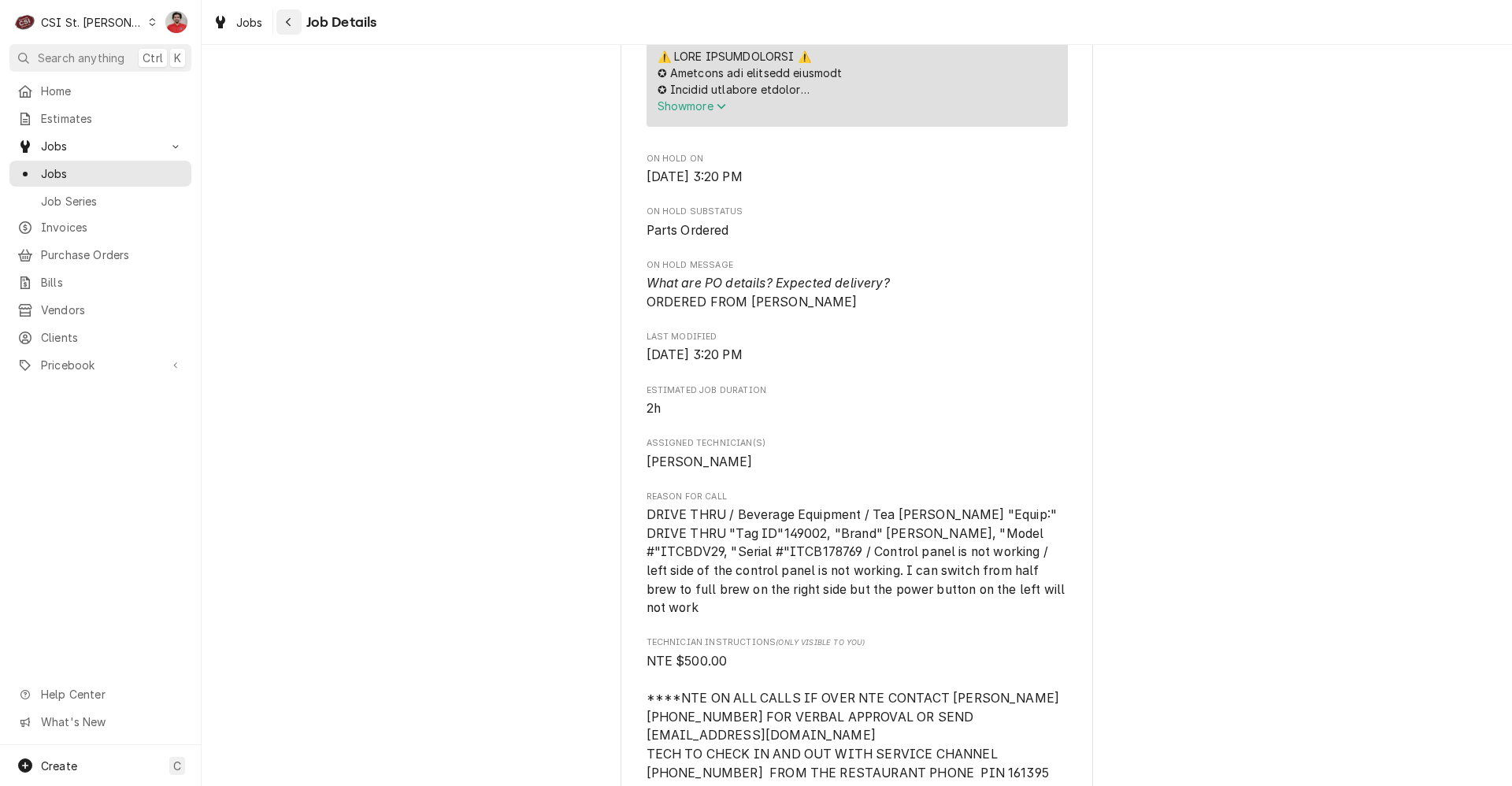
click at [296, 28] on div "Navigate back" at bounding box center [289, 22] width 15 height 15
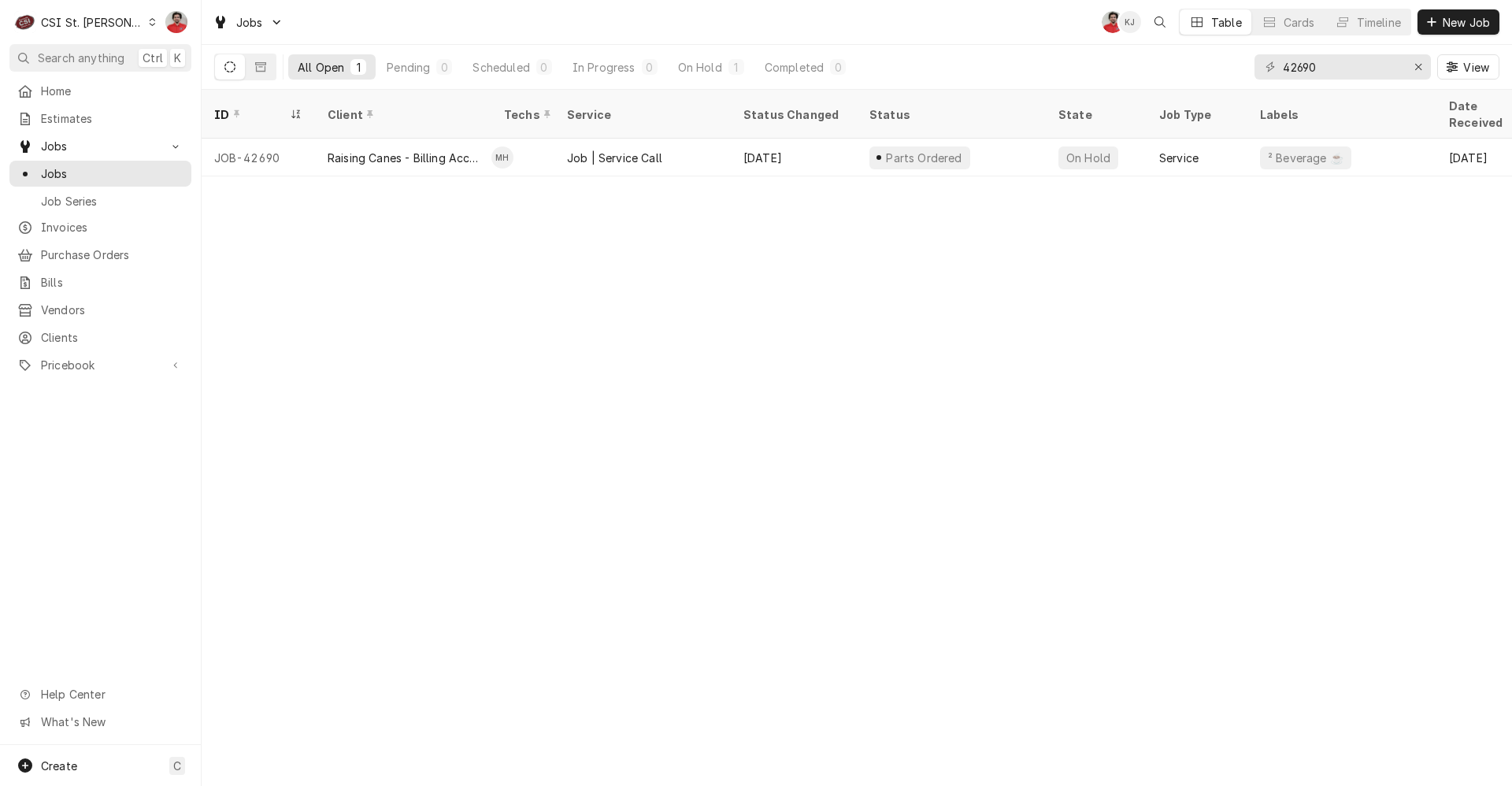
click at [77, 36] on div "C CSI St. Louis" at bounding box center [85, 22] width 152 height 32
click at [197, 37] on div "CSI Kansas City" at bounding box center [241, 31] width 208 height 16
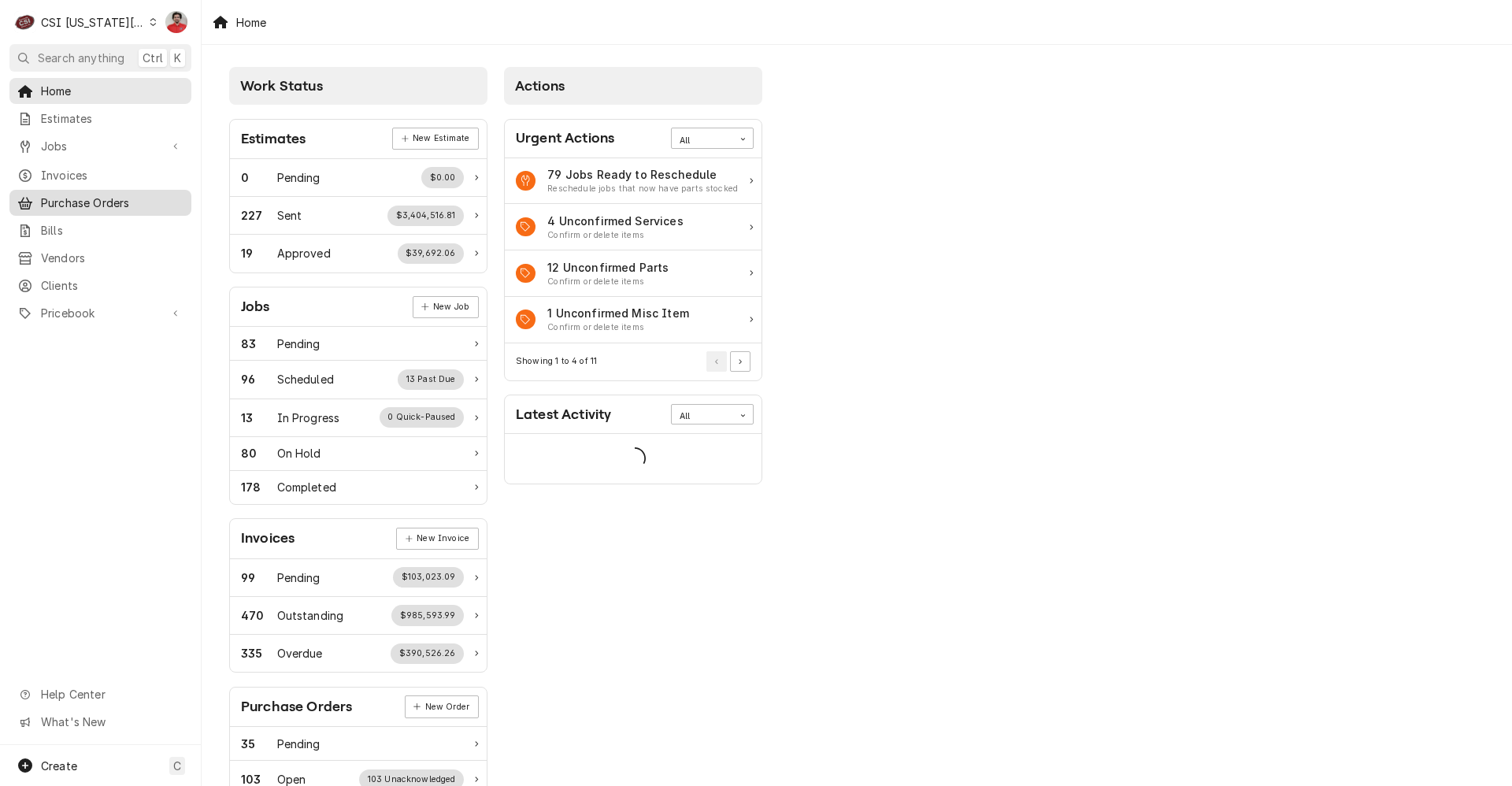
click at [118, 200] on span "Purchase Orders" at bounding box center [112, 202] width 143 height 16
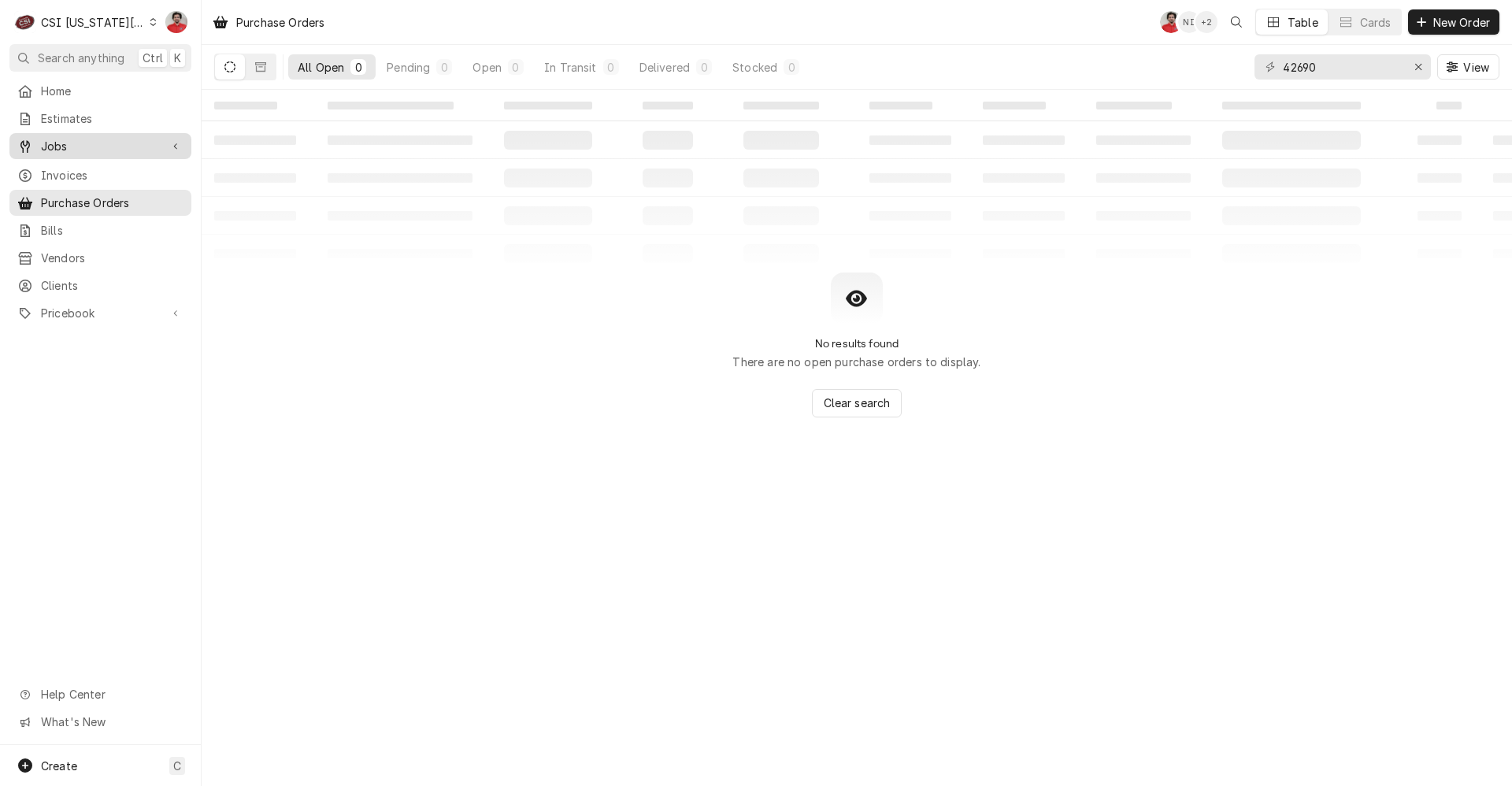
click at [106, 146] on span "Jobs" at bounding box center [101, 146] width 119 height 16
click at [103, 166] on span "Jobs" at bounding box center [112, 173] width 143 height 16
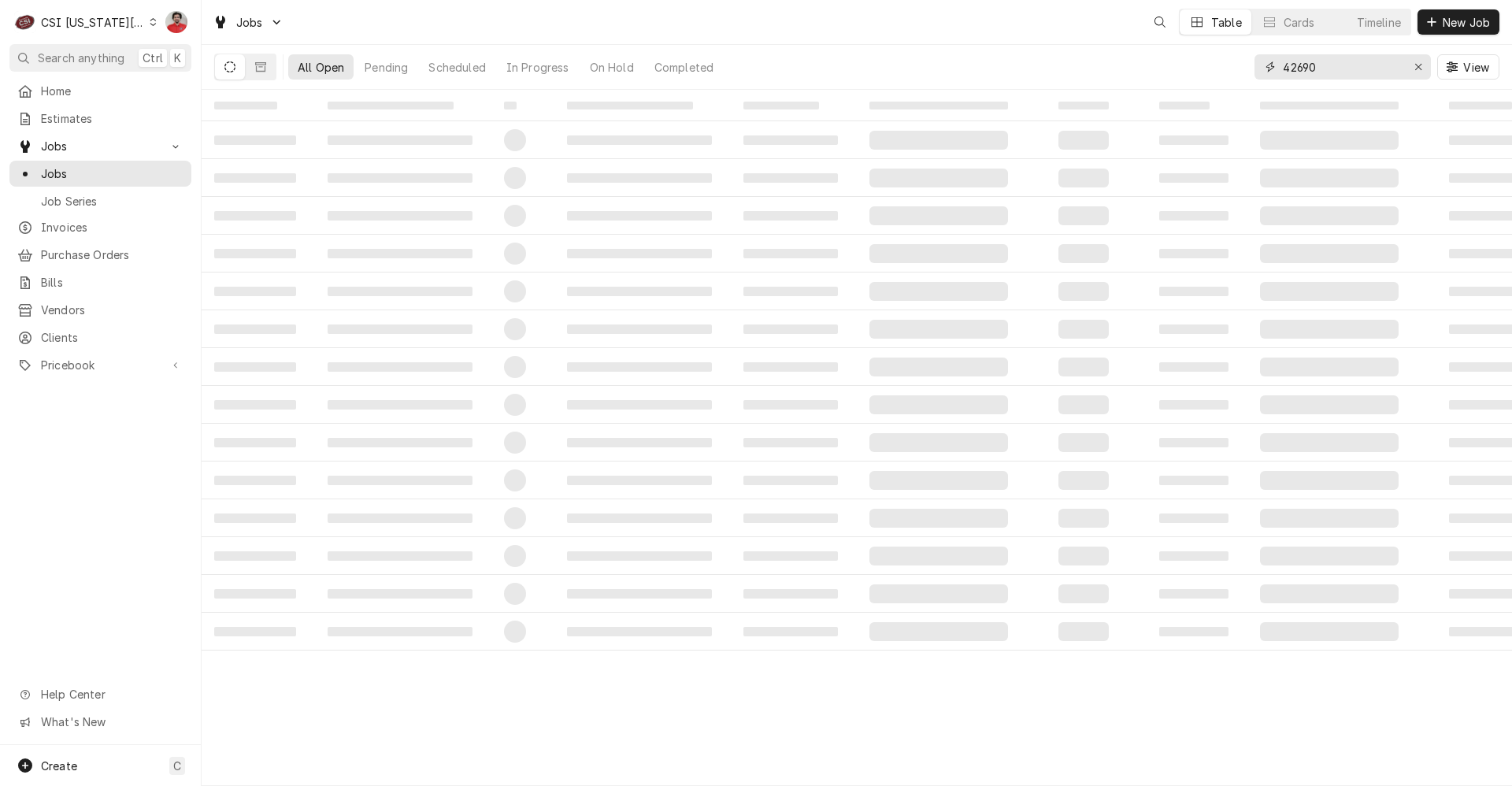
click at [1342, 73] on input "42690" at bounding box center [1341, 67] width 118 height 25
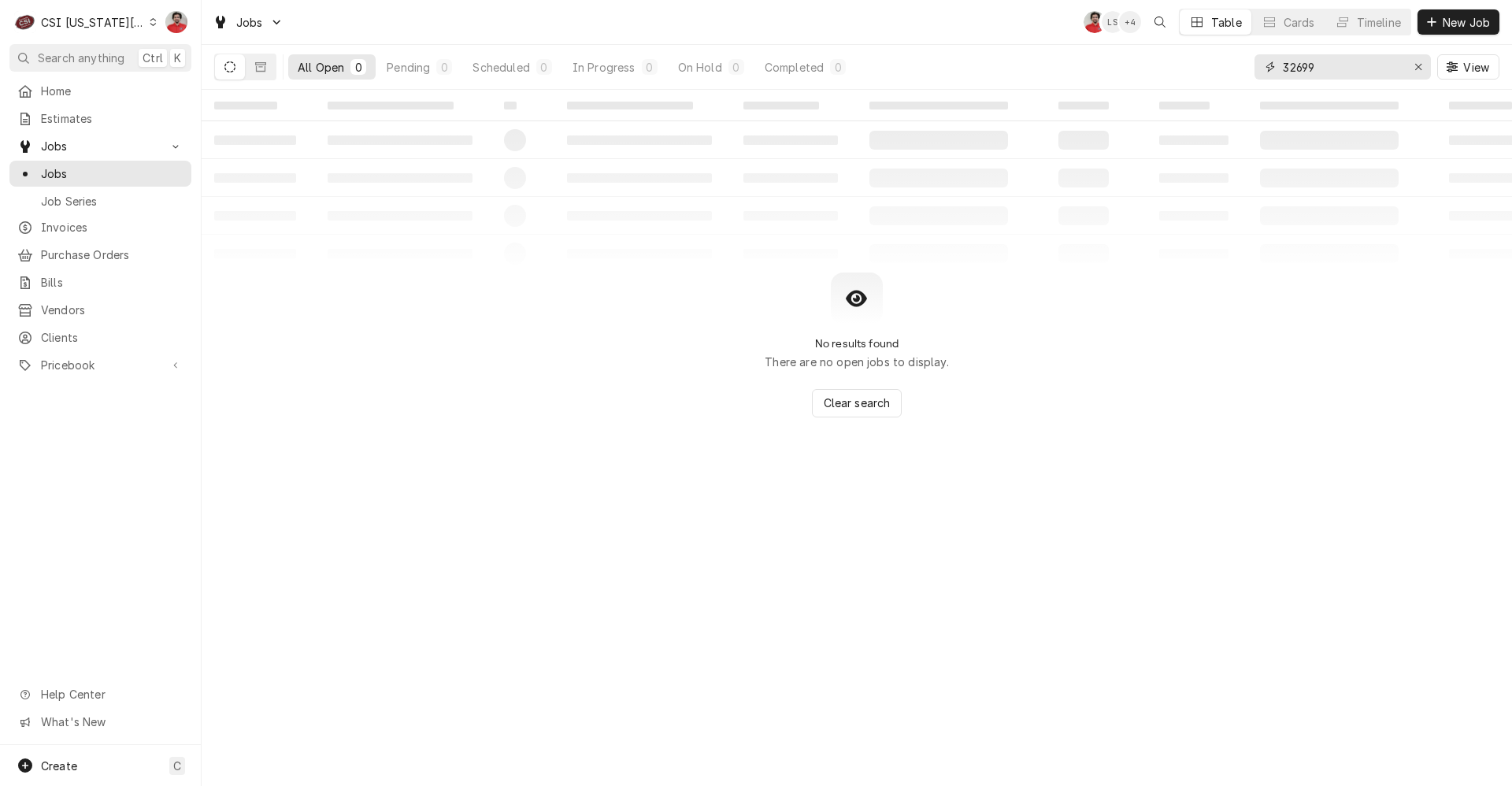
type input "32699"
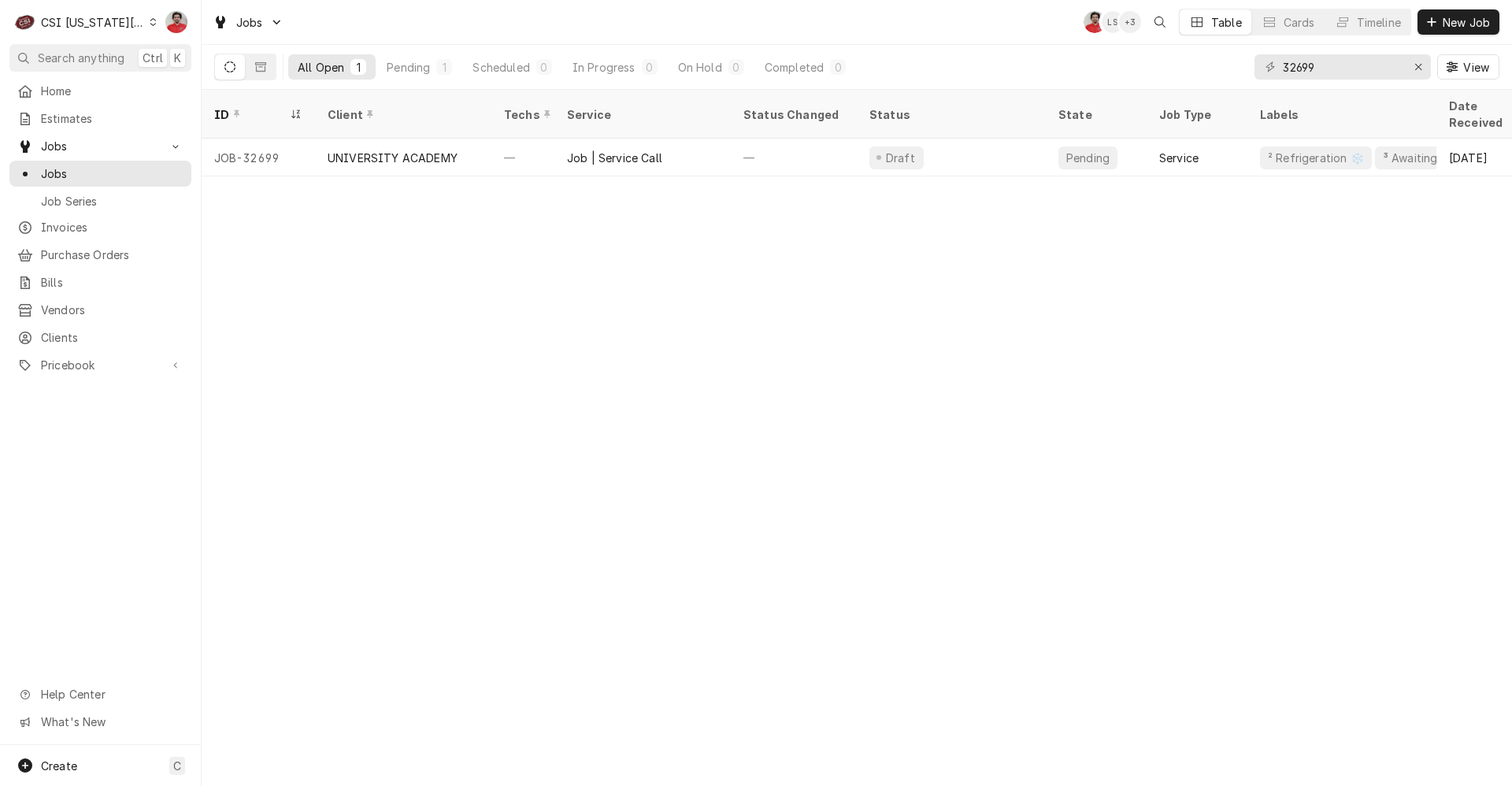
click at [123, 27] on div "CSI Kansas City" at bounding box center [93, 22] width 104 height 16
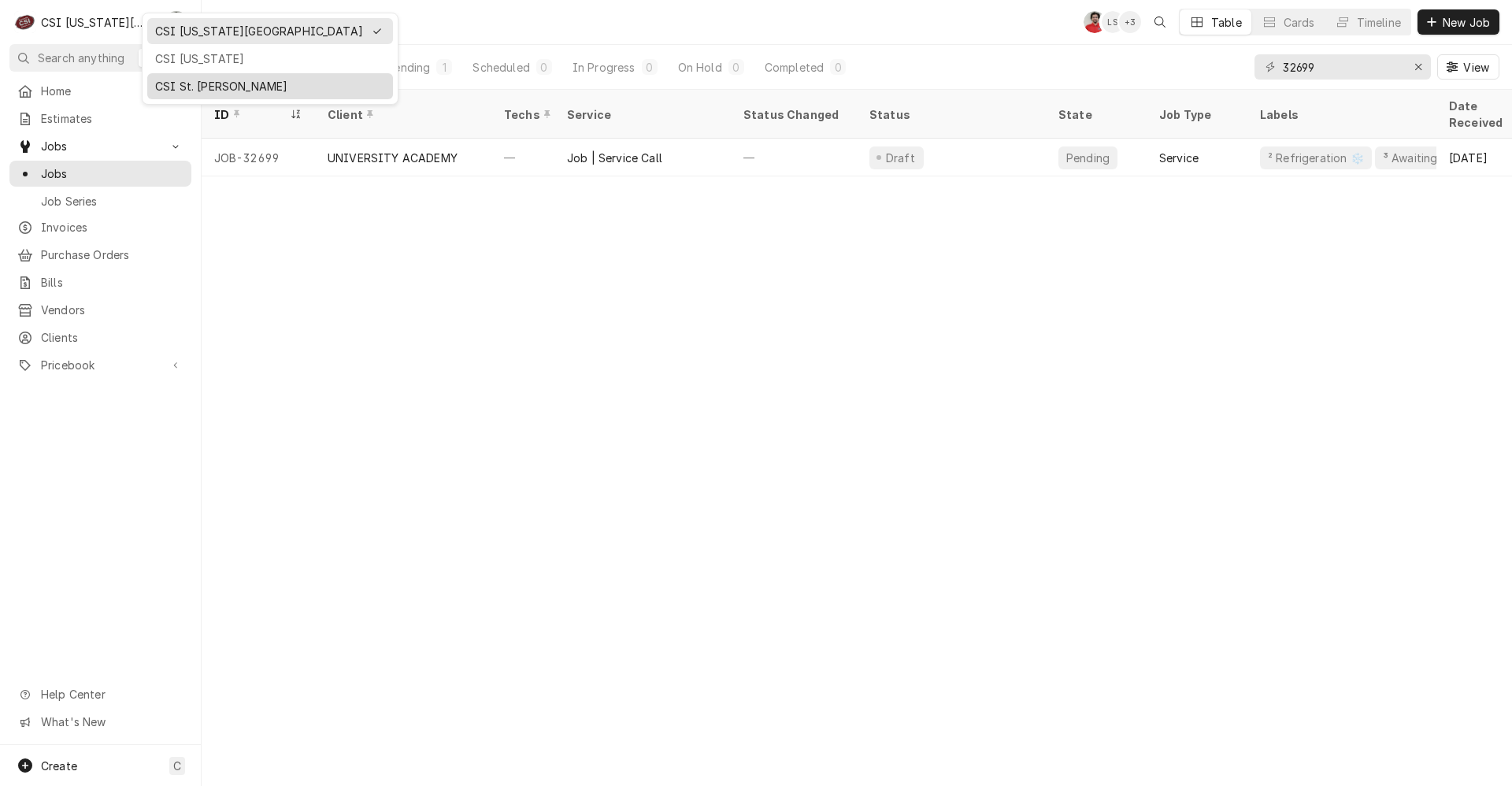
click at [182, 86] on div "CSI St. [PERSON_NAME]" at bounding box center [270, 85] width 230 height 16
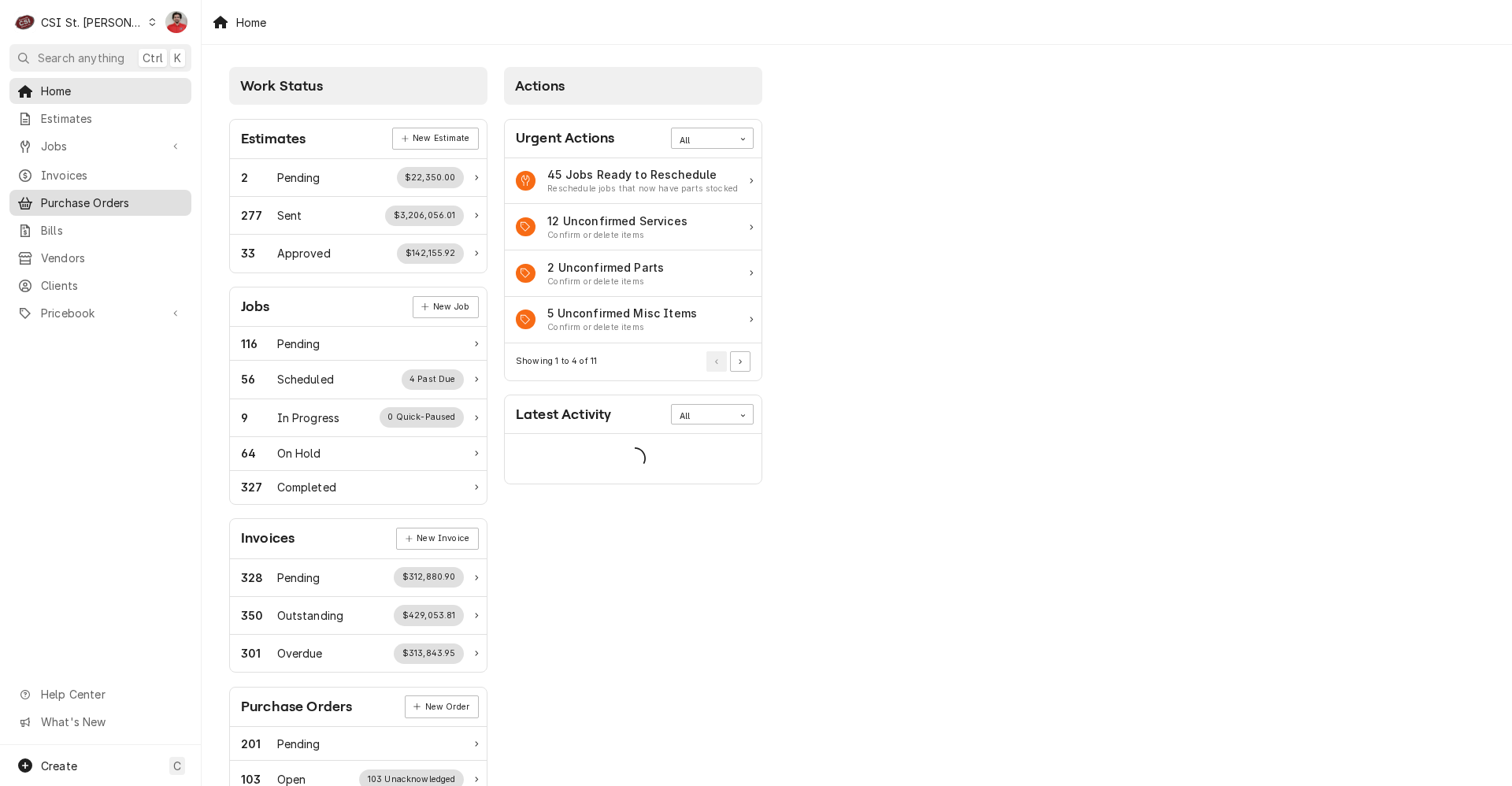
click at [107, 196] on span "Purchase Orders" at bounding box center [112, 202] width 143 height 16
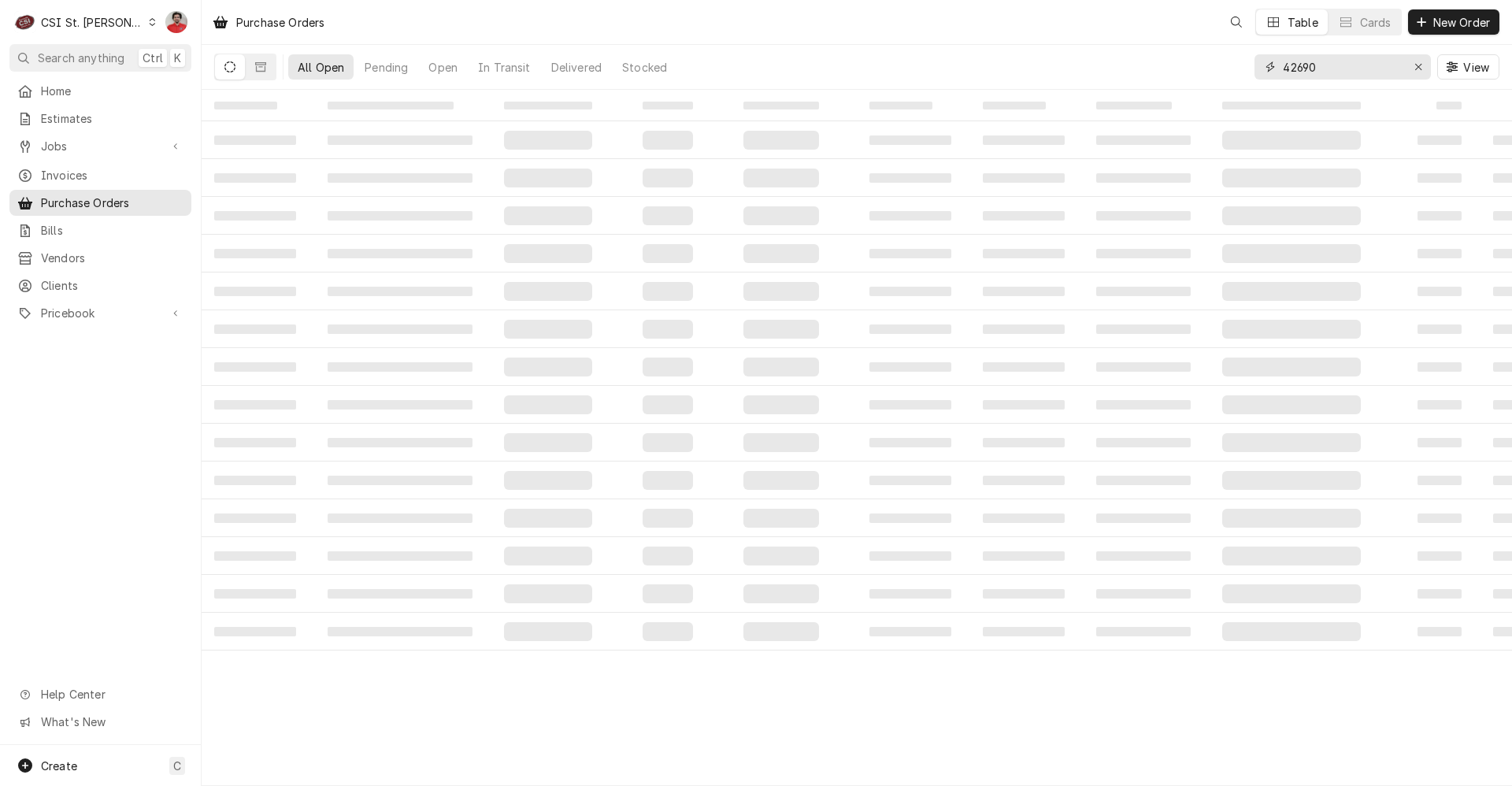
click at [1341, 64] on input "42690" at bounding box center [1341, 67] width 118 height 25
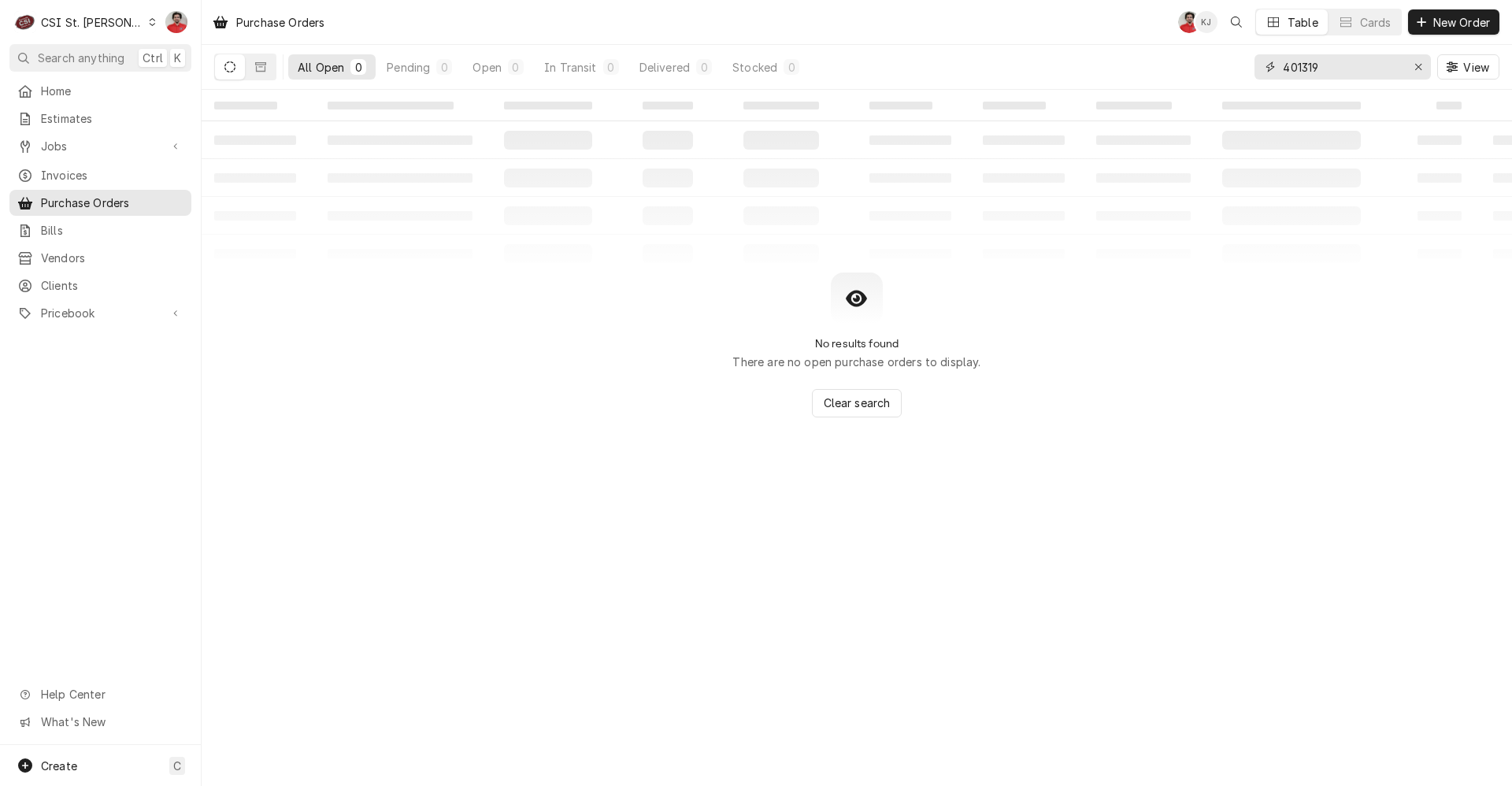
type input "401319"
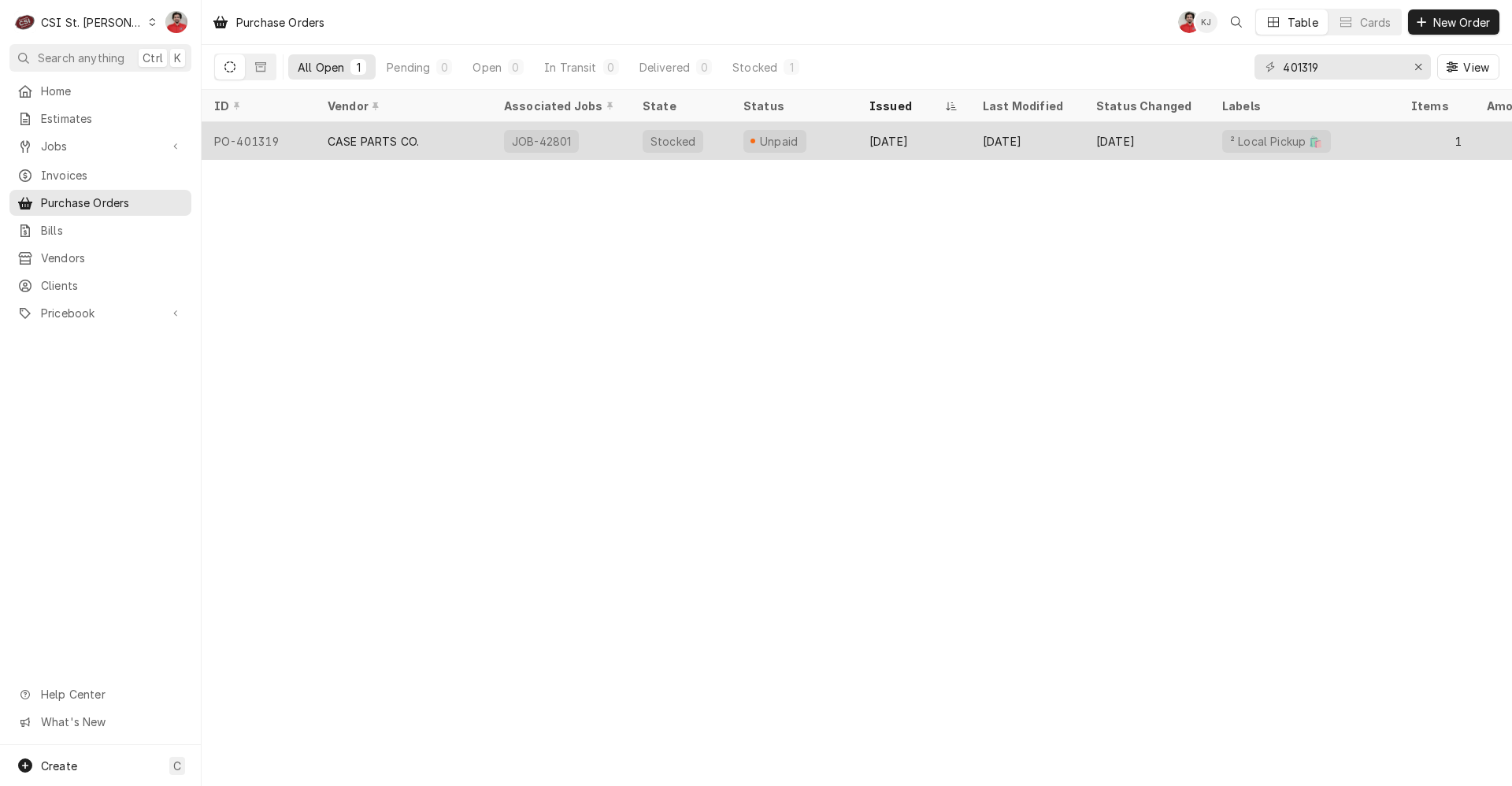
click at [932, 146] on div "Sep 23" at bounding box center [914, 140] width 113 height 37
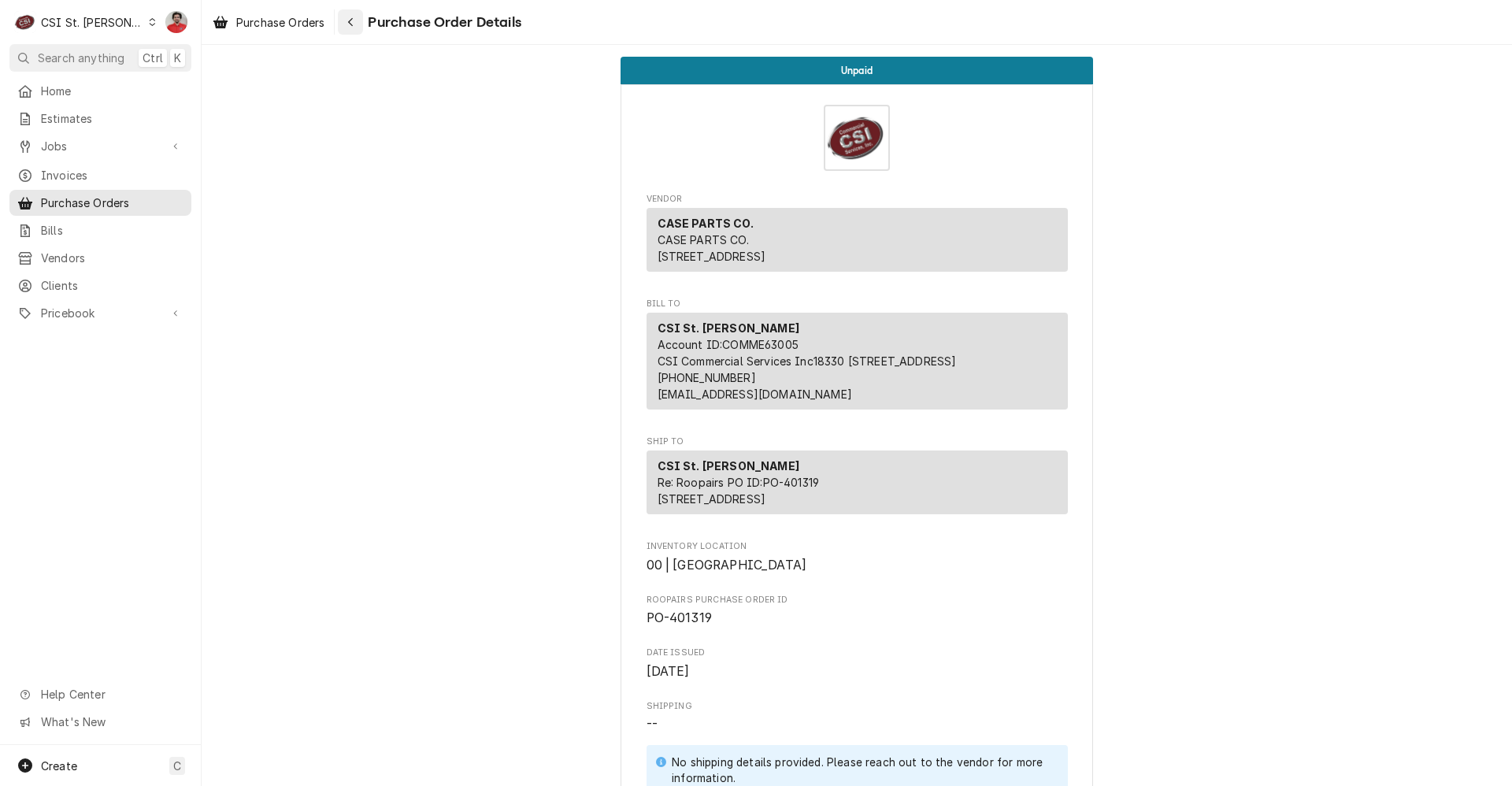
click at [361, 19] on button "Navigate back" at bounding box center [350, 22] width 25 height 25
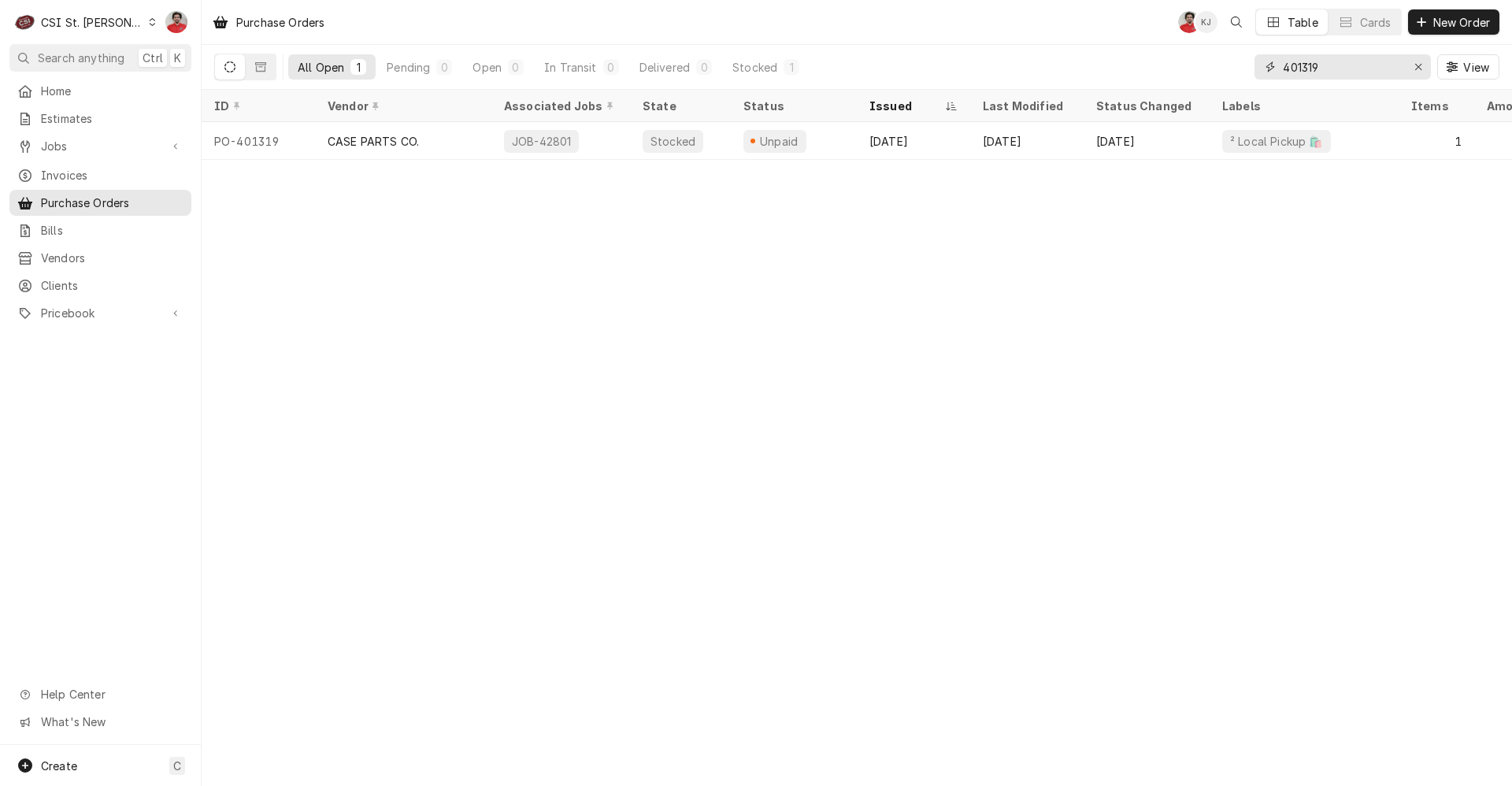
click at [1347, 71] on input "401319" at bounding box center [1341, 67] width 118 height 25
click at [60, 143] on span "Jobs" at bounding box center [101, 146] width 119 height 16
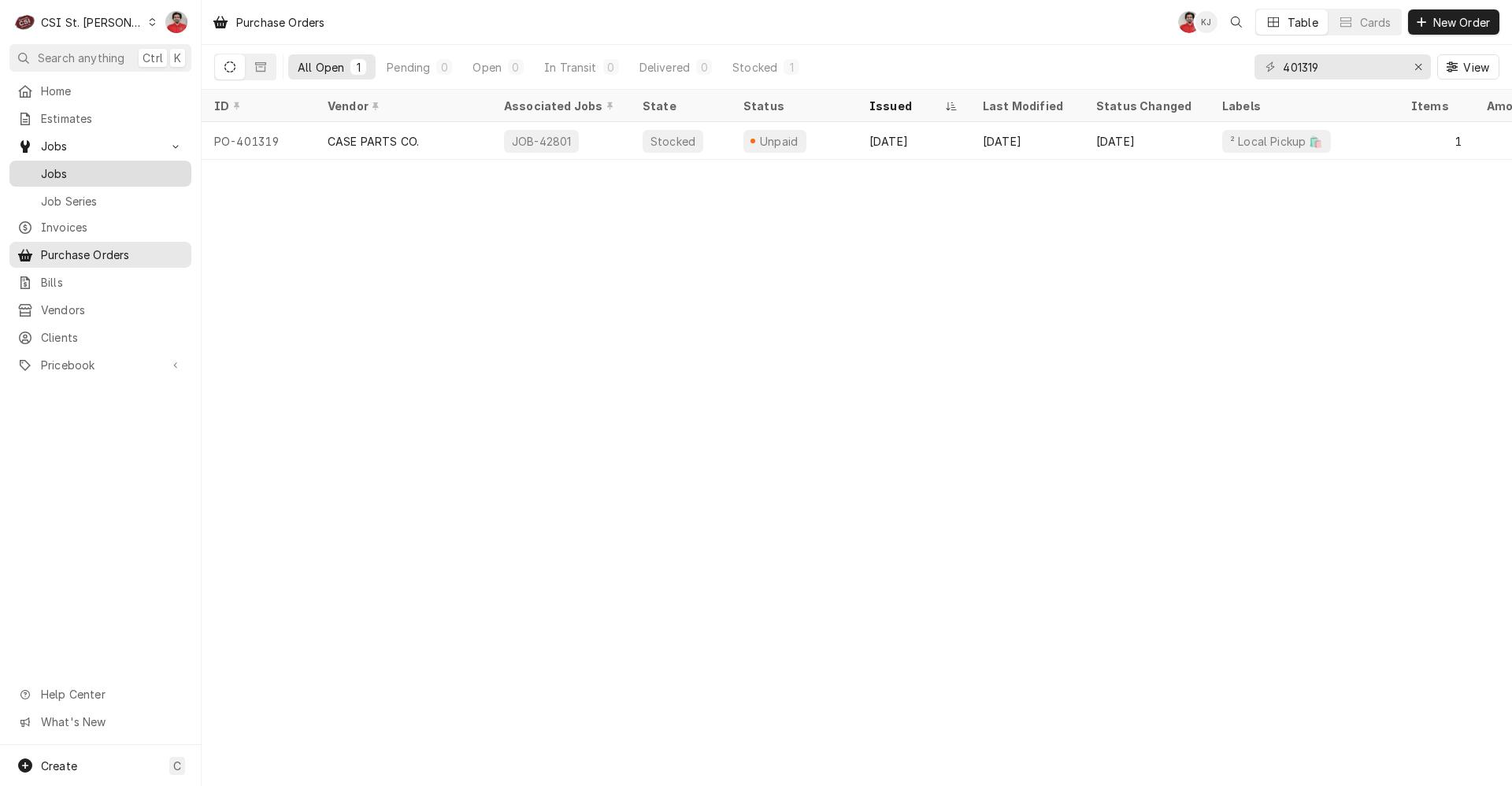
click at [73, 172] on span "Jobs" at bounding box center [112, 173] width 143 height 16
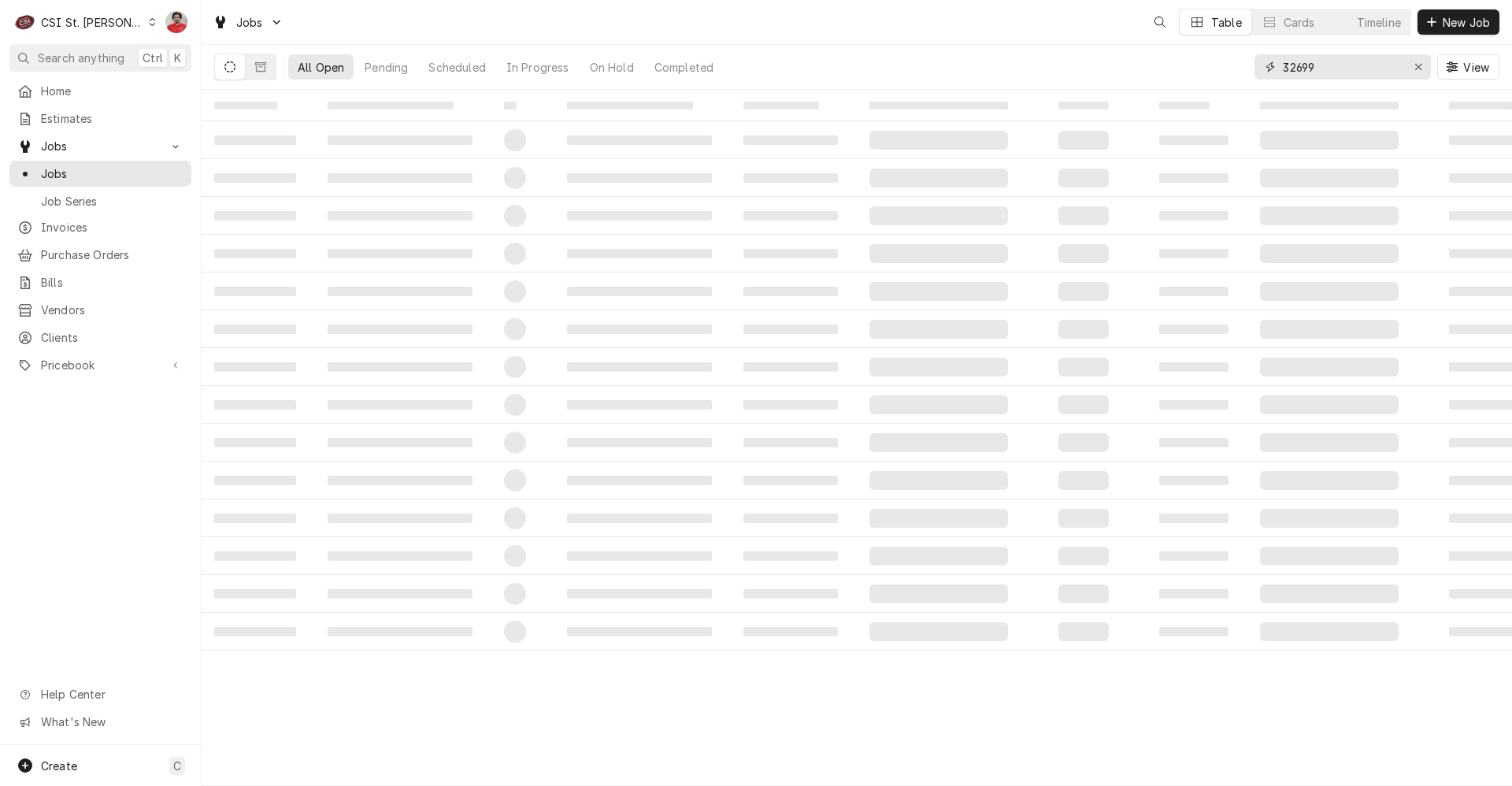
click at [1313, 74] on input "32699" at bounding box center [1341, 67] width 118 height 25
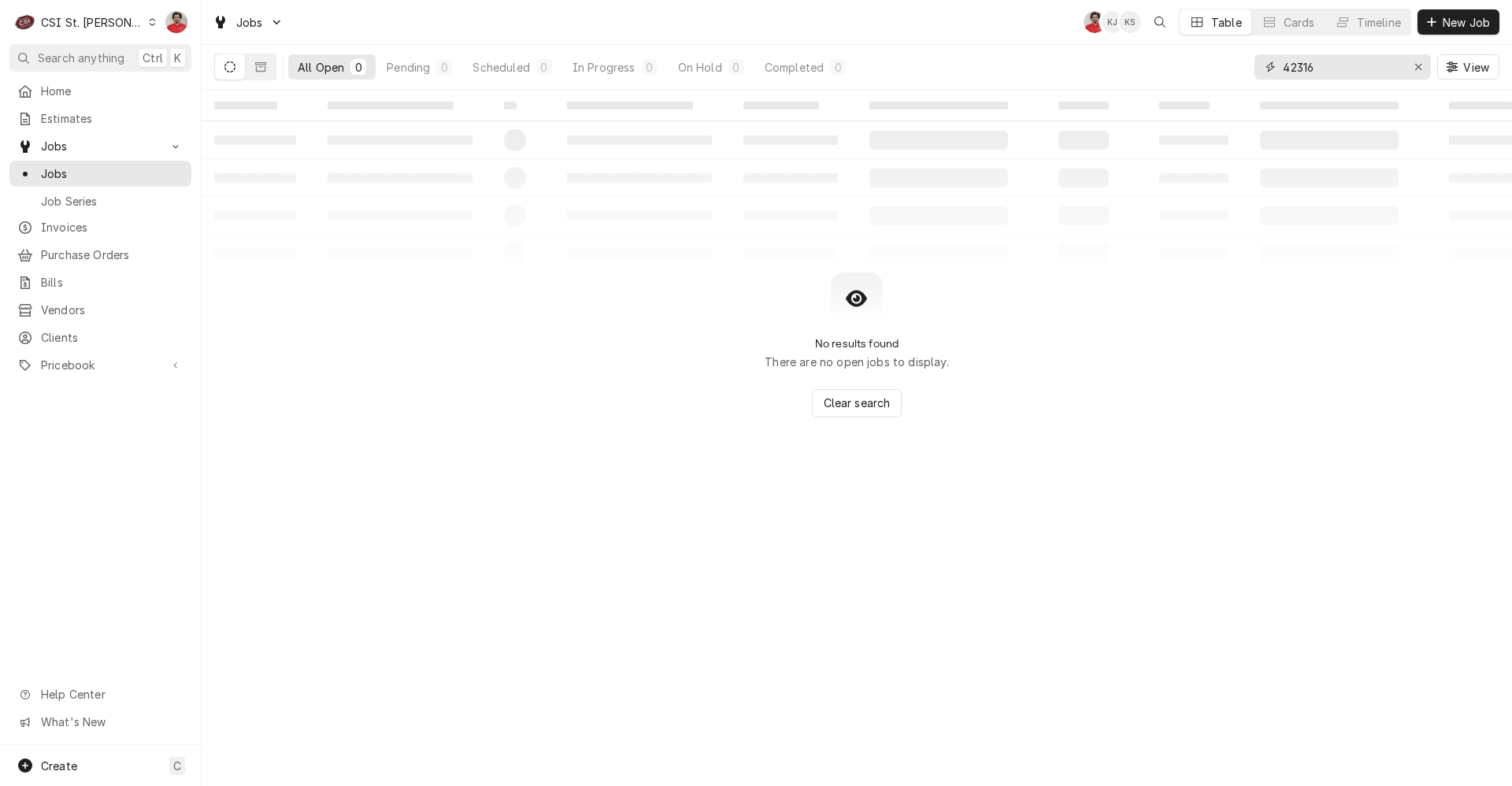
type input "42316"
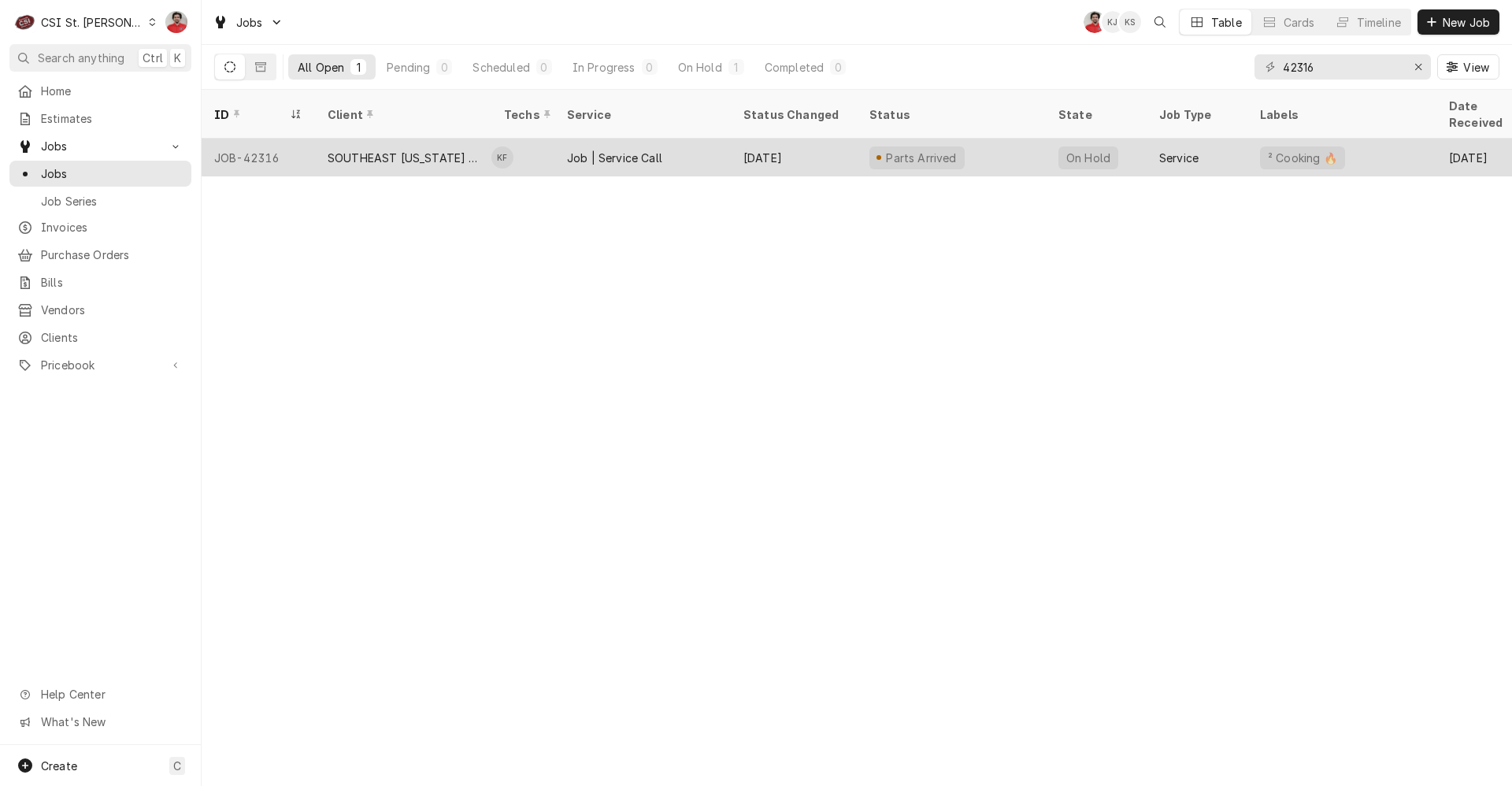
click at [618, 149] on div "Job | Service Call" at bounding box center [614, 157] width 95 height 16
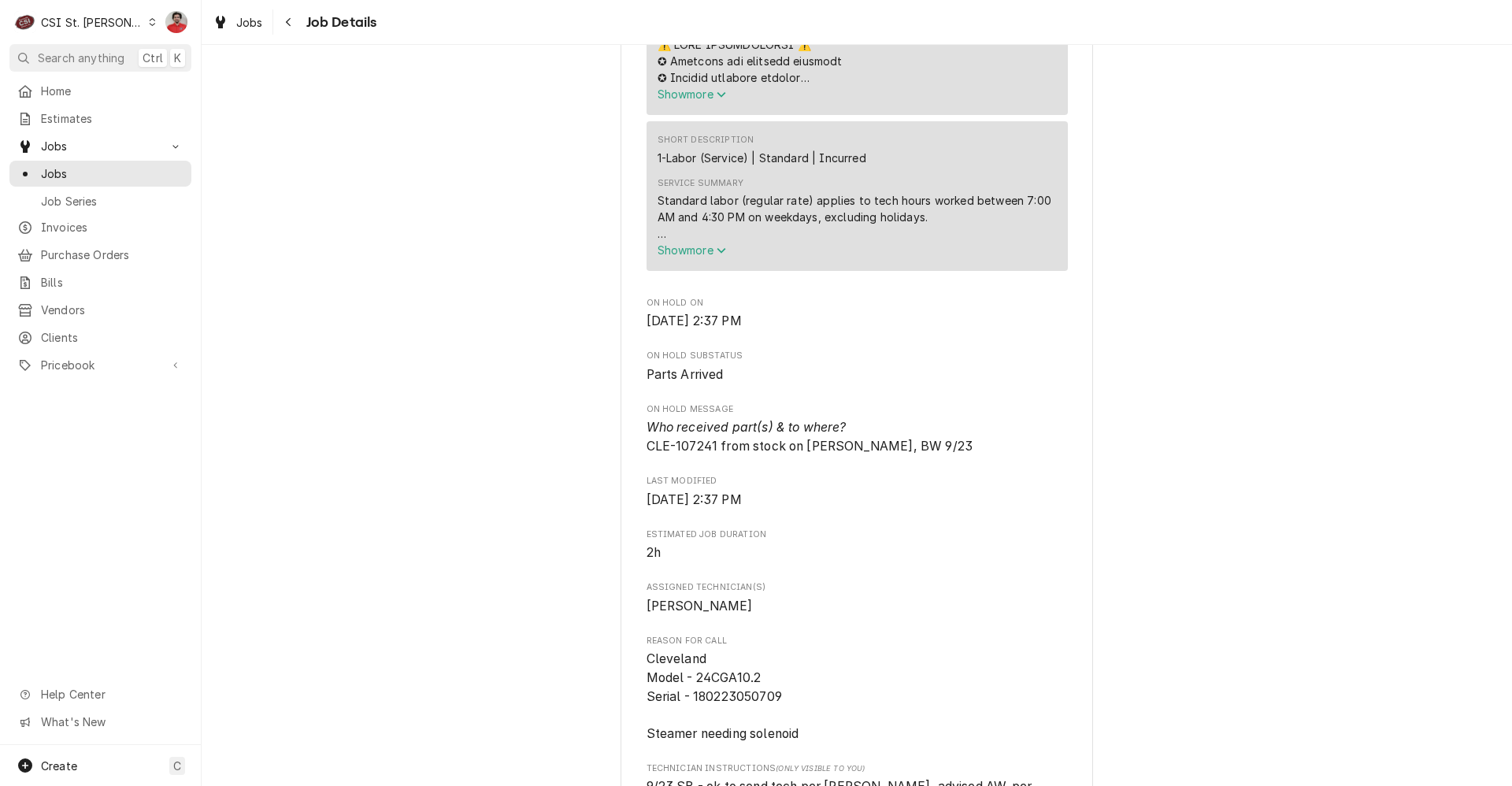
scroll to position [865, 0]
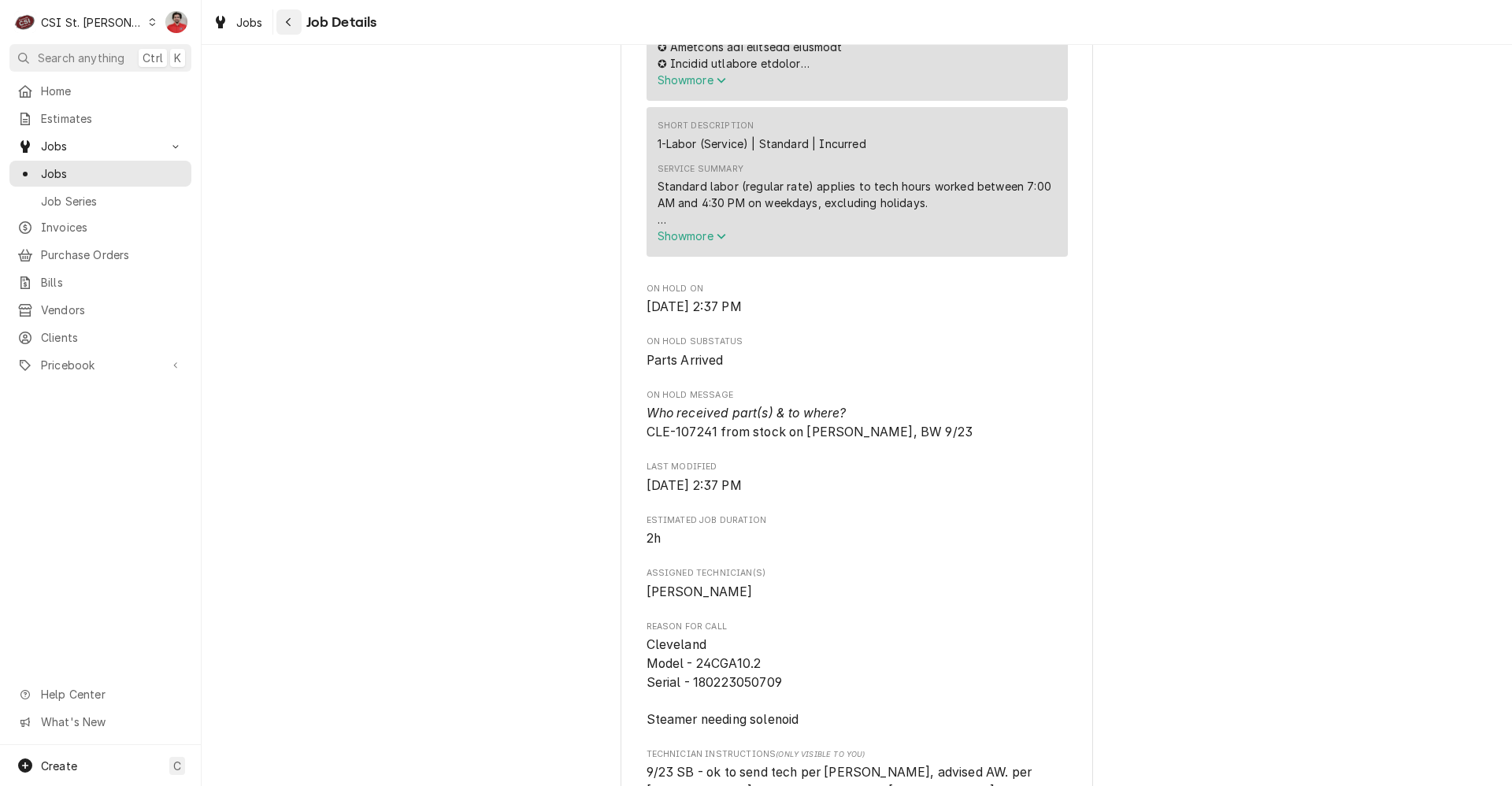
click at [289, 23] on icon "Navigate back" at bounding box center [288, 22] width 7 height 11
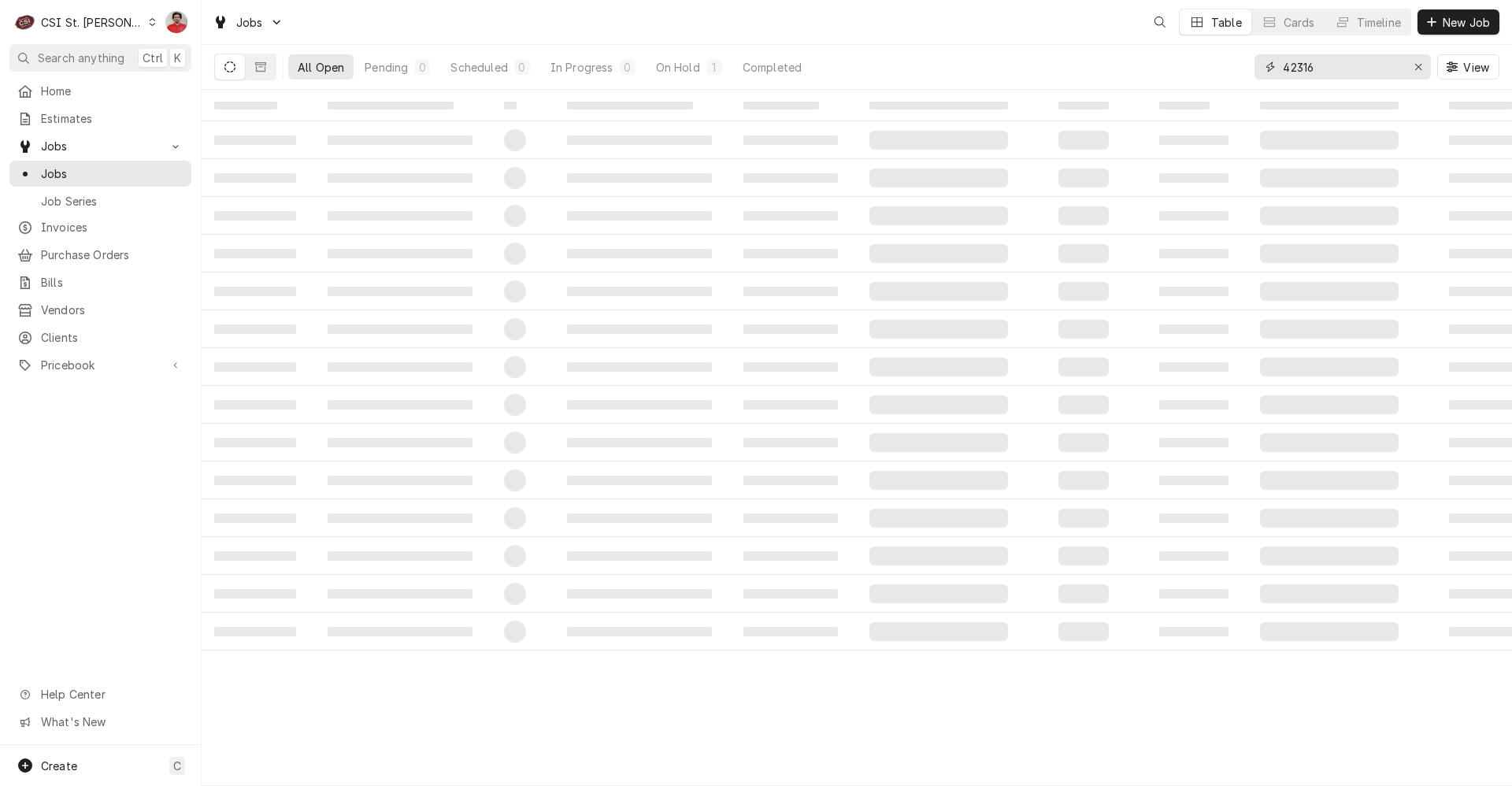
click at [1322, 73] on input "42316" at bounding box center [1341, 67] width 118 height 25
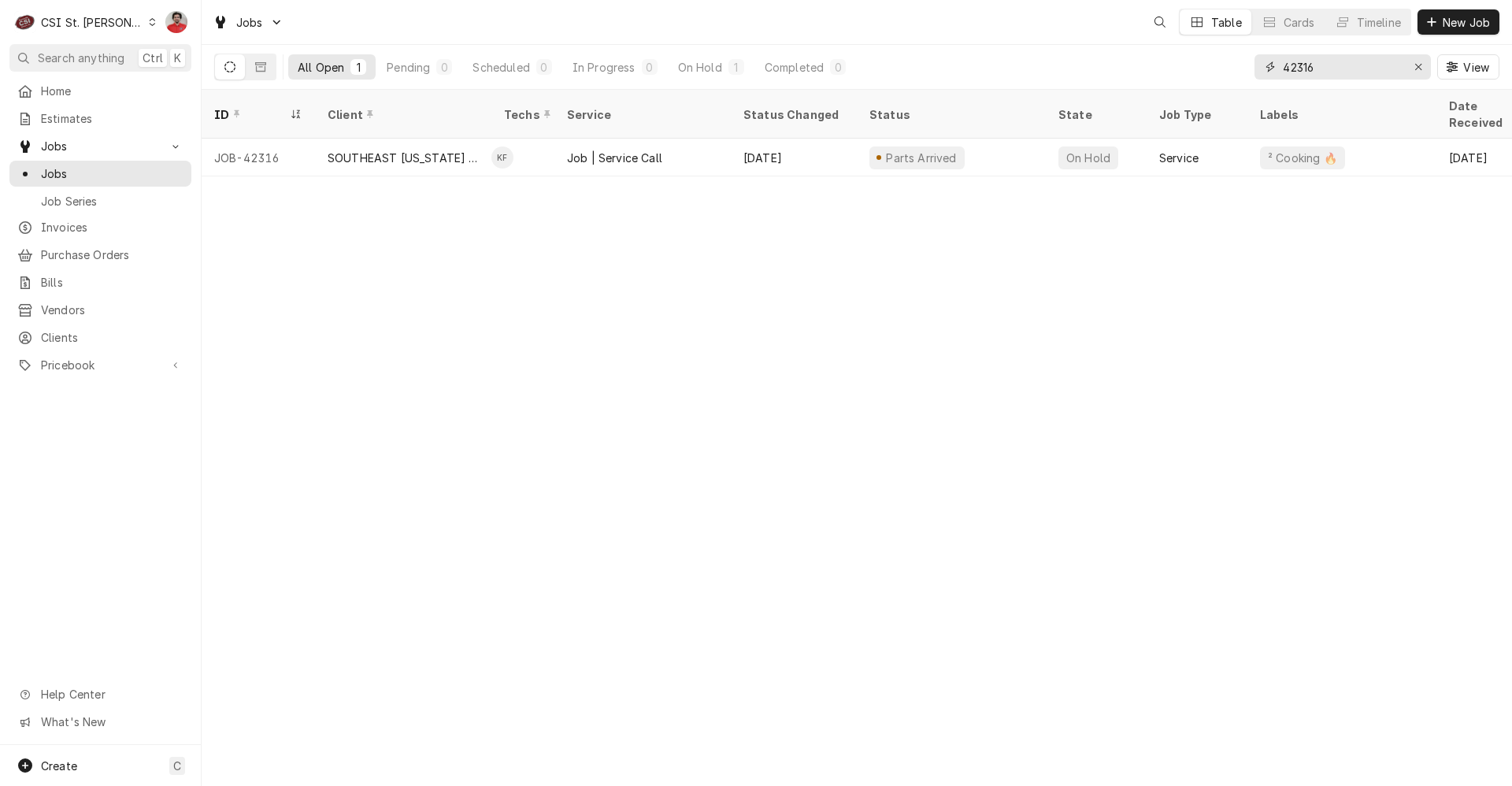
click at [1322, 73] on input "42316" at bounding box center [1341, 67] width 118 height 25
type input "42774"
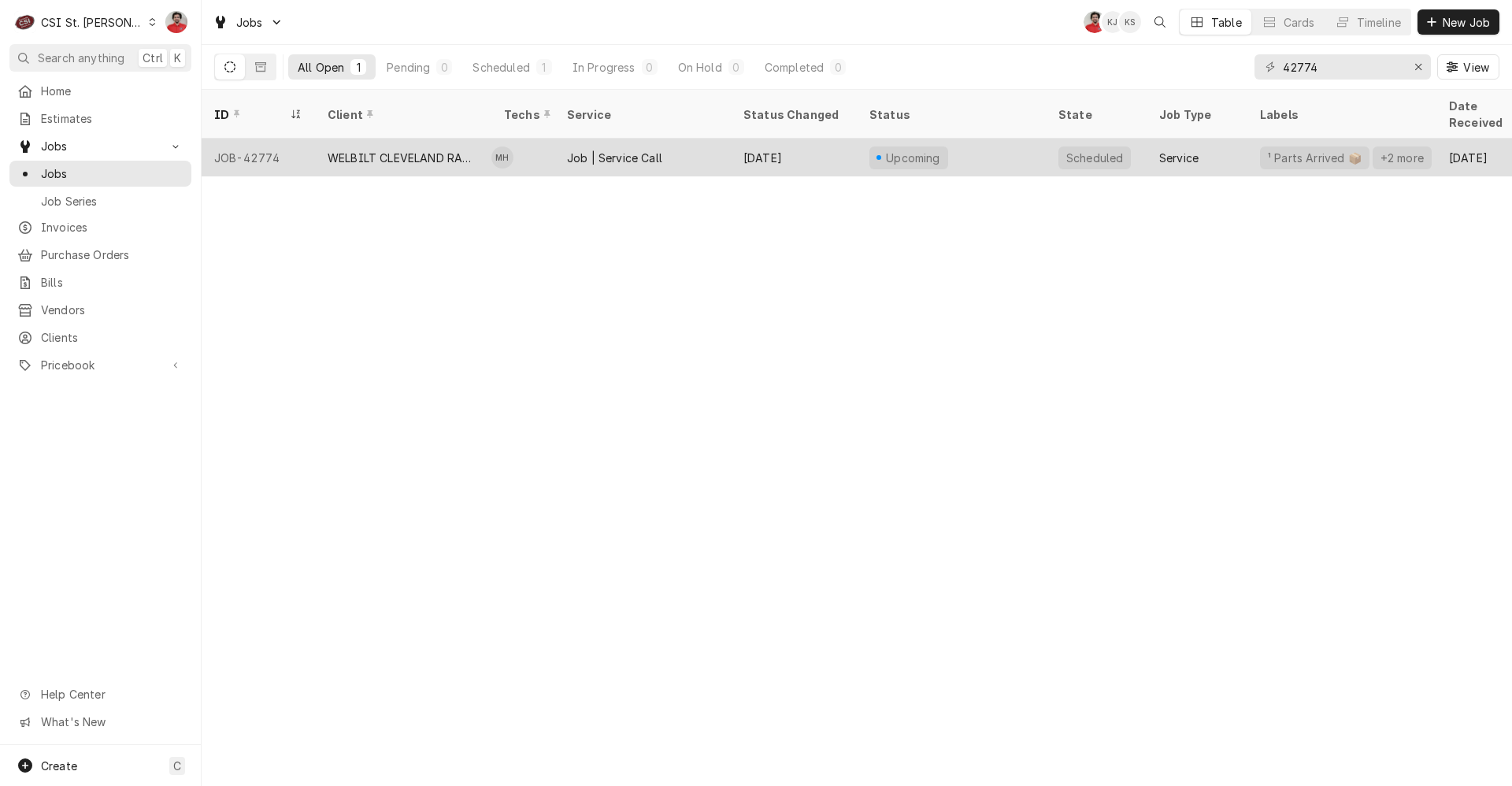
click at [719, 141] on div "Job | Service Call" at bounding box center [643, 157] width 176 height 37
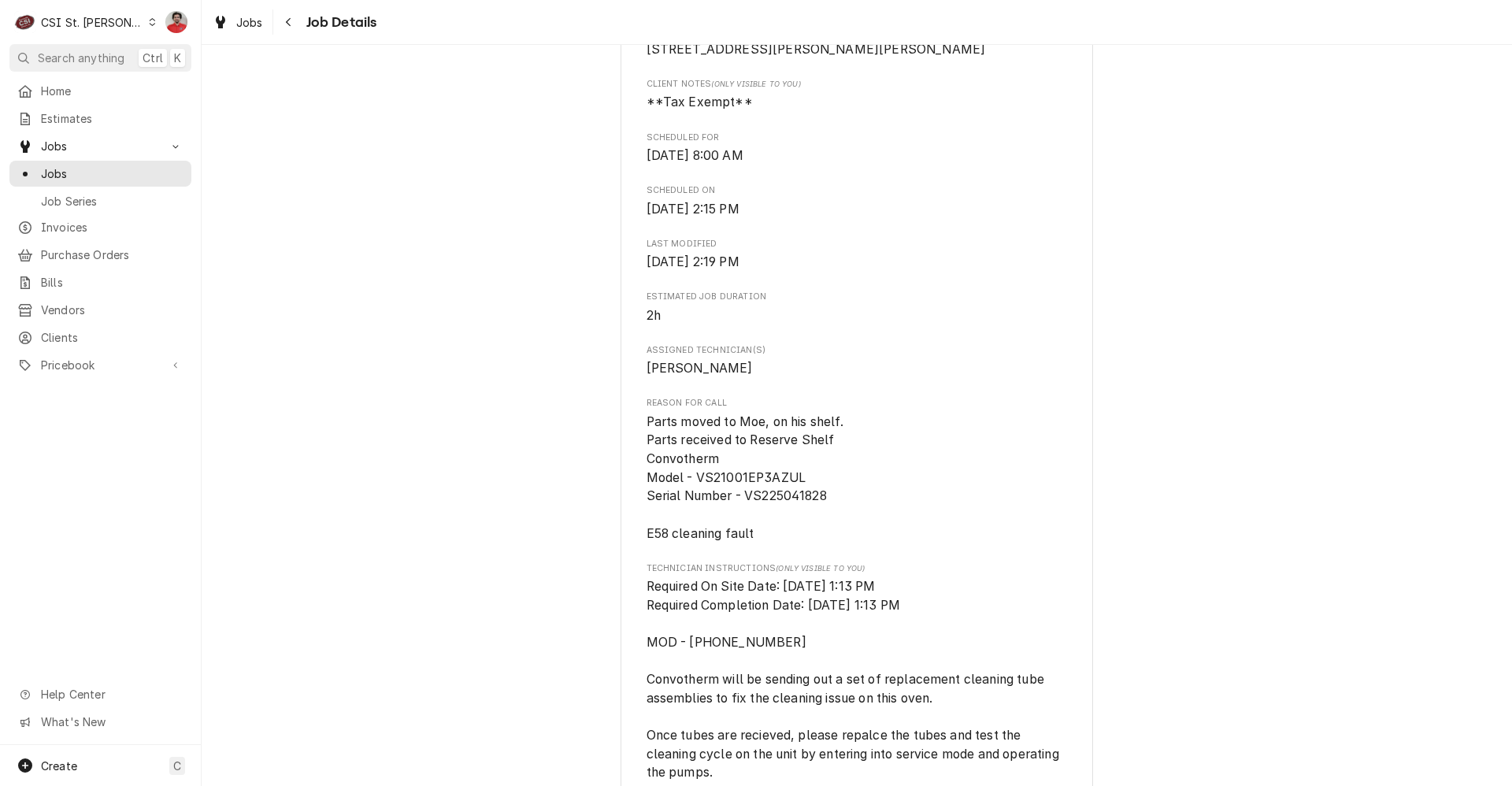
scroll to position [472, 0]
click at [285, 21] on icon "Navigate back" at bounding box center [288, 22] width 7 height 11
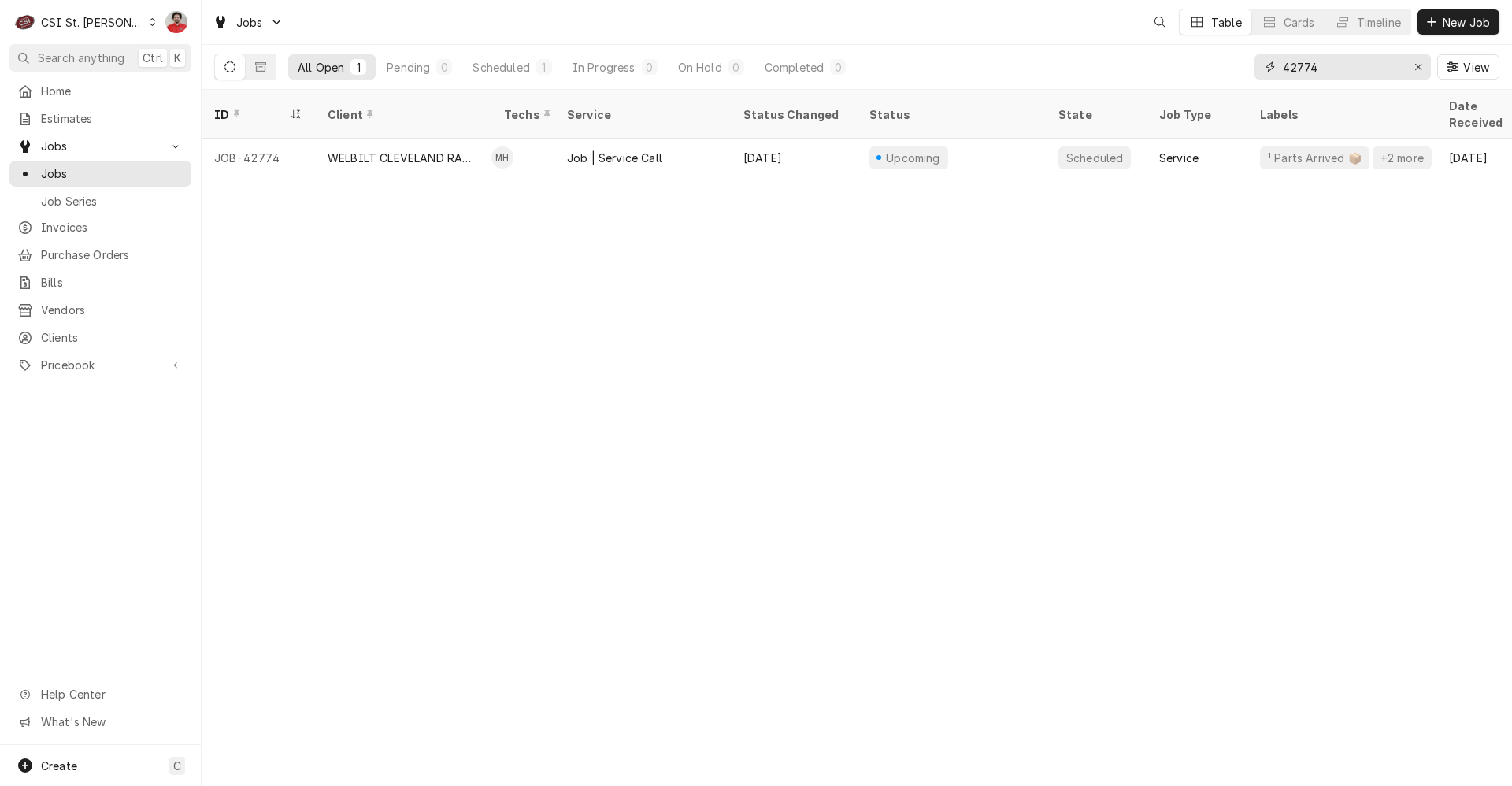
click at [1332, 60] on input "42774" at bounding box center [1341, 67] width 118 height 25
type input "42776"
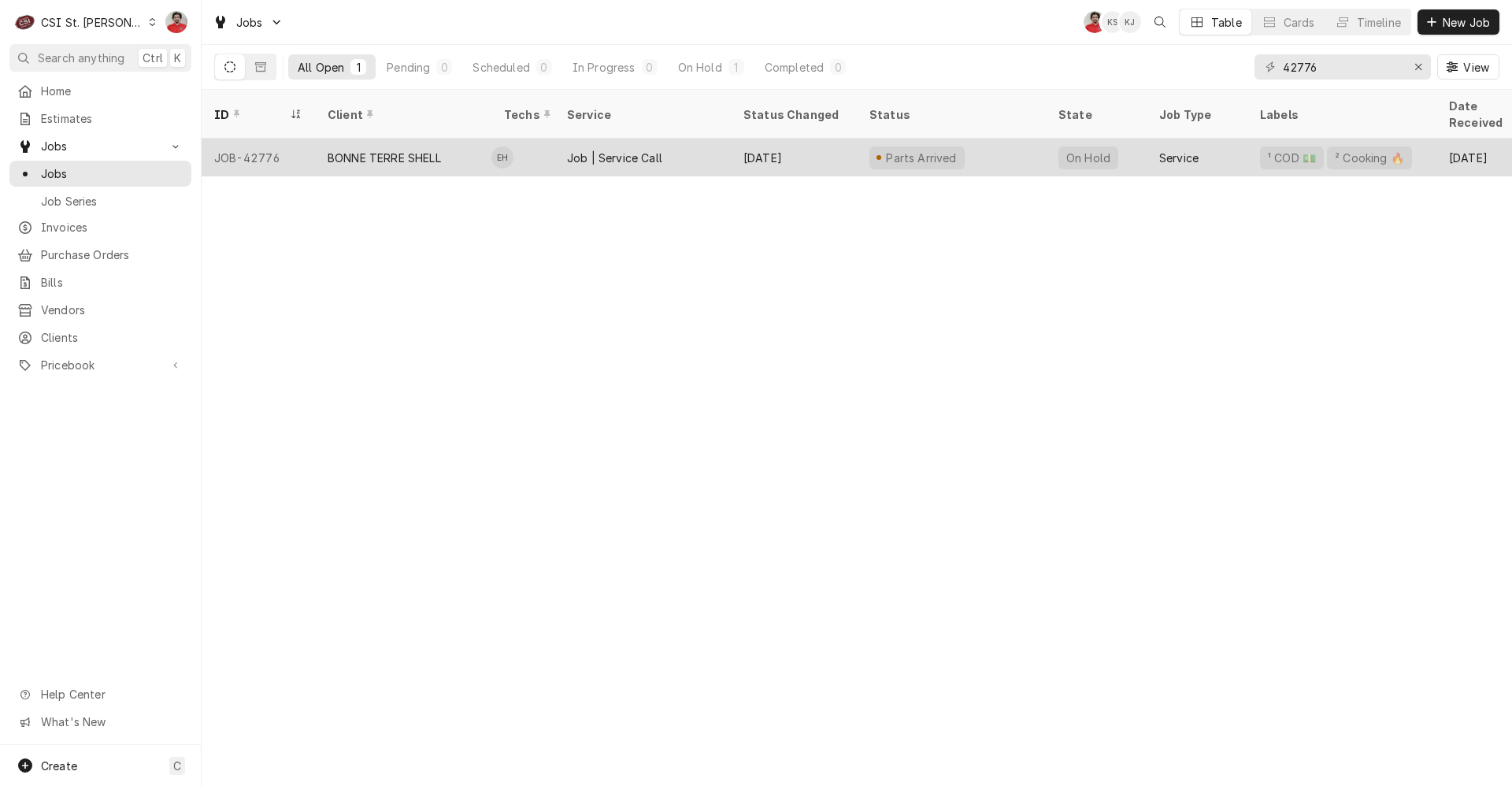
click at [833, 146] on div "Sep 23" at bounding box center [794, 157] width 126 height 37
click at [833, 146] on div "[DATE]" at bounding box center [794, 157] width 126 height 37
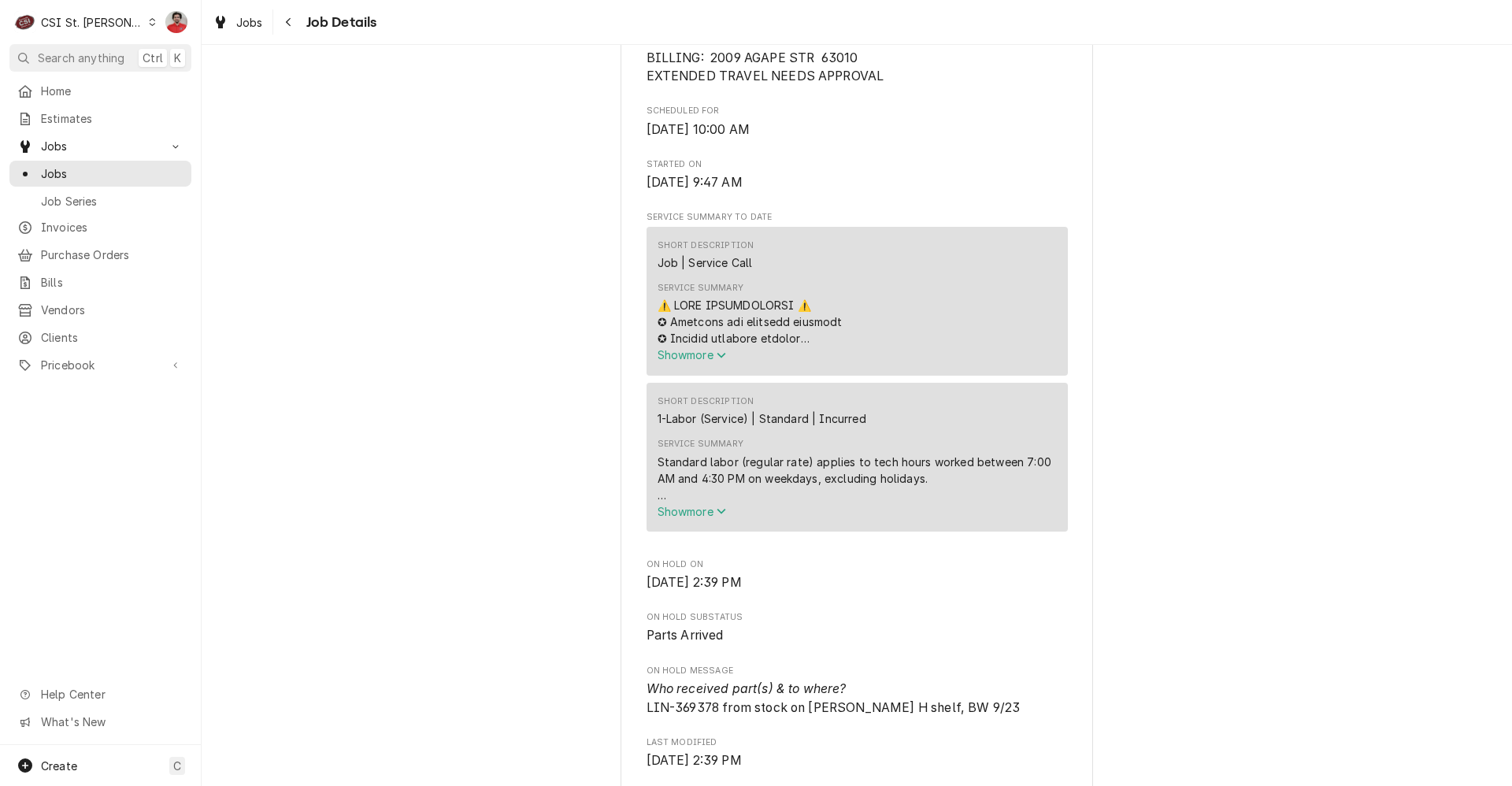
scroll to position [630, 0]
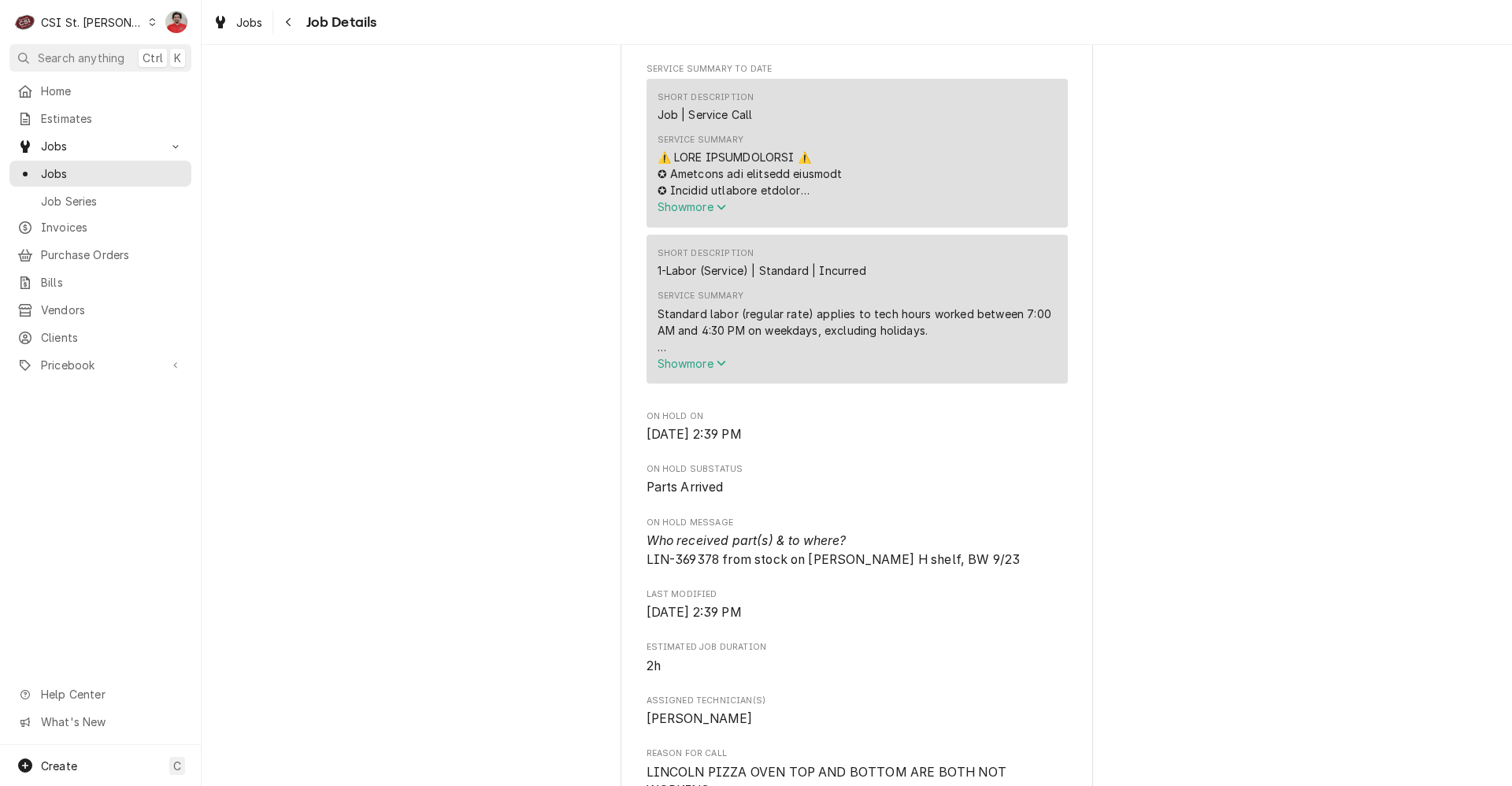
click at [125, 32] on div "C CSI St. Louis" at bounding box center [85, 22] width 152 height 32
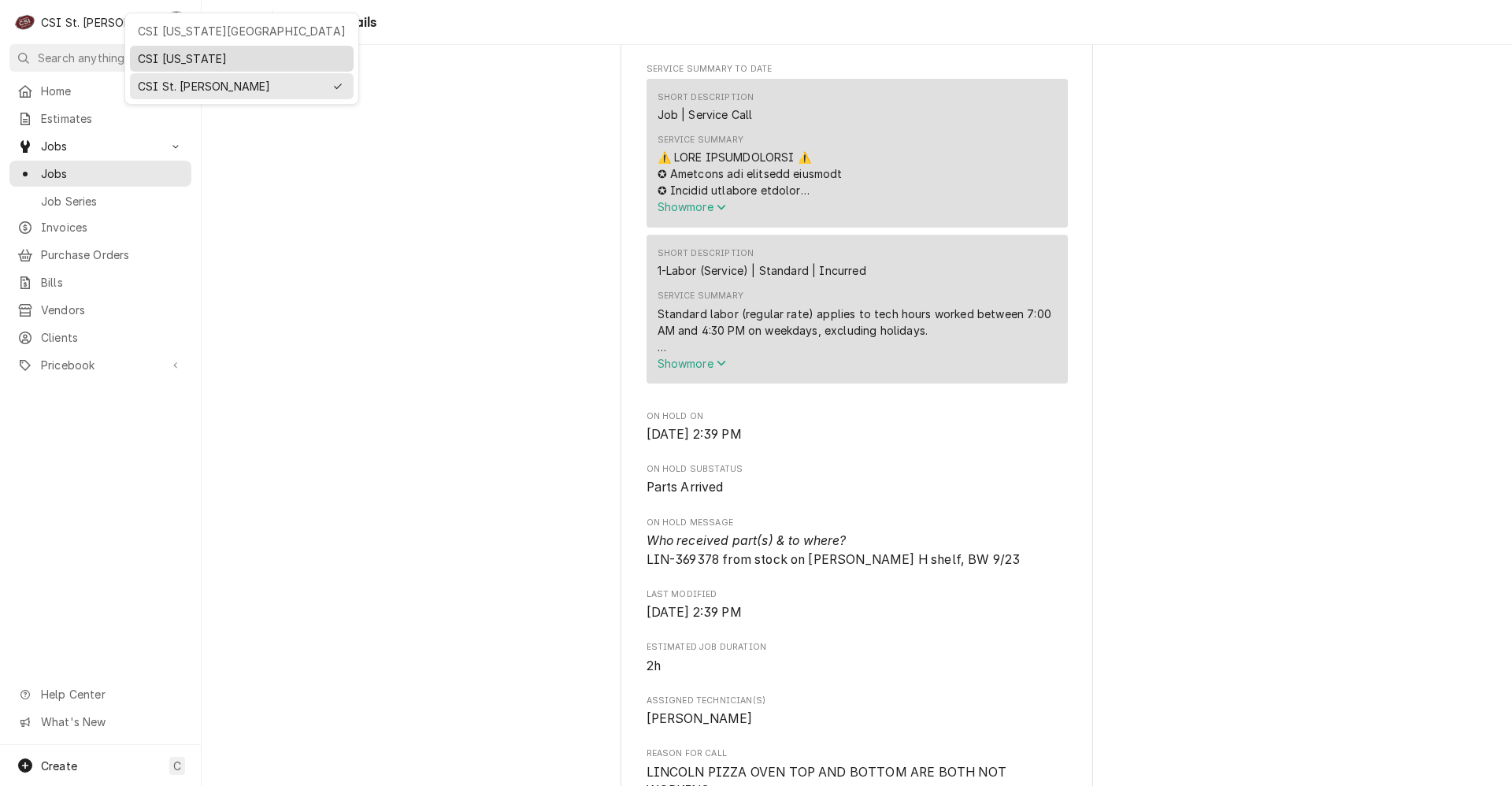
drag, startPoint x: 144, startPoint y: 32, endPoint x: 141, endPoint y: 62, distance: 30.1
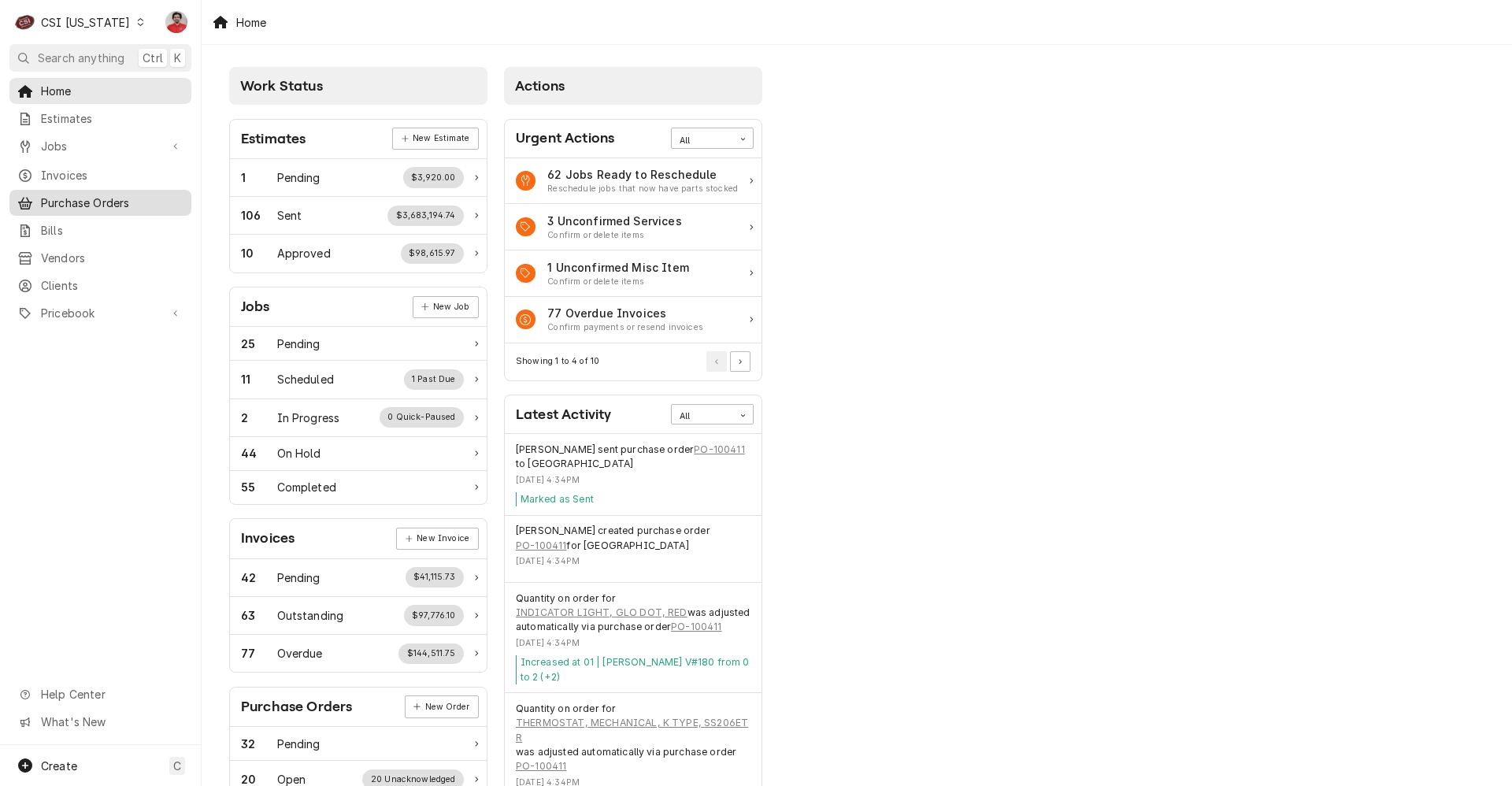
click at [78, 194] on span "Purchase Orders" at bounding box center [112, 202] width 143 height 16
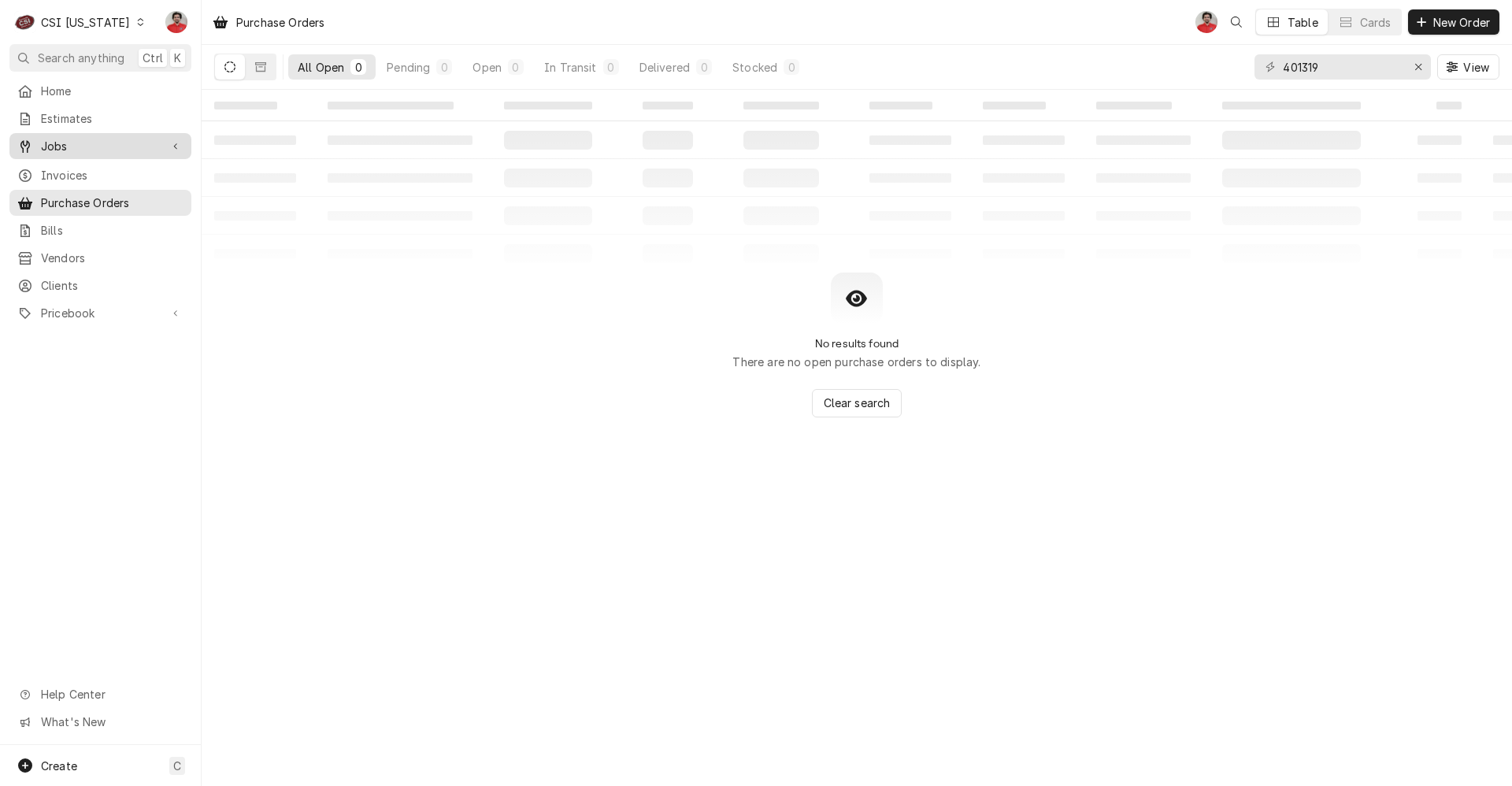
click at [82, 138] on span "Jobs" at bounding box center [101, 146] width 119 height 16
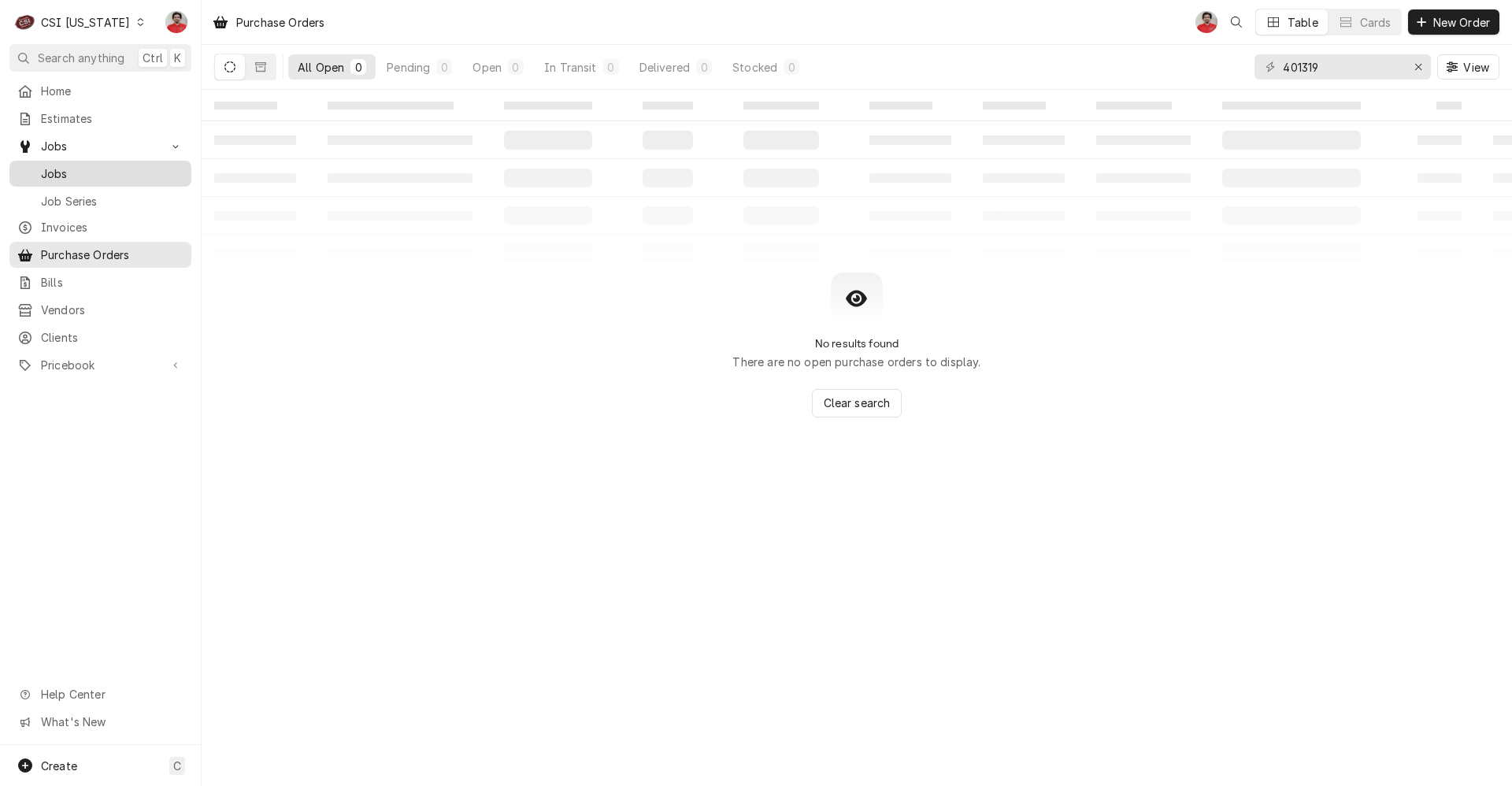
click at [82, 169] on span "Jobs" at bounding box center [112, 173] width 143 height 16
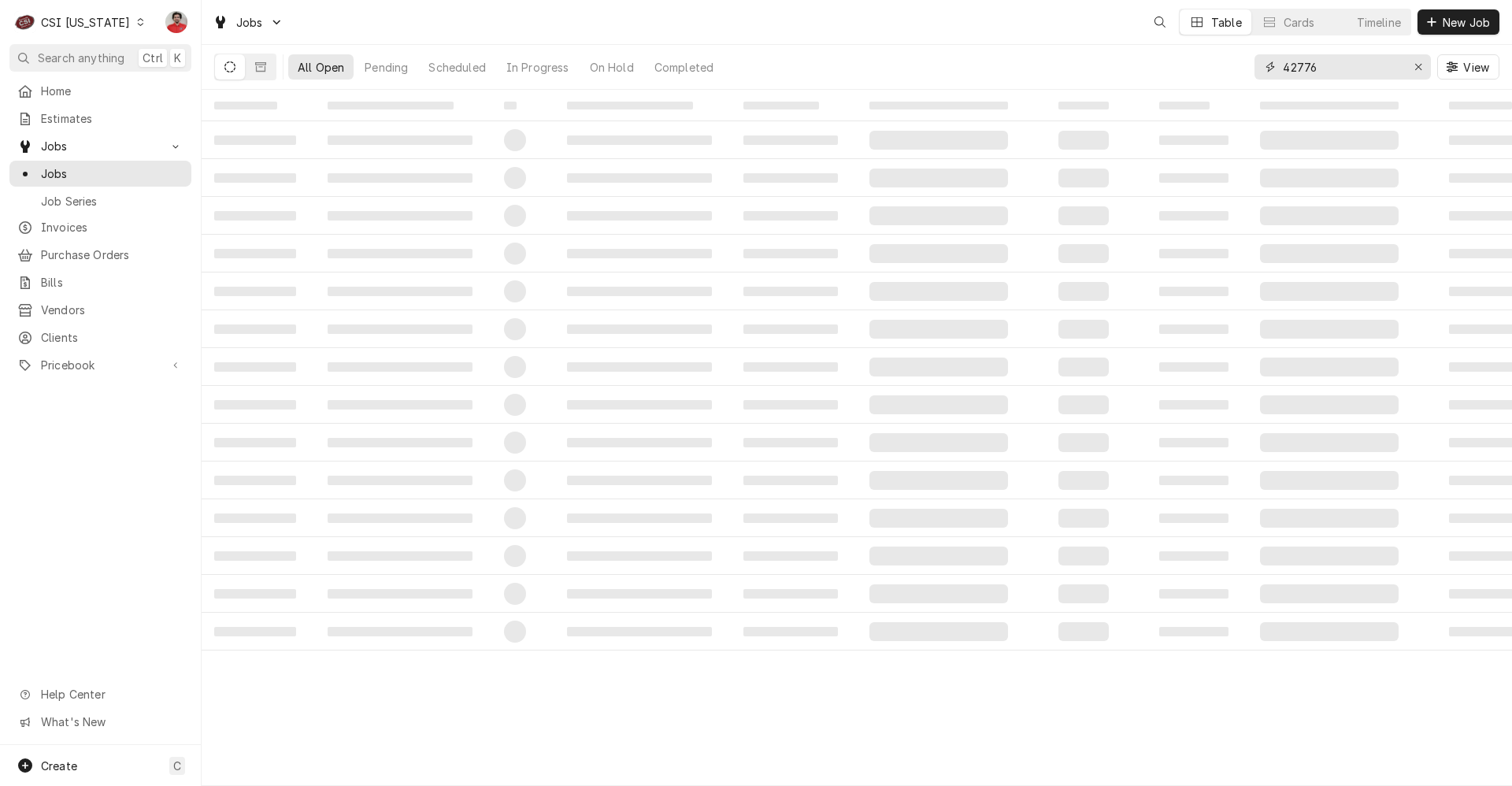
click at [1338, 71] on input "42776" at bounding box center [1341, 67] width 118 height 25
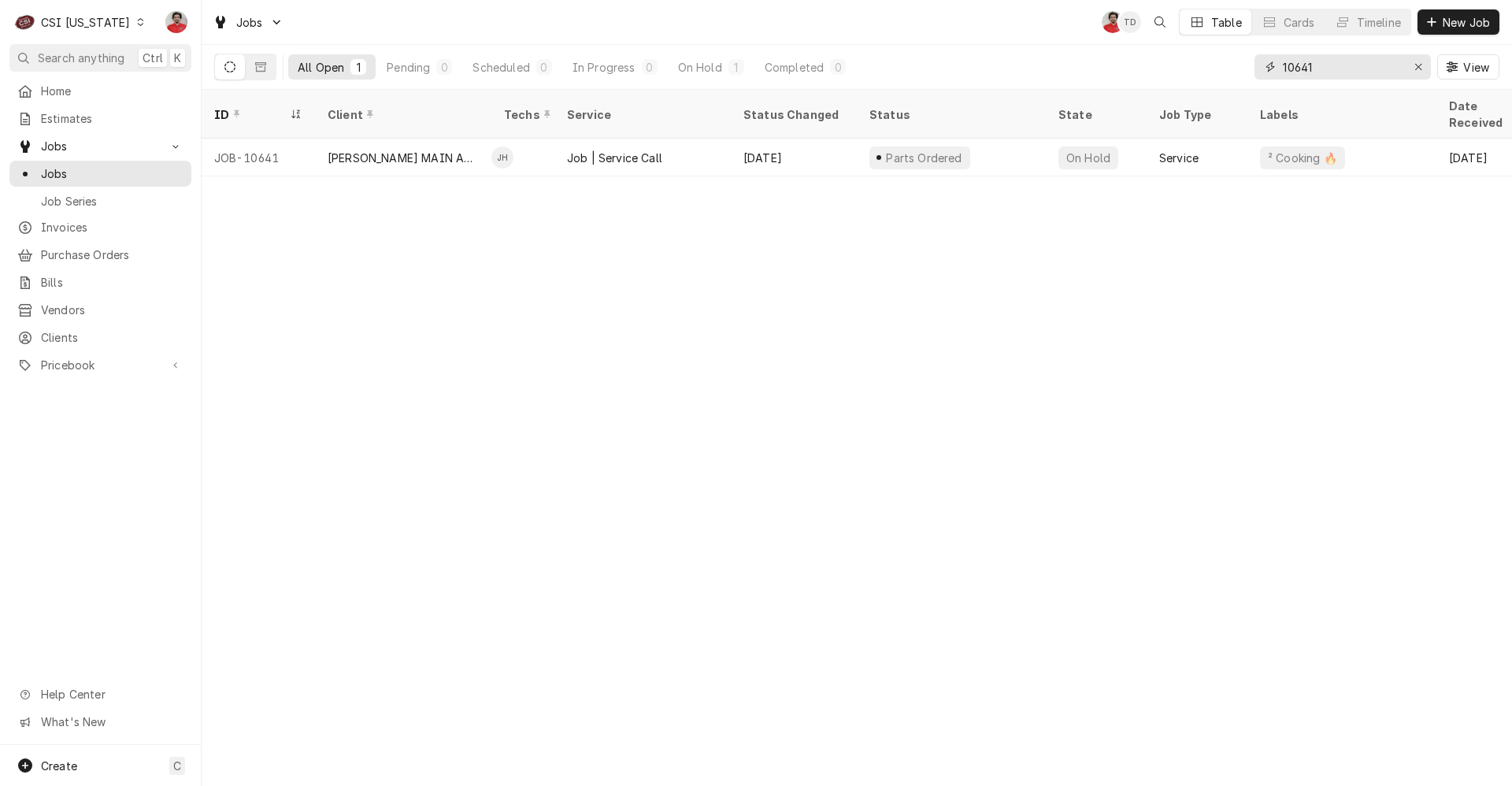
type input "10641"
click at [1005, 43] on div "Jobs NF TD Table Cards Timeline New Job" at bounding box center [856, 22] width 1310 height 44
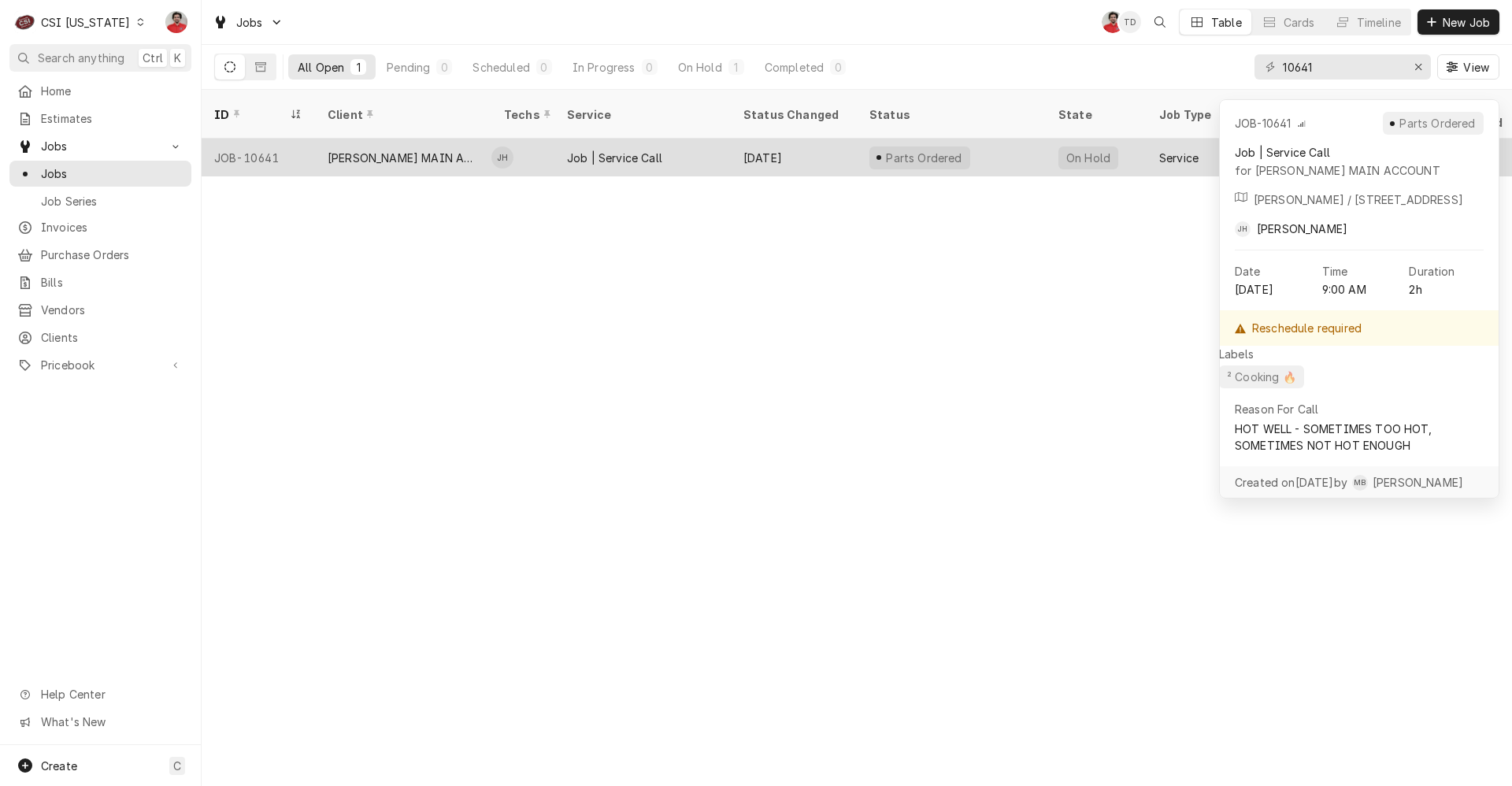
click at [986, 147] on div "Parts Ordered" at bounding box center [951, 157] width 189 height 37
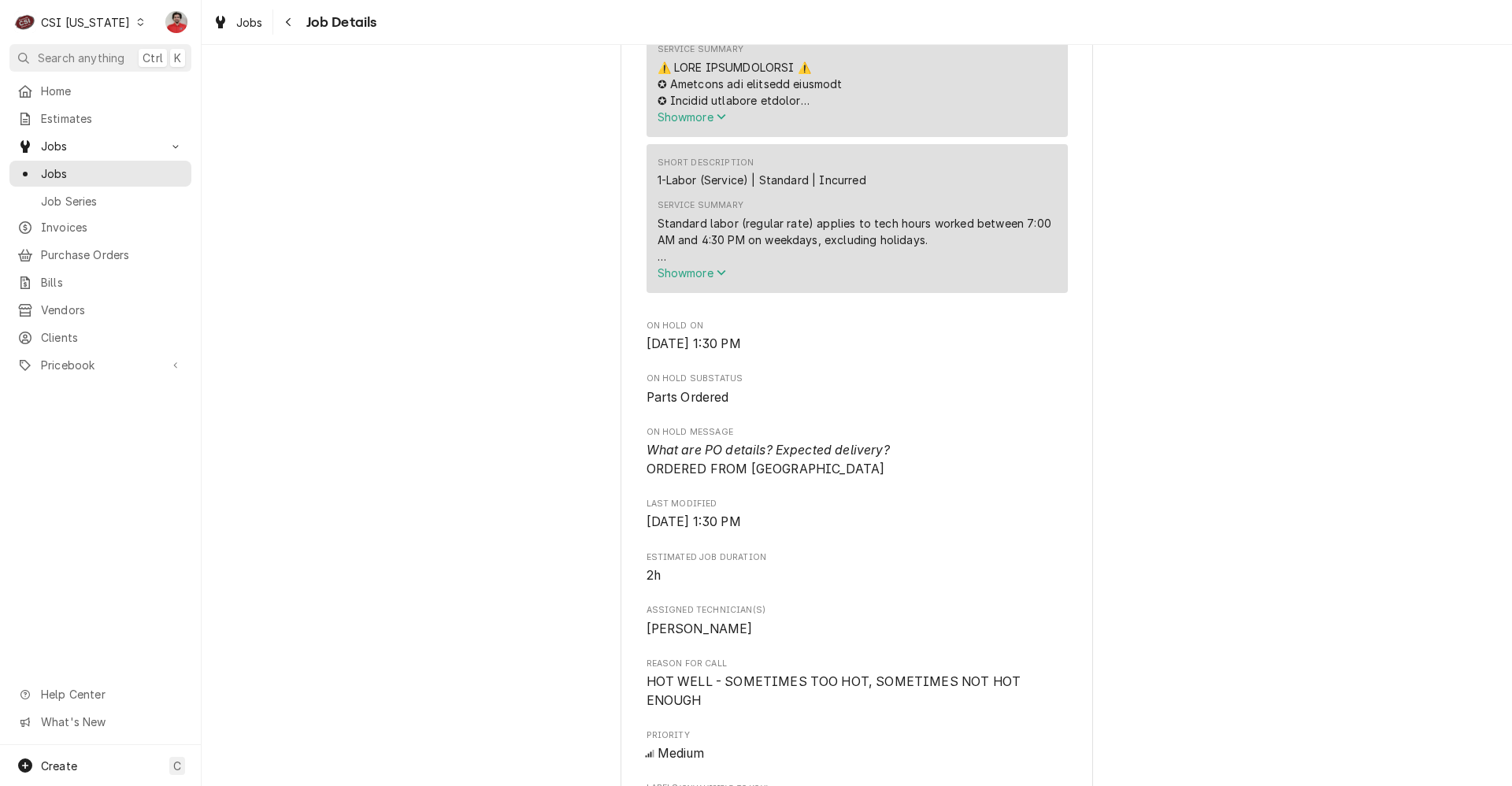
scroll to position [1180, 0]
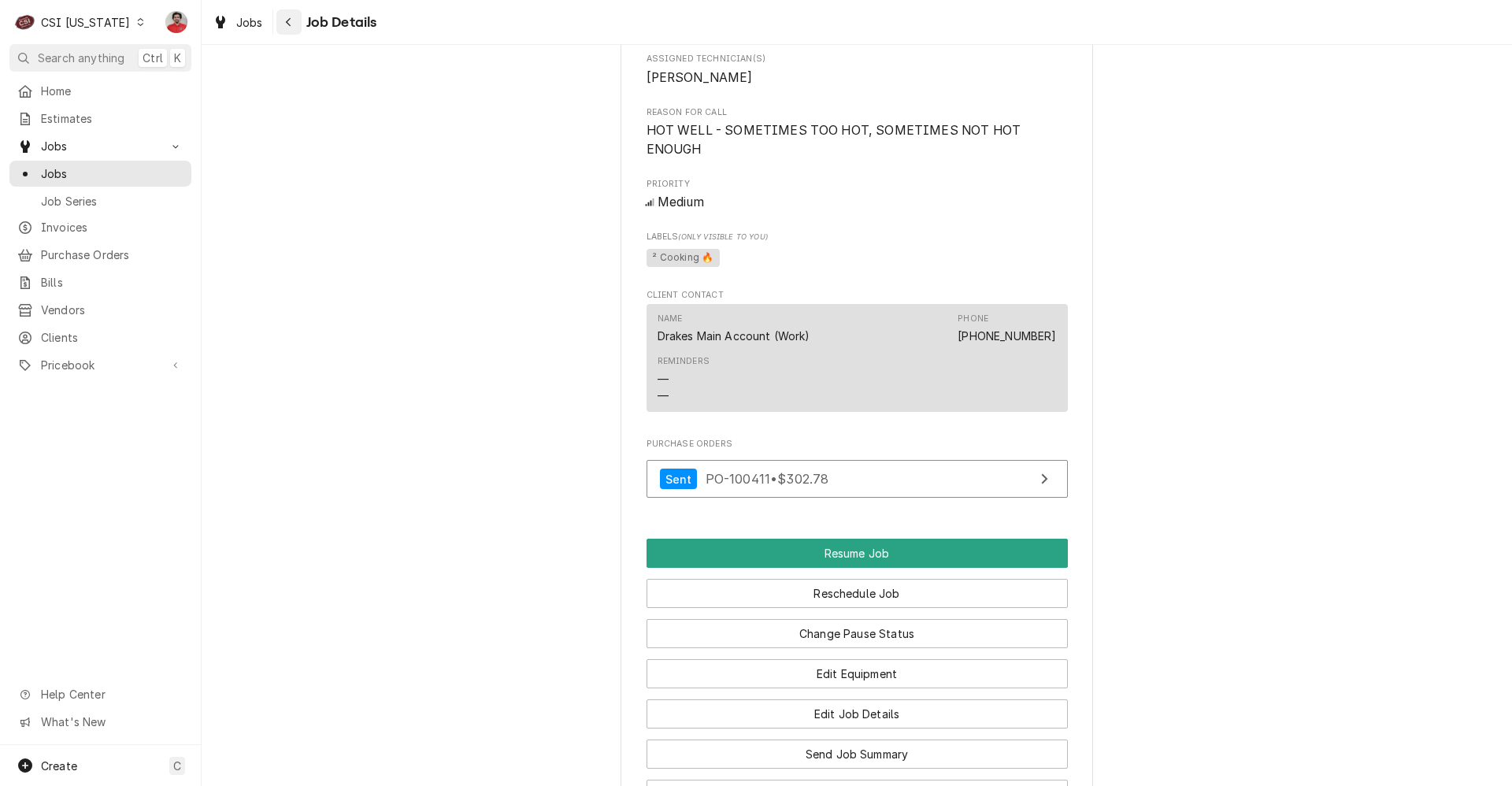
click at [286, 26] on icon "Navigate back" at bounding box center [288, 22] width 7 height 11
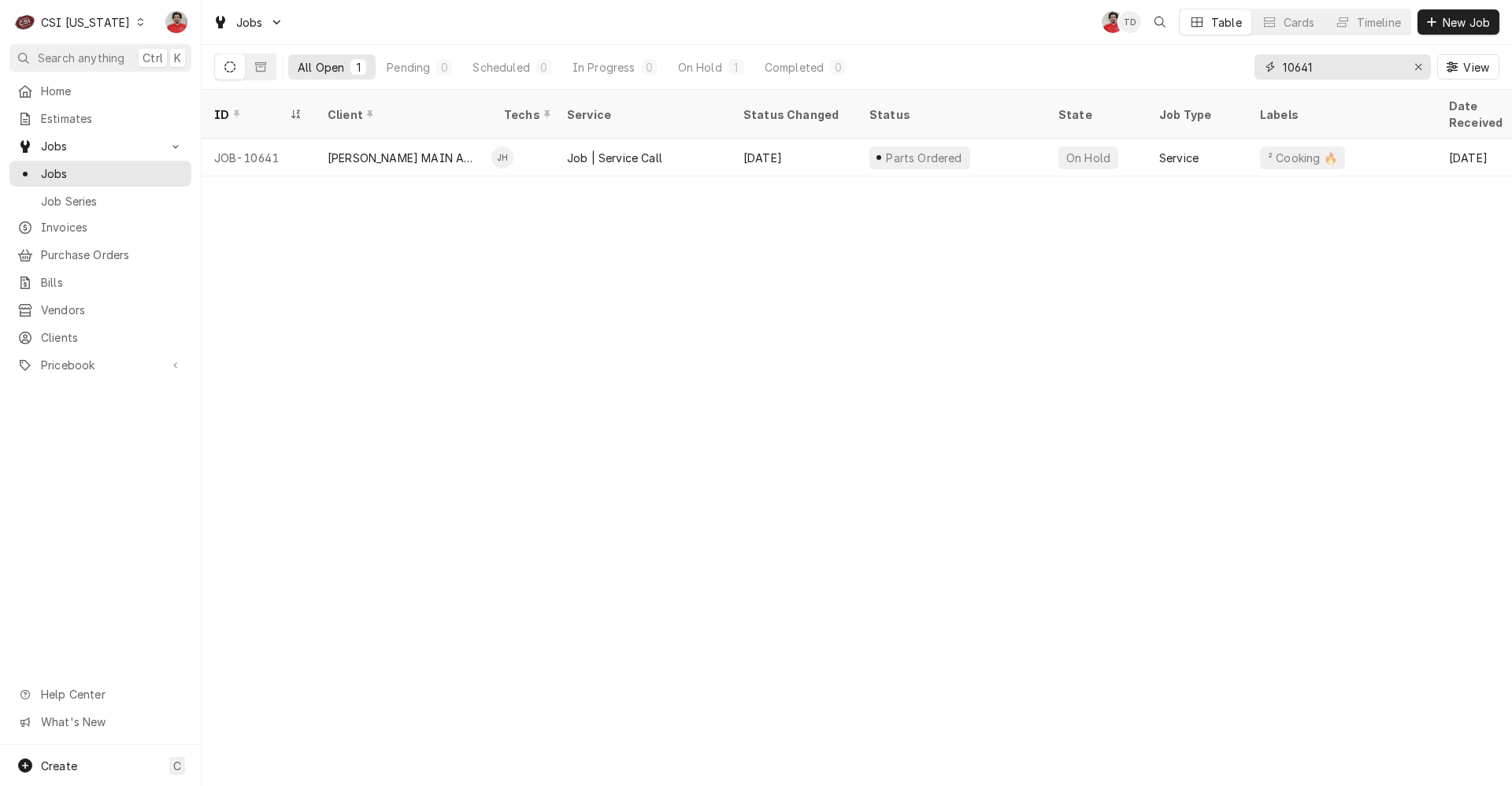
click at [1313, 70] on input "10641" at bounding box center [1341, 67] width 118 height 25
type input "10648"
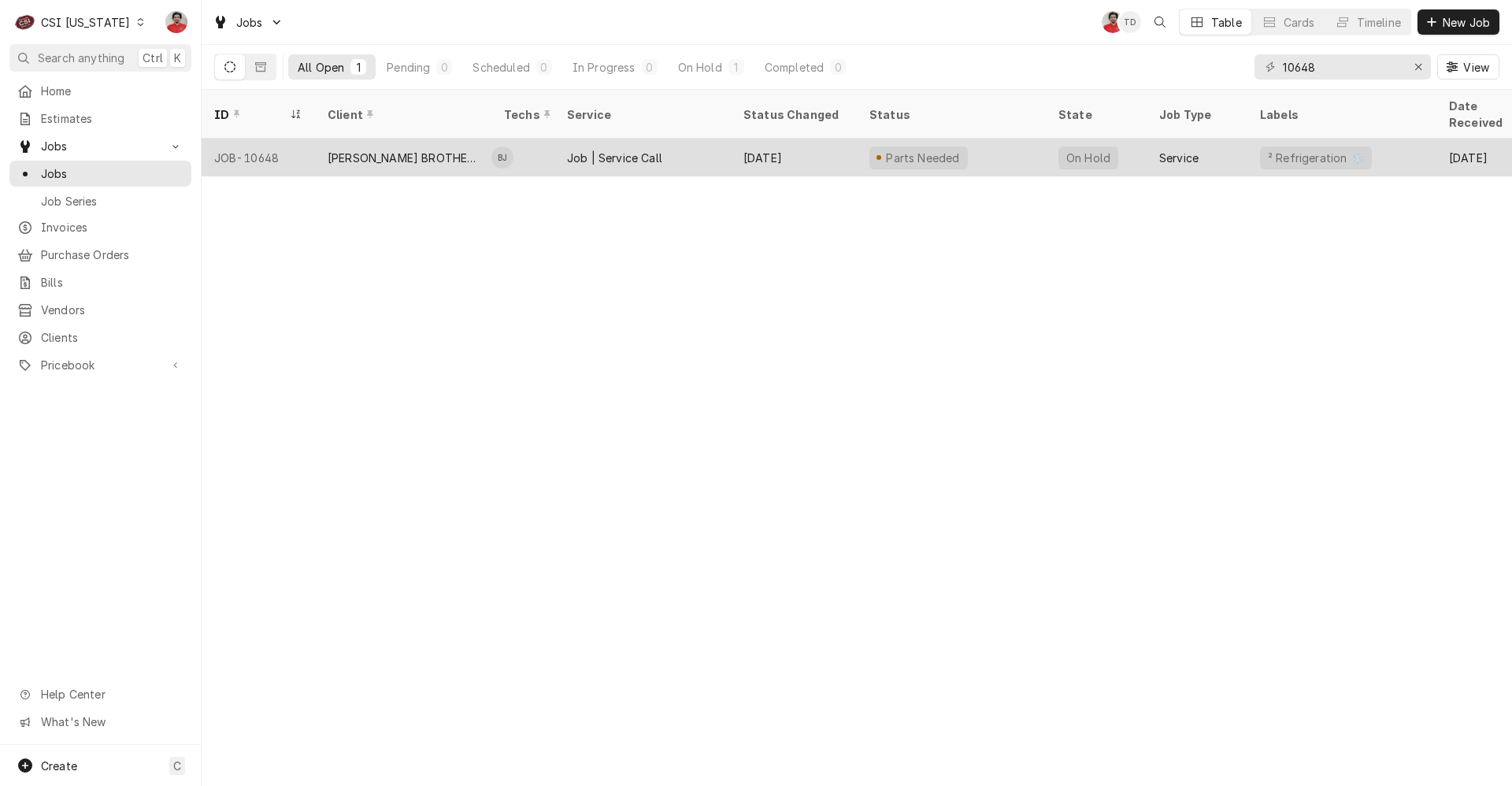
click at [1012, 149] on div "Parts Needed" at bounding box center [951, 157] width 189 height 37
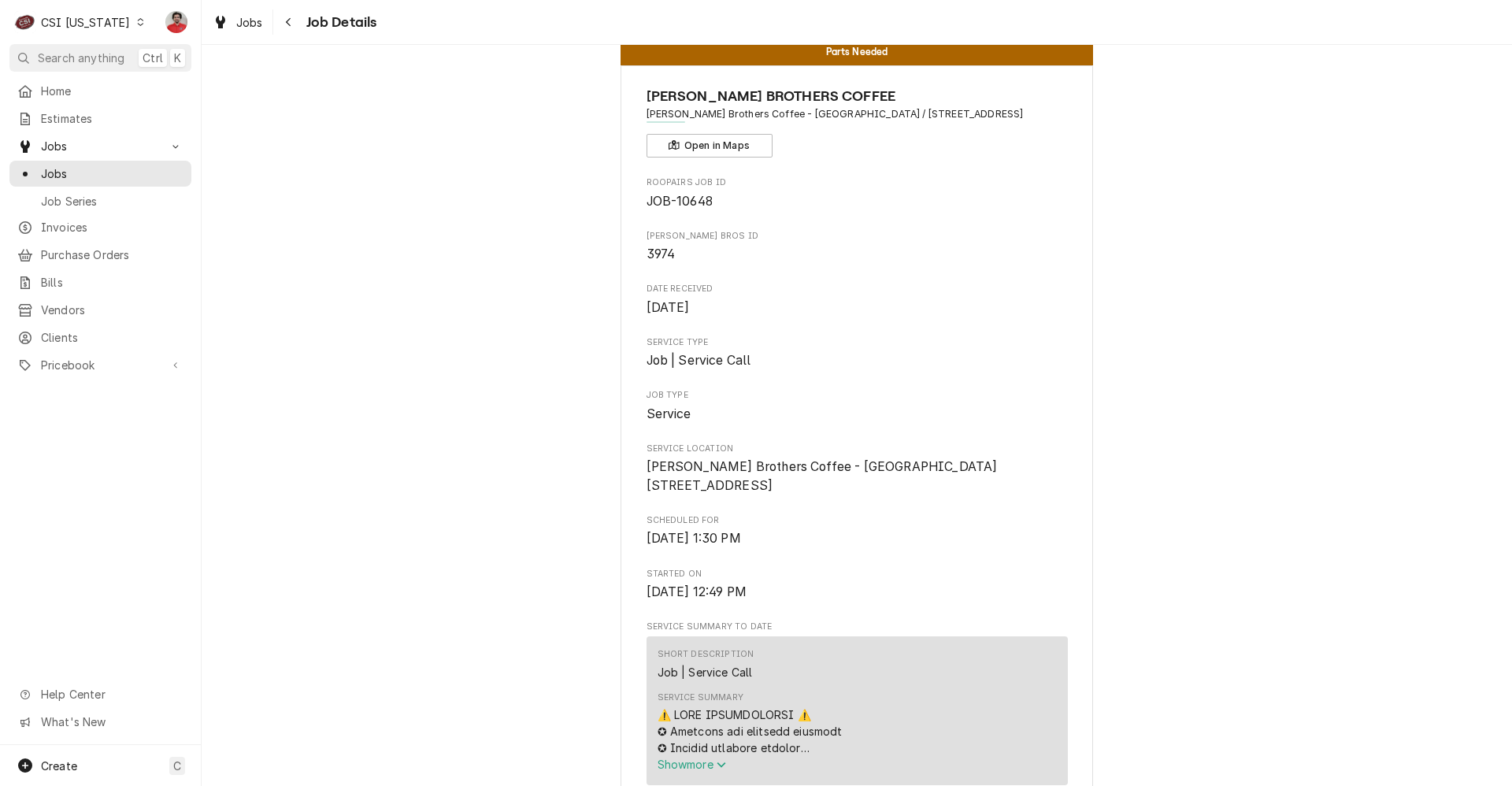
scroll to position [587, 0]
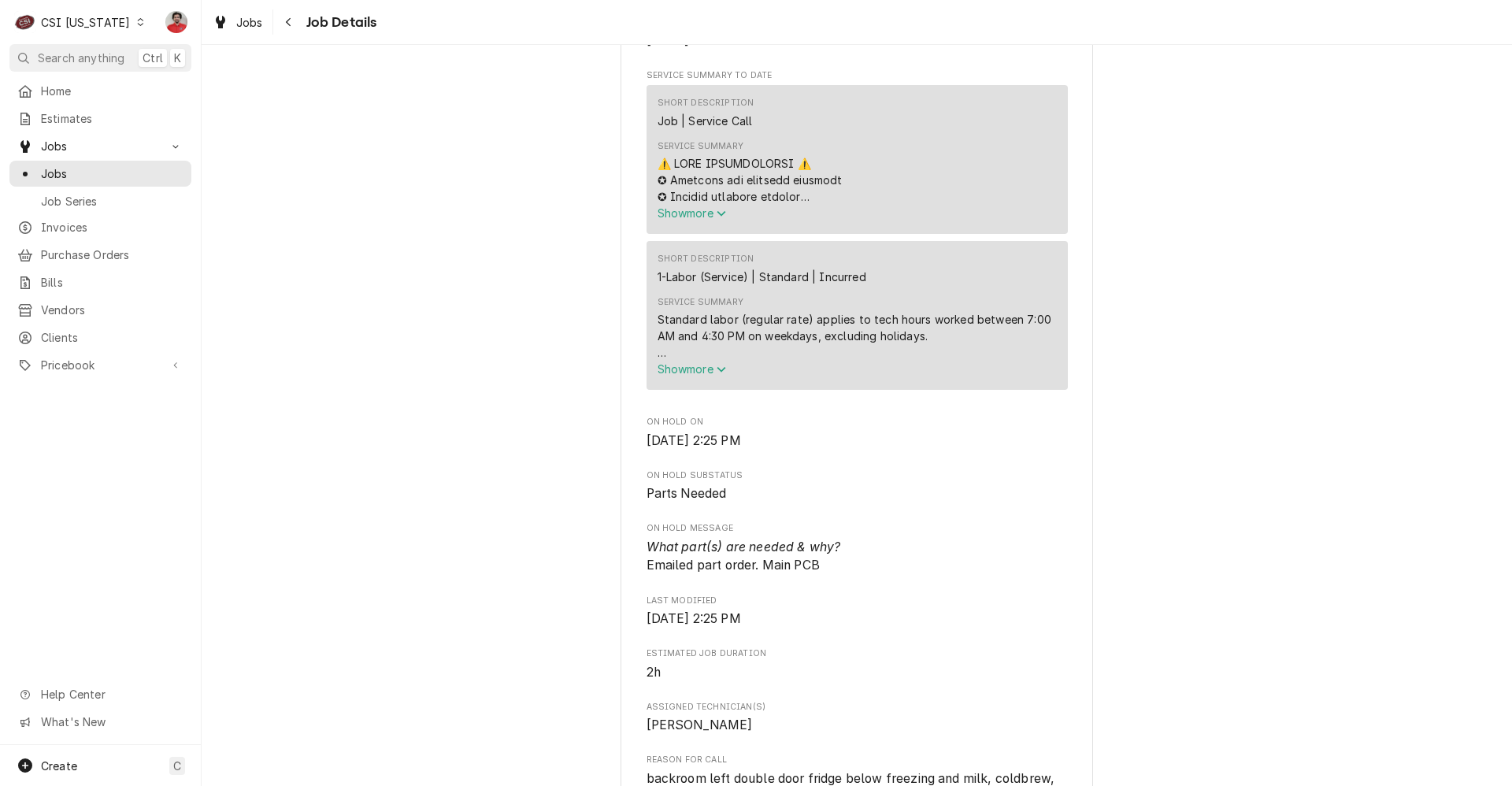
click at [675, 375] on span "Show more" at bounding box center [692, 369] width 69 height 13
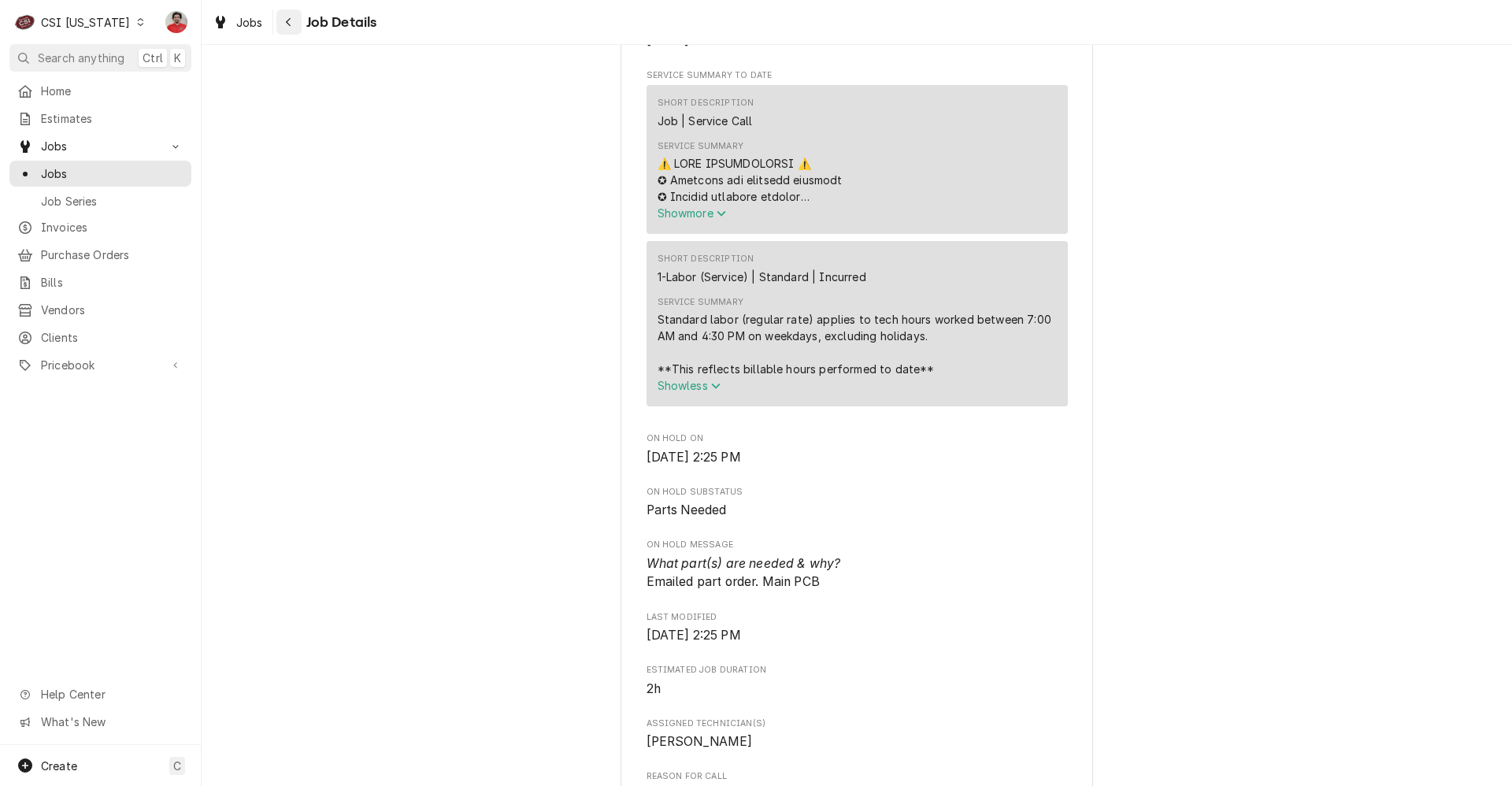
click at [282, 29] on div "Navigate back" at bounding box center [289, 22] width 15 height 15
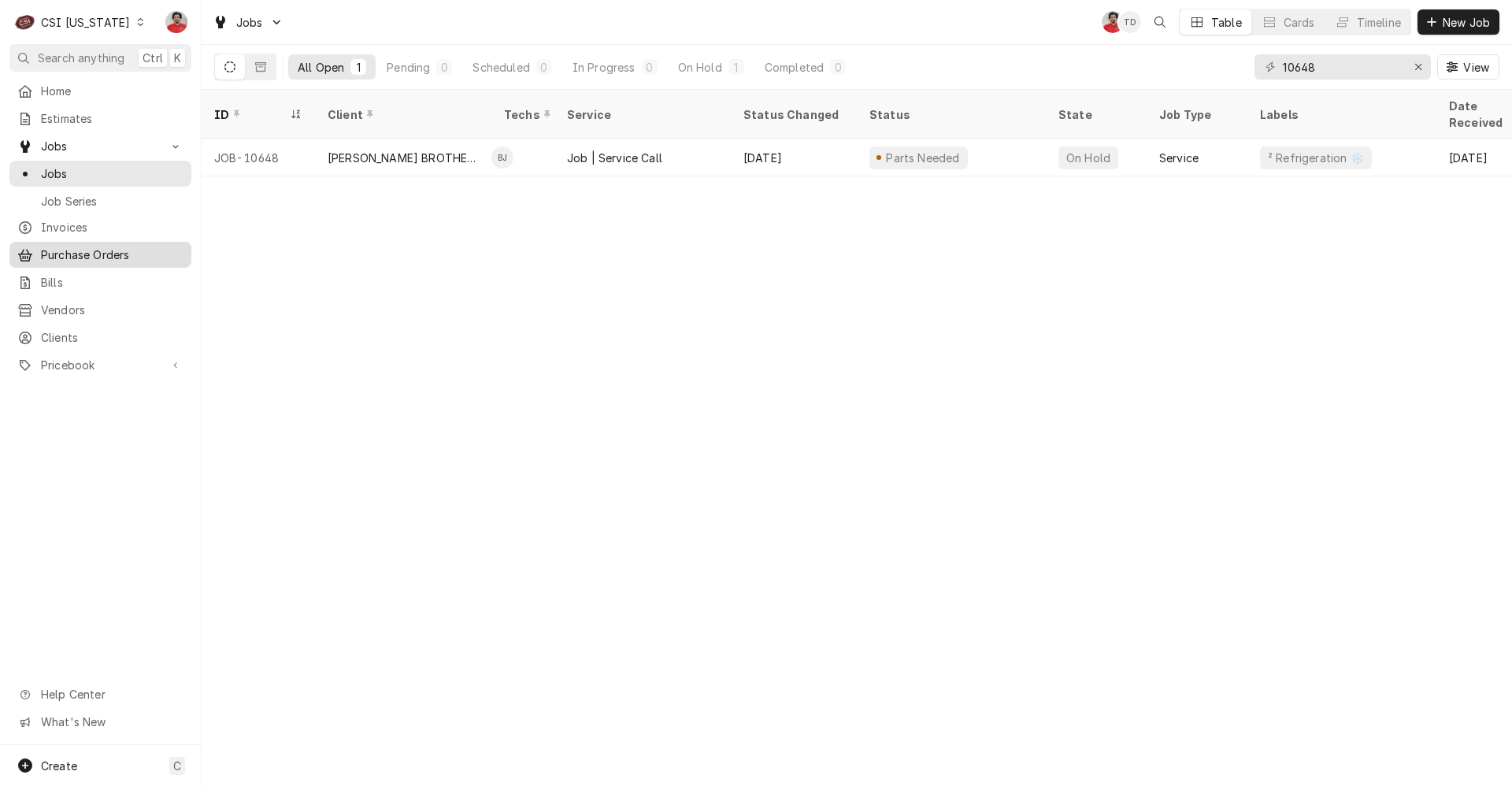
click at [52, 246] on span "Purchase Orders" at bounding box center [112, 254] width 143 height 16
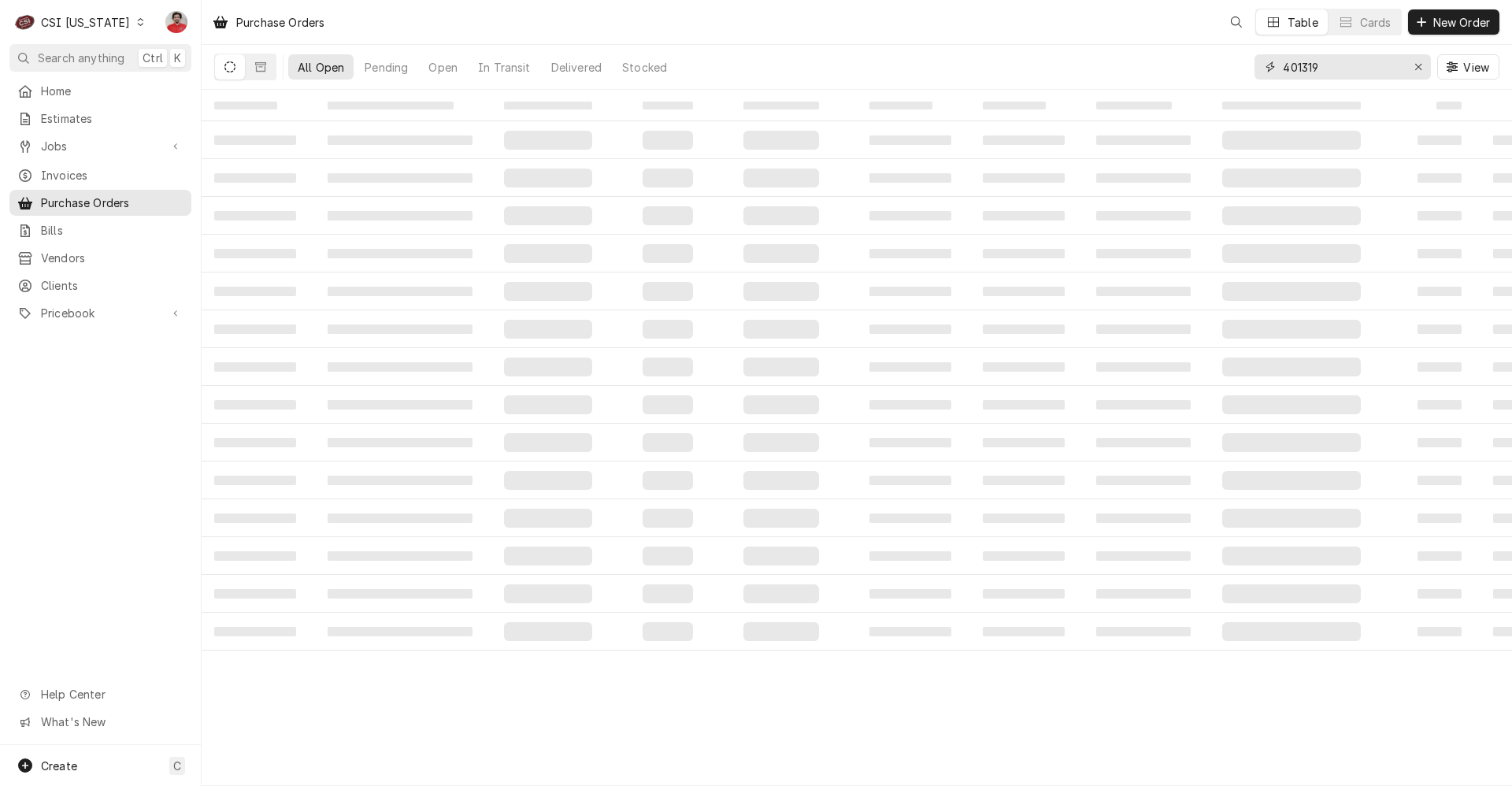
click at [1364, 73] on input "401319" at bounding box center [1341, 67] width 118 height 25
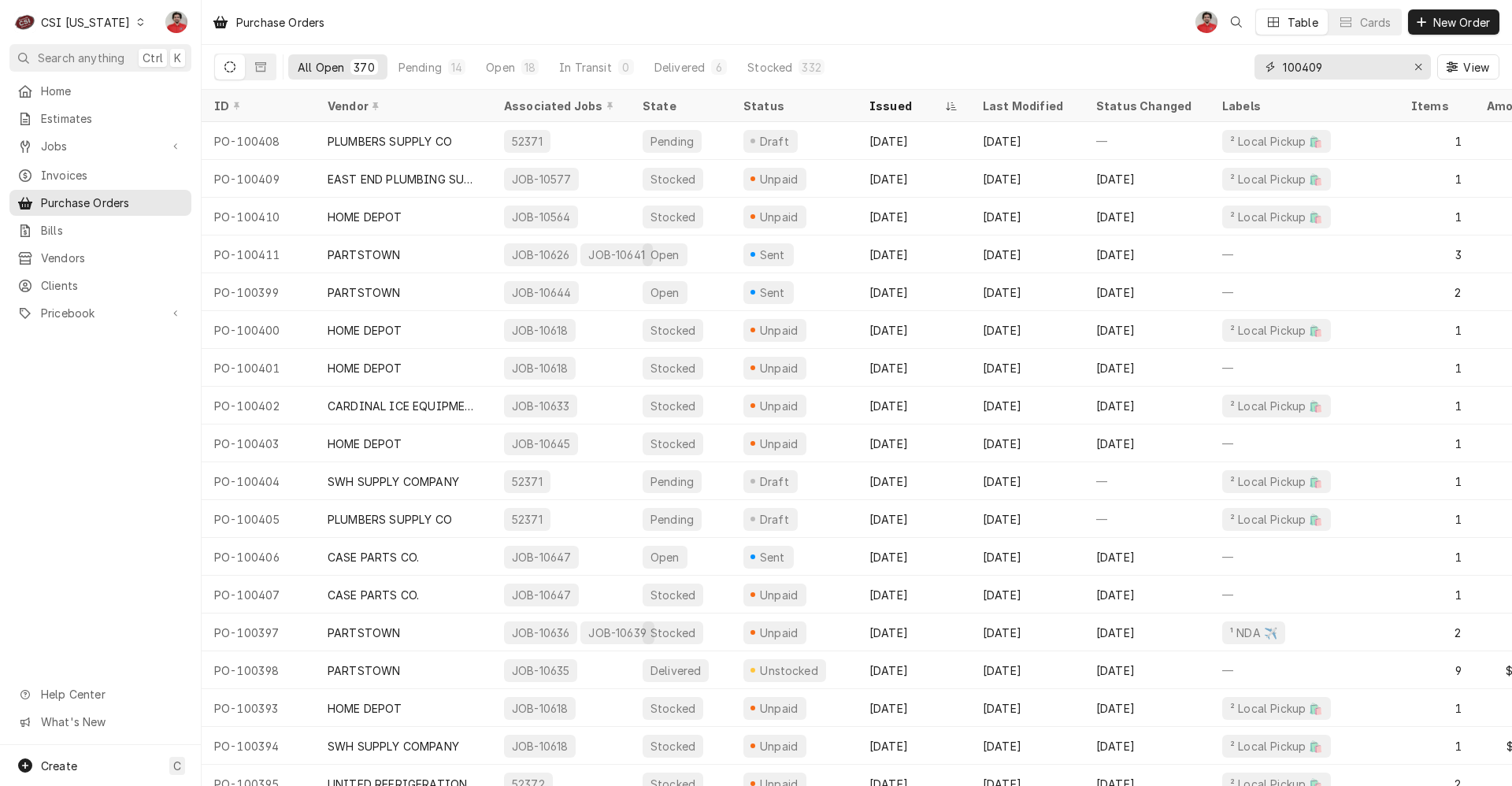
type input "100409"
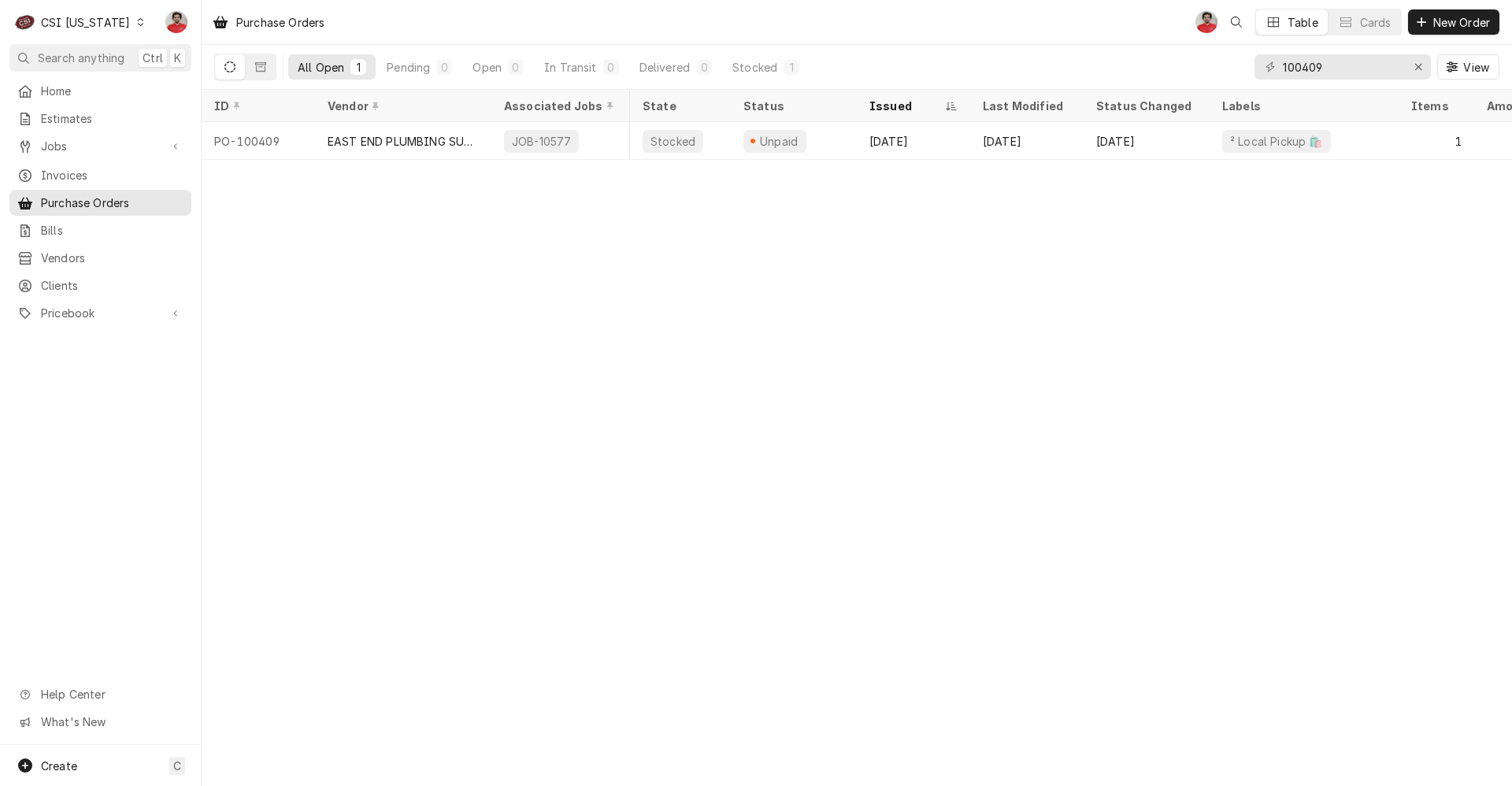
scroll to position [0, 63]
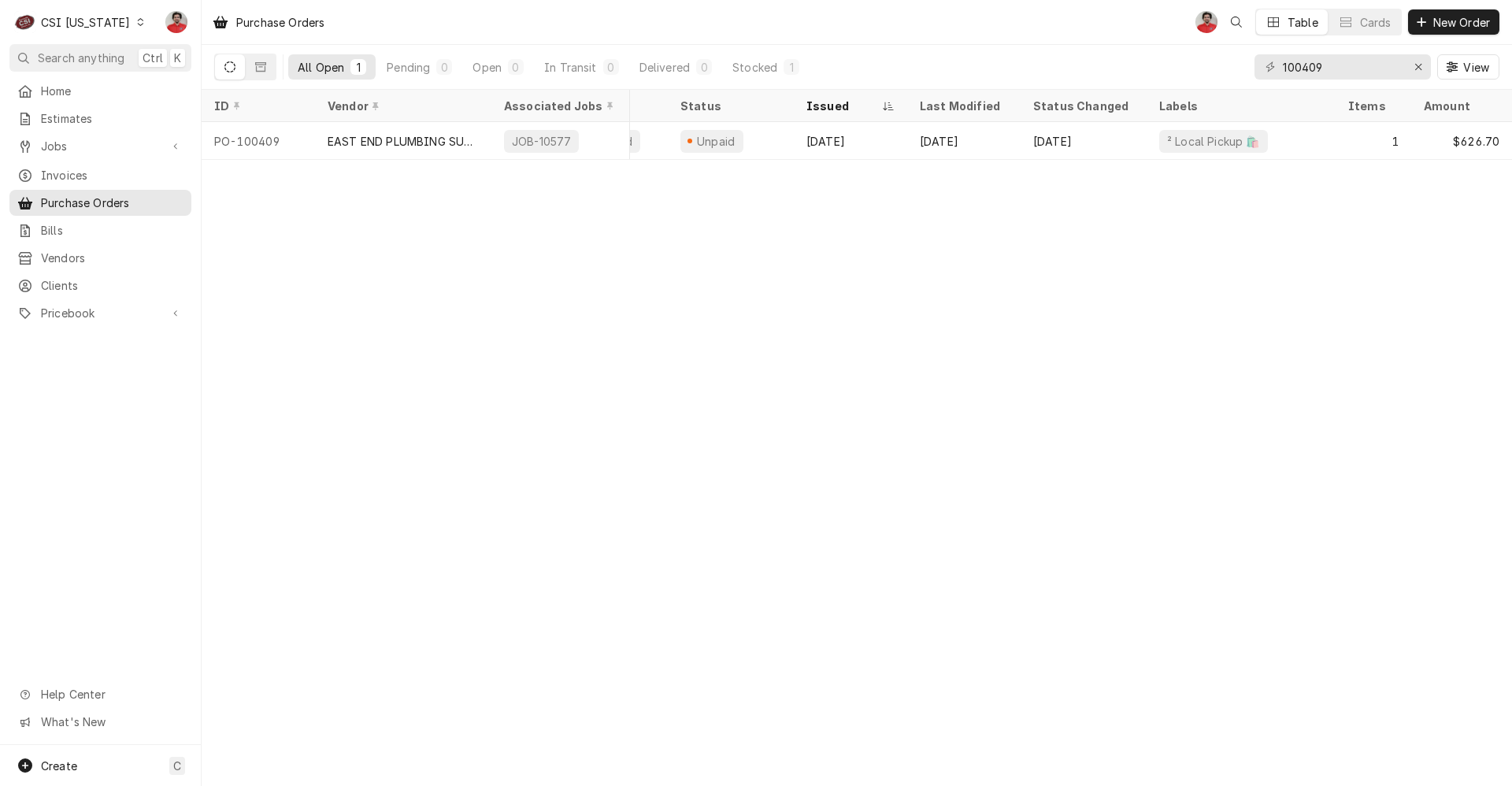
click at [111, 22] on div "CSI Kentucky" at bounding box center [85, 22] width 89 height 16
click at [165, 78] on div "CSI St. [PERSON_NAME]" at bounding box center [245, 85] width 208 height 16
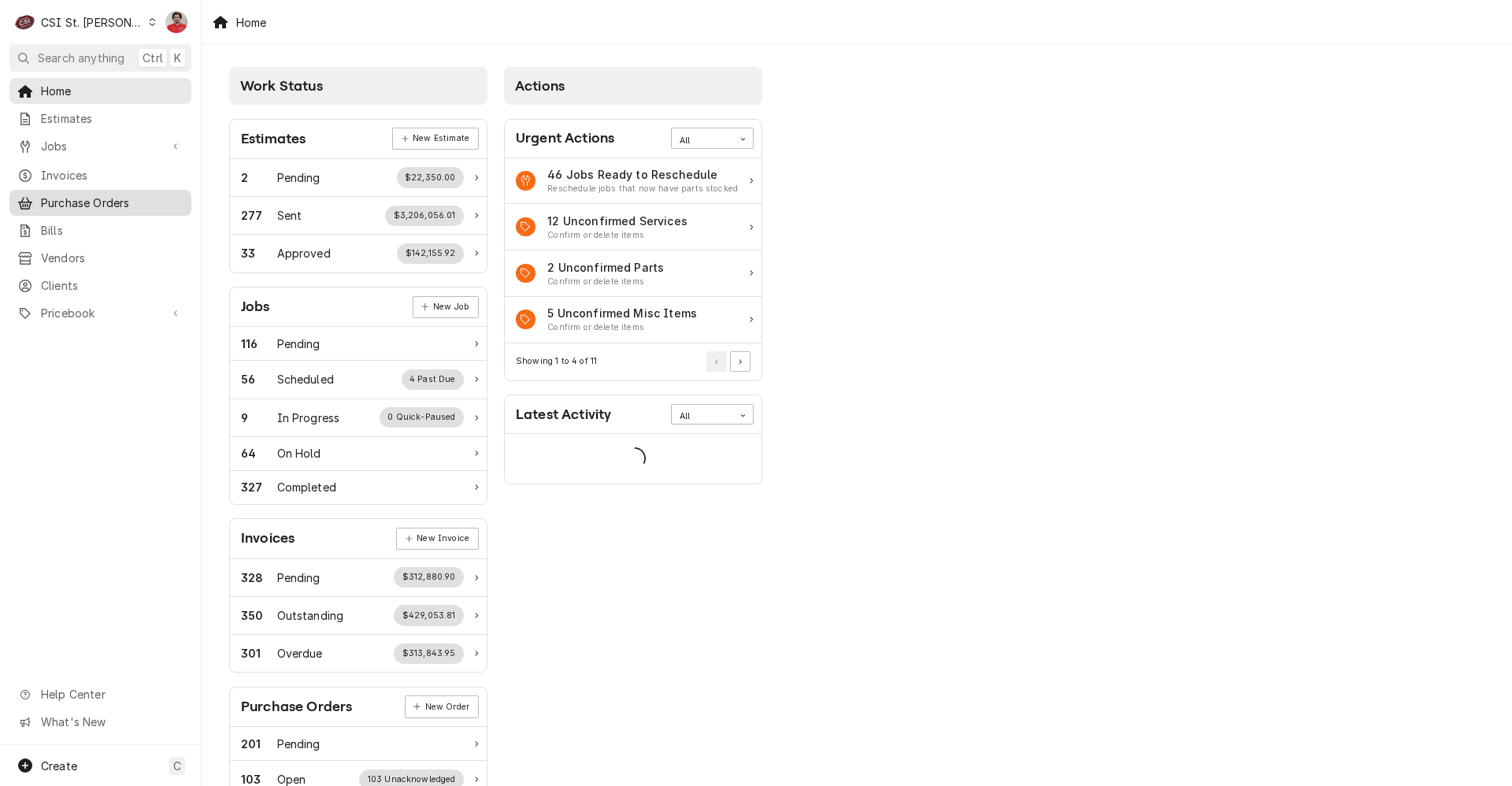
click at [71, 205] on div "Purchase Orders" at bounding box center [100, 202] width 175 height 20
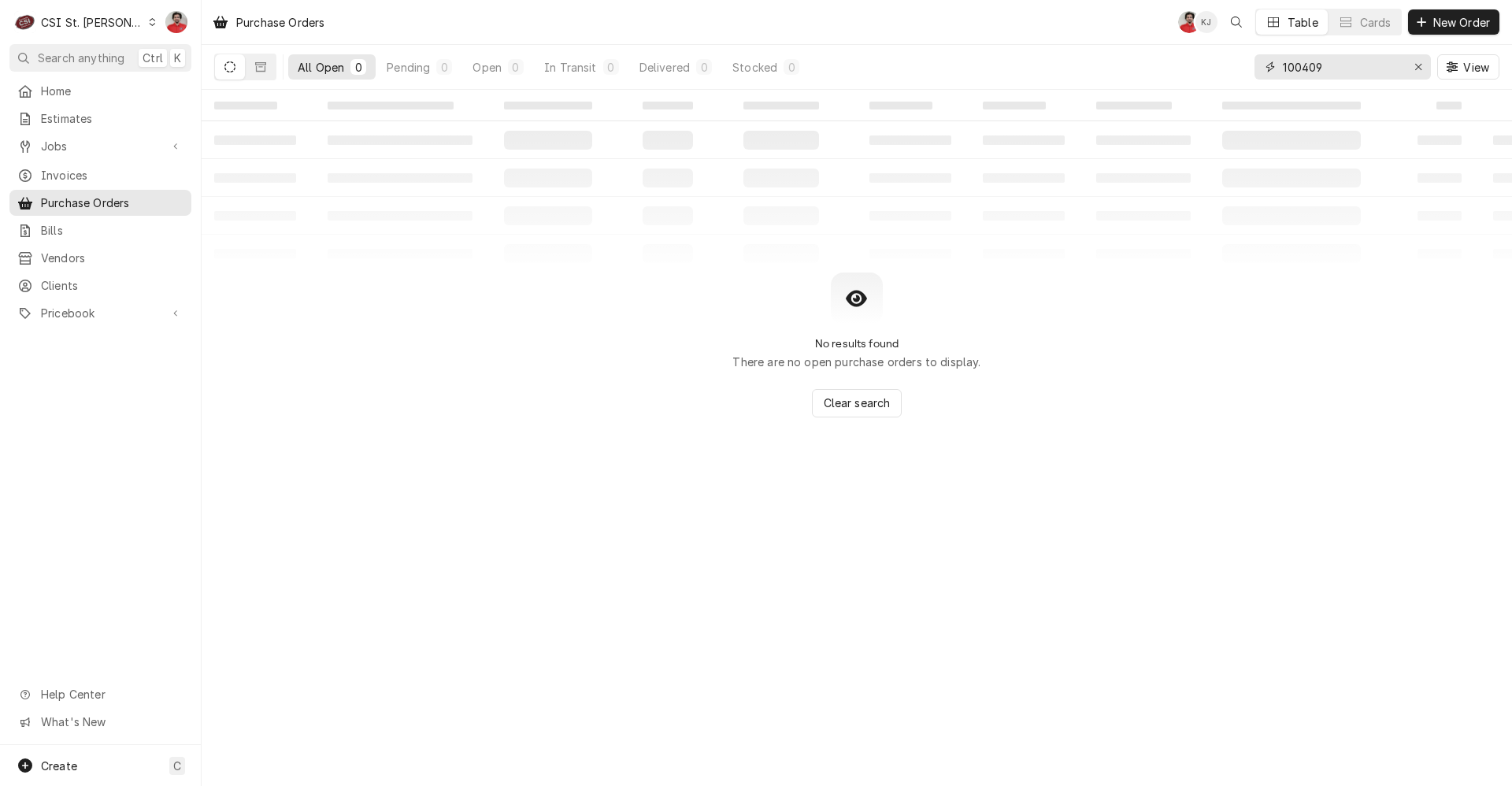
click at [1332, 78] on input "100409" at bounding box center [1341, 67] width 118 height 25
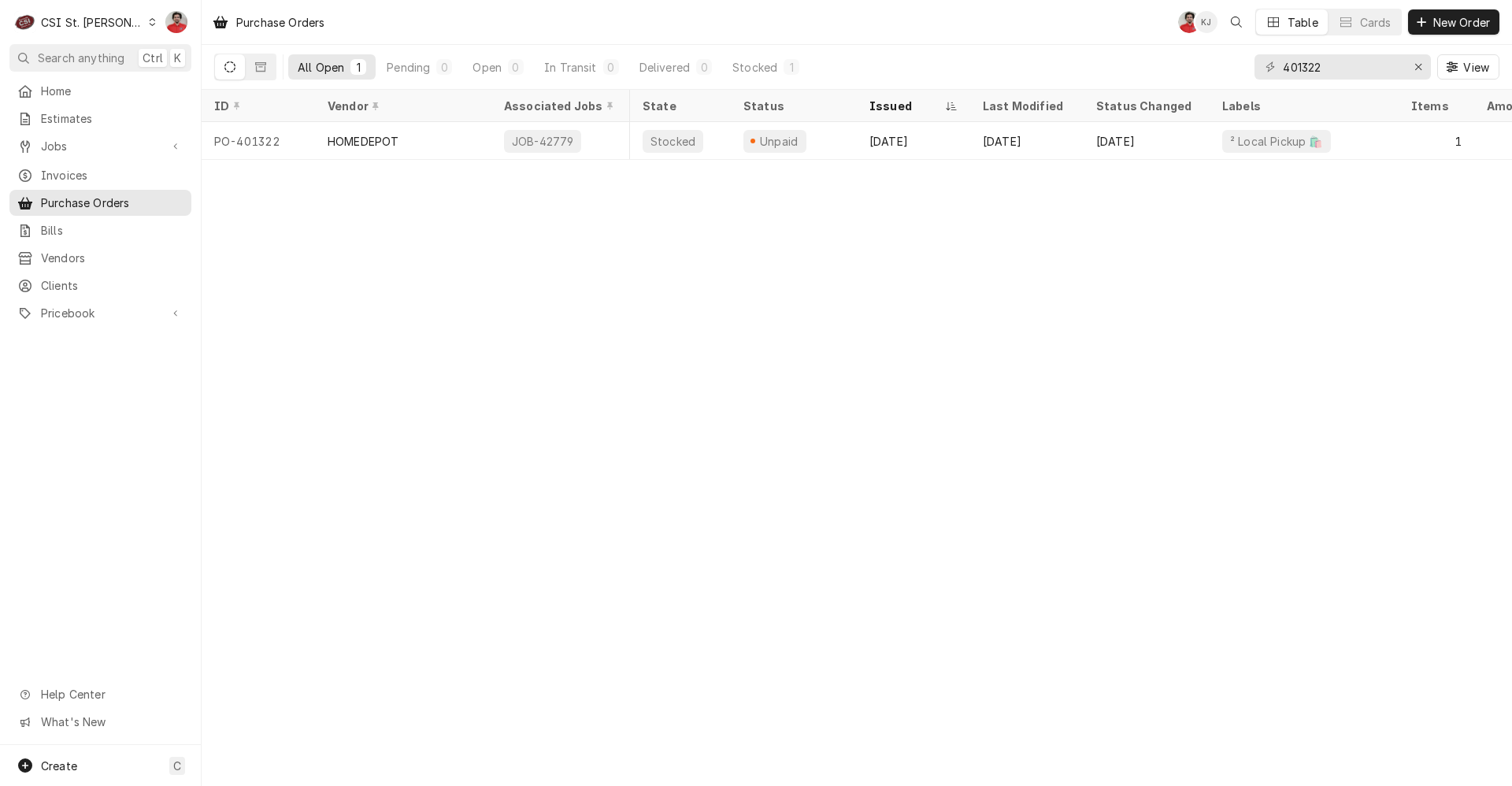
scroll to position [0, 63]
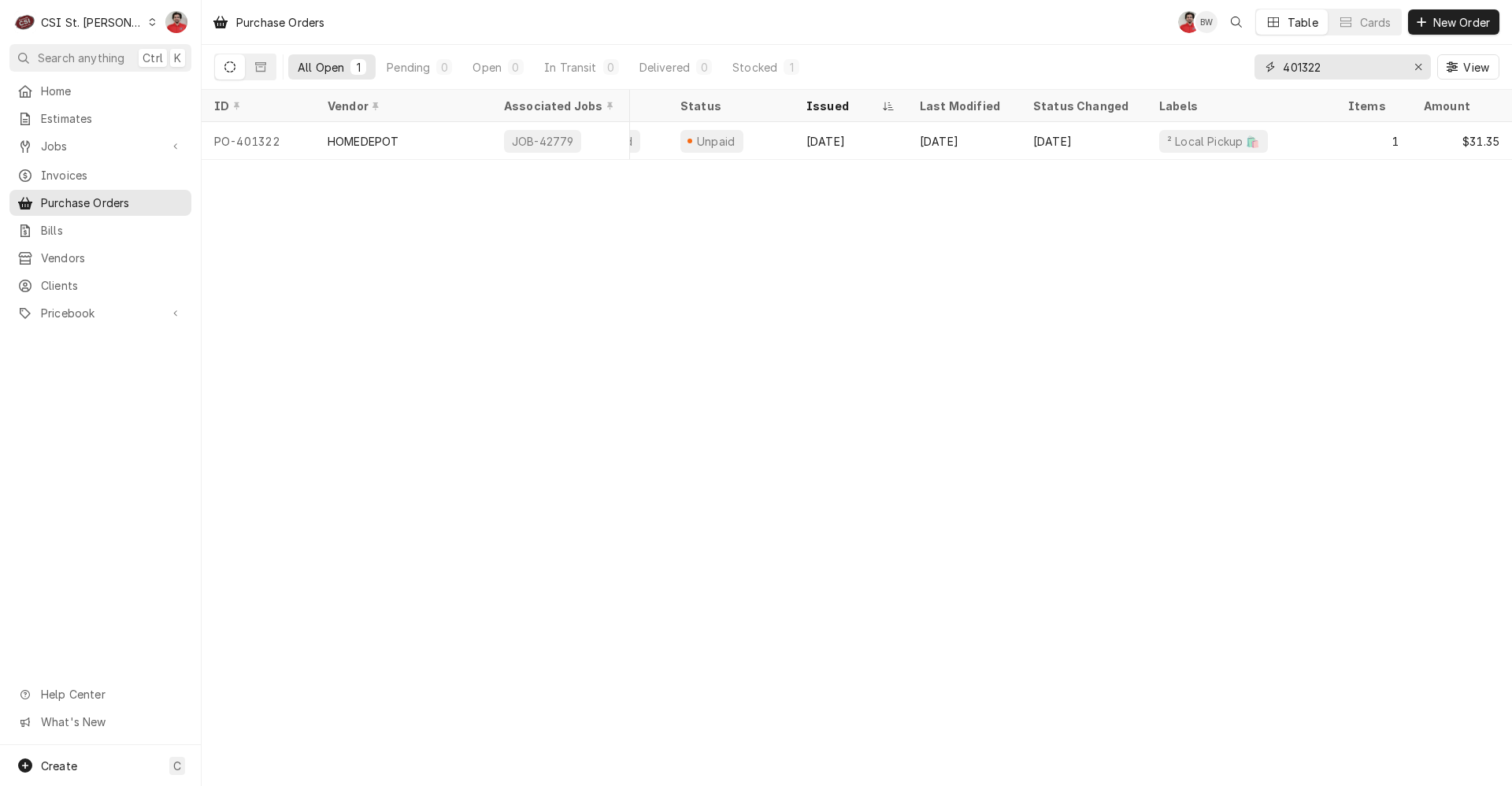
click at [1393, 59] on input "401322" at bounding box center [1341, 67] width 118 height 25
type input "4"
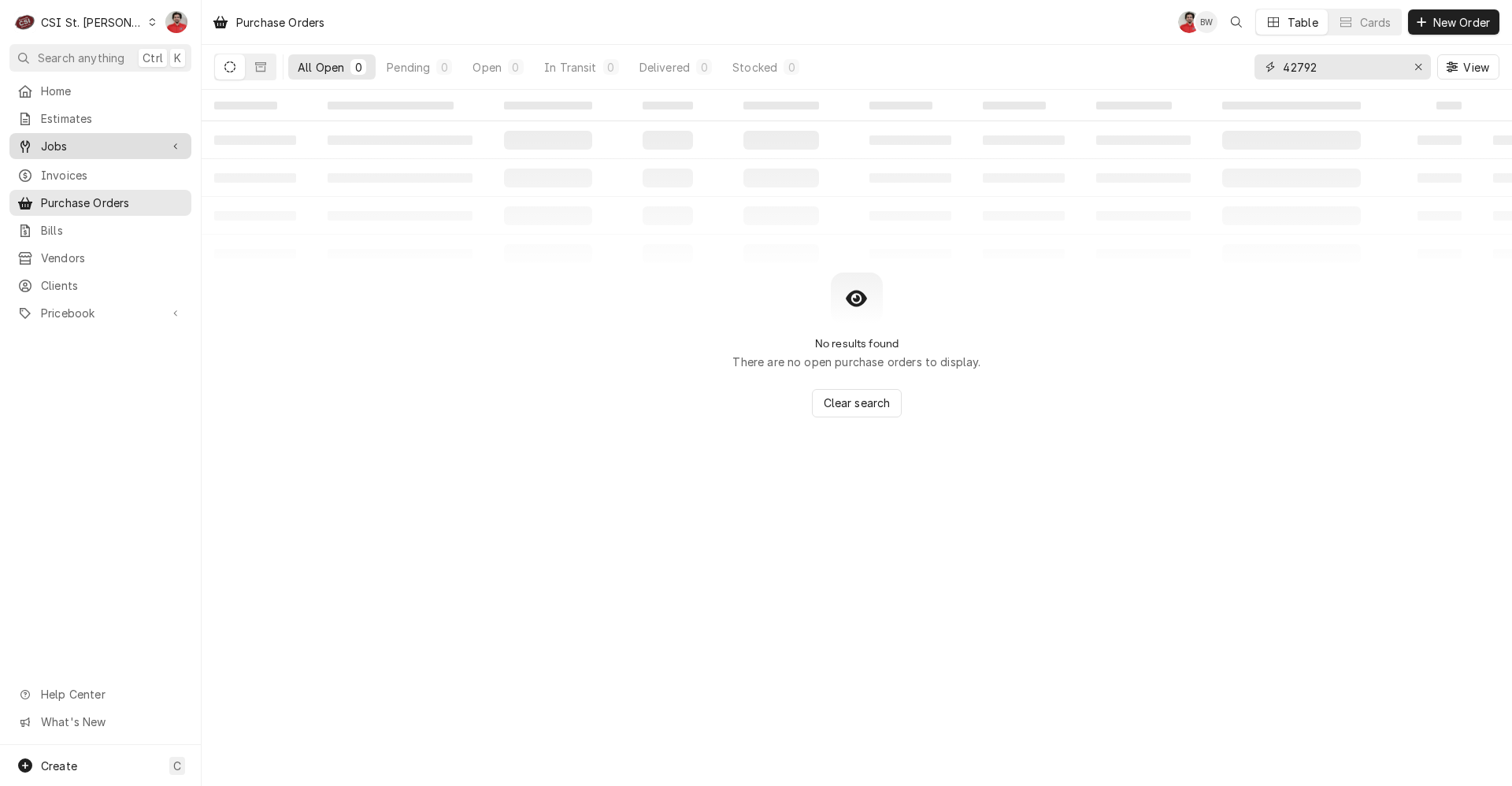
type input "42792"
click at [102, 149] on div "Jobs" at bounding box center [100, 146] width 175 height 20
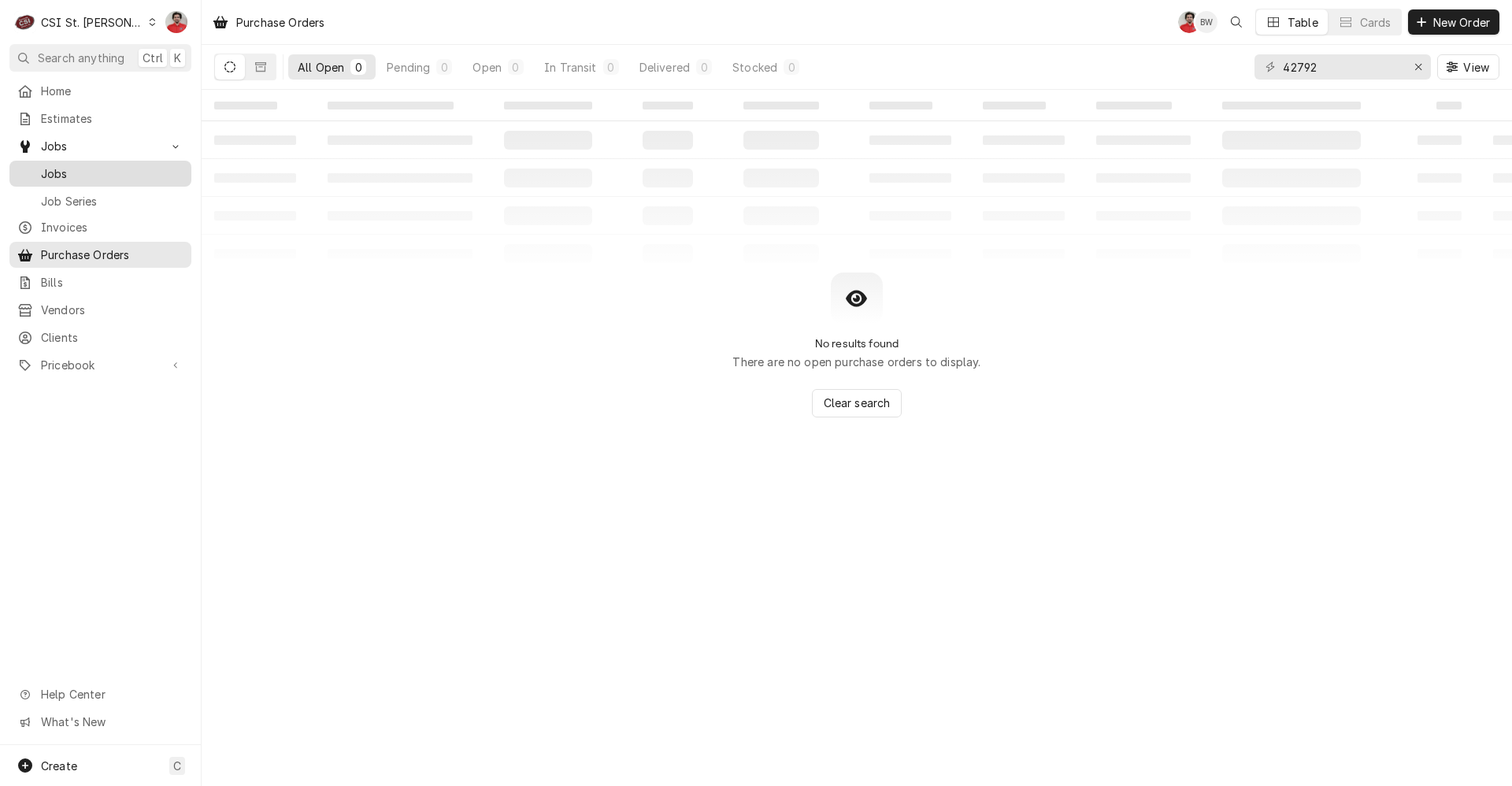
click at [96, 166] on span "Jobs" at bounding box center [112, 173] width 143 height 16
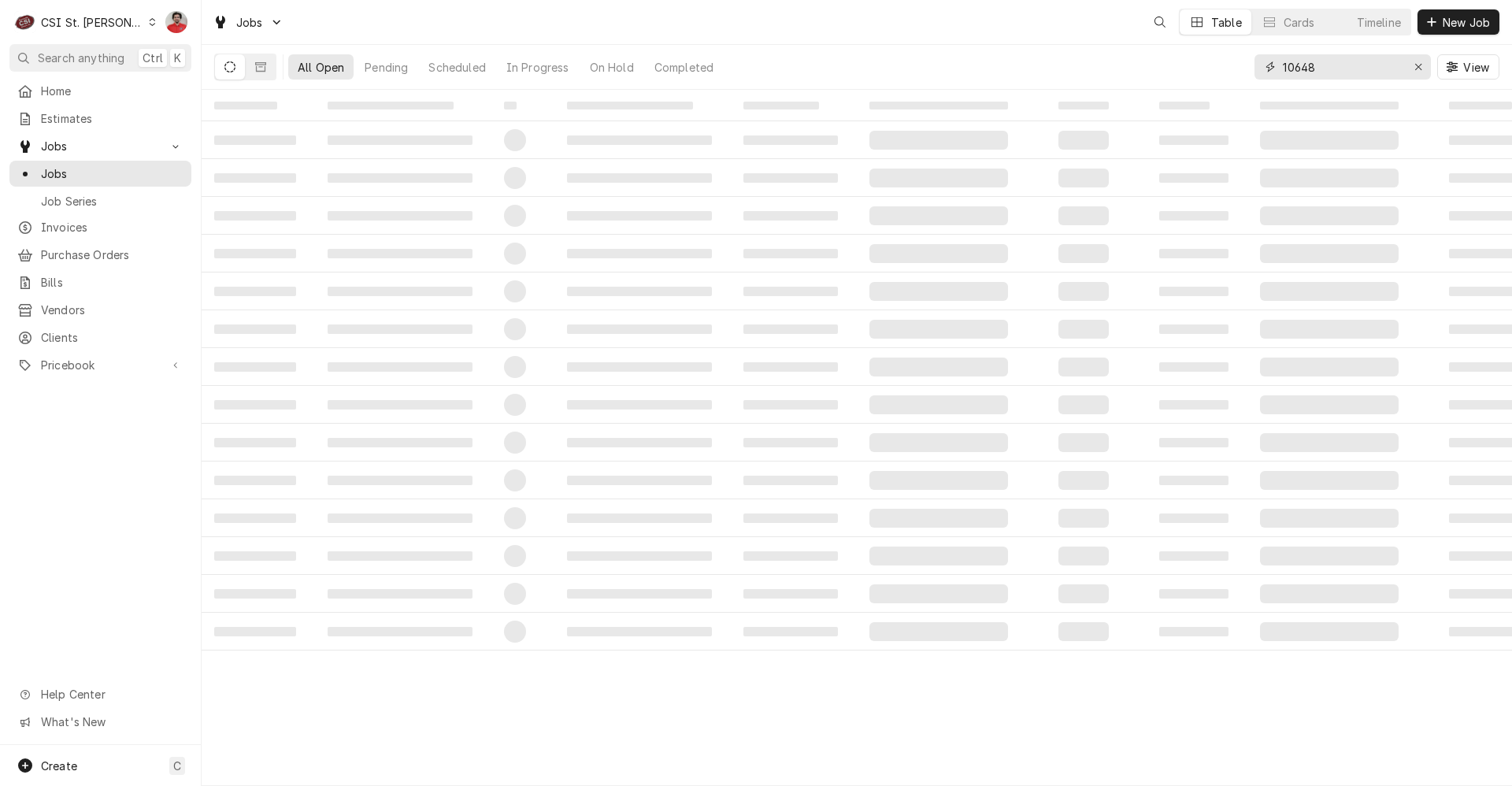
click at [1330, 67] on input "10648" at bounding box center [1341, 67] width 118 height 25
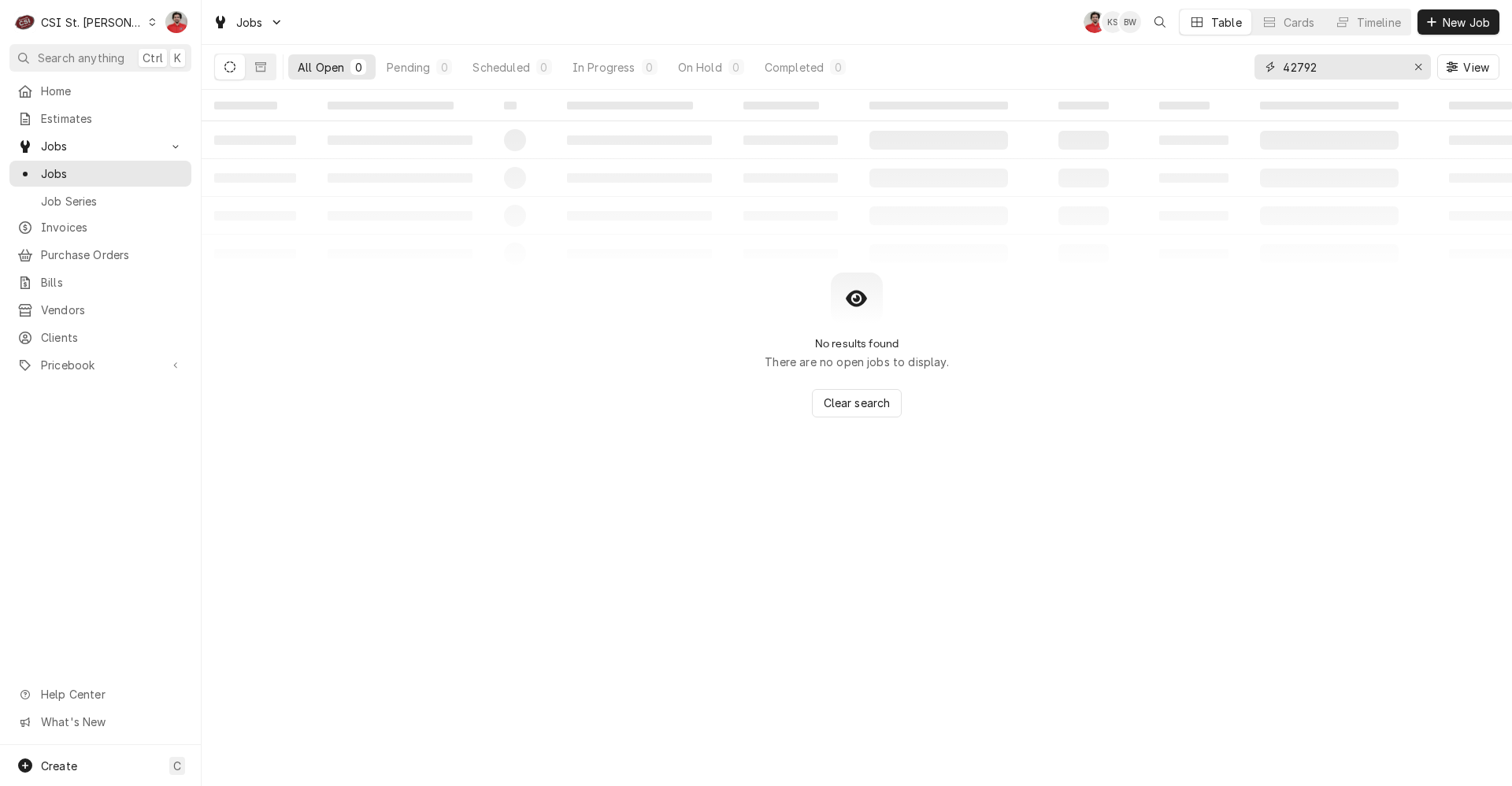
type input "42792"
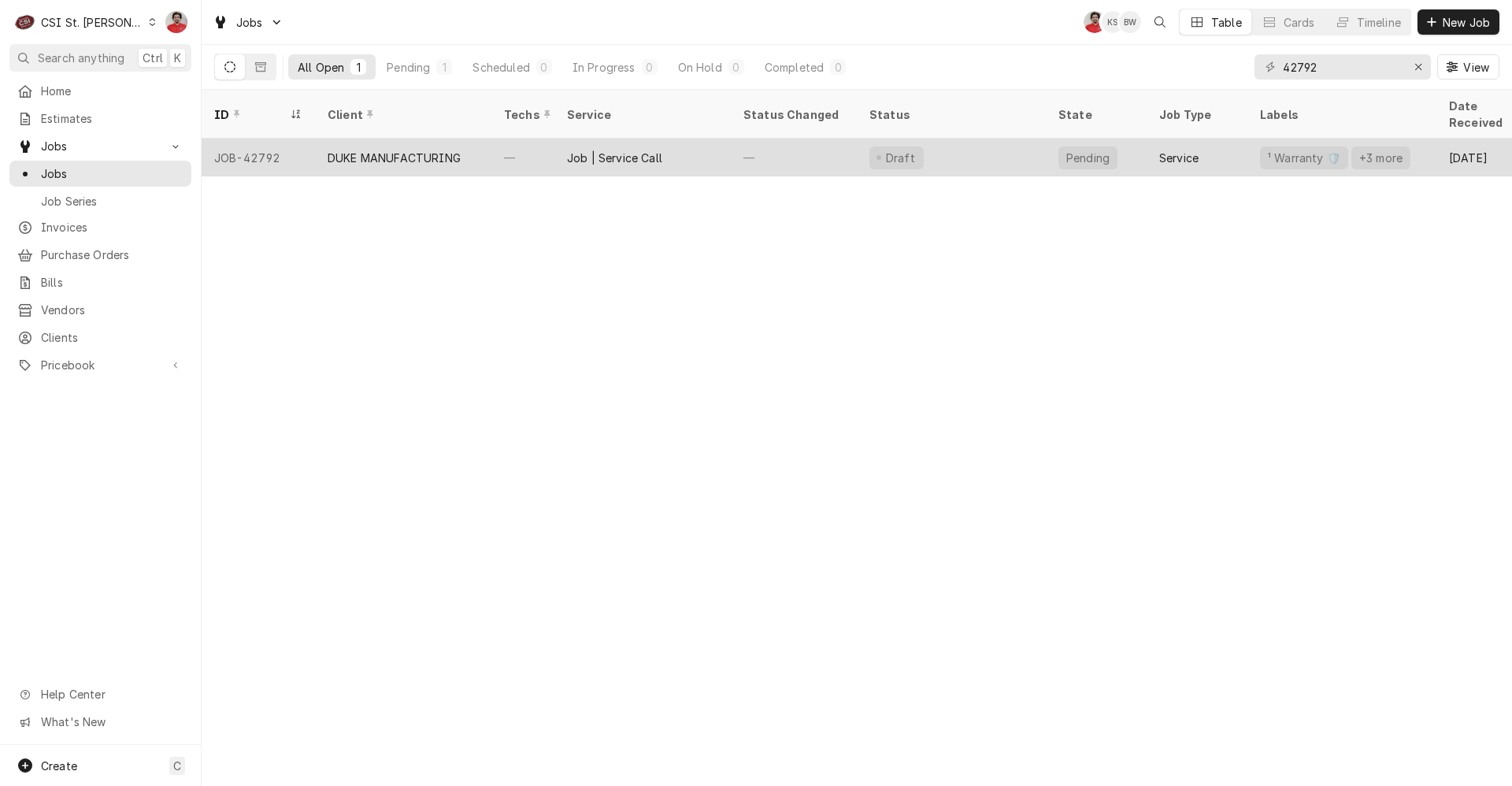
click at [662, 149] on div "Job | Service Call" at bounding box center [614, 157] width 95 height 16
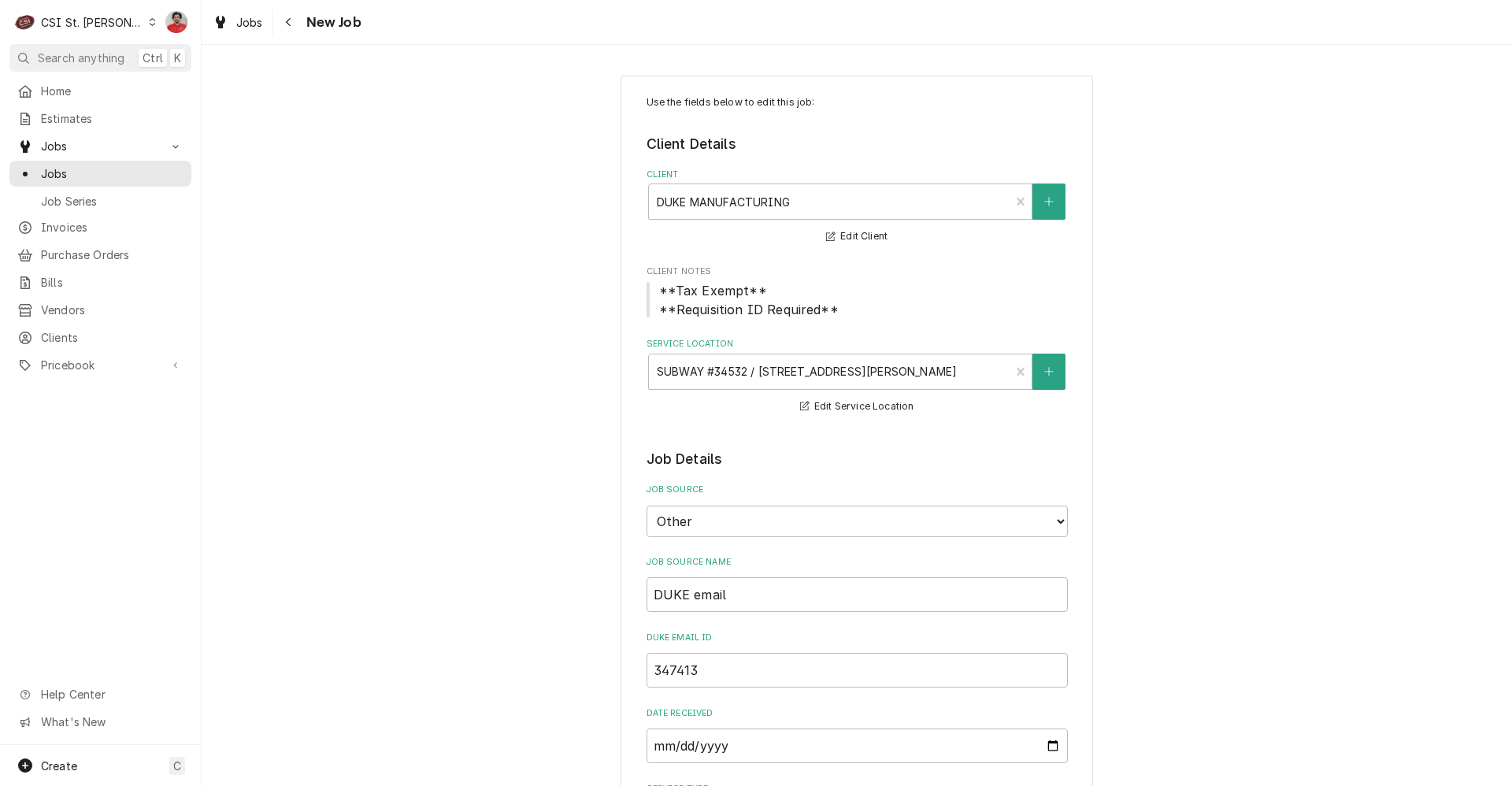
type textarea "x"
click at [284, 15] on div "Navigate back" at bounding box center [289, 22] width 15 height 15
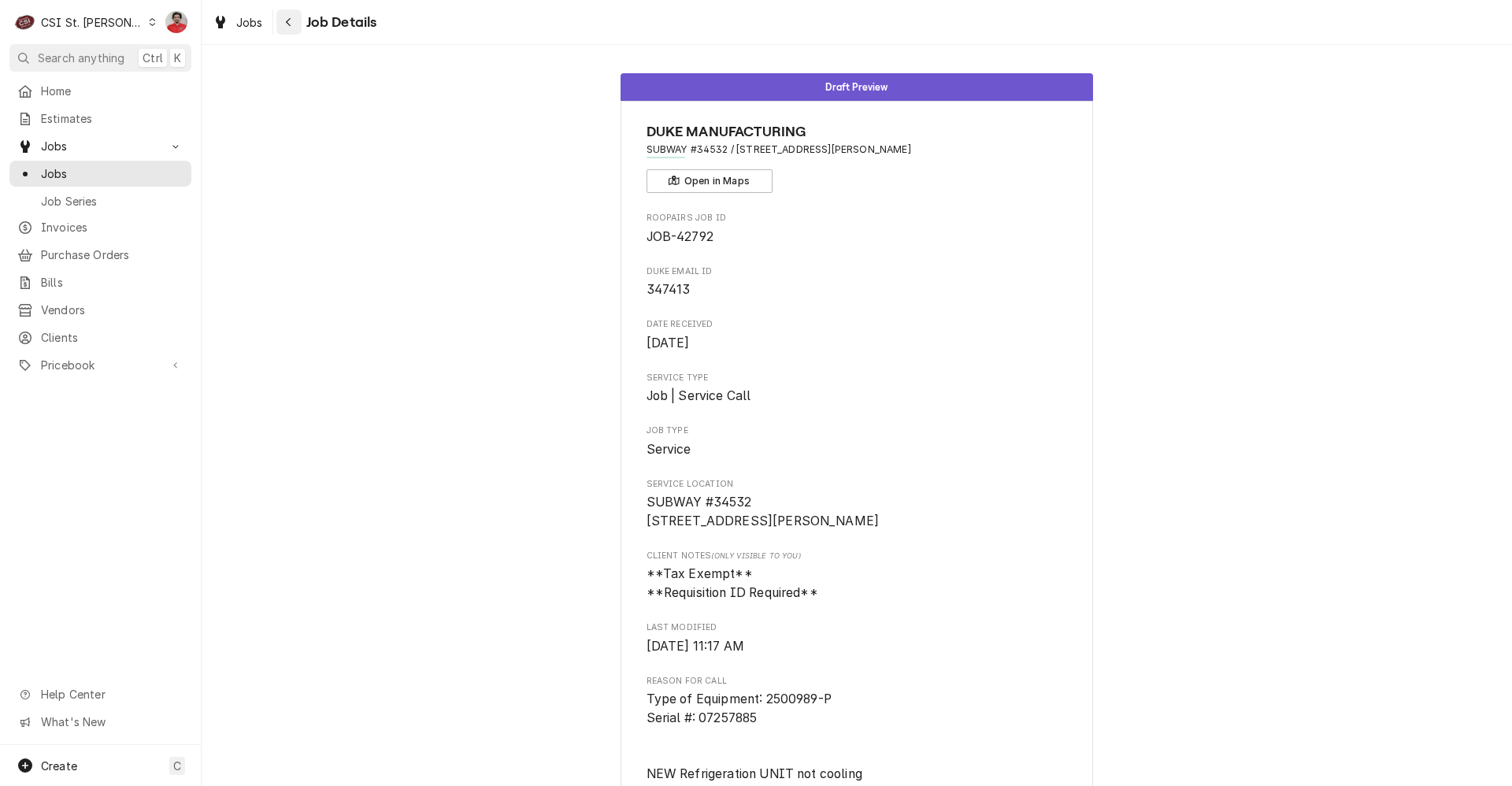
click at [292, 20] on div "Navigate back" at bounding box center [289, 22] width 15 height 15
